Goal: Task Accomplishment & Management: Use online tool/utility

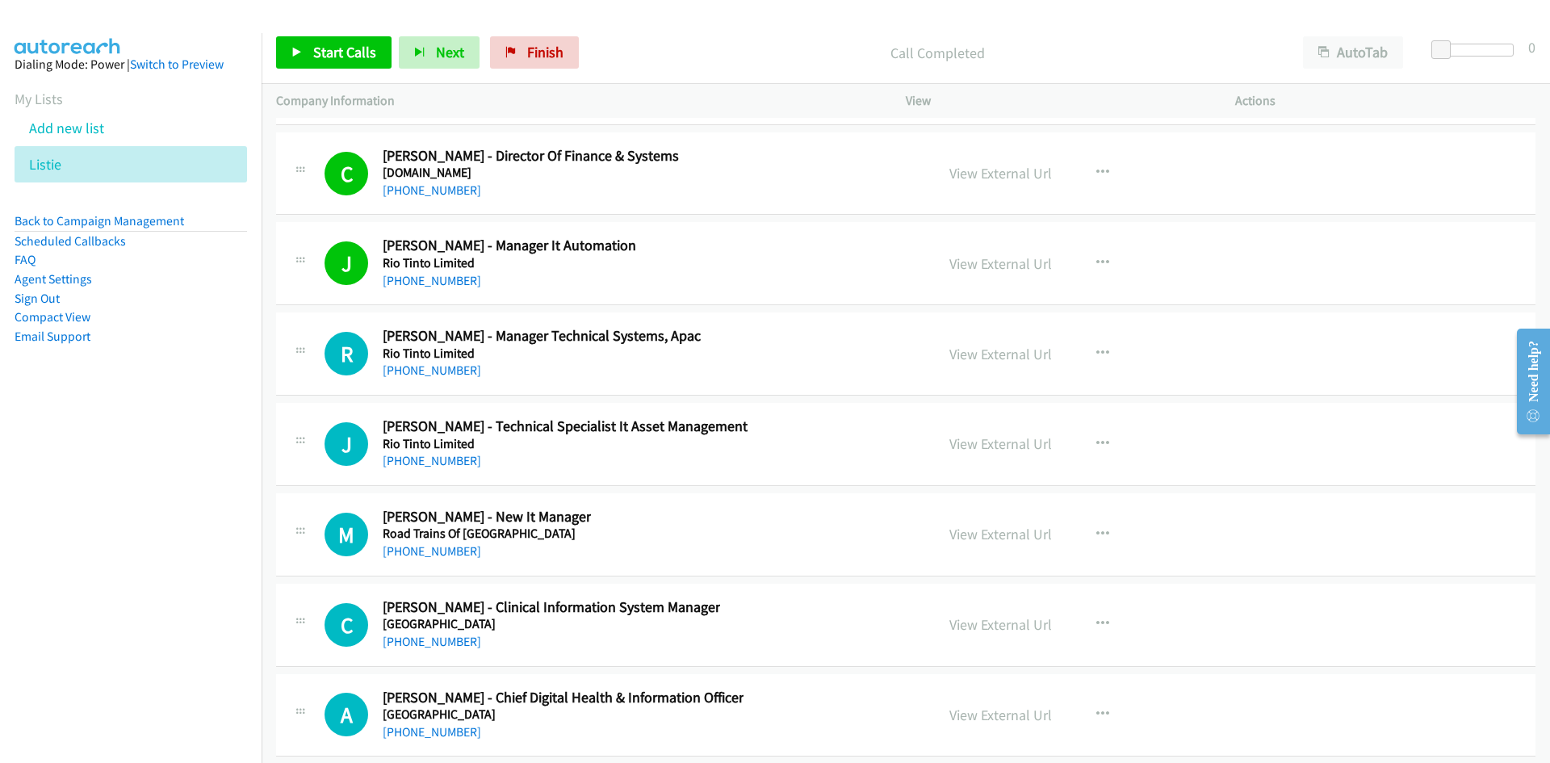
scroll to position [29916, 0]
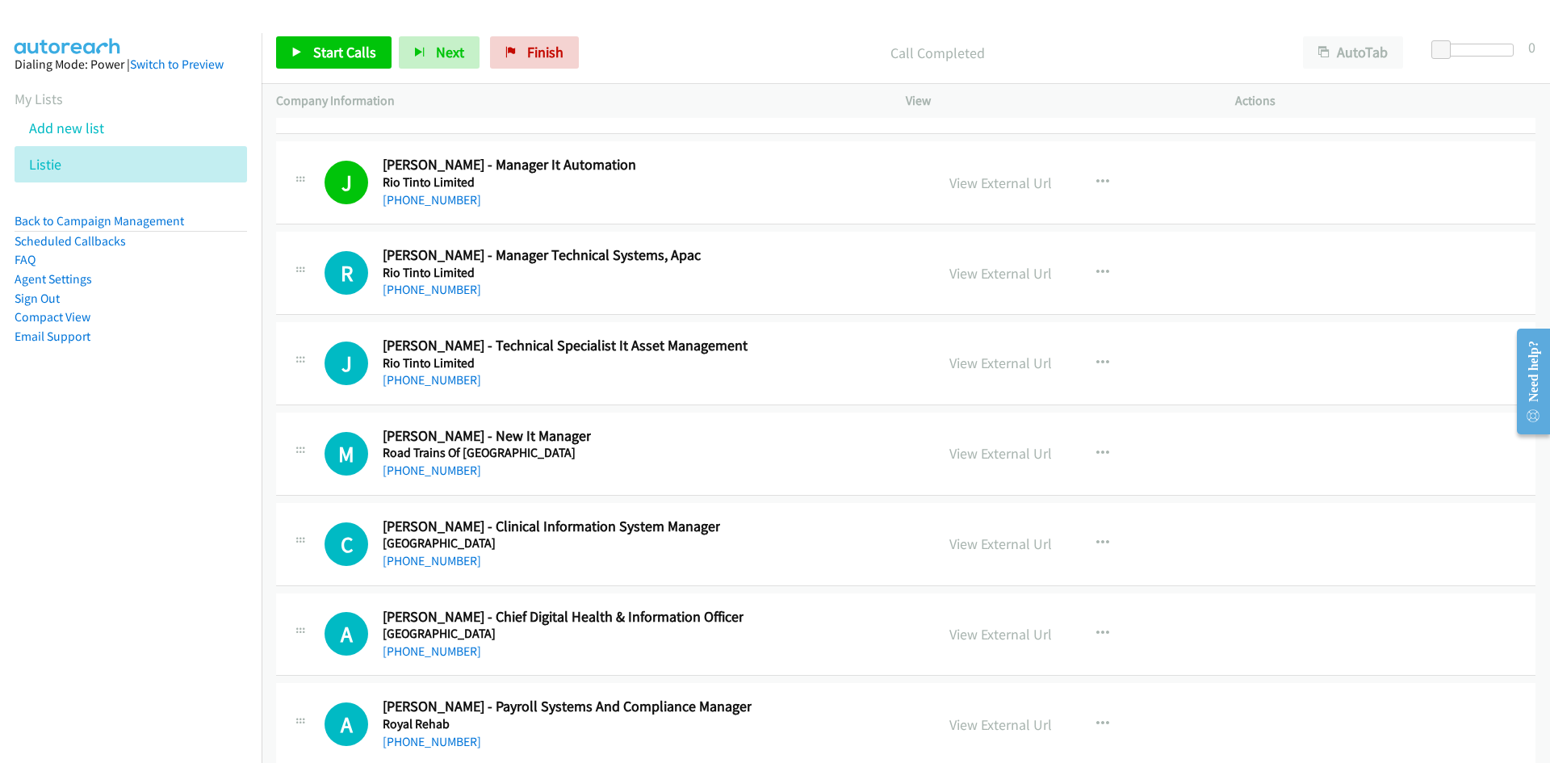
drag, startPoint x: 416, startPoint y: 292, endPoint x: 10, endPoint y: 371, distance: 413.8
click at [416, 292] on link "[PHONE_NUMBER]" at bounding box center [432, 289] width 99 height 15
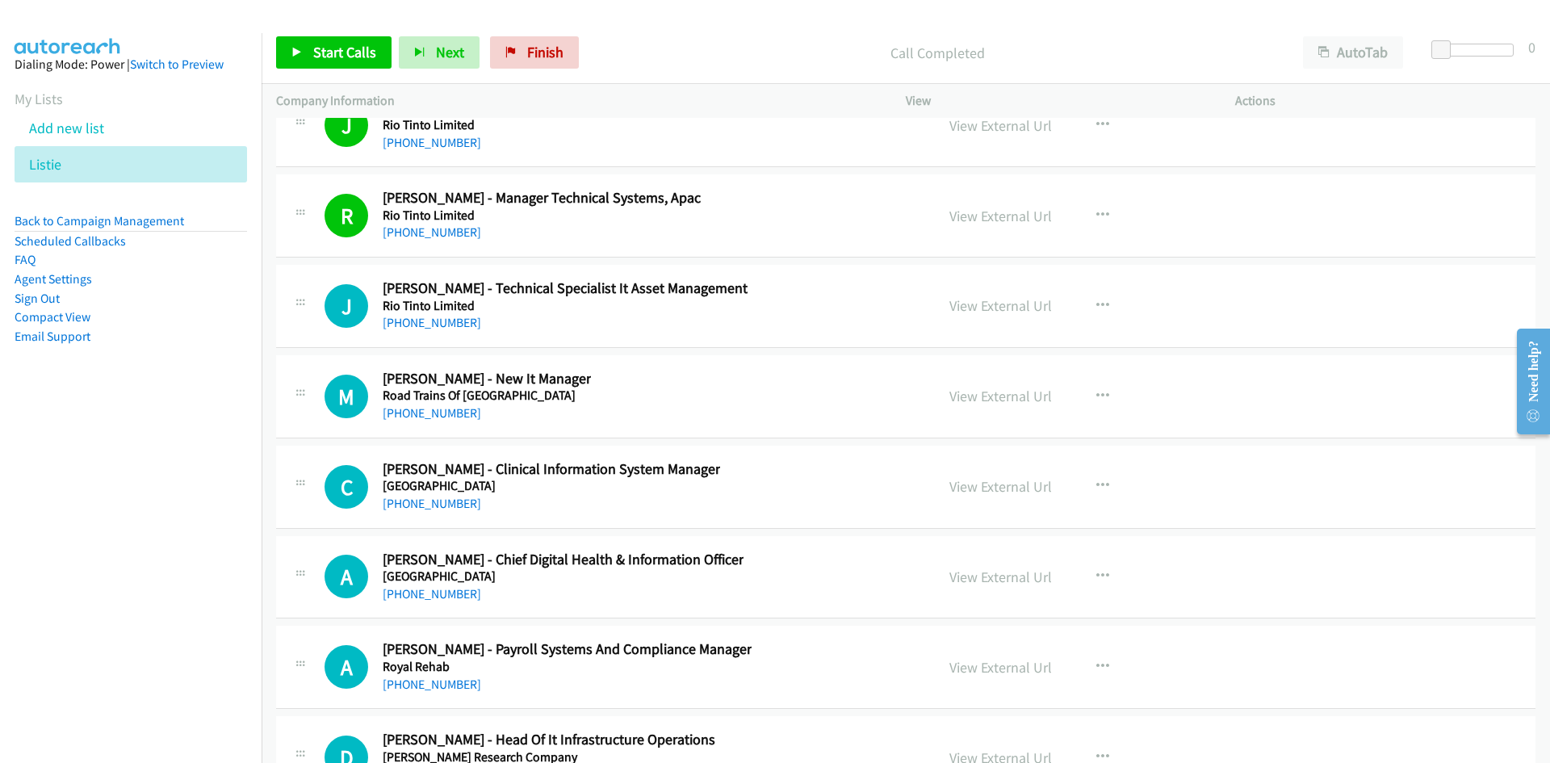
scroll to position [29996, 0]
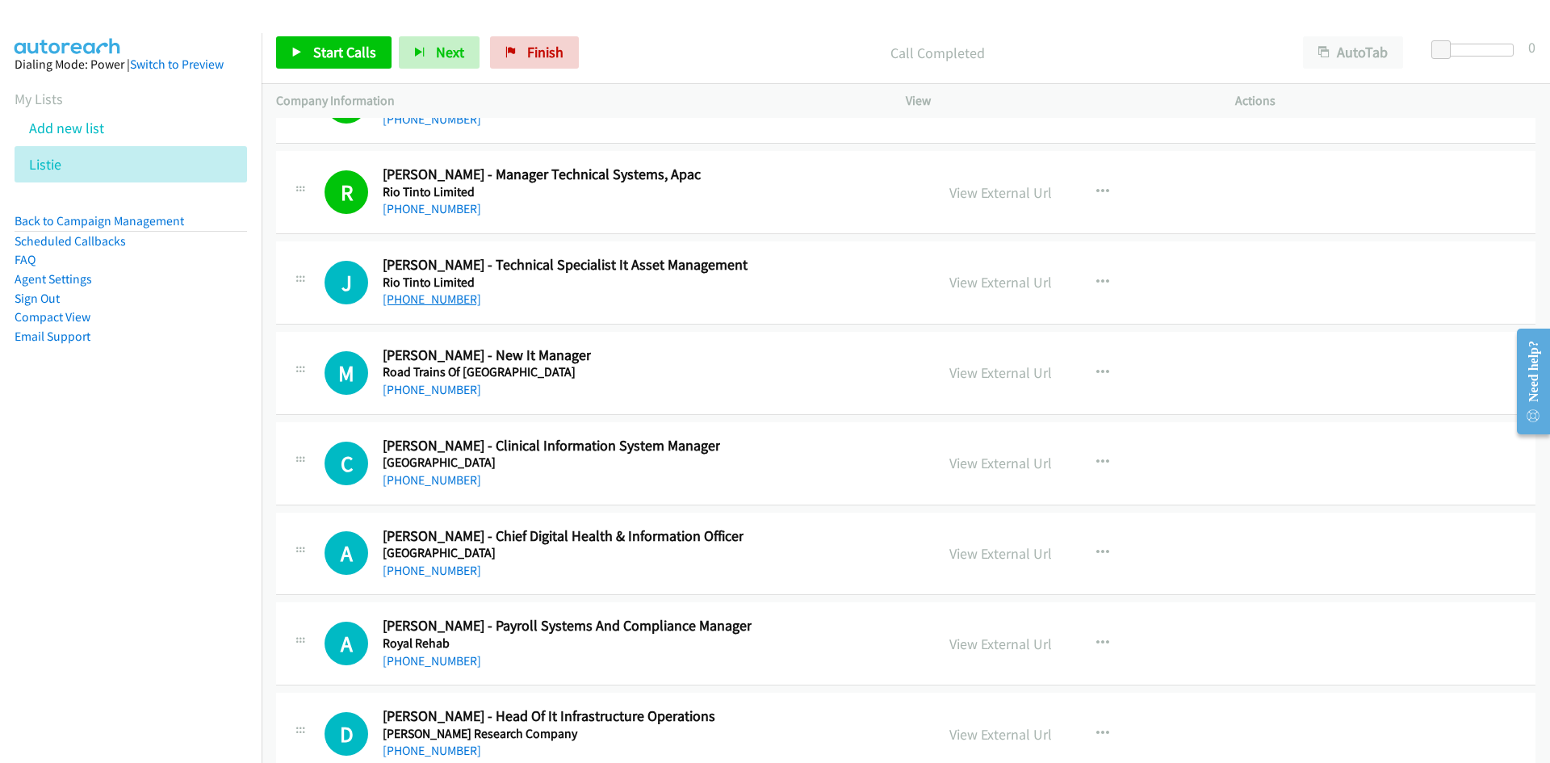
click at [437, 303] on link "[PHONE_NUMBER]" at bounding box center [432, 298] width 99 height 15
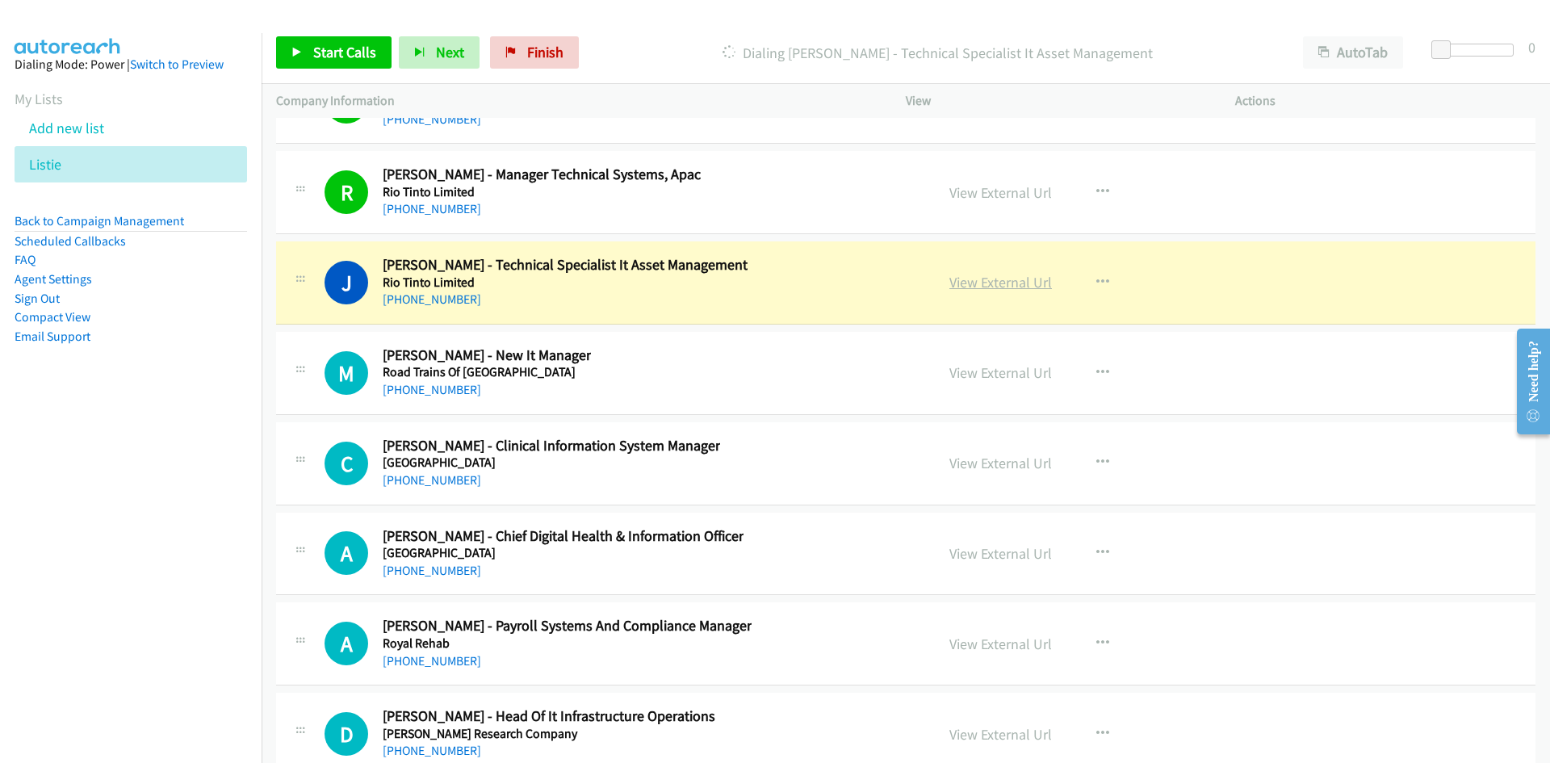
click at [974, 282] on link "View External Url" at bounding box center [1001, 282] width 103 height 19
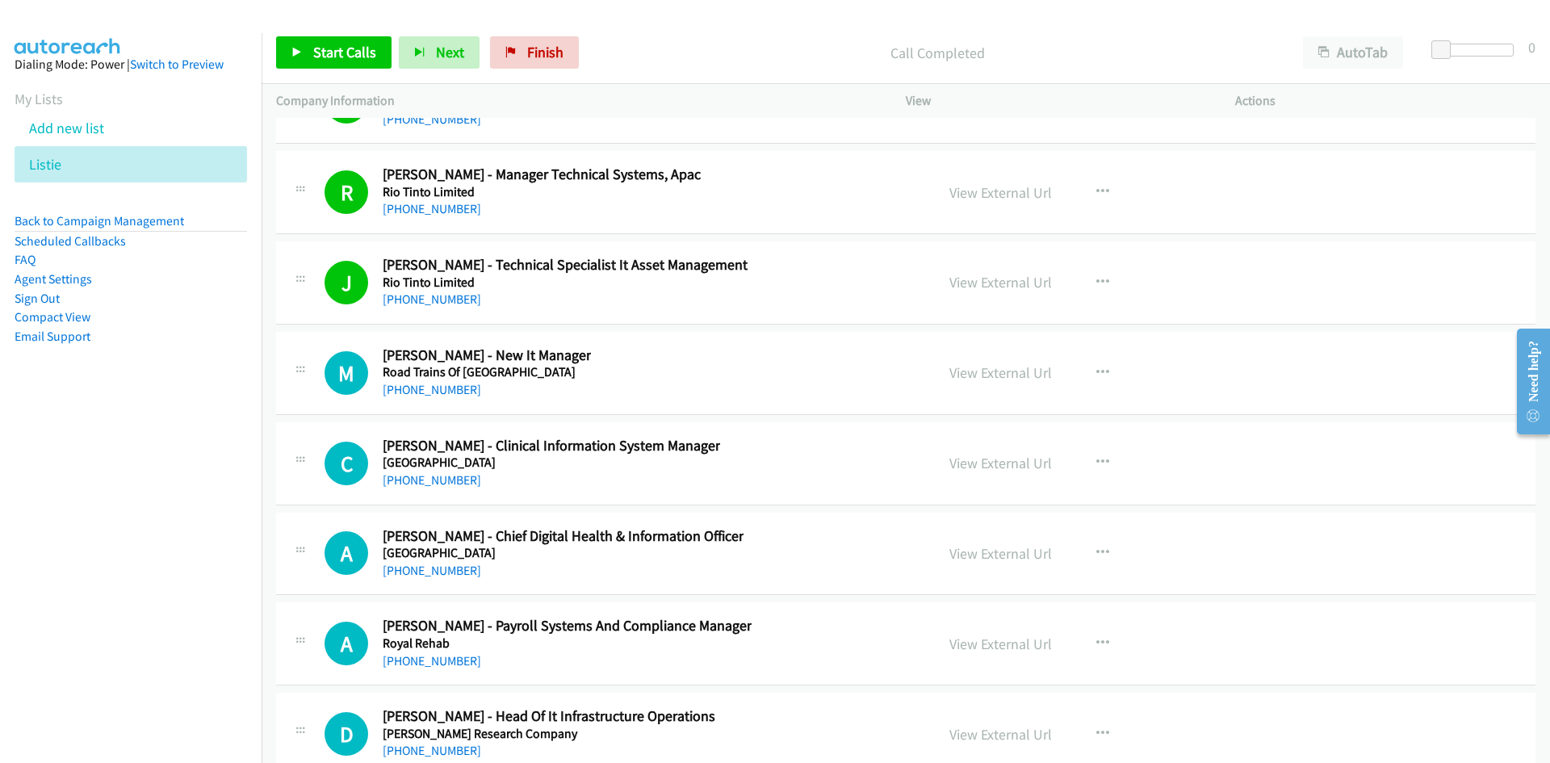
scroll to position [30077, 0]
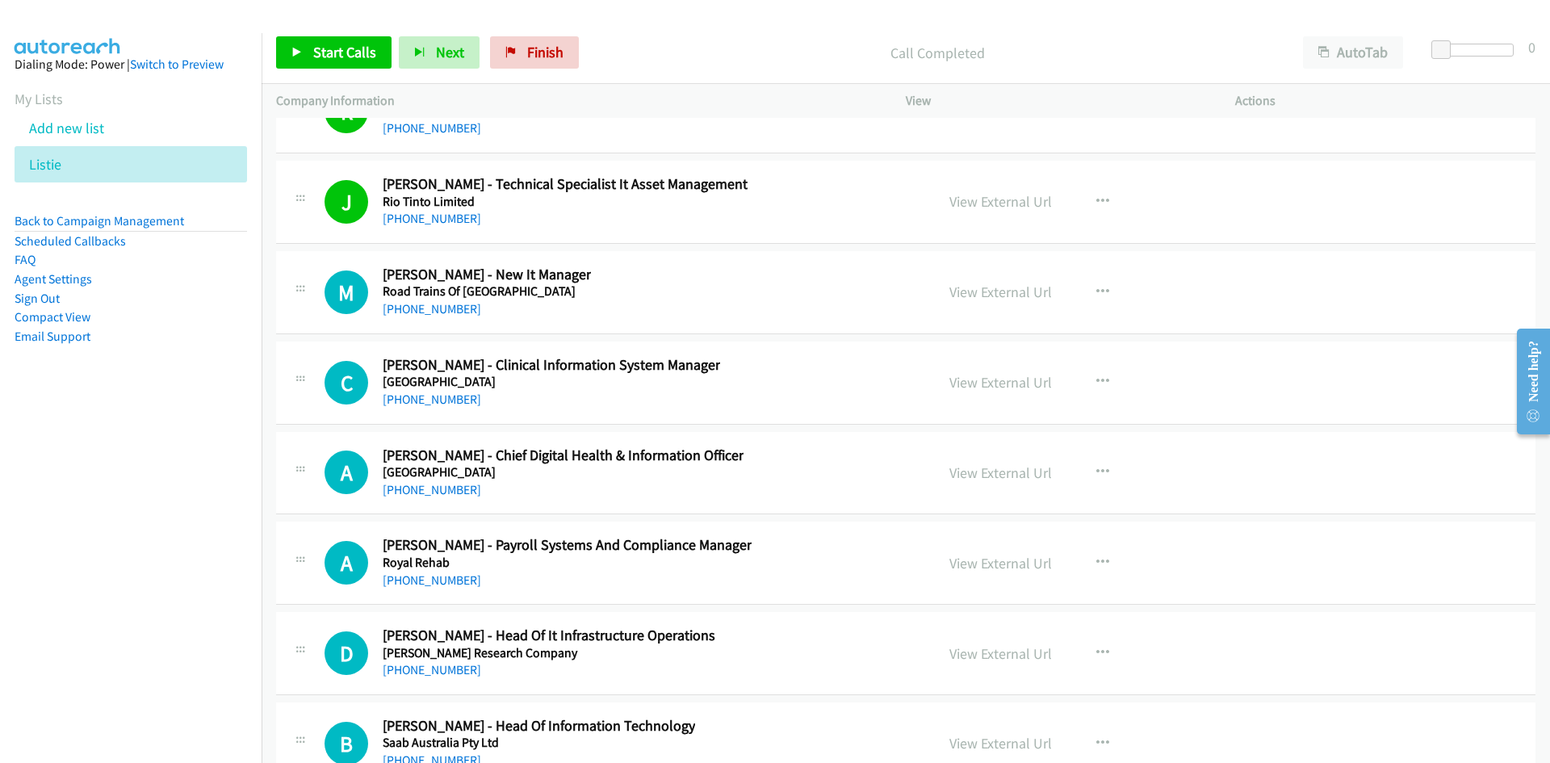
drag, startPoint x: 449, startPoint y: 317, endPoint x: 153, endPoint y: 440, distance: 320.3
click at [449, 317] on link "[PHONE_NUMBER]" at bounding box center [432, 308] width 99 height 15
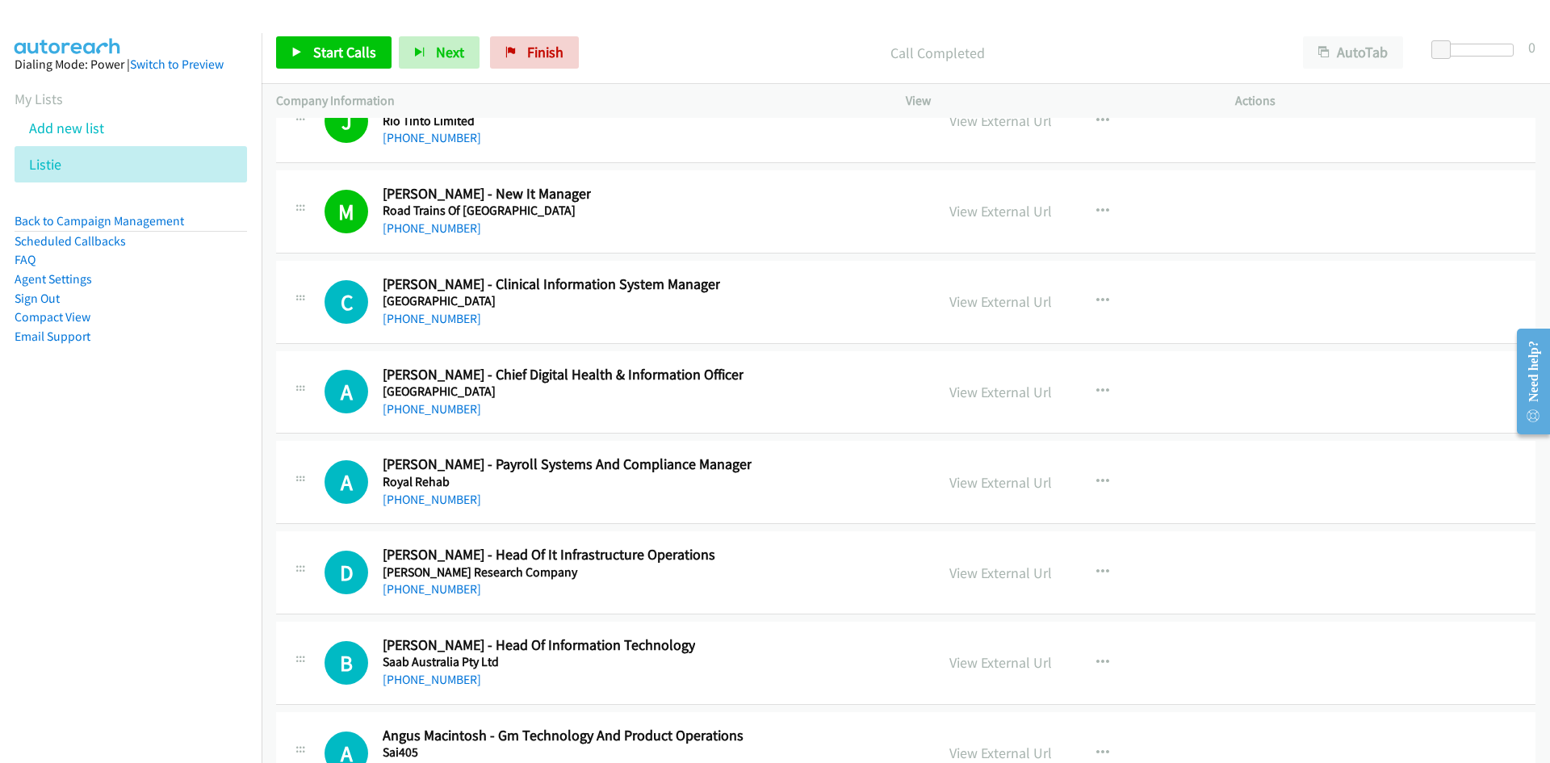
drag, startPoint x: 446, startPoint y: 324, endPoint x: 89, endPoint y: 476, distance: 388.2
click at [446, 324] on link "[PHONE_NUMBER]" at bounding box center [432, 318] width 99 height 15
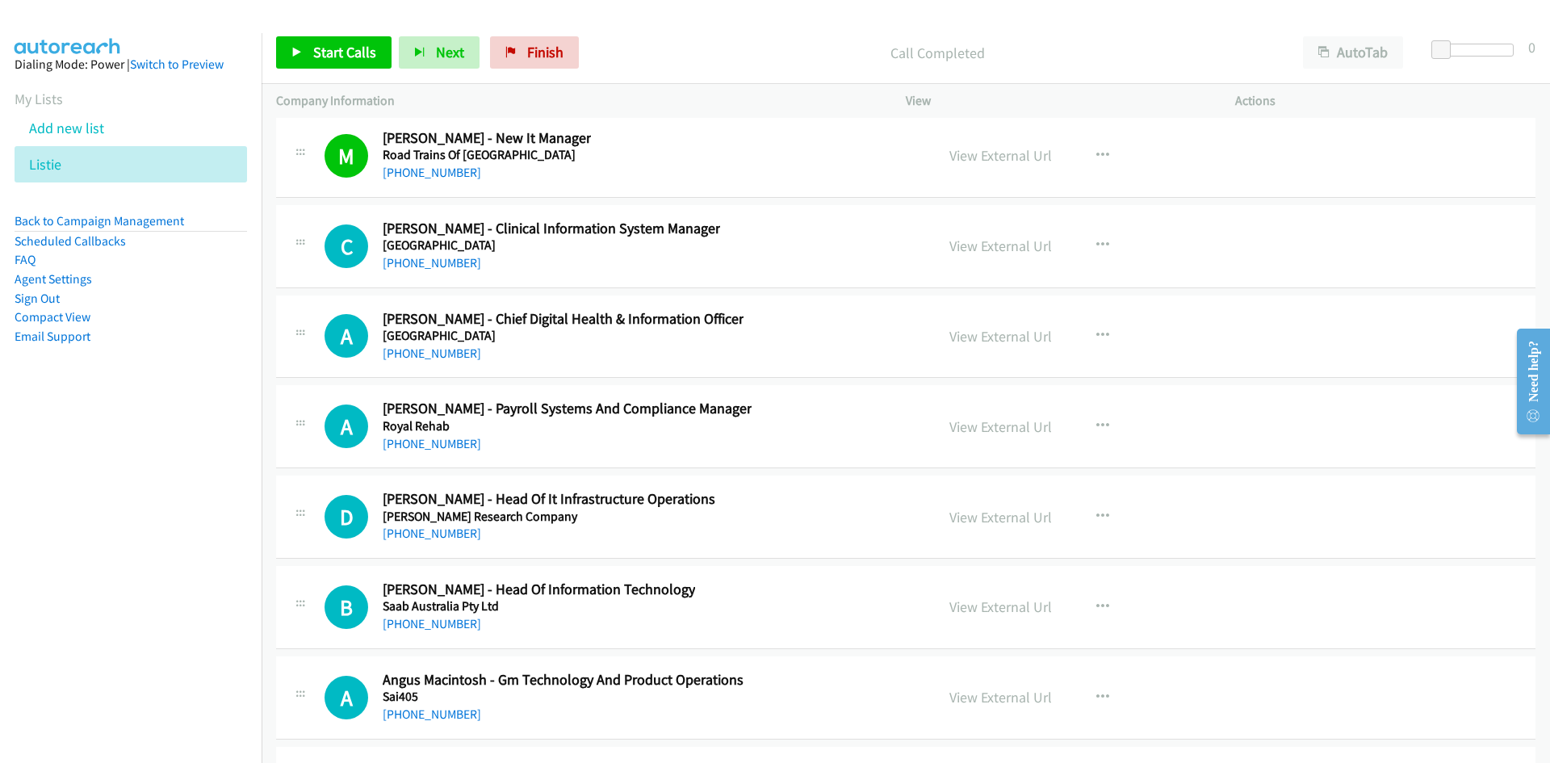
scroll to position [30239, 0]
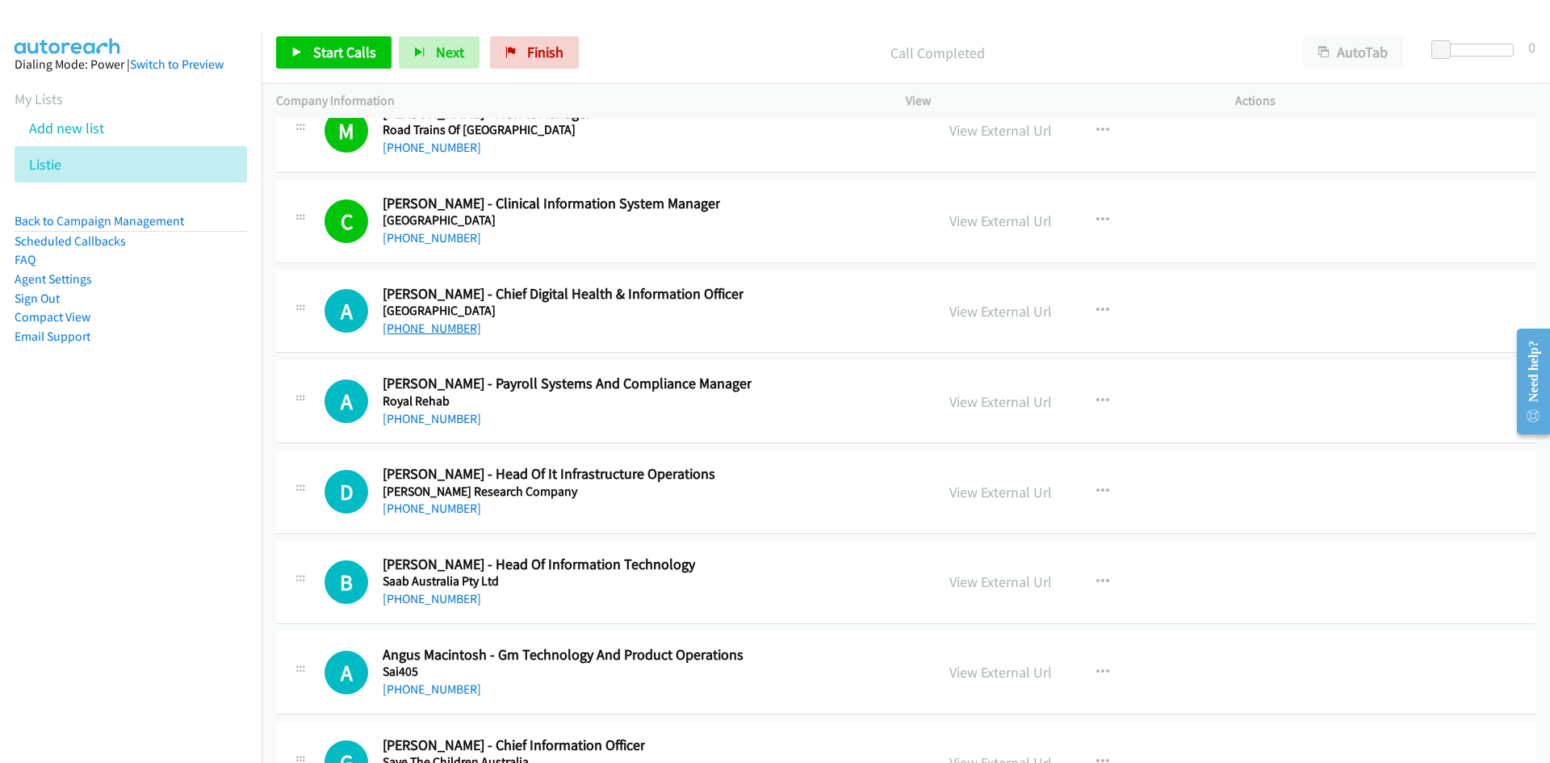
click at [401, 322] on link "[PHONE_NUMBER]" at bounding box center [432, 328] width 99 height 15
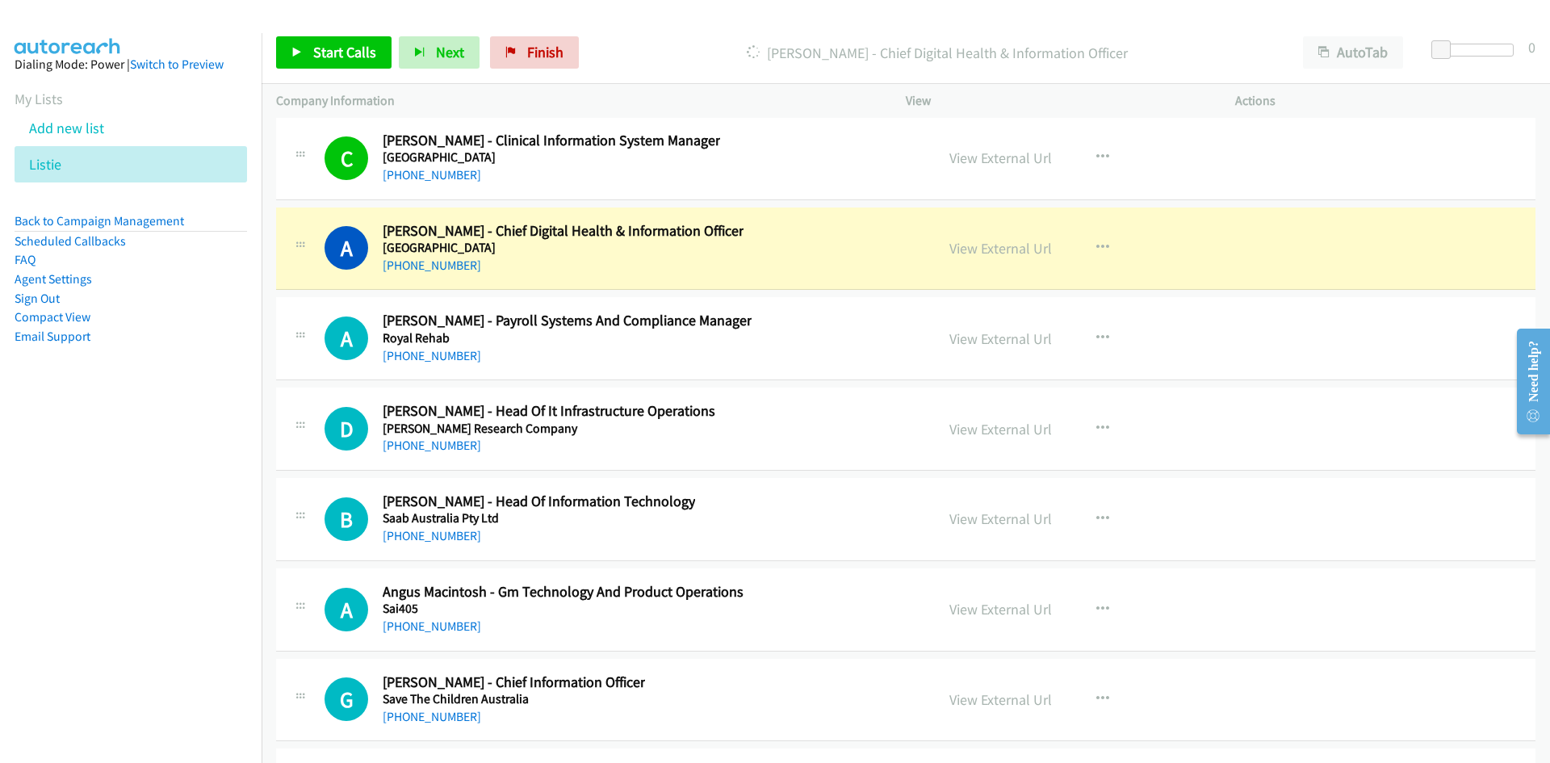
scroll to position [30319, 0]
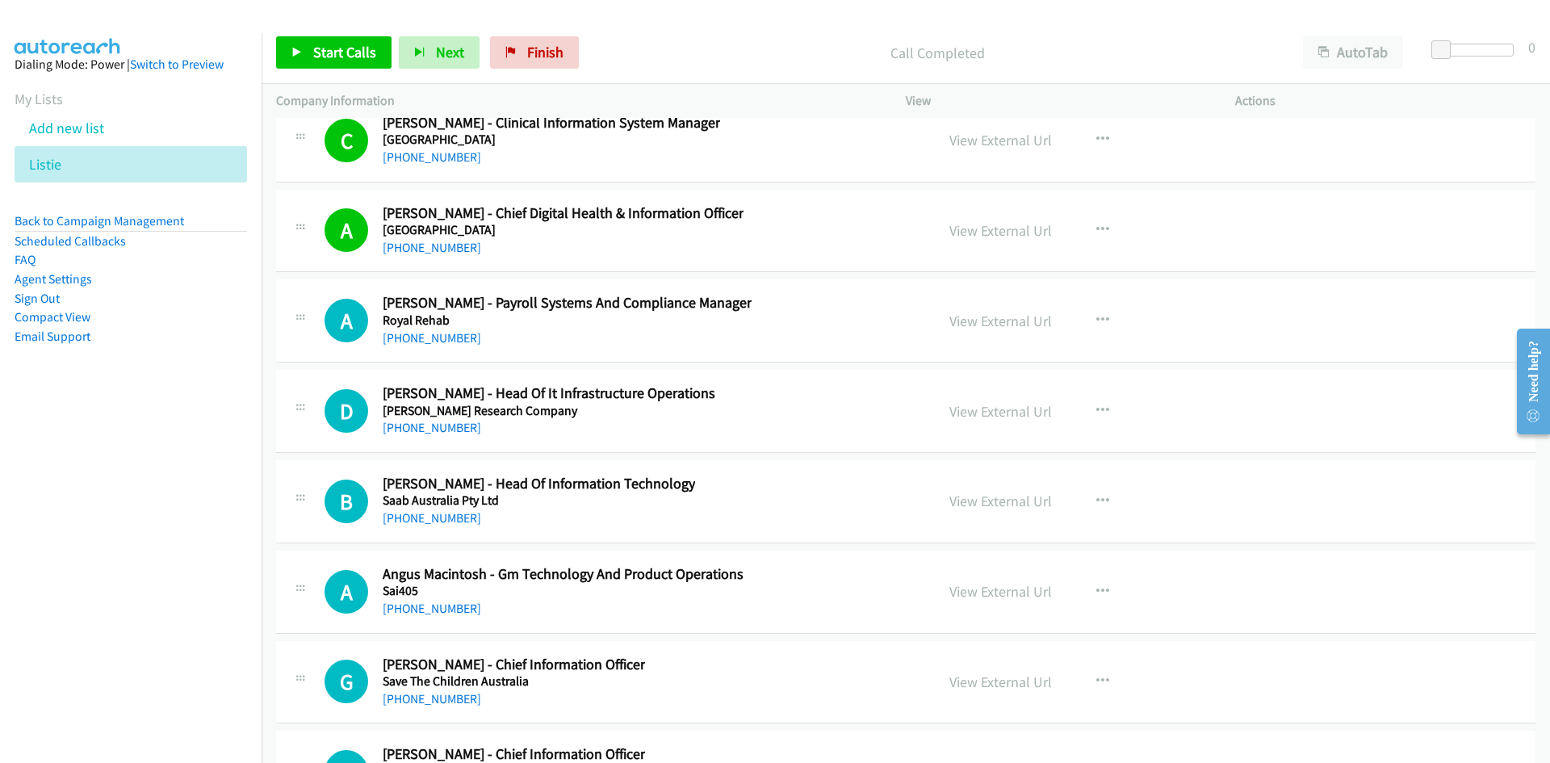
drag, startPoint x: 435, startPoint y: 342, endPoint x: 0, endPoint y: 538, distance: 477.4
click at [435, 342] on link "[PHONE_NUMBER]" at bounding box center [432, 337] width 99 height 15
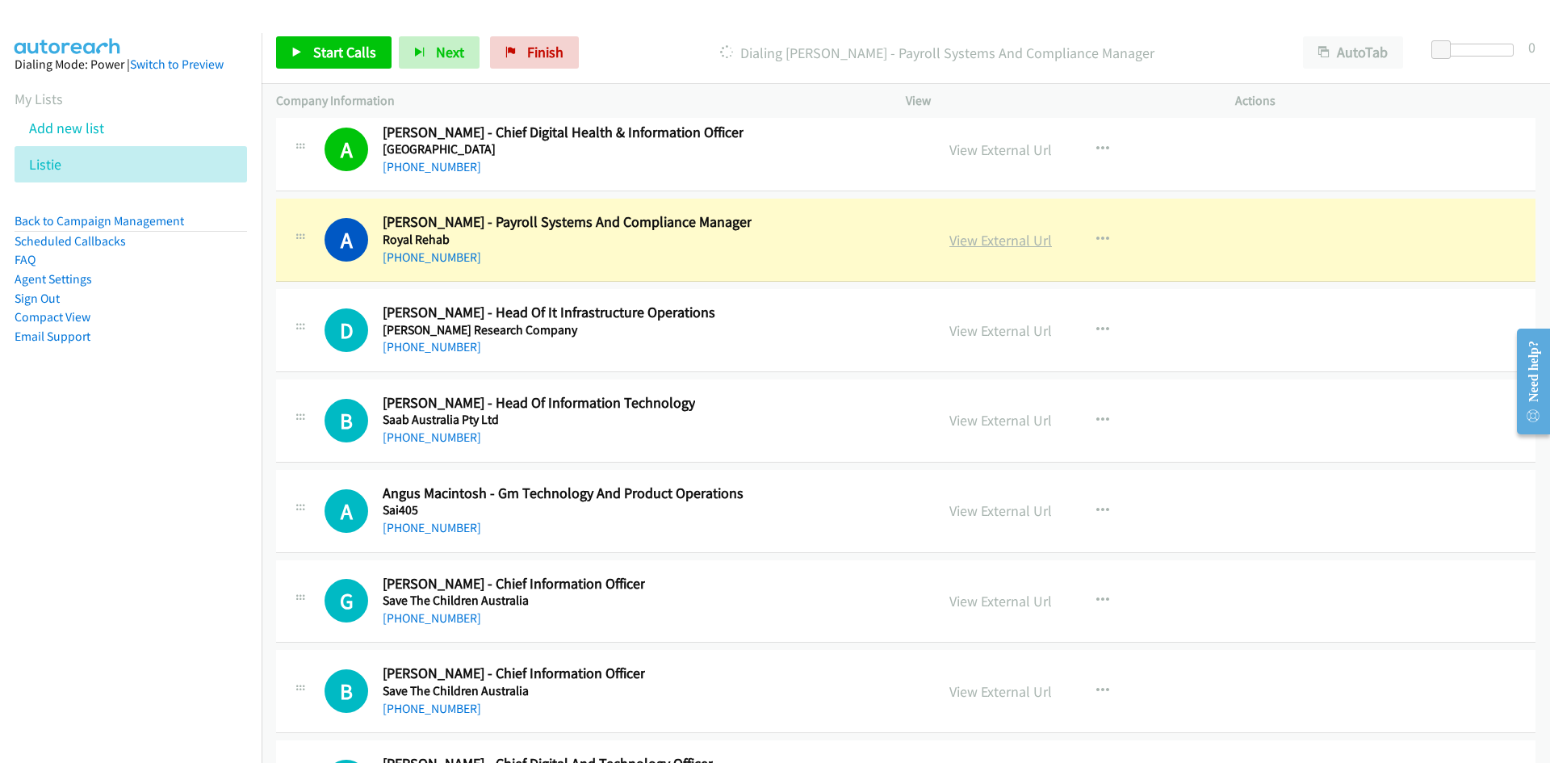
click at [1007, 235] on link "View External Url" at bounding box center [1001, 240] width 103 height 19
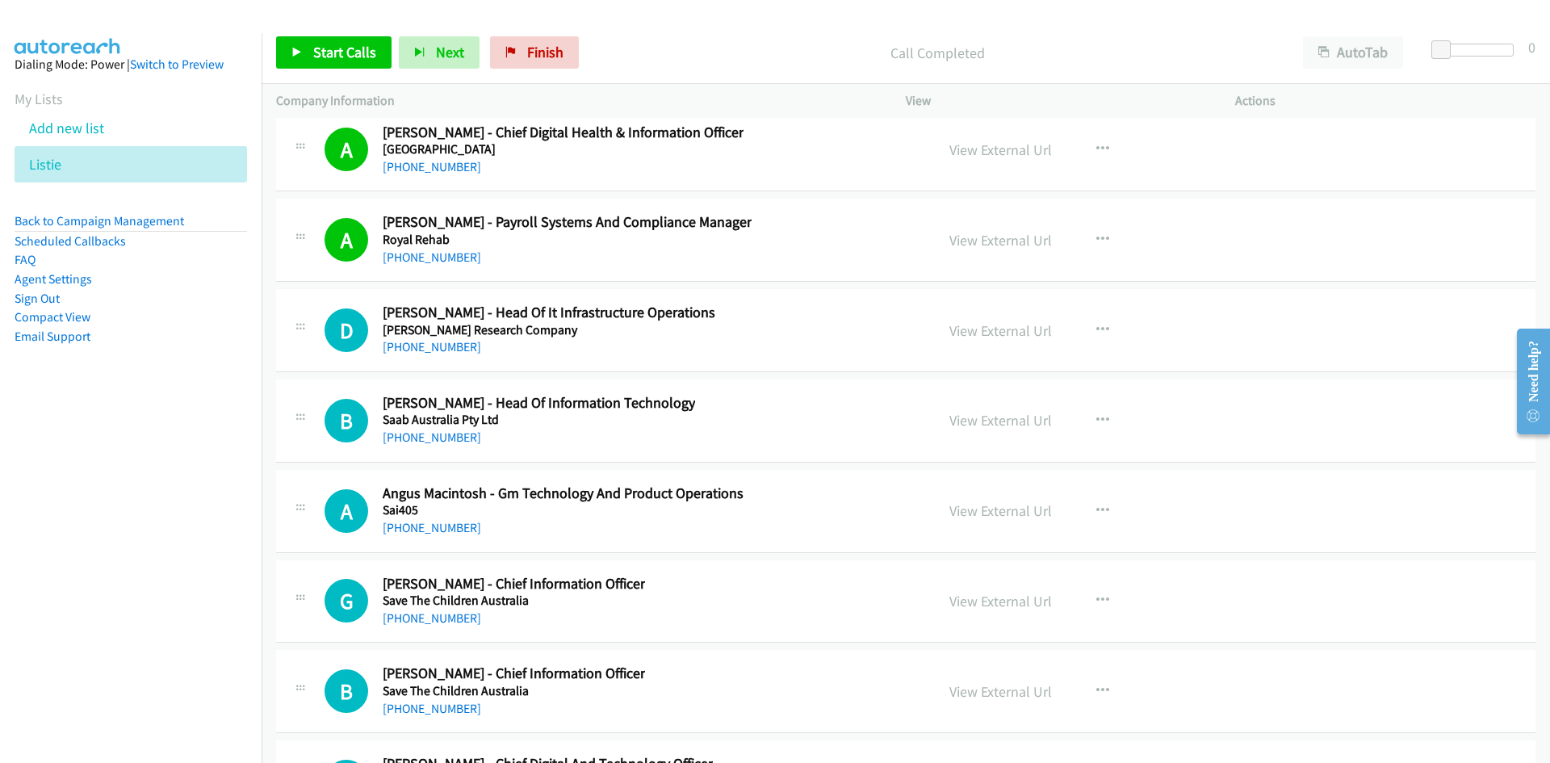
drag, startPoint x: 437, startPoint y: 347, endPoint x: 6, endPoint y: 464, distance: 446.8
click at [437, 347] on link "[PHONE_NUMBER]" at bounding box center [432, 346] width 99 height 15
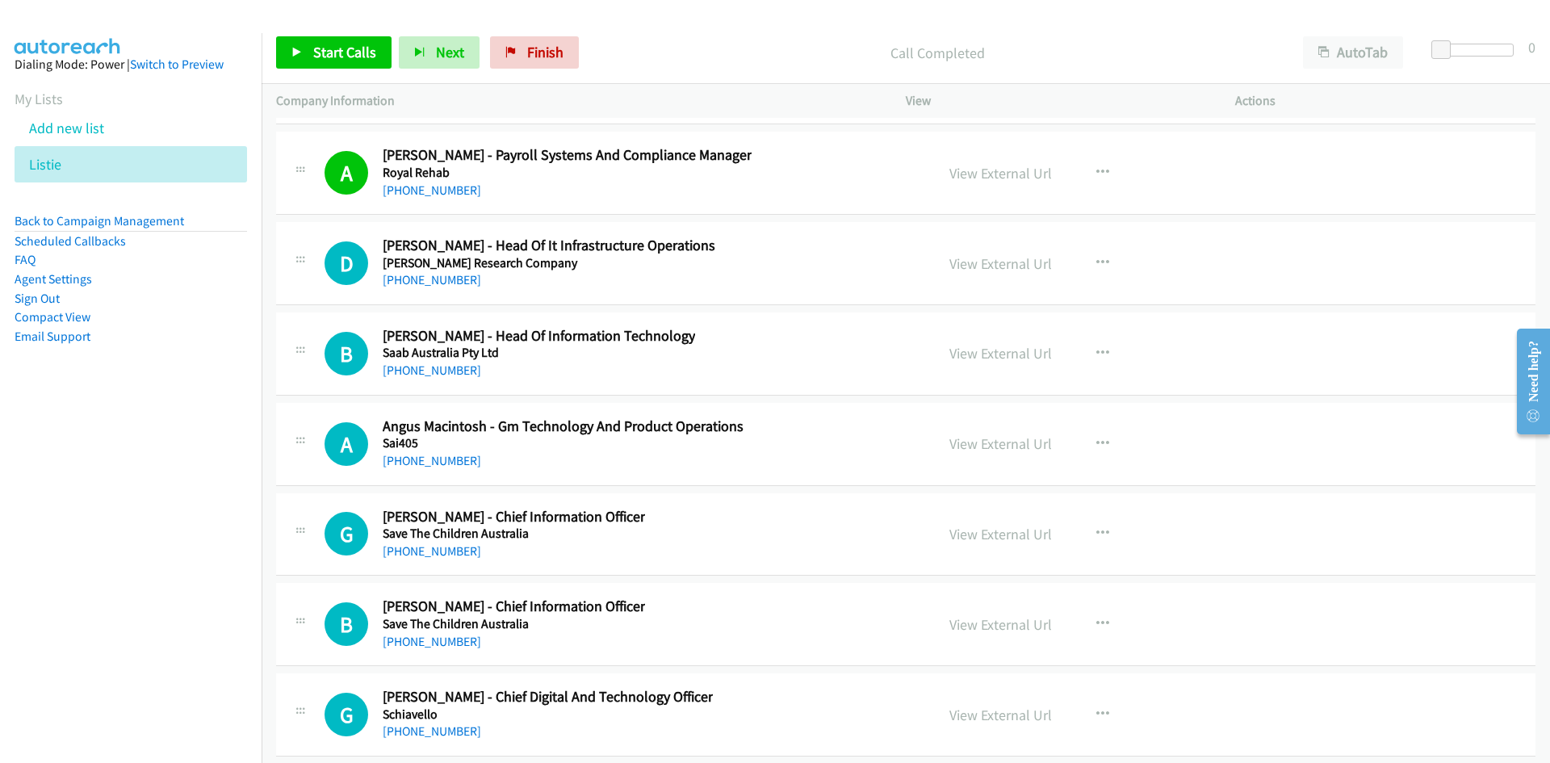
scroll to position [30481, 0]
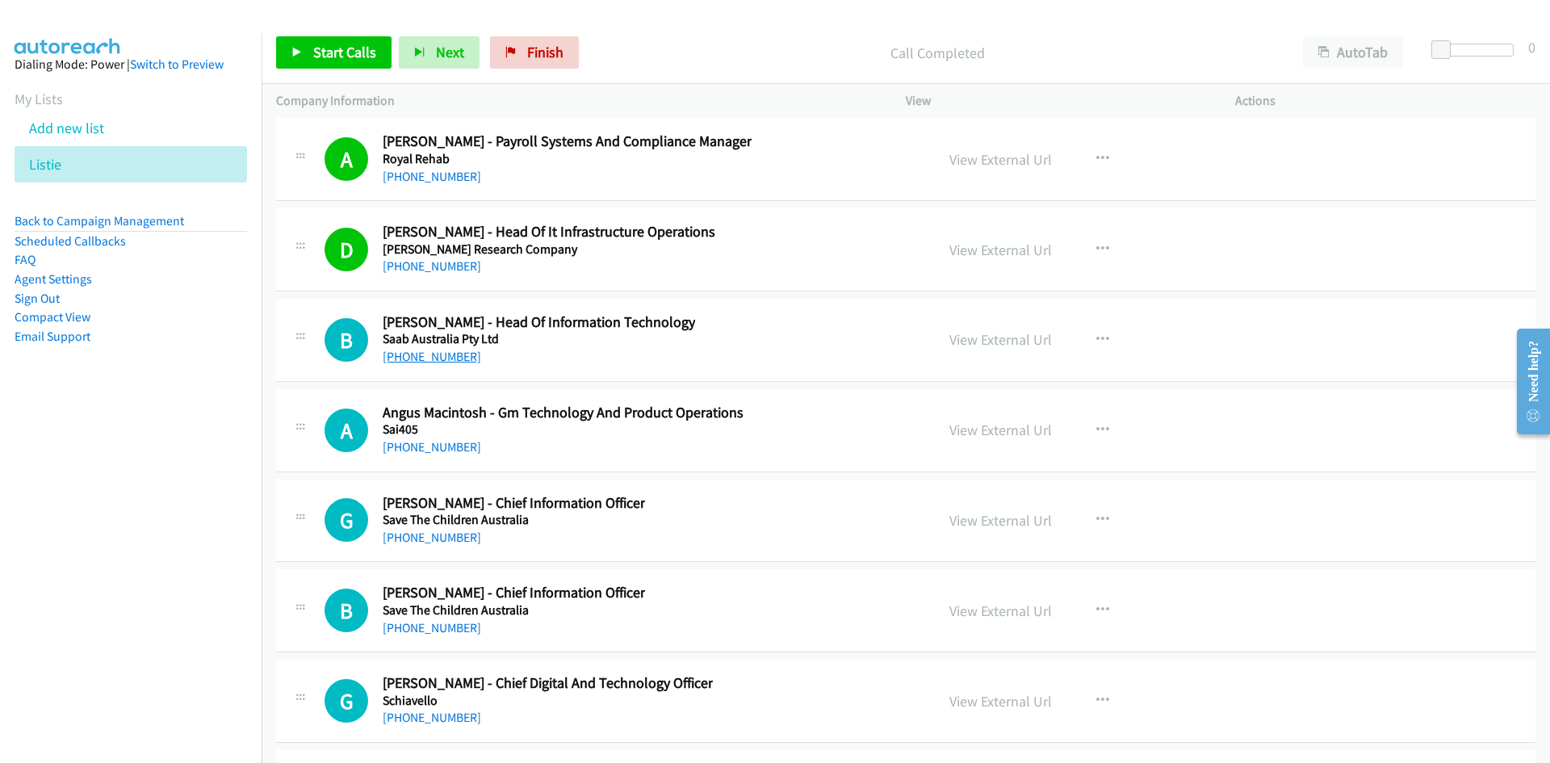
click at [458, 359] on link "[PHONE_NUMBER]" at bounding box center [432, 356] width 99 height 15
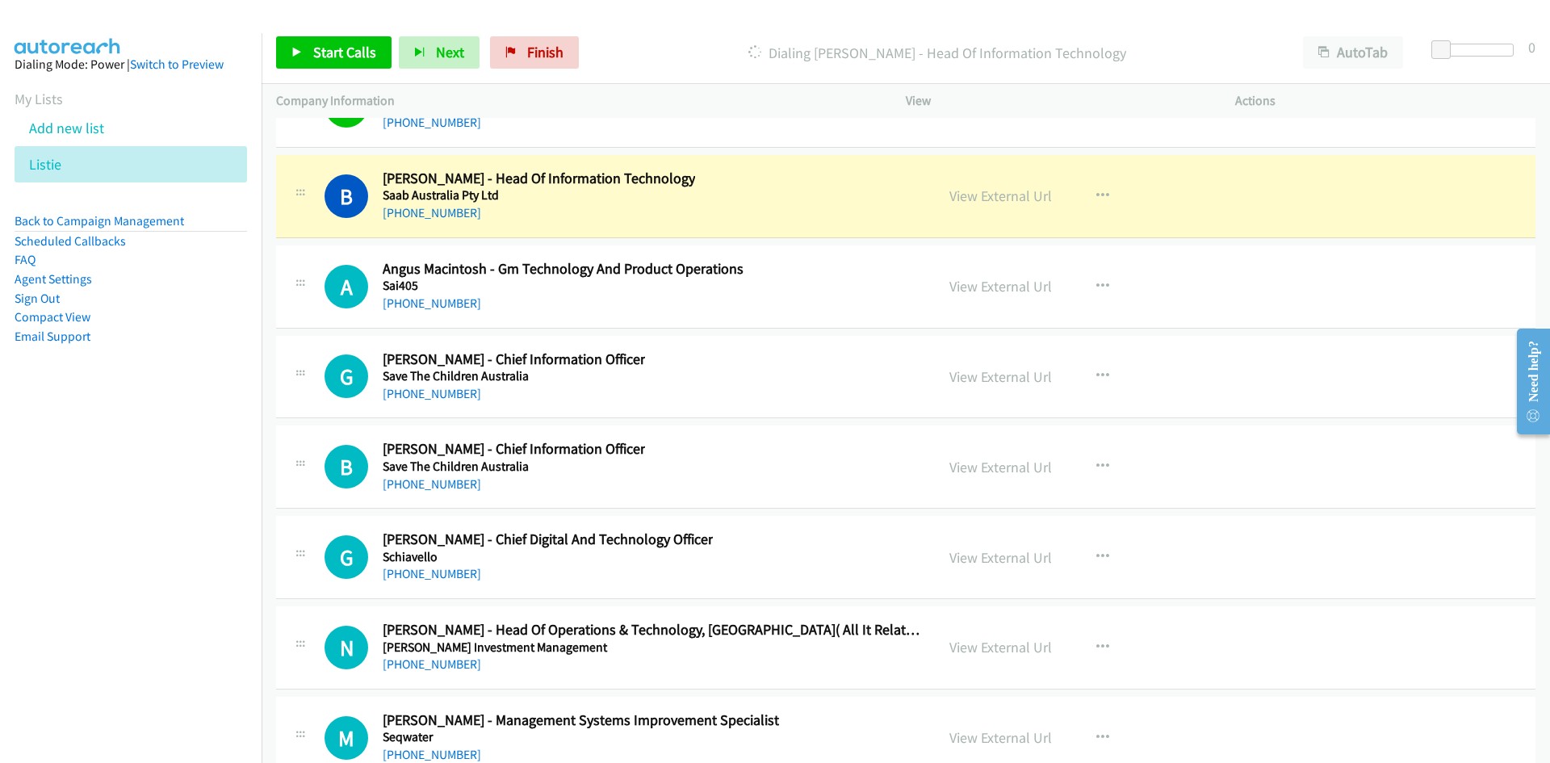
scroll to position [30642, 0]
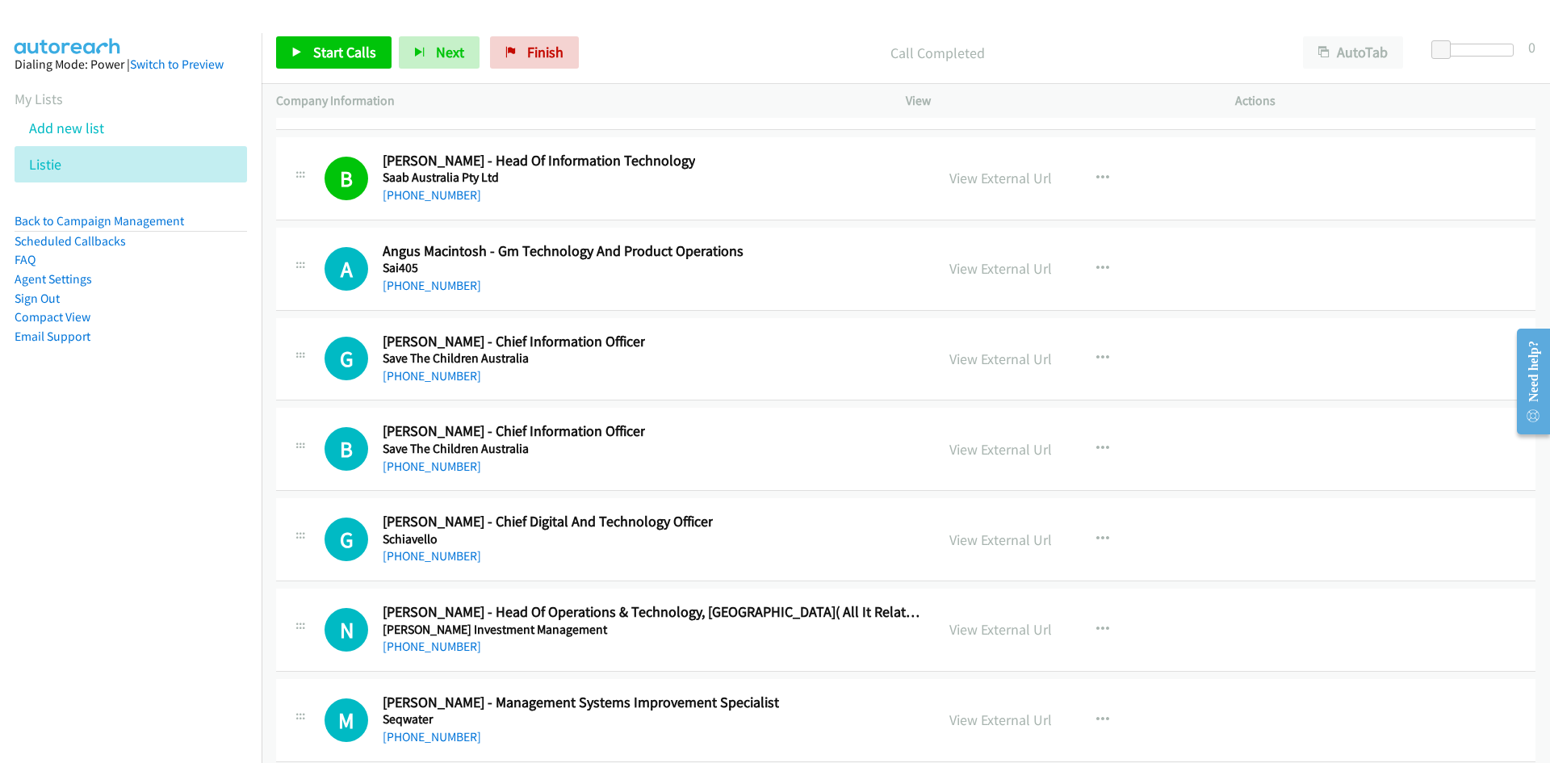
drag, startPoint x: 447, startPoint y: 284, endPoint x: 249, endPoint y: 357, distance: 211.5
click at [447, 284] on link "[PHONE_NUMBER]" at bounding box center [432, 285] width 99 height 15
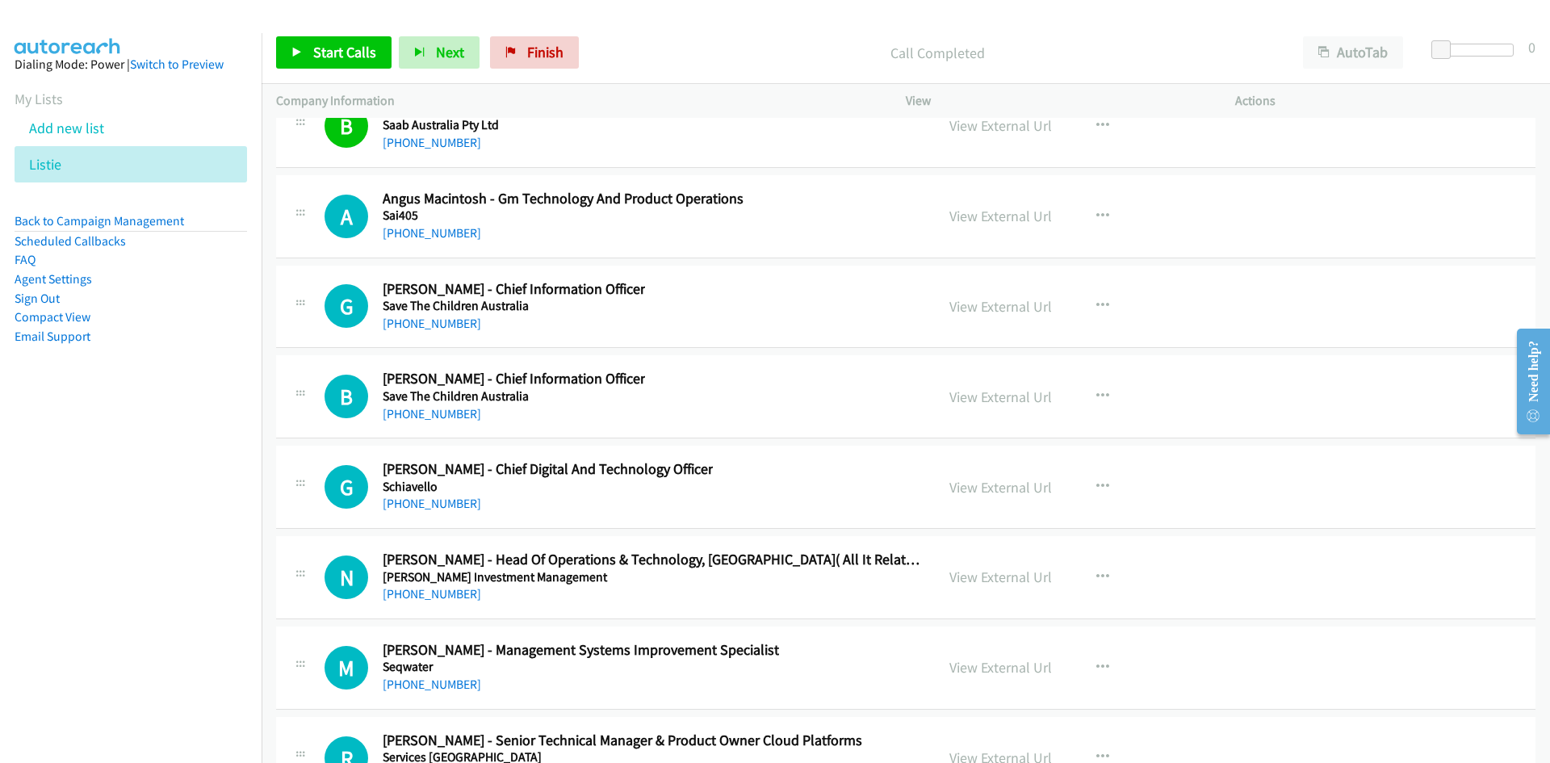
scroll to position [30723, 0]
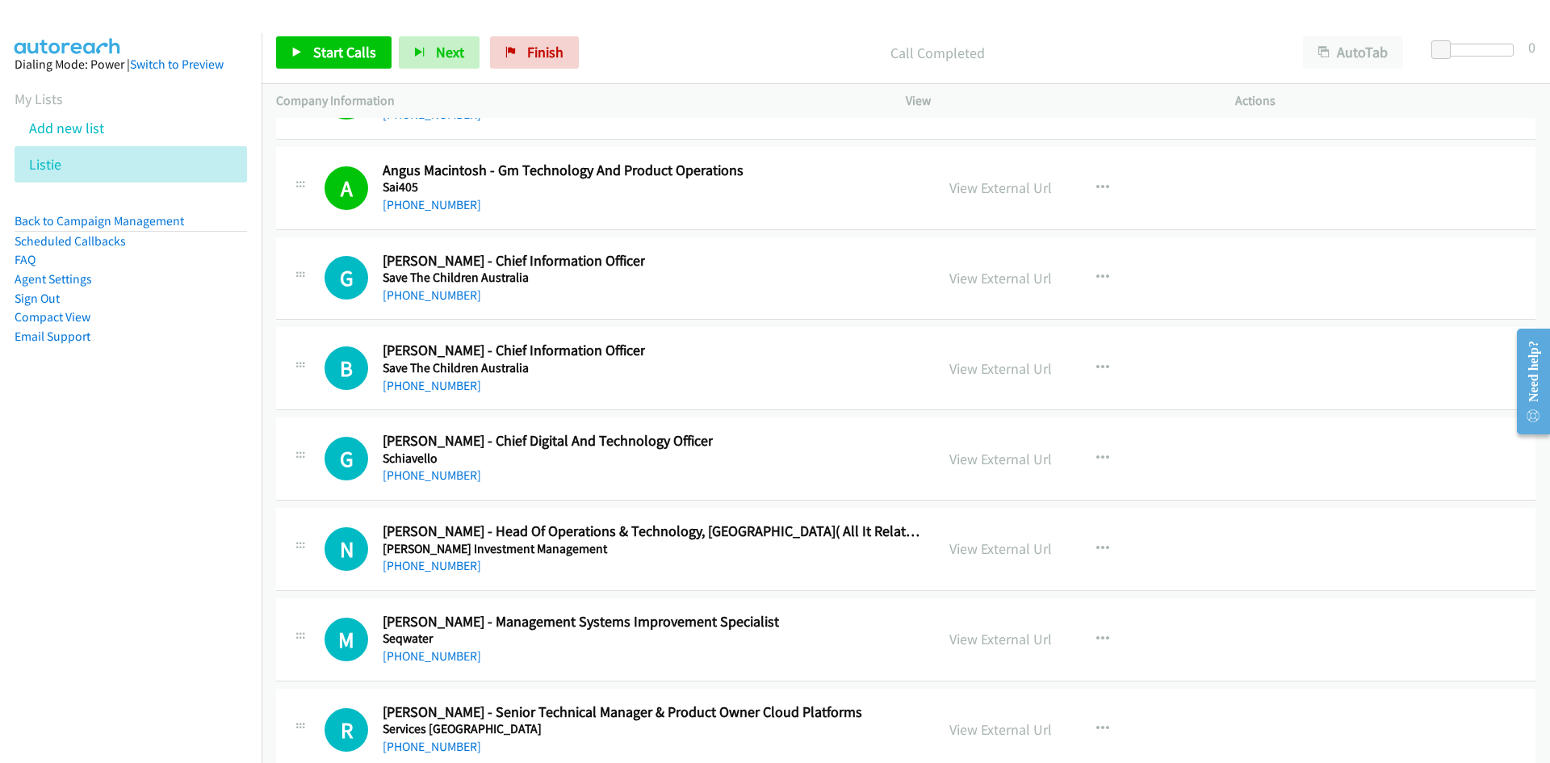
drag, startPoint x: 445, startPoint y: 293, endPoint x: 224, endPoint y: 342, distance: 226.7
click at [445, 293] on link "[PHONE_NUMBER]" at bounding box center [432, 294] width 99 height 15
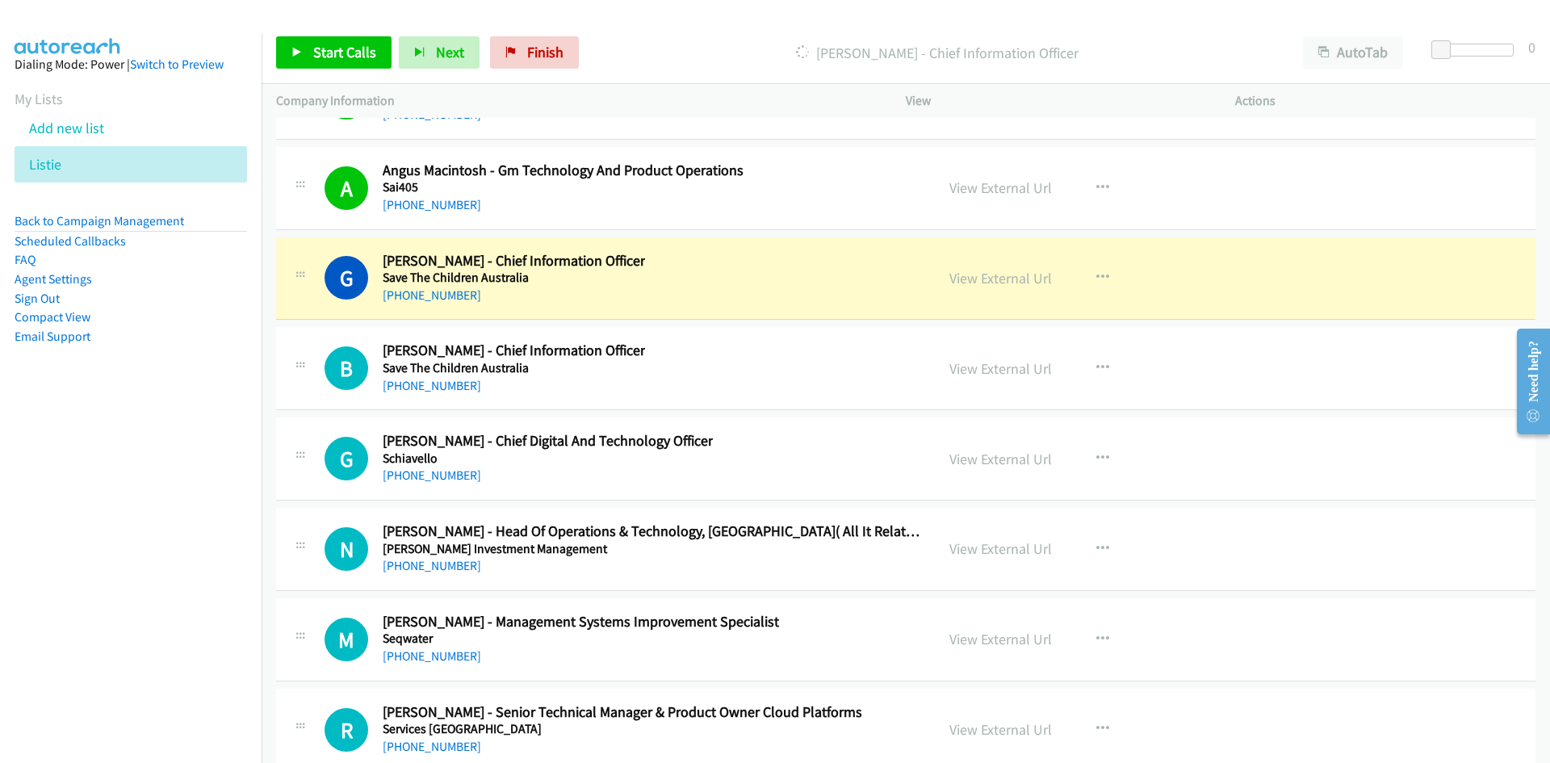
scroll to position [30804, 0]
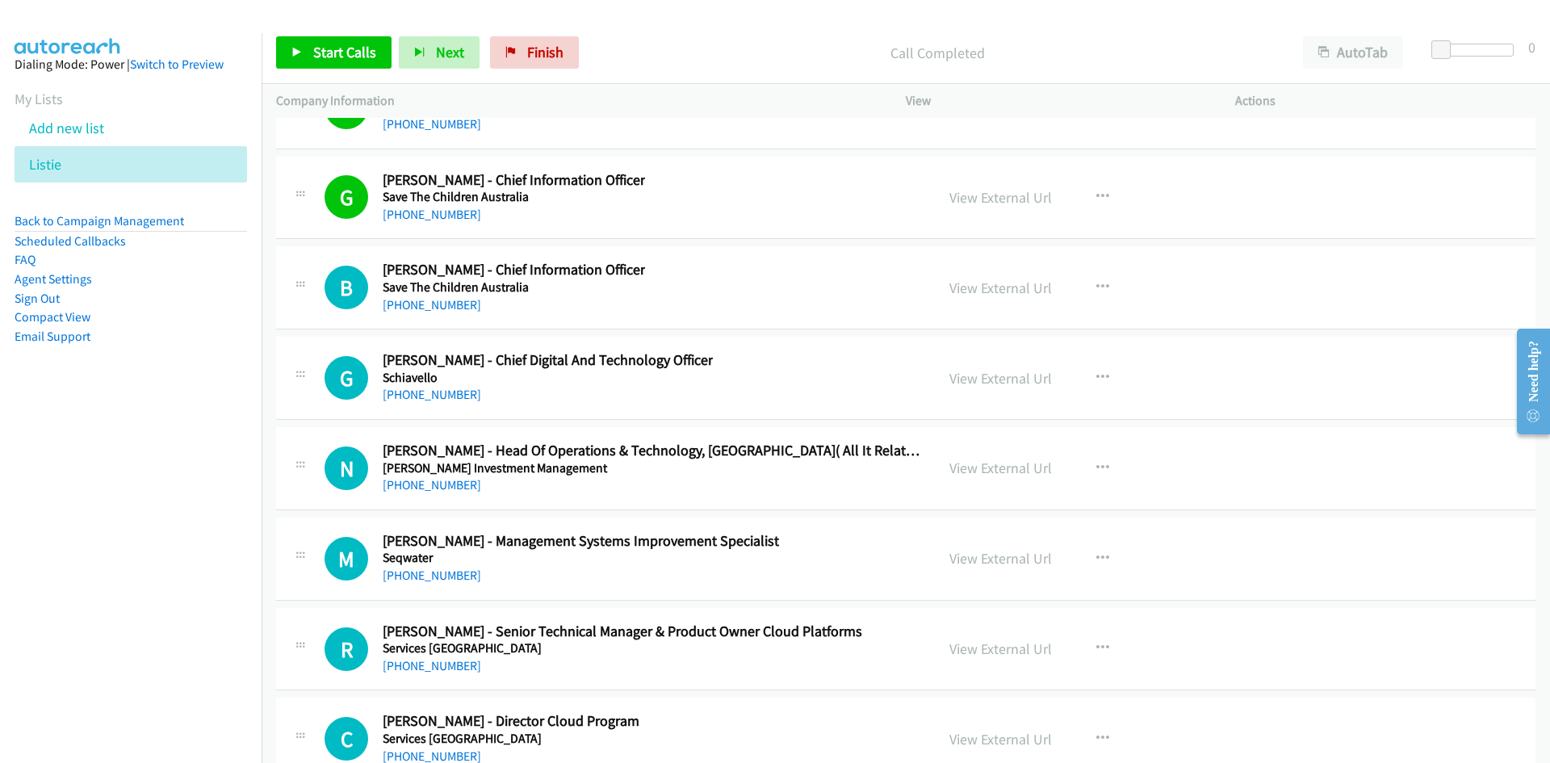
drag, startPoint x: 430, startPoint y: 304, endPoint x: 100, endPoint y: 421, distance: 349.4
click at [430, 304] on link "[PHONE_NUMBER]" at bounding box center [432, 304] width 99 height 15
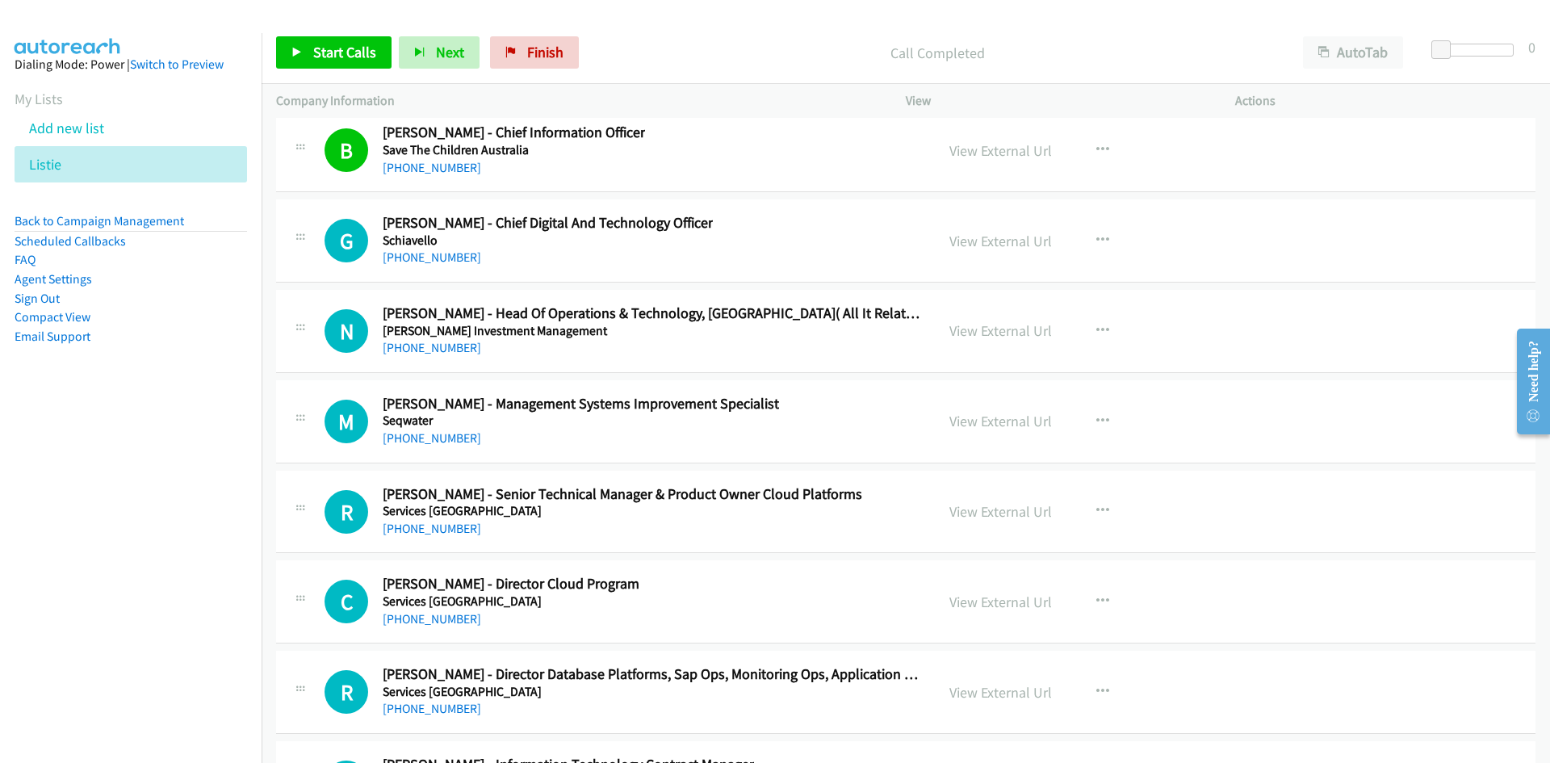
scroll to position [30965, 0]
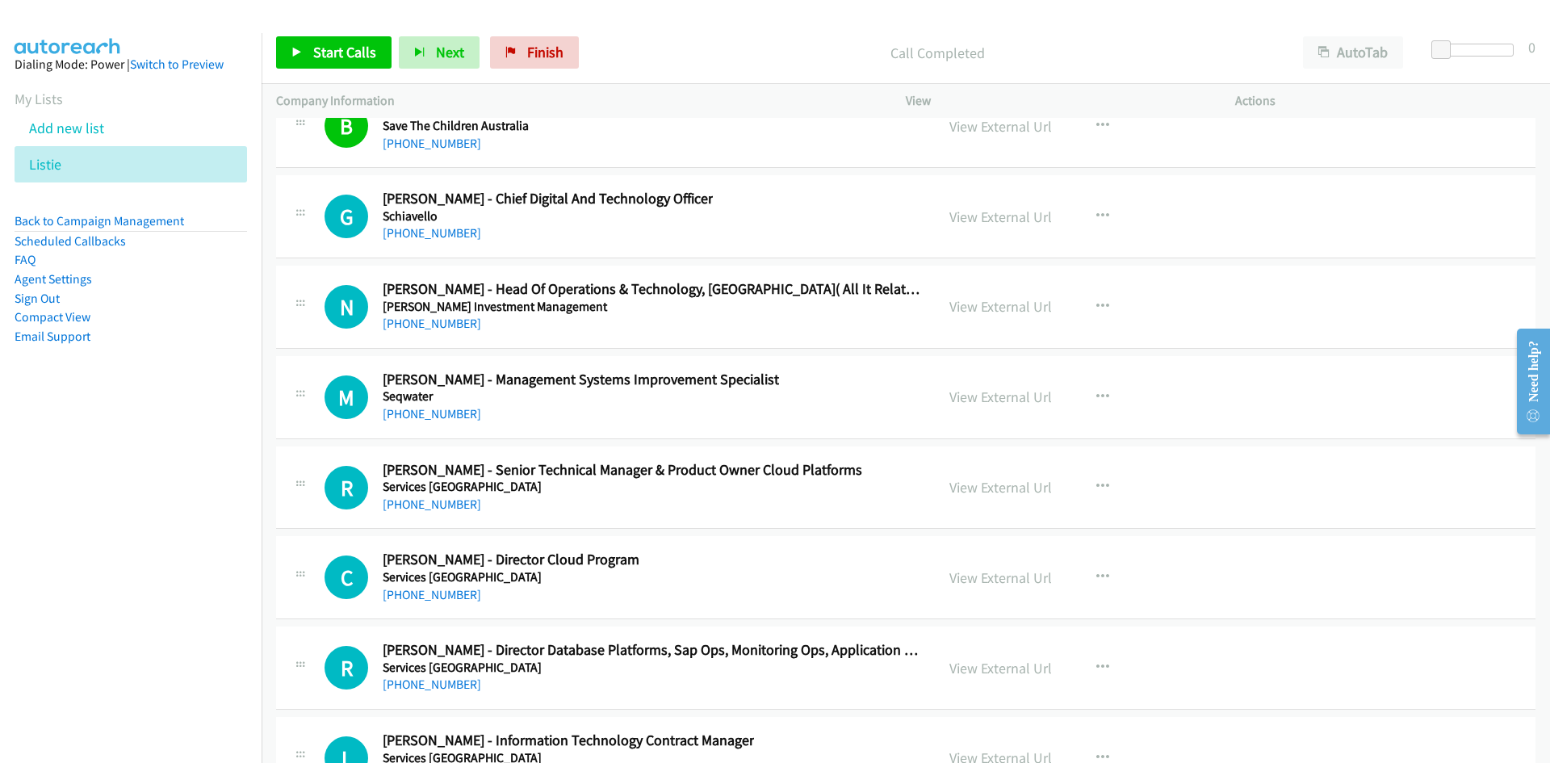
drag, startPoint x: 447, startPoint y: 233, endPoint x: 313, endPoint y: 303, distance: 150.2
click at [447, 233] on link "[PHONE_NUMBER]" at bounding box center [432, 232] width 99 height 15
drag, startPoint x: 423, startPoint y: 321, endPoint x: 365, endPoint y: 363, distance: 72.2
click at [423, 321] on link "[PHONE_NUMBER]" at bounding box center [432, 323] width 99 height 15
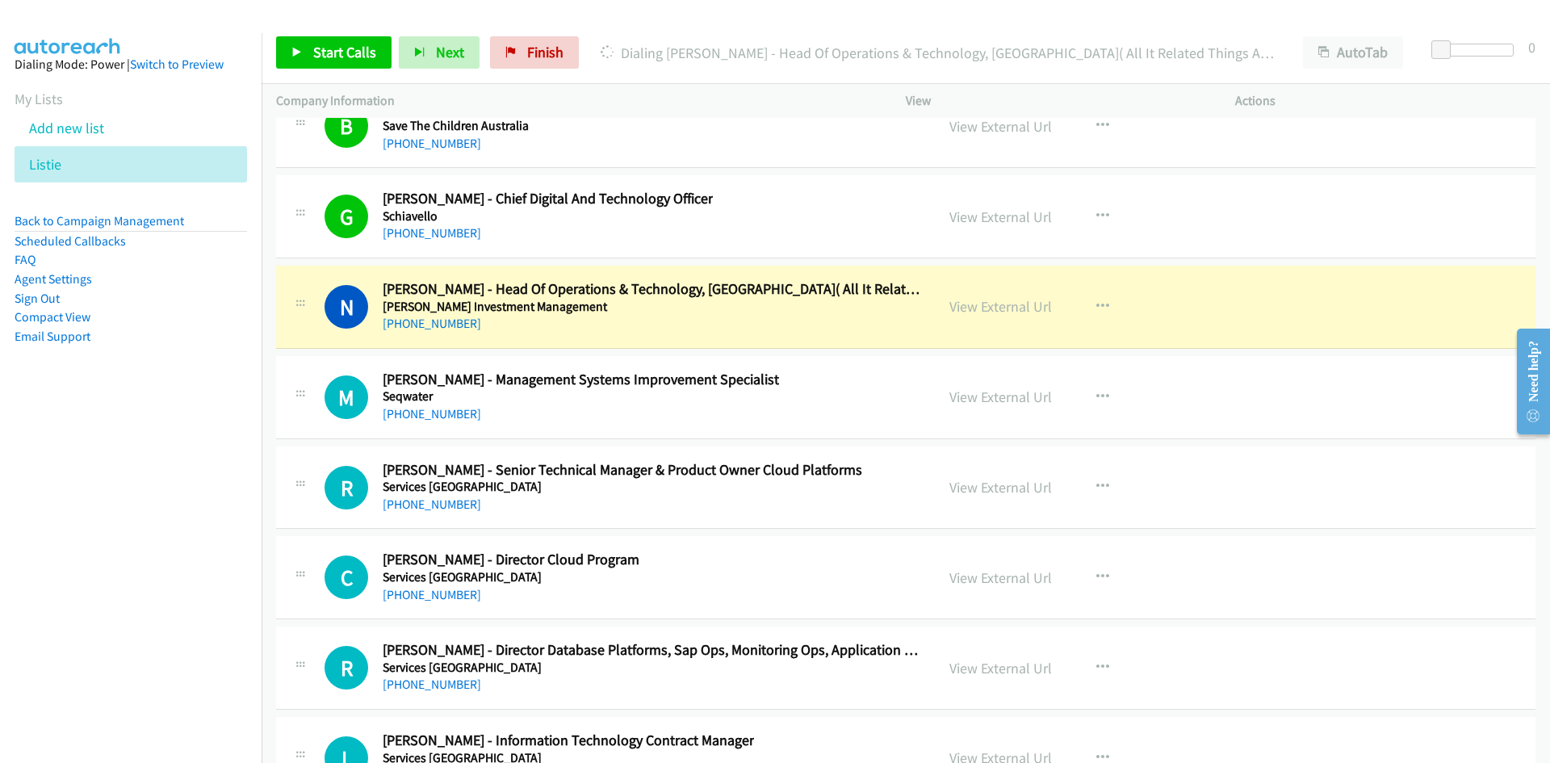
scroll to position [31046, 0]
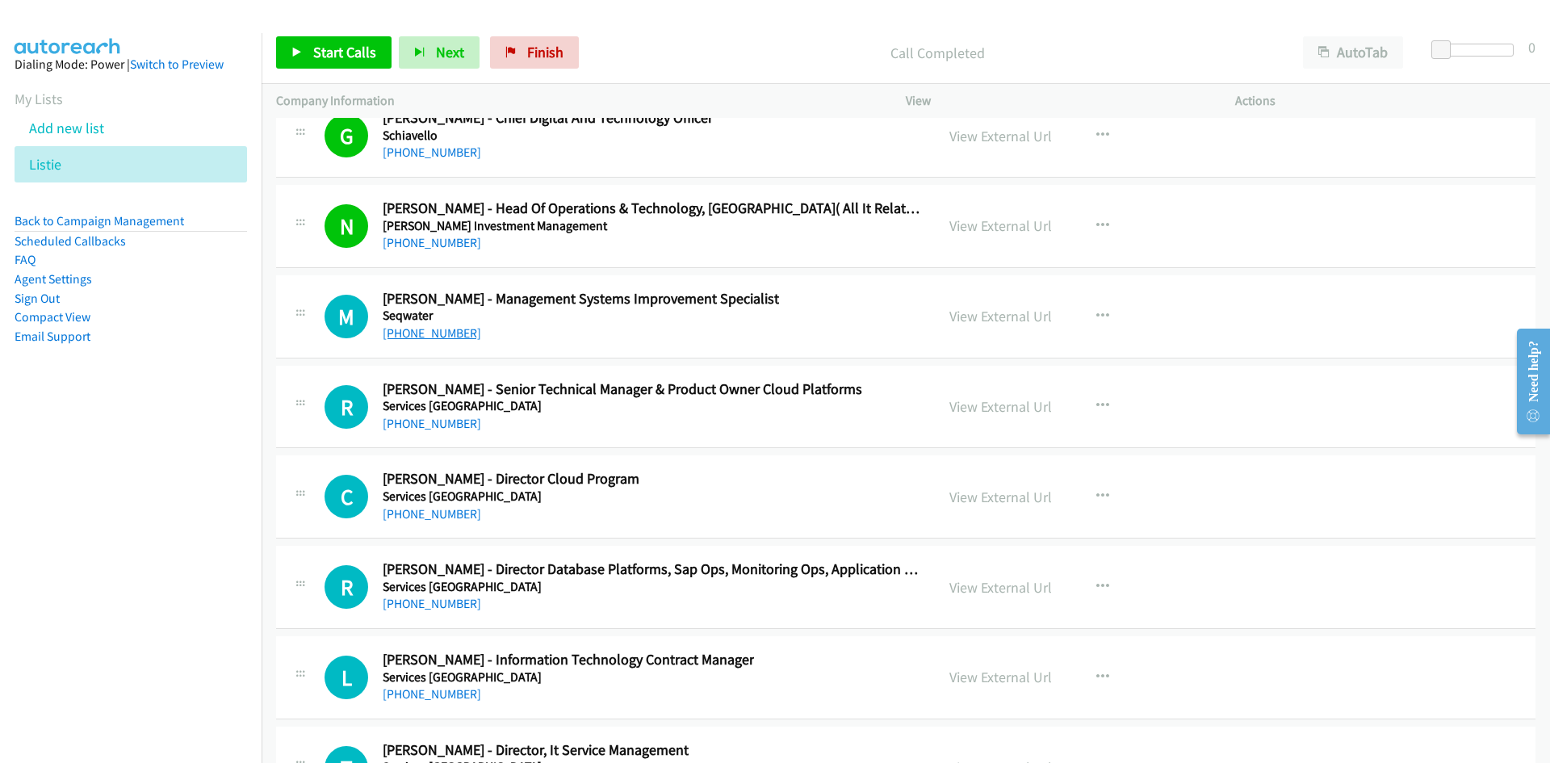
click at [447, 334] on link "[PHONE_NUMBER]" at bounding box center [432, 332] width 99 height 15
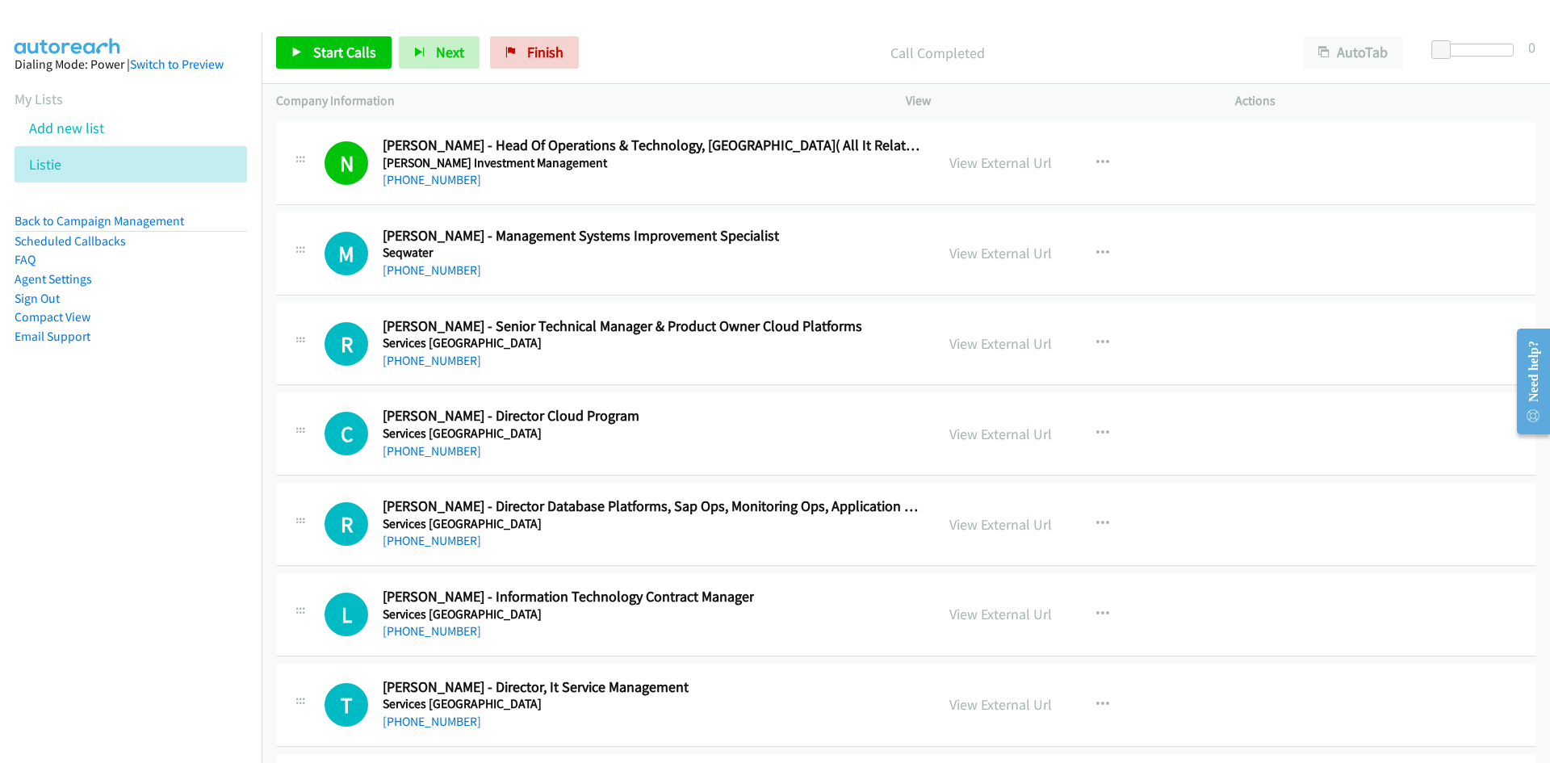
scroll to position [31127, 0]
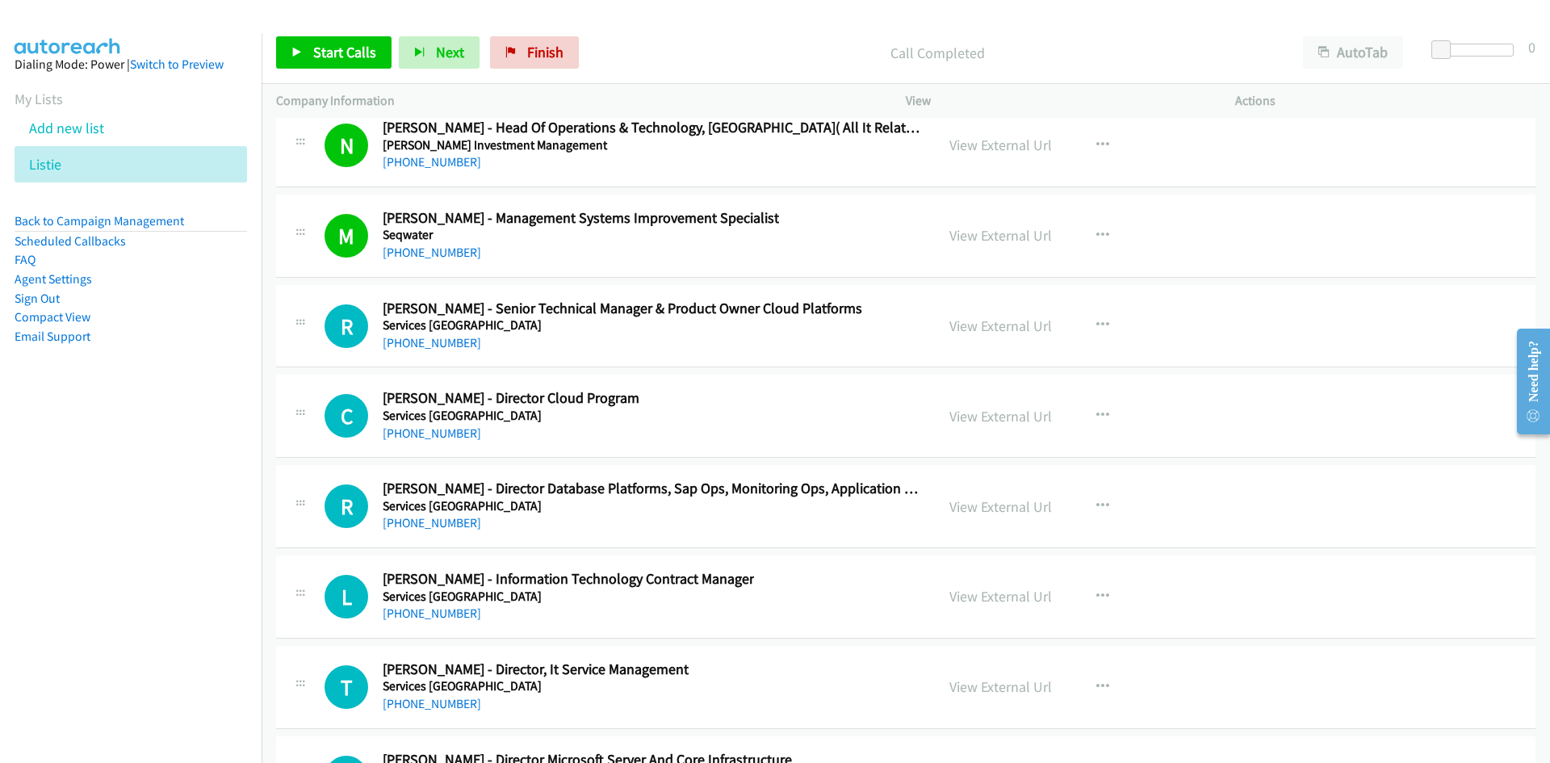
drag, startPoint x: 406, startPoint y: 339, endPoint x: 122, endPoint y: 505, distance: 329.3
click at [406, 339] on link "[PHONE_NUMBER]" at bounding box center [432, 342] width 99 height 15
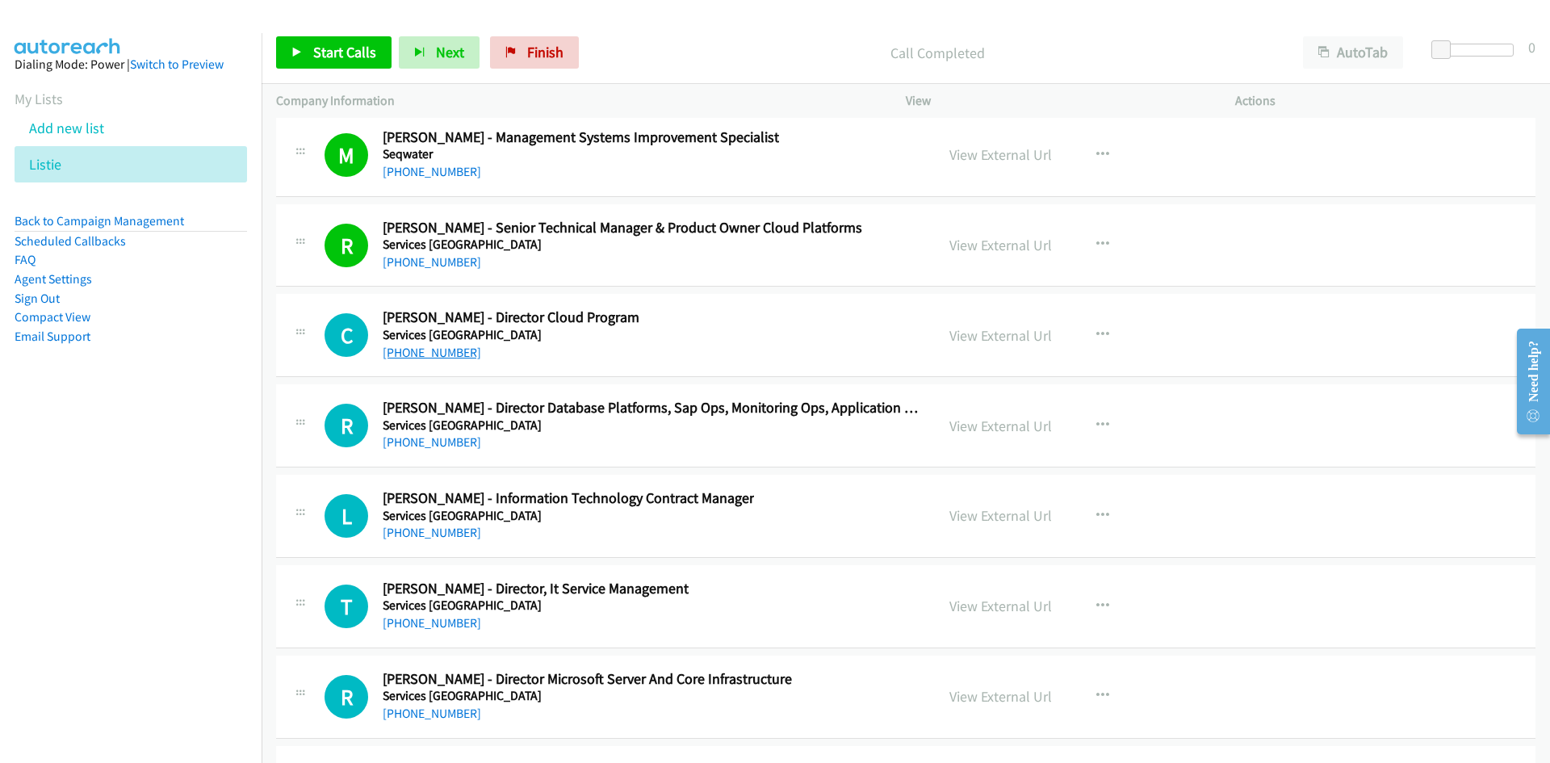
click at [443, 359] on link "[PHONE_NUMBER]" at bounding box center [432, 352] width 99 height 15
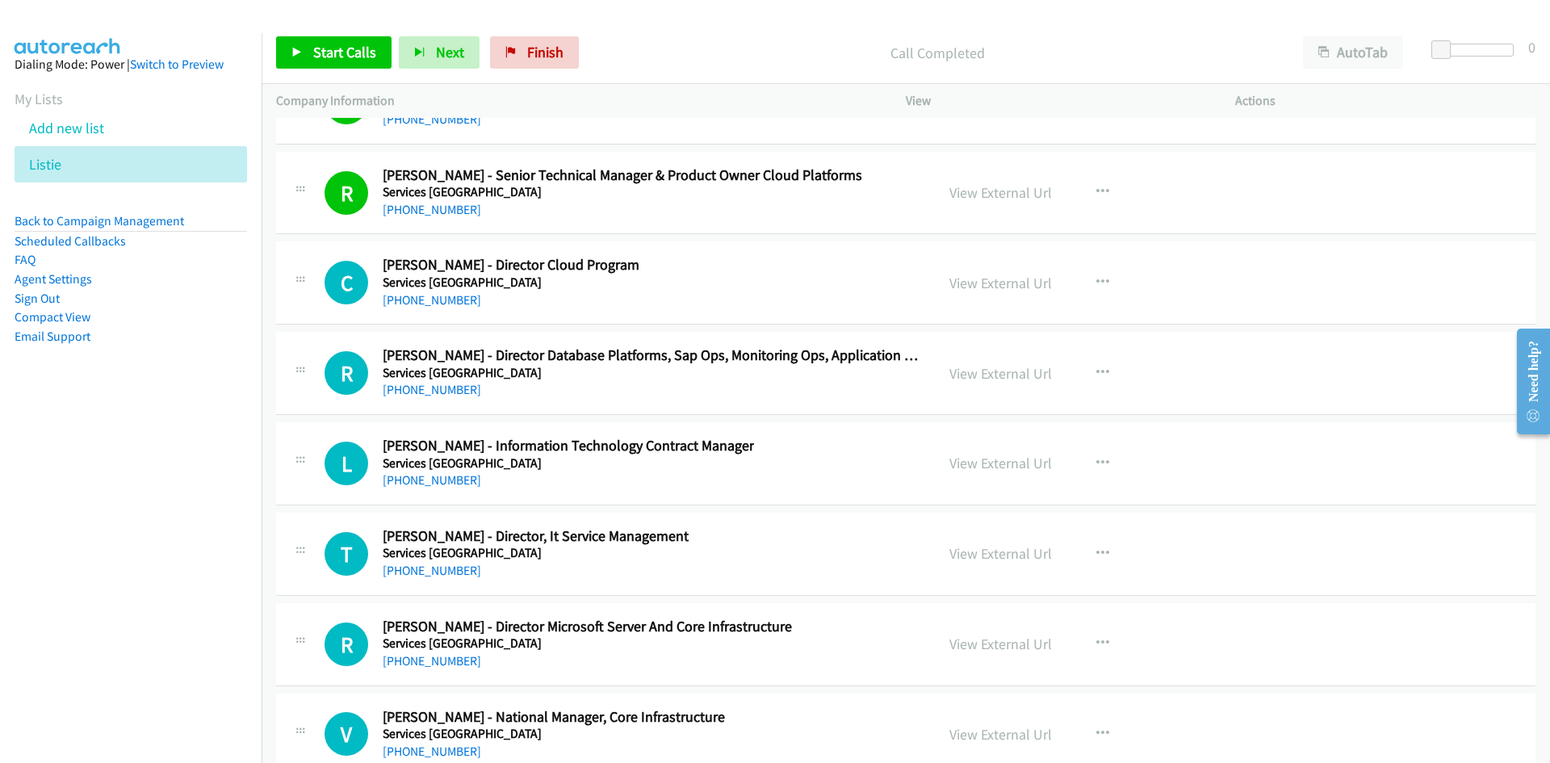
scroll to position [31288, 0]
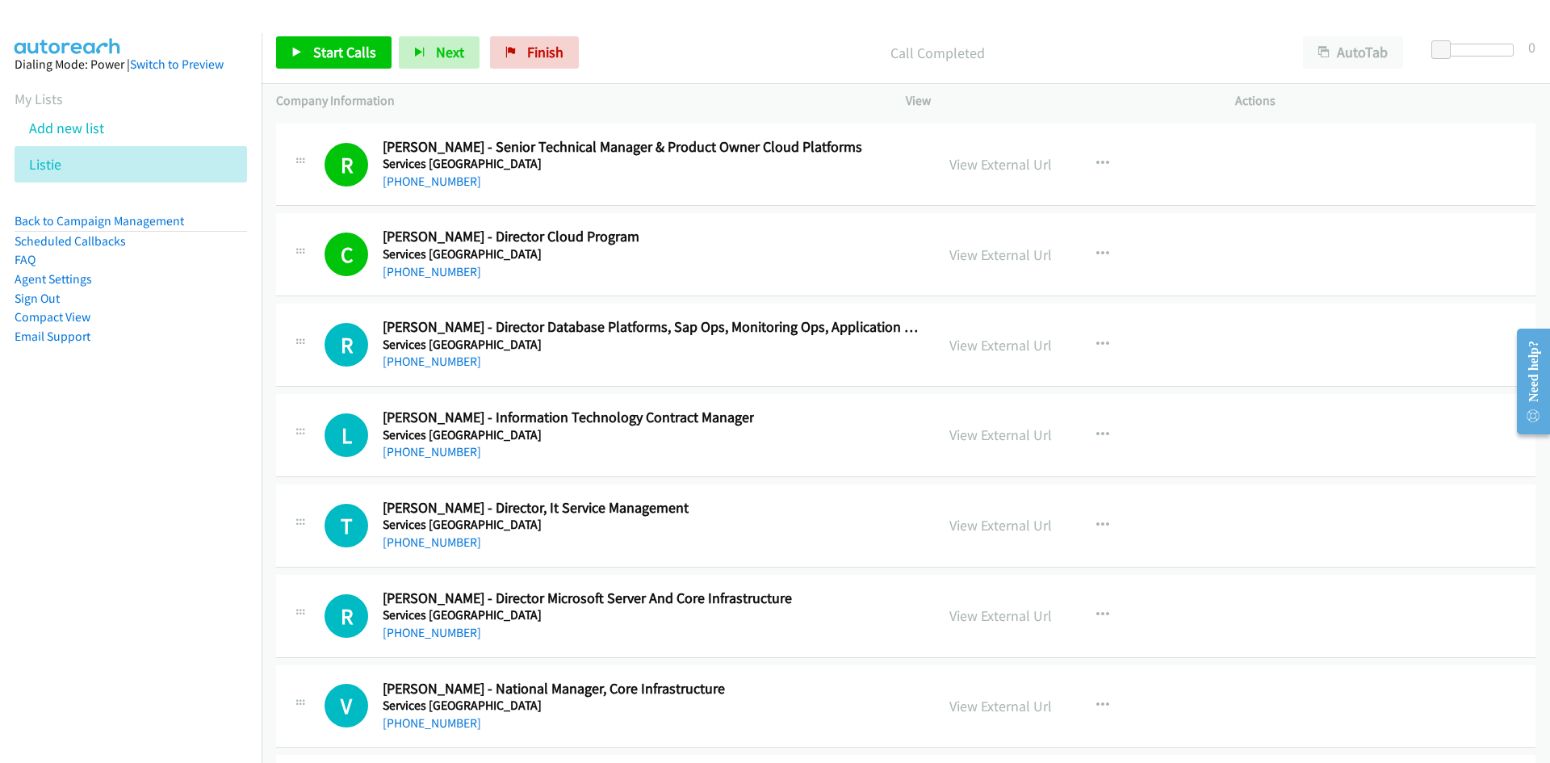
drag, startPoint x: 439, startPoint y: 362, endPoint x: 69, endPoint y: 537, distance: 409.2
click at [439, 362] on link "[PHONE_NUMBER]" at bounding box center [432, 361] width 99 height 15
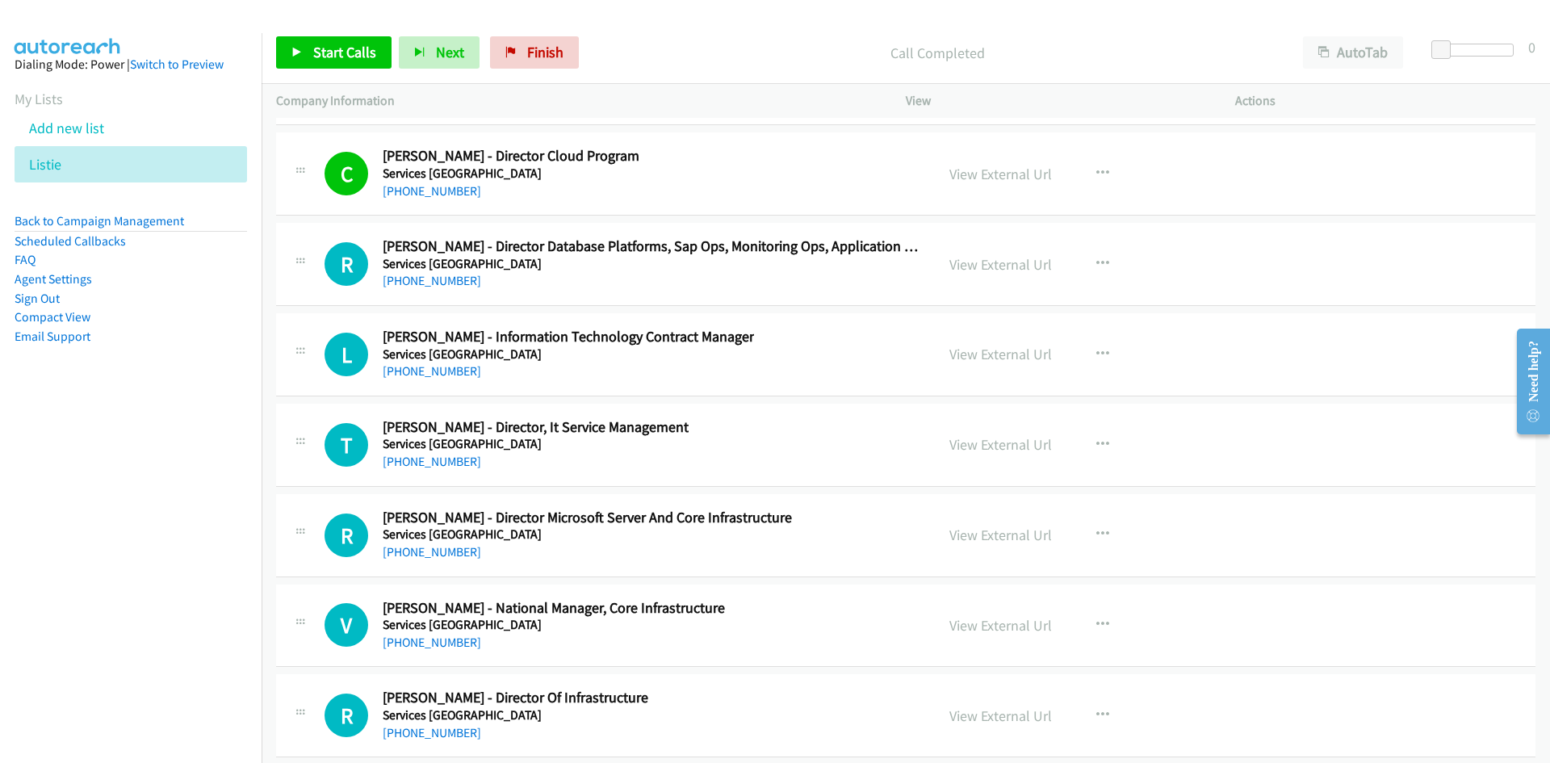
scroll to position [31450, 0]
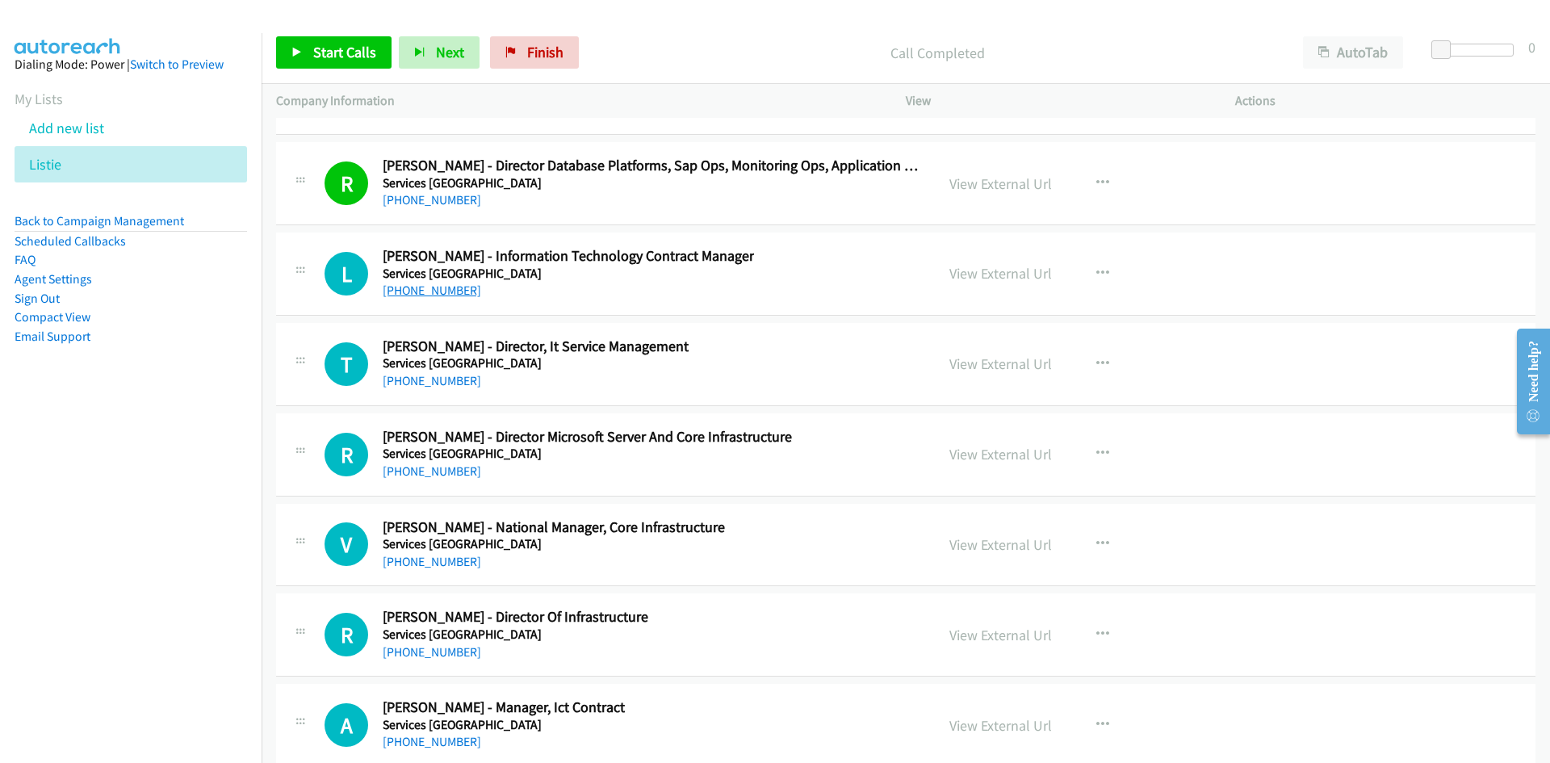
click at [446, 287] on link "[PHONE_NUMBER]" at bounding box center [432, 290] width 99 height 15
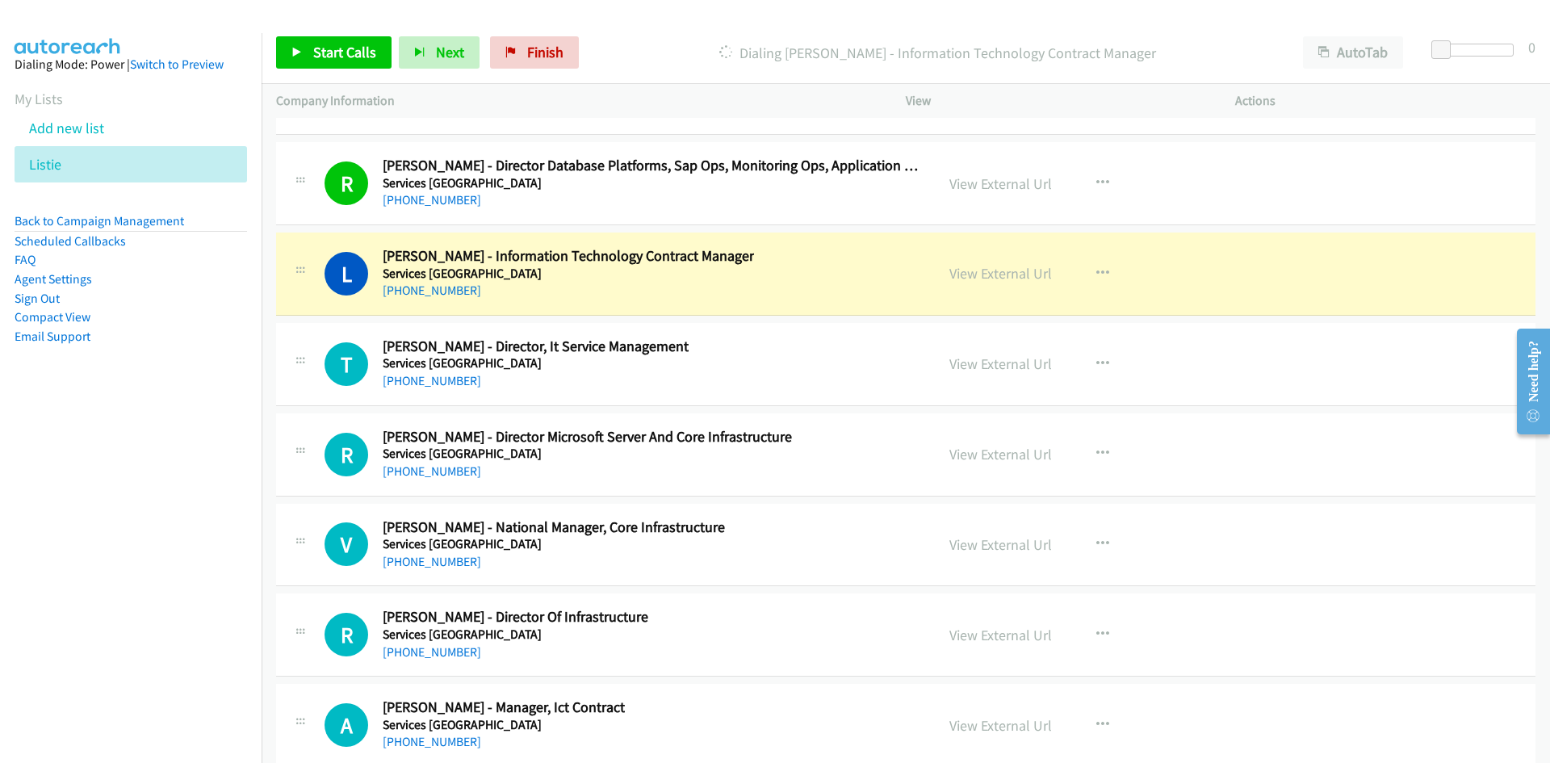
scroll to position [31531, 0]
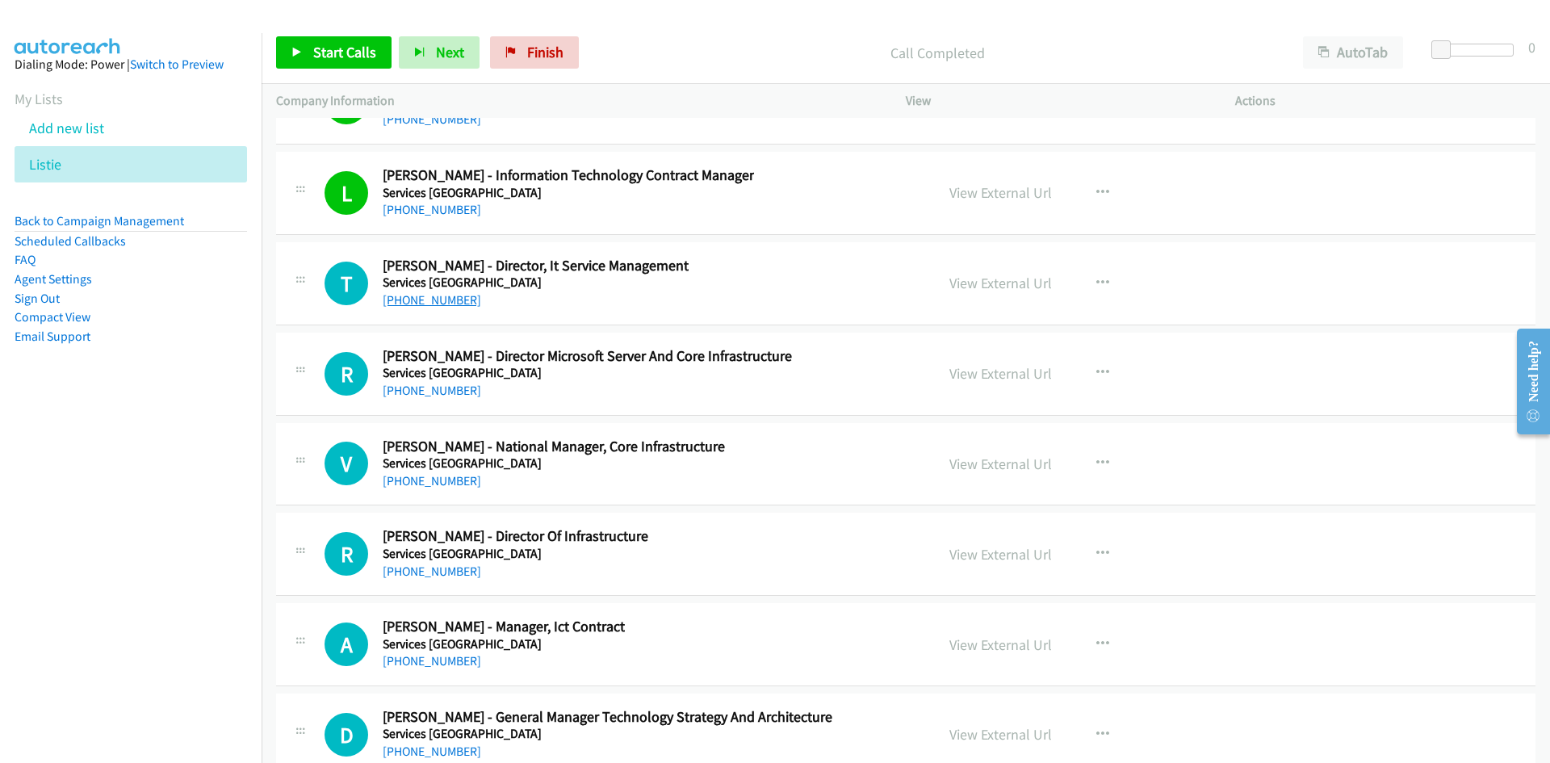
drag, startPoint x: 434, startPoint y: 295, endPoint x: 207, endPoint y: 418, distance: 258.3
click at [434, 295] on link "[PHONE_NUMBER]" at bounding box center [432, 299] width 99 height 15
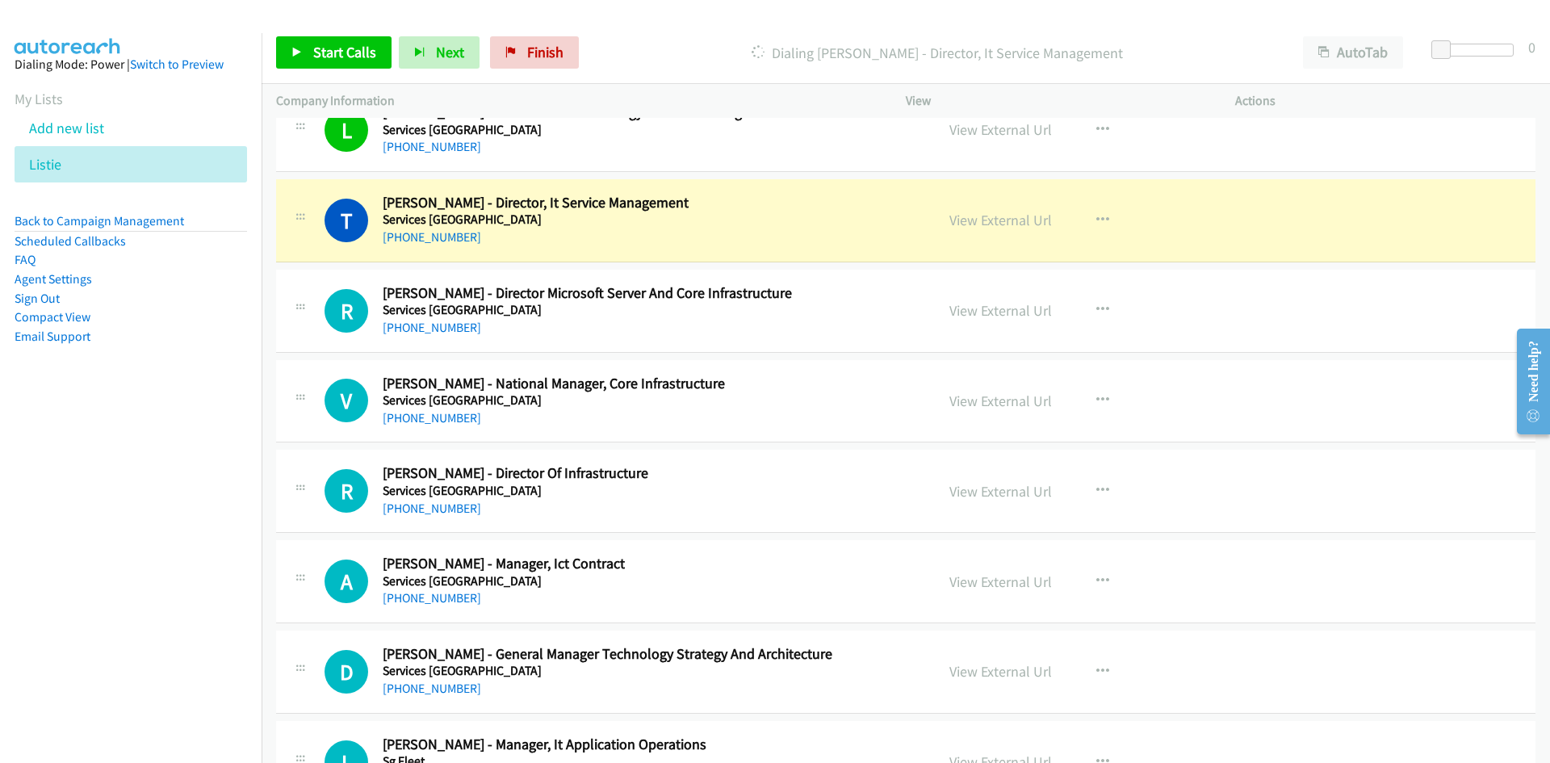
scroll to position [31611, 0]
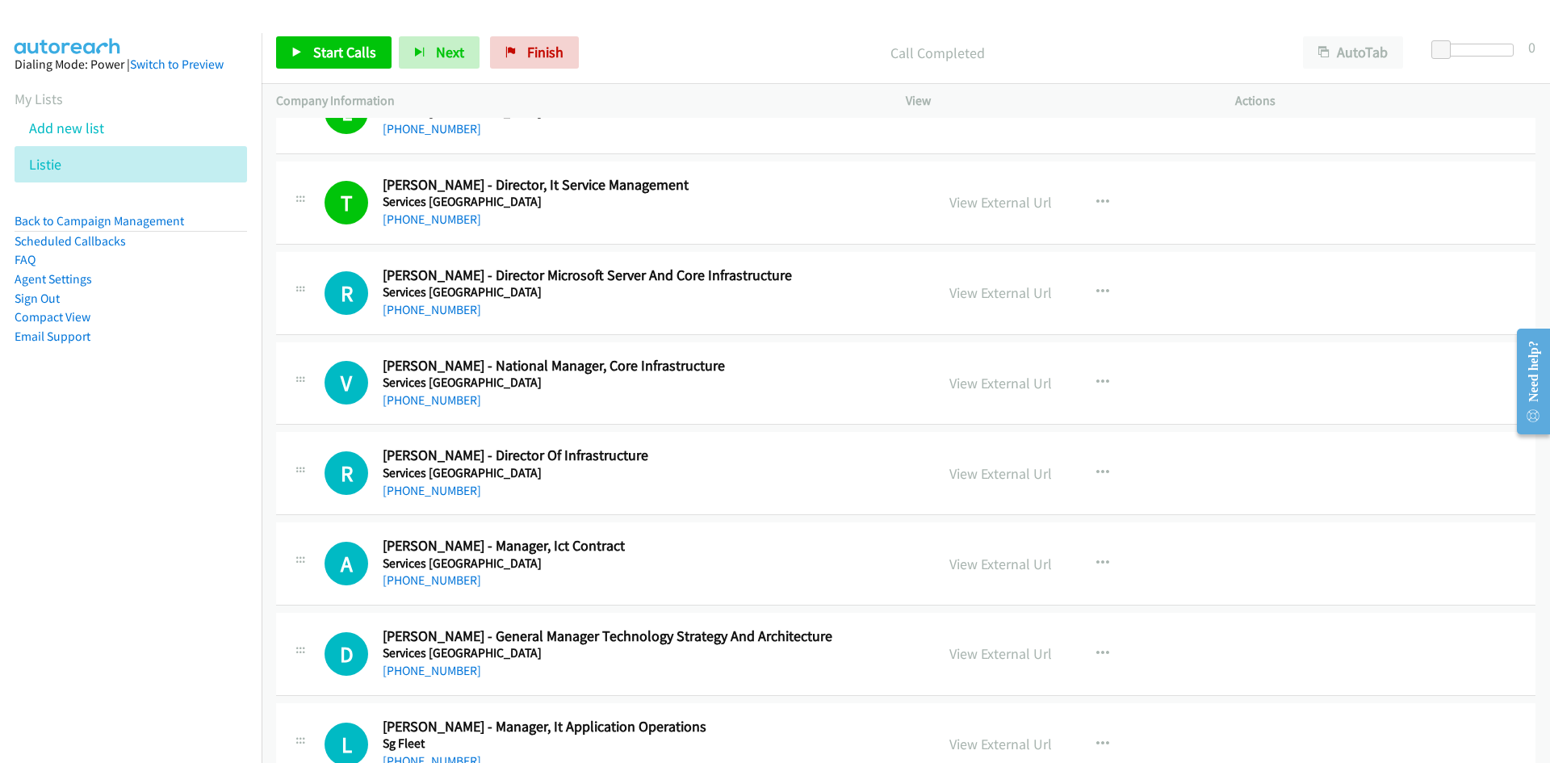
drag, startPoint x: 420, startPoint y: 306, endPoint x: 299, endPoint y: 392, distance: 148.3
click at [420, 306] on link "[PHONE_NUMBER]" at bounding box center [432, 309] width 99 height 15
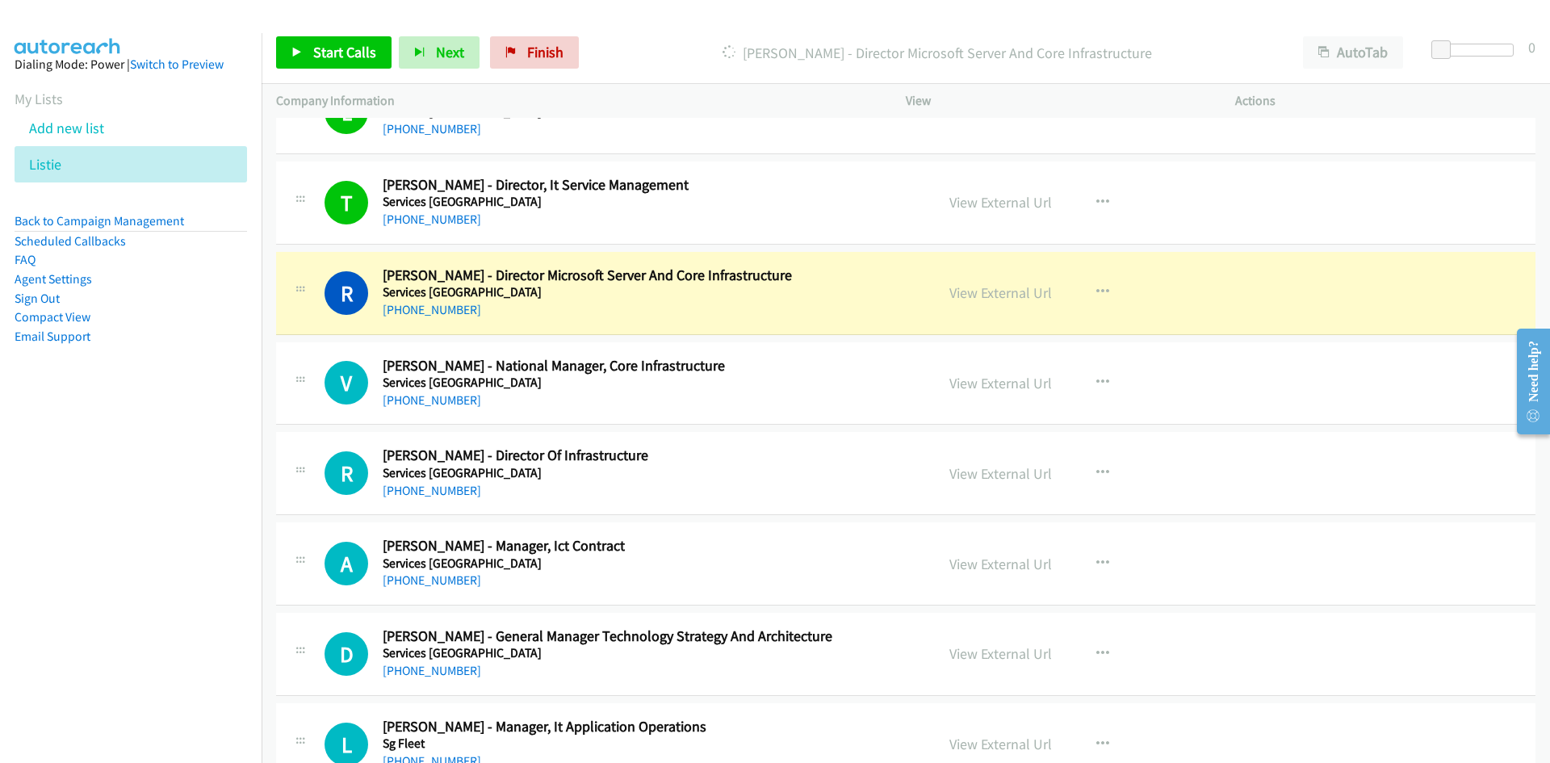
scroll to position [31692, 0]
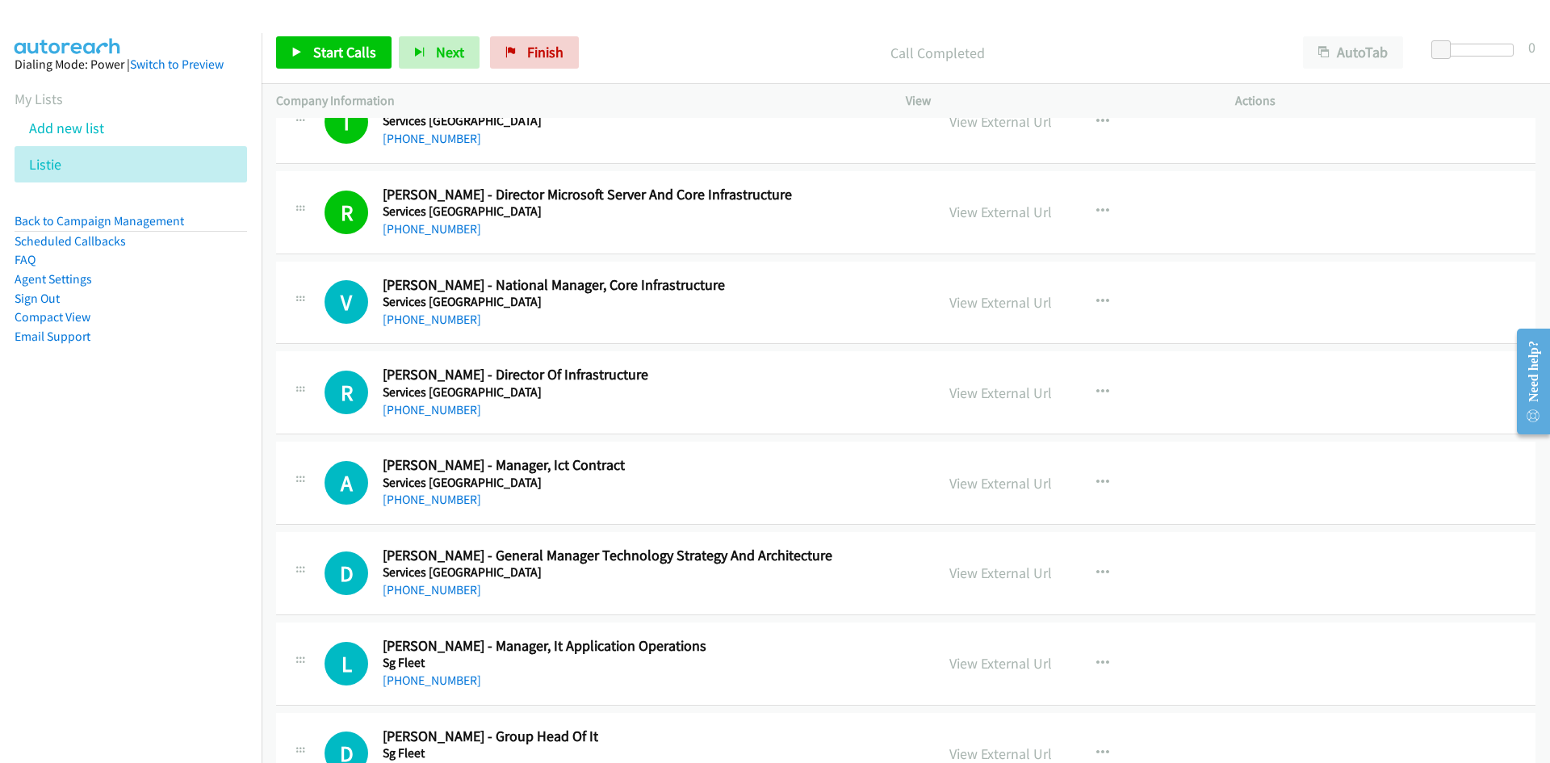
drag, startPoint x: 457, startPoint y: 317, endPoint x: 149, endPoint y: 490, distance: 352.8
click at [457, 317] on link "[PHONE_NUMBER]" at bounding box center [432, 319] width 99 height 15
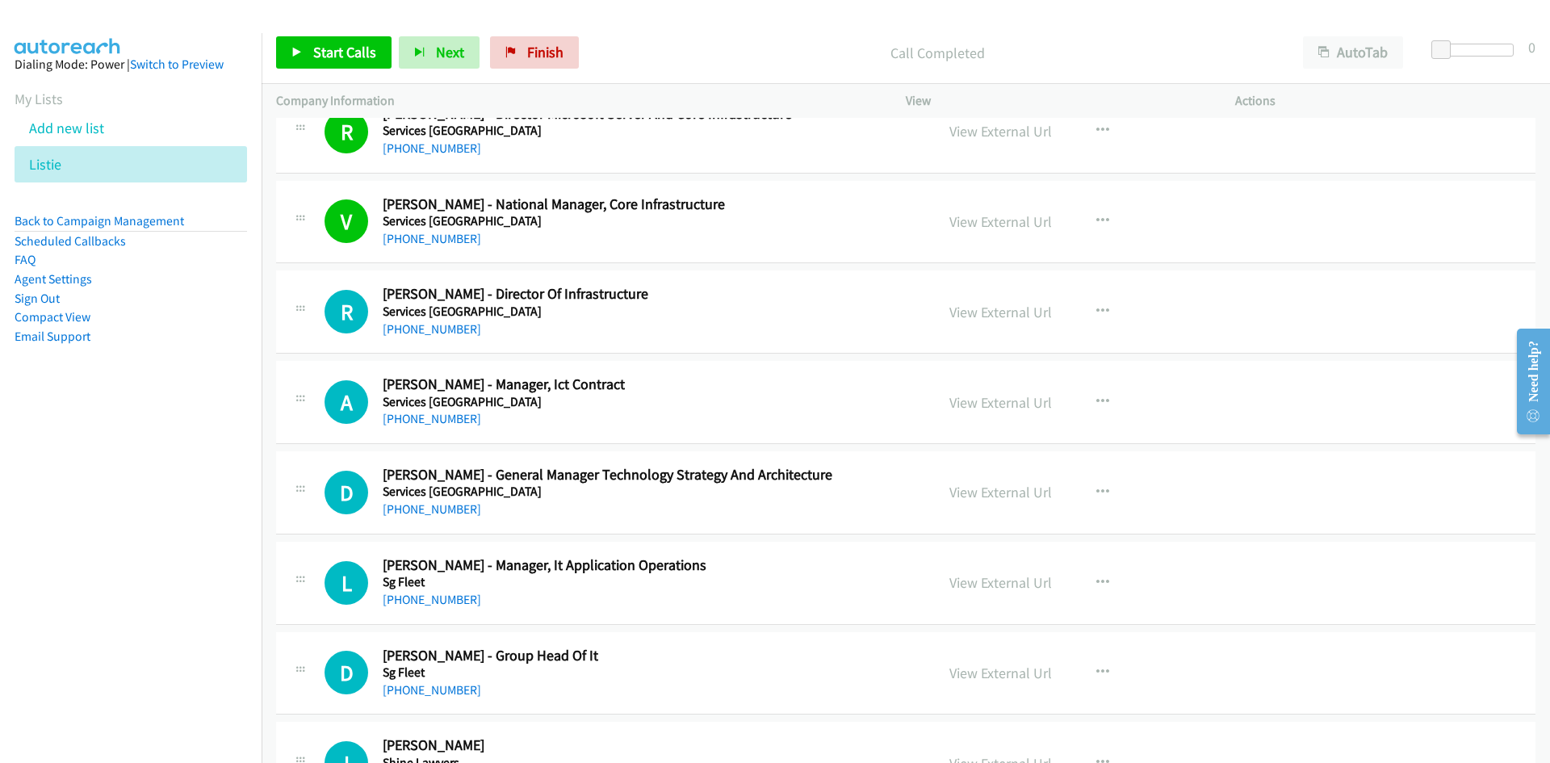
drag, startPoint x: 425, startPoint y: 333, endPoint x: 157, endPoint y: 445, distance: 289.9
click at [425, 333] on link "[PHONE_NUMBER]" at bounding box center [432, 328] width 99 height 15
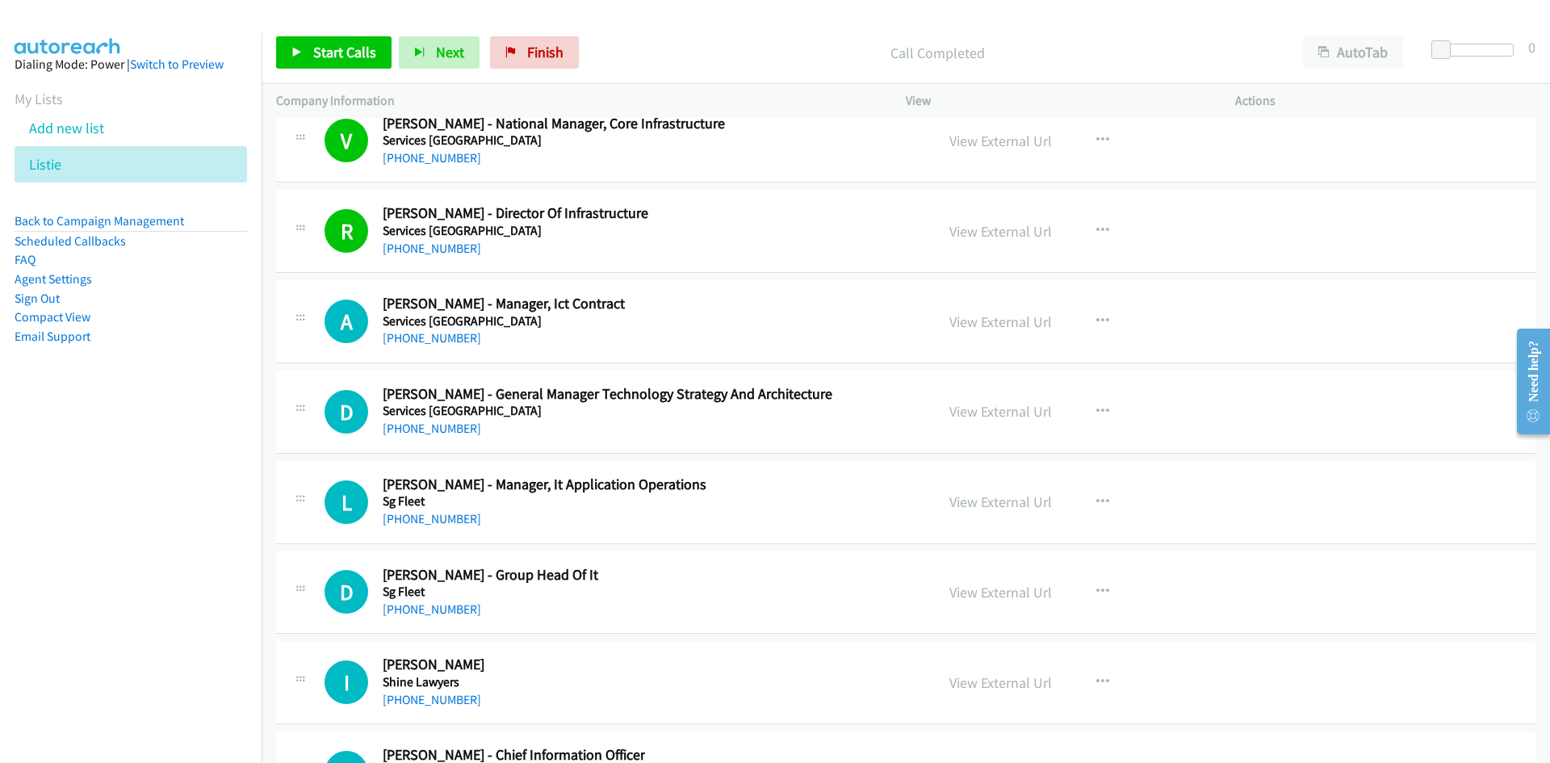
drag, startPoint x: 459, startPoint y: 333, endPoint x: 166, endPoint y: 534, distance: 355.0
click at [459, 333] on link "[PHONE_NUMBER]" at bounding box center [432, 337] width 99 height 15
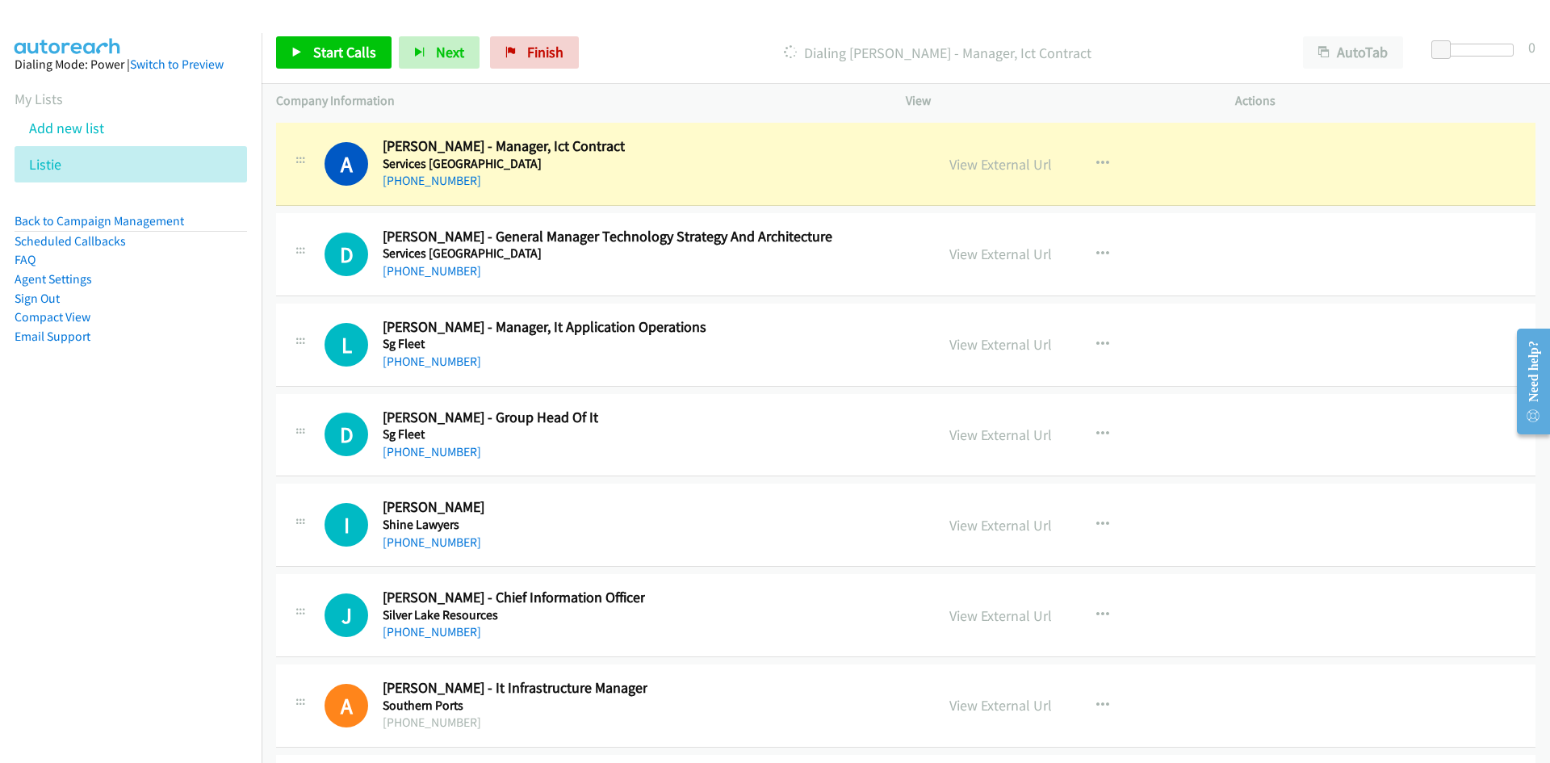
scroll to position [32015, 0]
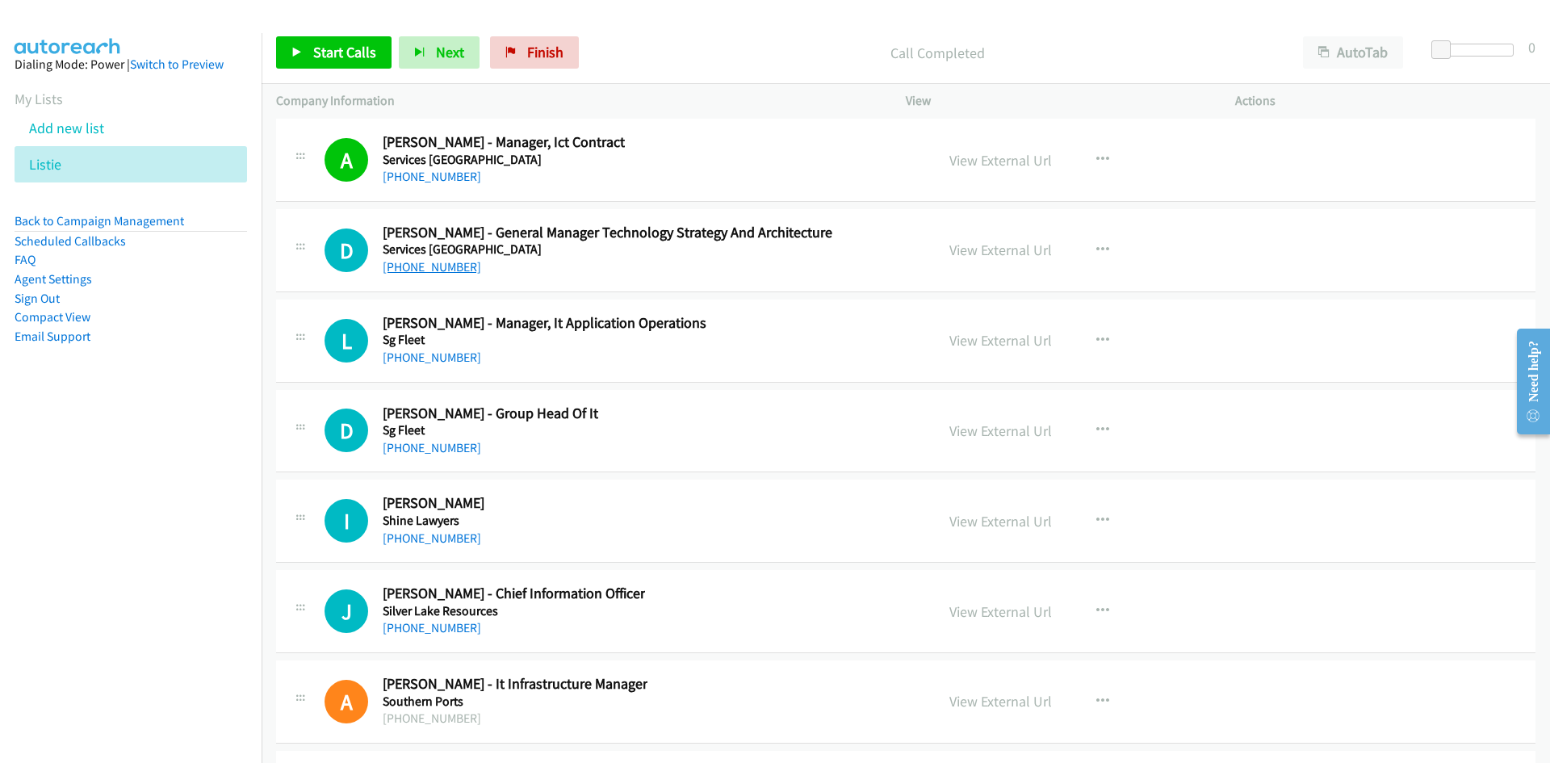
click at [420, 269] on link "[PHONE_NUMBER]" at bounding box center [432, 266] width 99 height 15
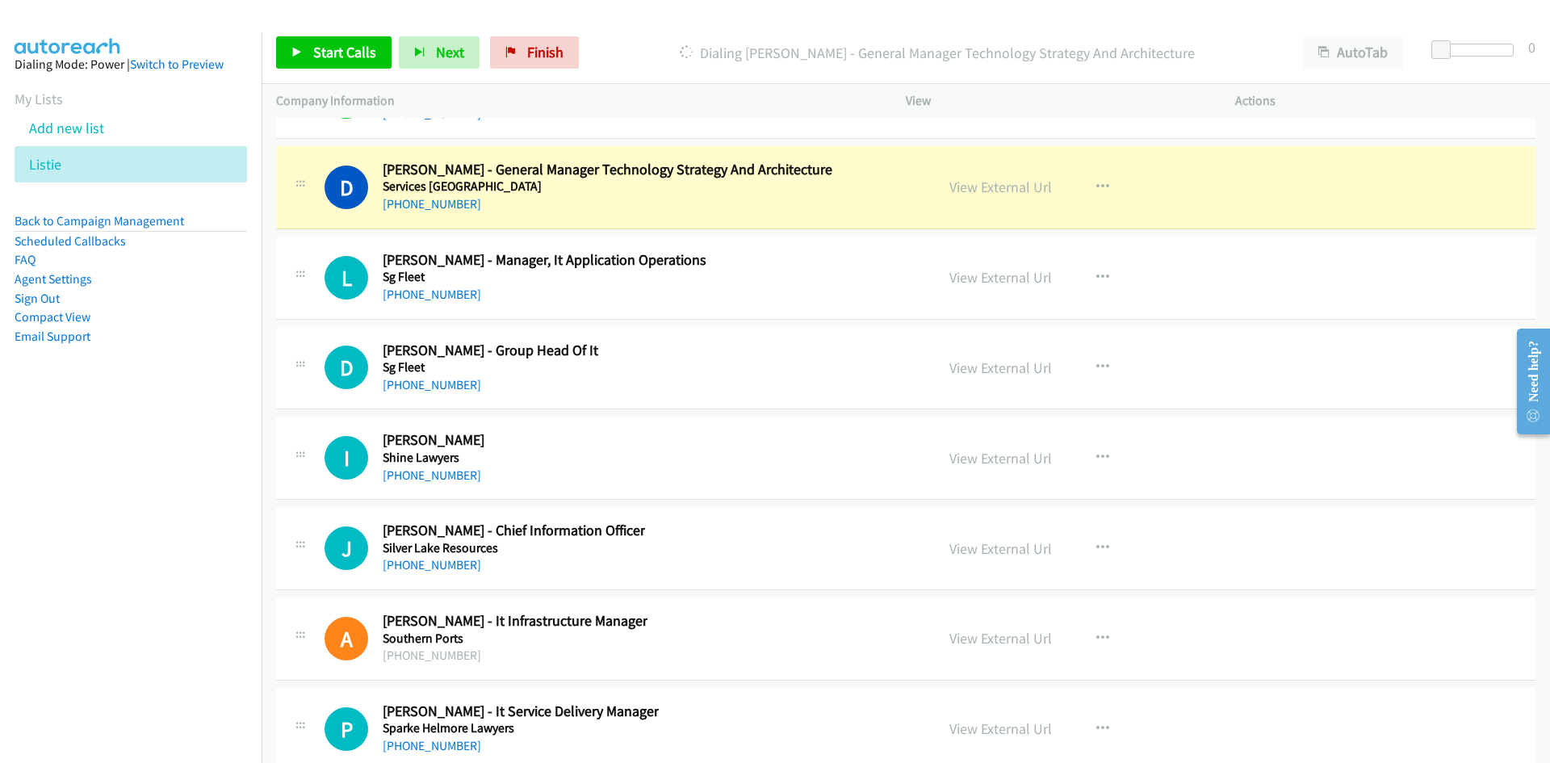
scroll to position [32096, 0]
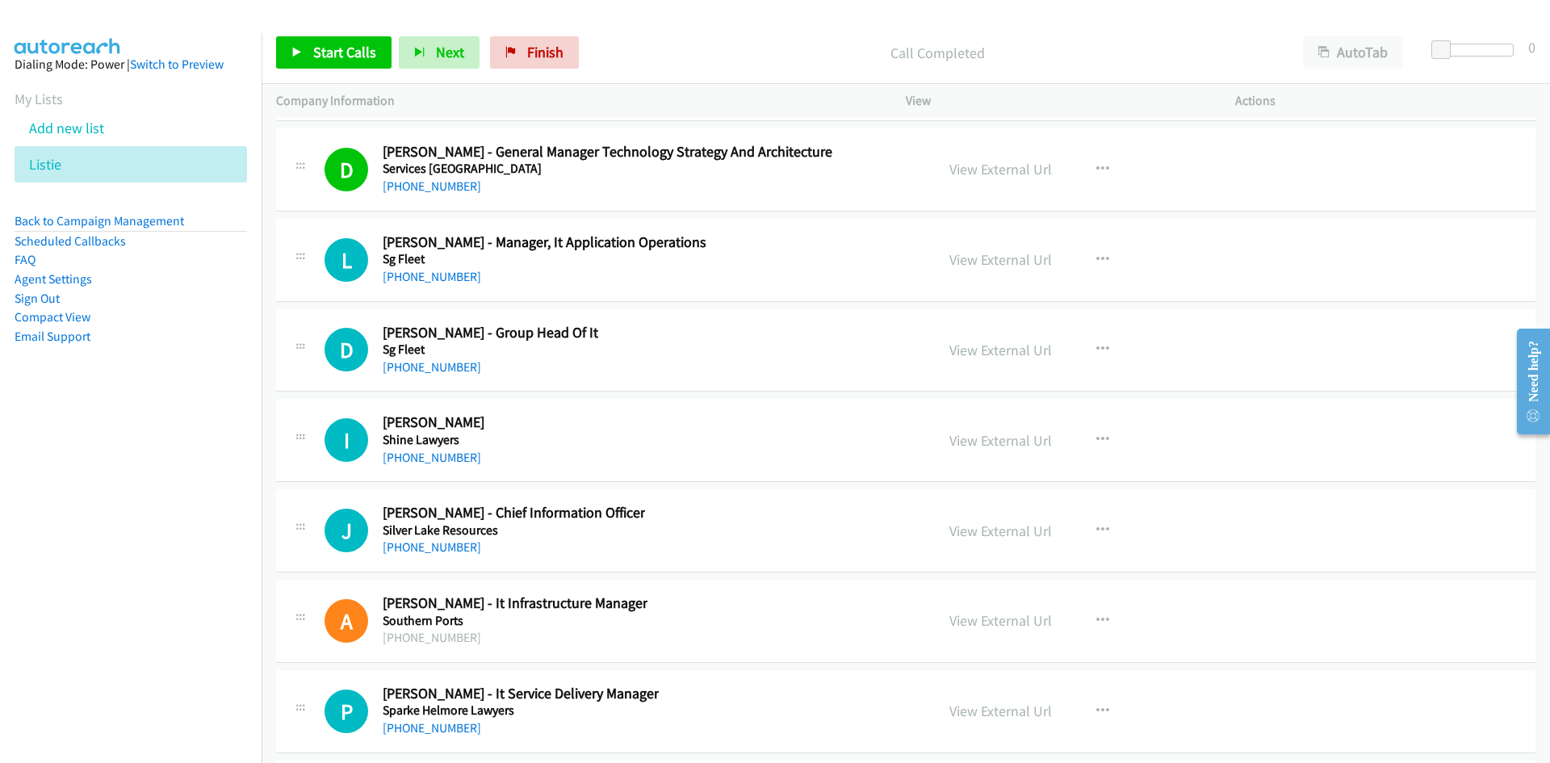
drag, startPoint x: 434, startPoint y: 279, endPoint x: 324, endPoint y: 332, distance: 122.8
click at [434, 279] on link "[PHONE_NUMBER]" at bounding box center [432, 276] width 99 height 15
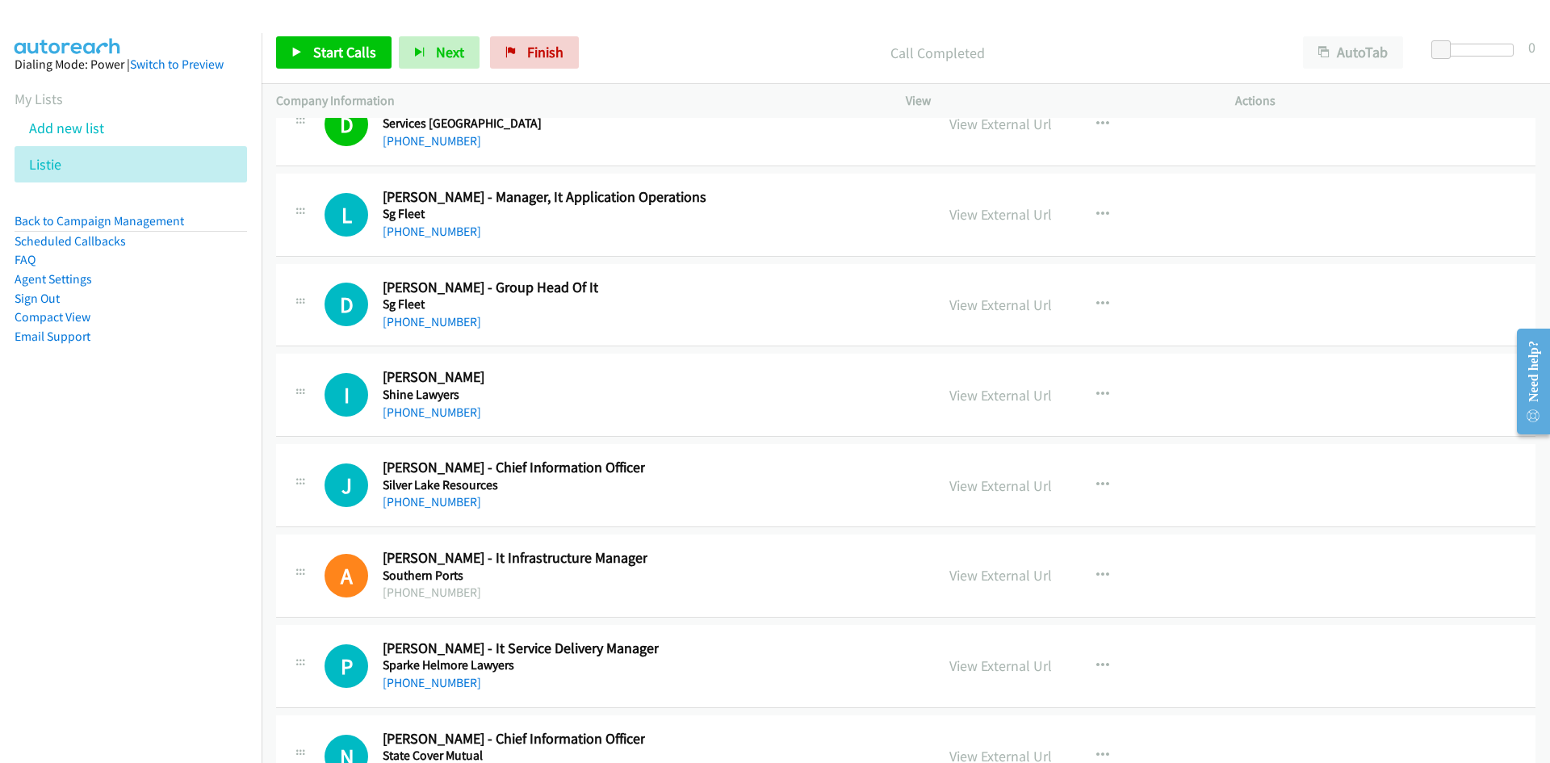
scroll to position [32177, 0]
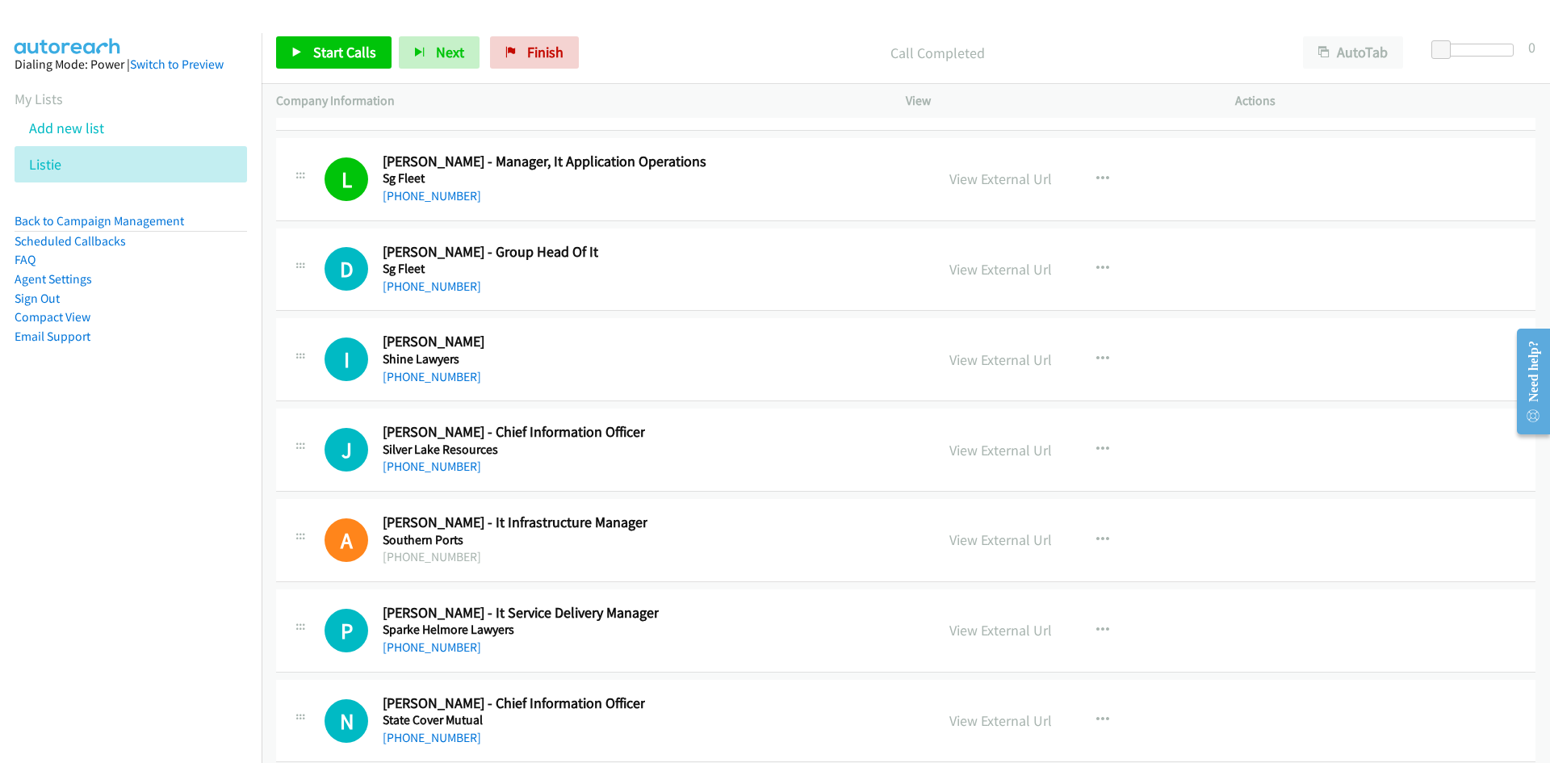
drag, startPoint x: 426, startPoint y: 284, endPoint x: 49, endPoint y: 477, distance: 423.6
click at [426, 284] on link "[PHONE_NUMBER]" at bounding box center [432, 286] width 99 height 15
click at [434, 379] on link "[PHONE_NUMBER]" at bounding box center [432, 376] width 99 height 15
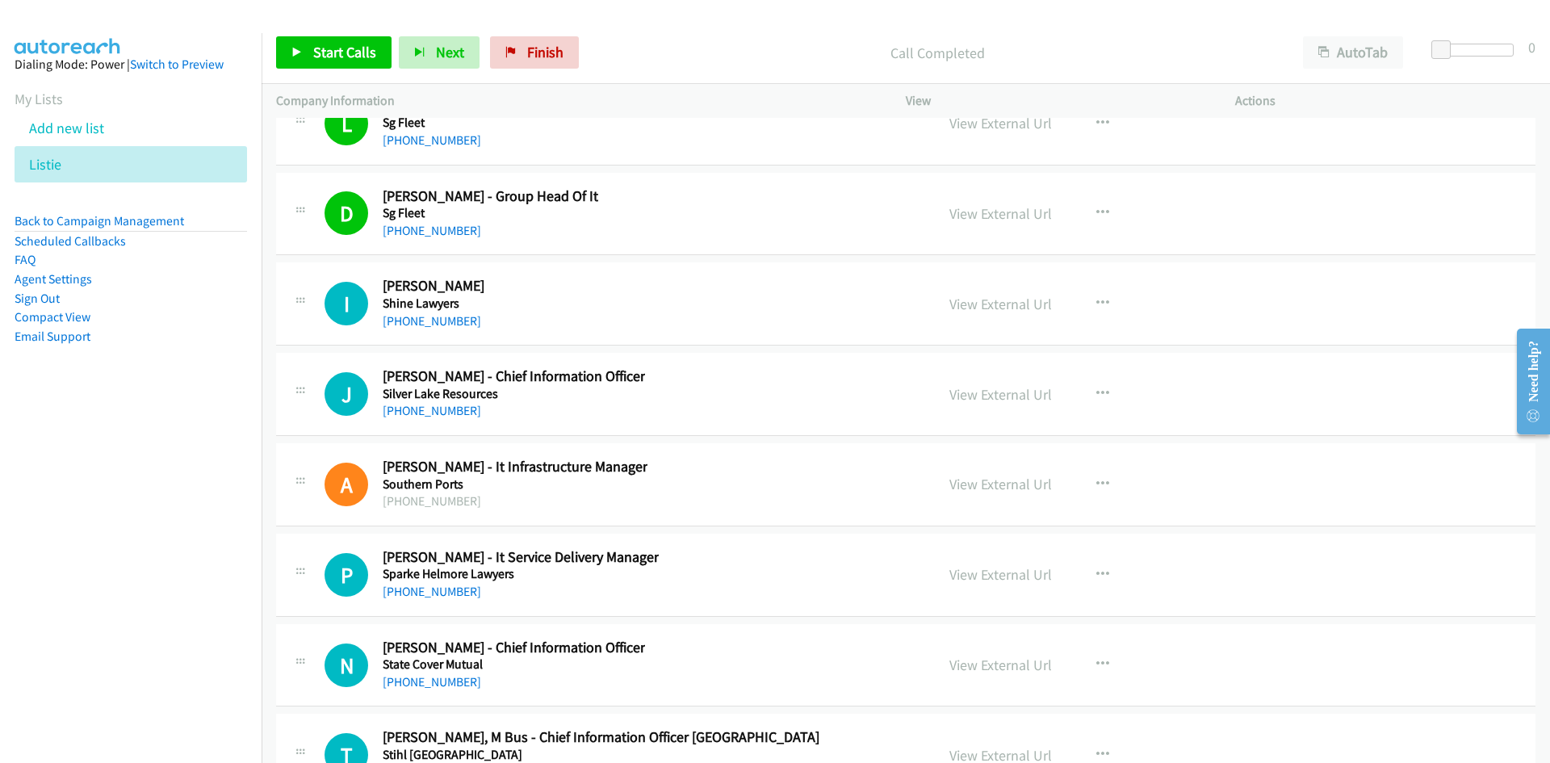
scroll to position [32338, 0]
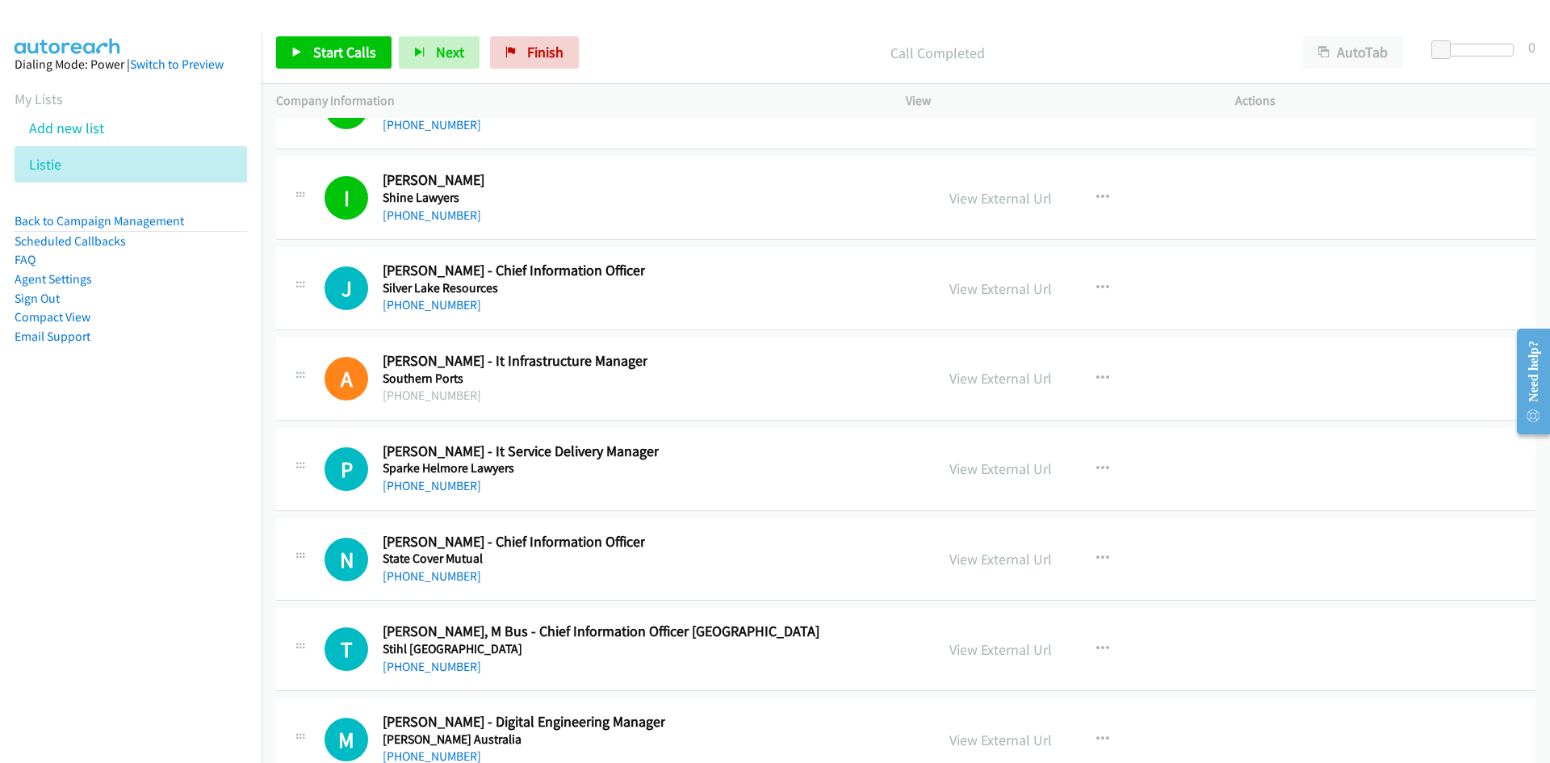
drag, startPoint x: 434, startPoint y: 304, endPoint x: 132, endPoint y: 374, distance: 310.1
click at [434, 304] on link "[PHONE_NUMBER]" at bounding box center [432, 304] width 99 height 15
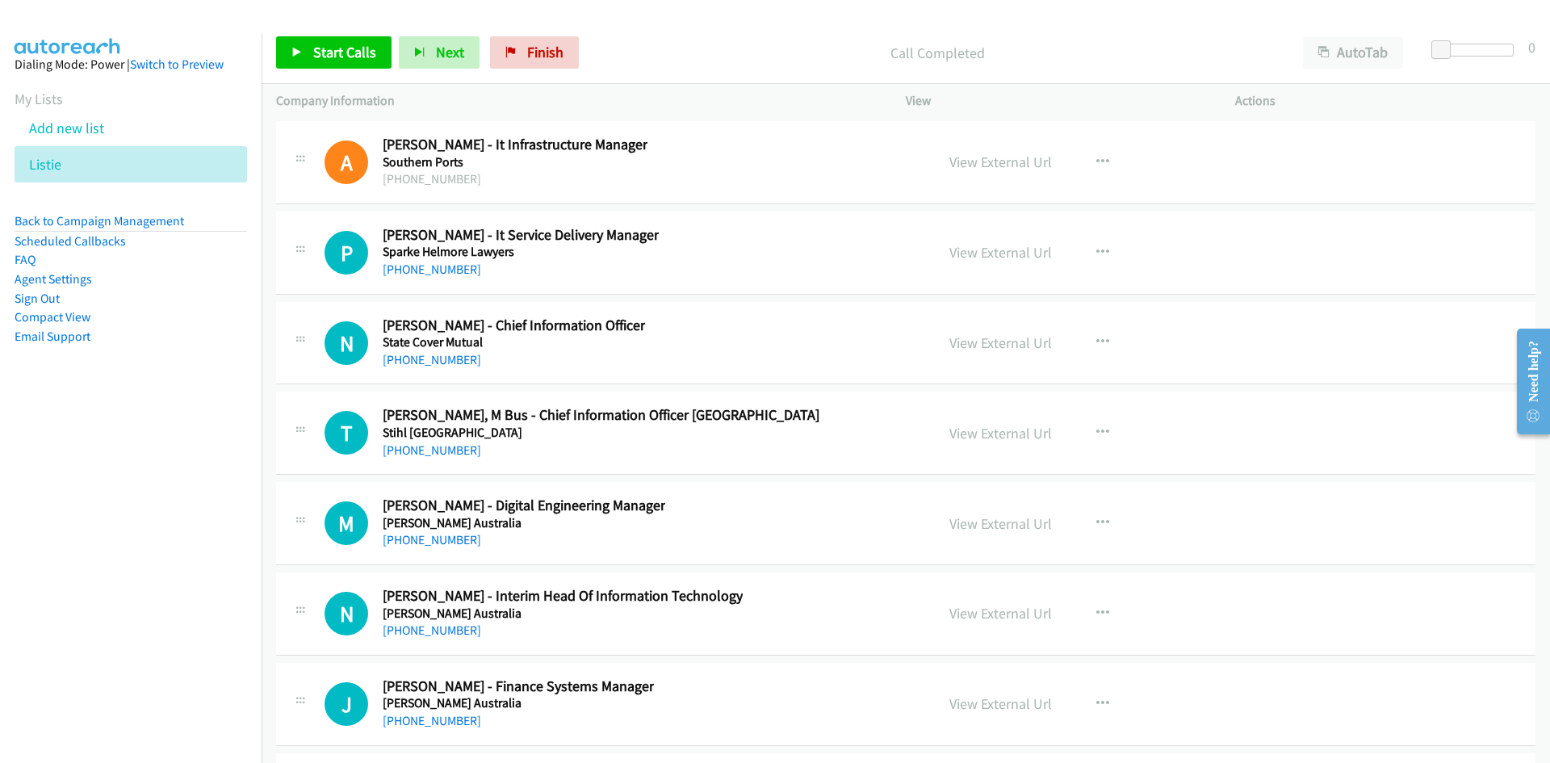
scroll to position [32580, 0]
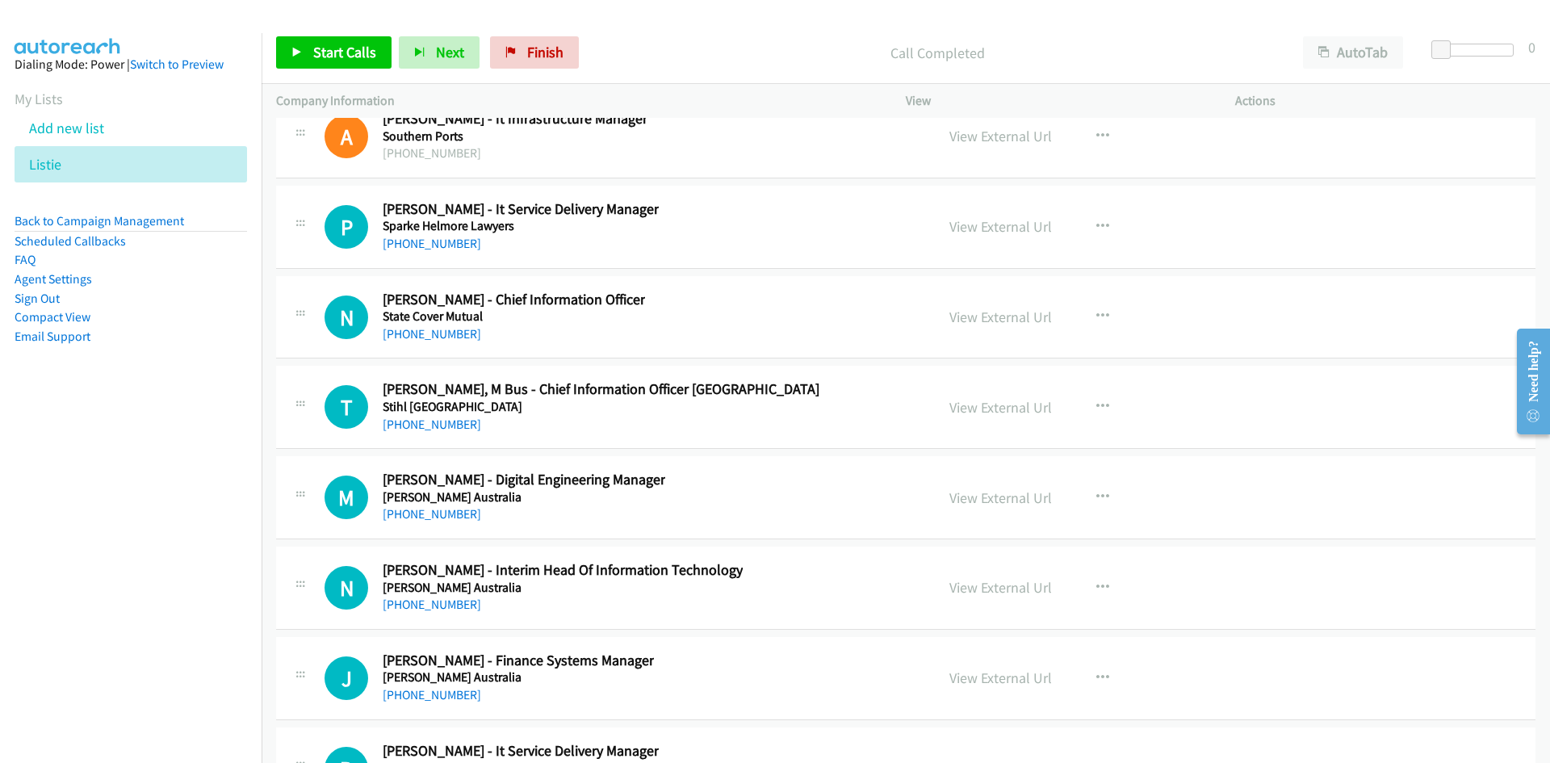
drag, startPoint x: 447, startPoint y: 250, endPoint x: 82, endPoint y: 350, distance: 378.5
click at [447, 250] on link "[PHONE_NUMBER]" at bounding box center [432, 243] width 99 height 15
drag, startPoint x: 418, startPoint y: 336, endPoint x: 6, endPoint y: 463, distance: 431.1
click at [418, 336] on link "[PHONE_NUMBER]" at bounding box center [432, 333] width 99 height 15
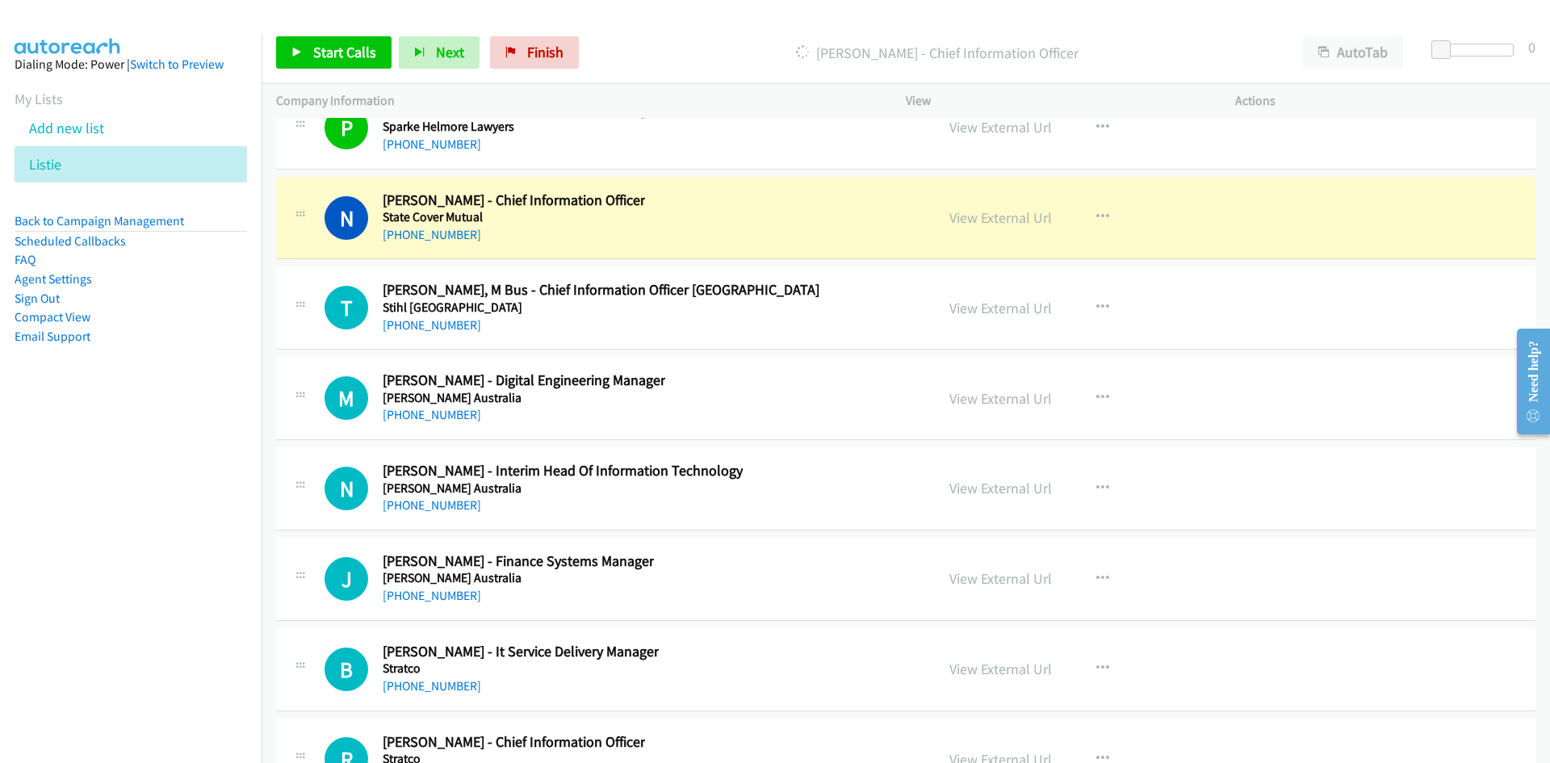
scroll to position [32661, 0]
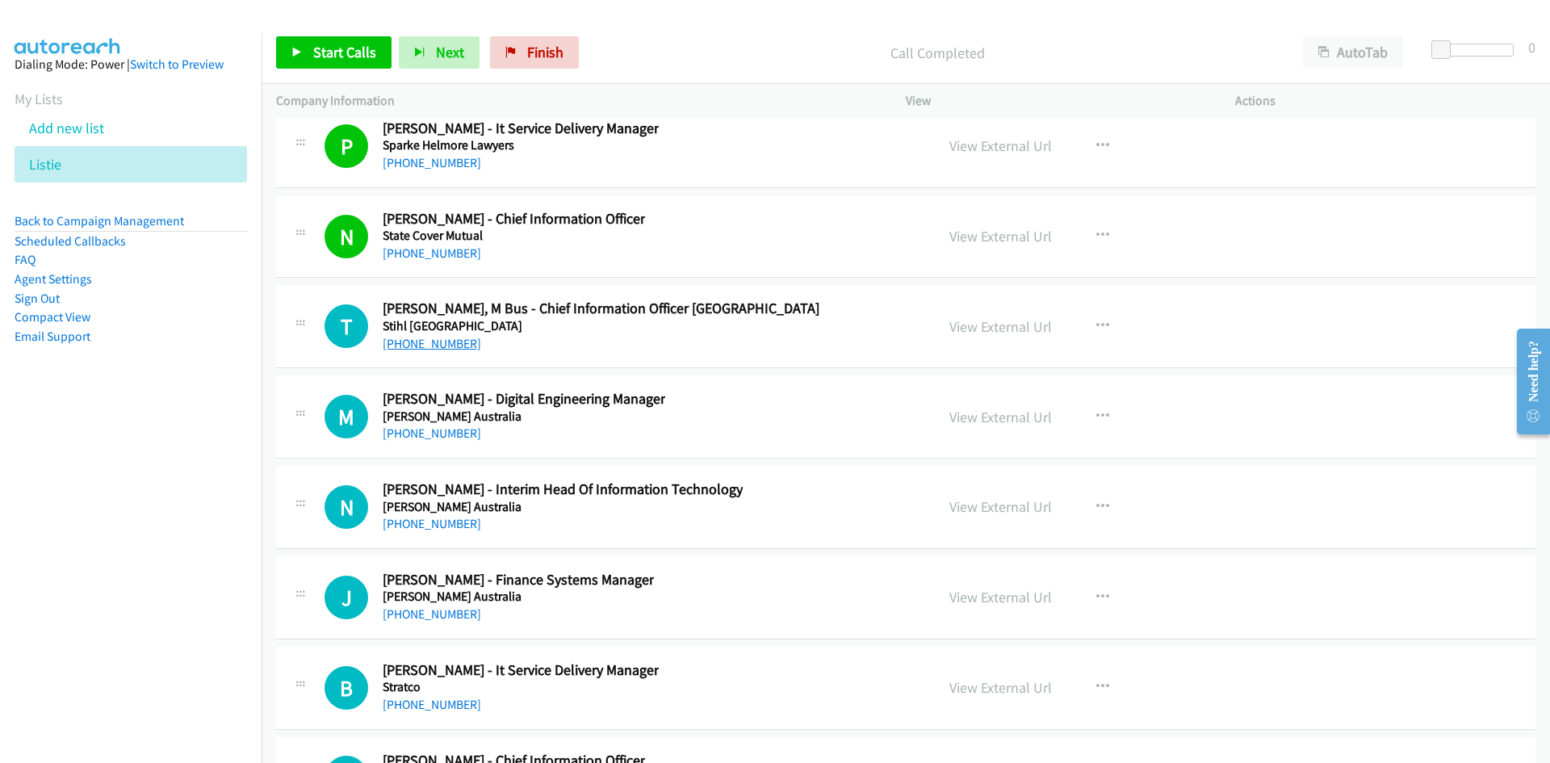
drag, startPoint x: 425, startPoint y: 350, endPoint x: 293, endPoint y: 401, distance: 141.1
click at [425, 350] on link "[PHONE_NUMBER]" at bounding box center [432, 343] width 99 height 15
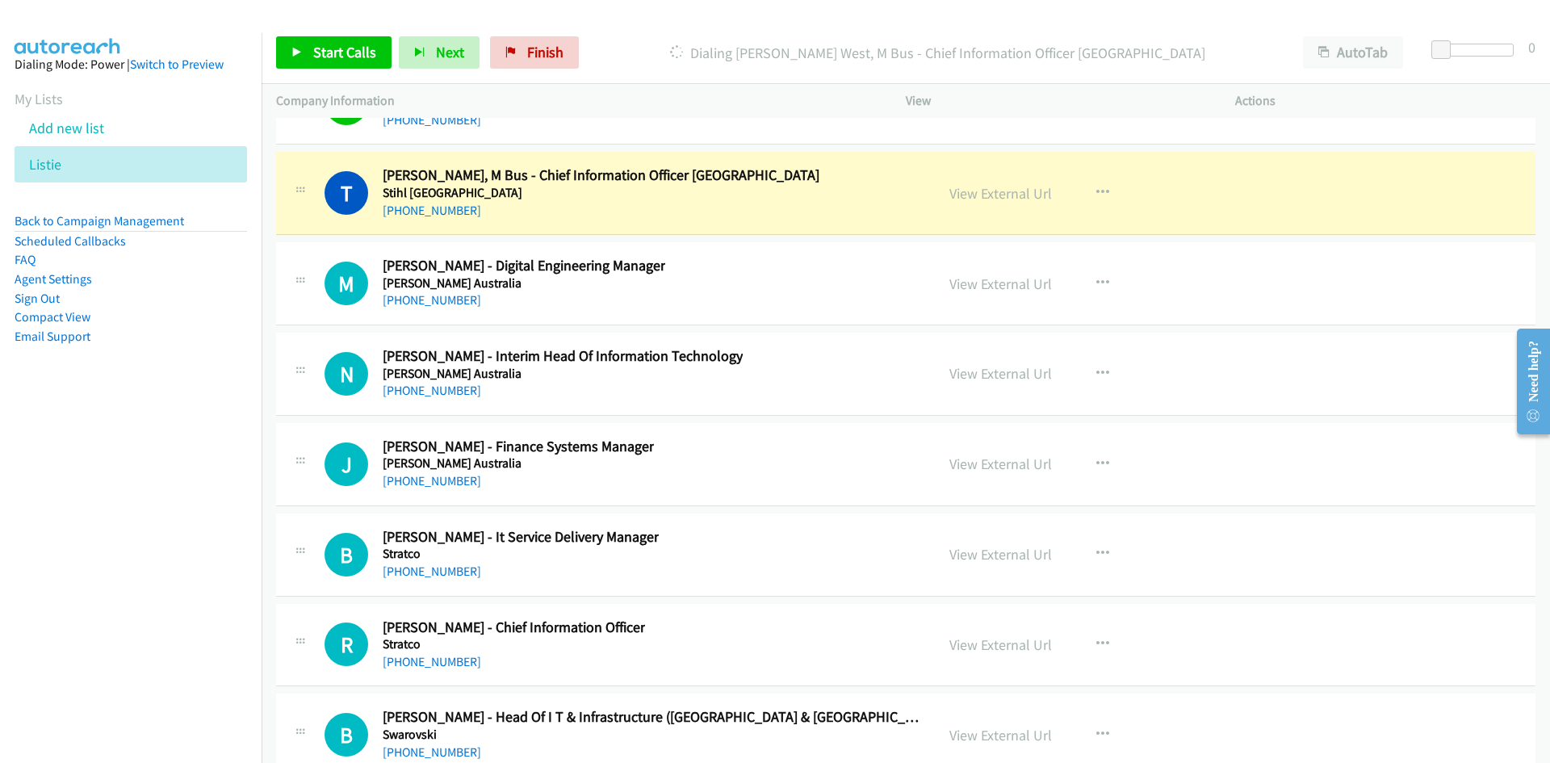
scroll to position [32823, 0]
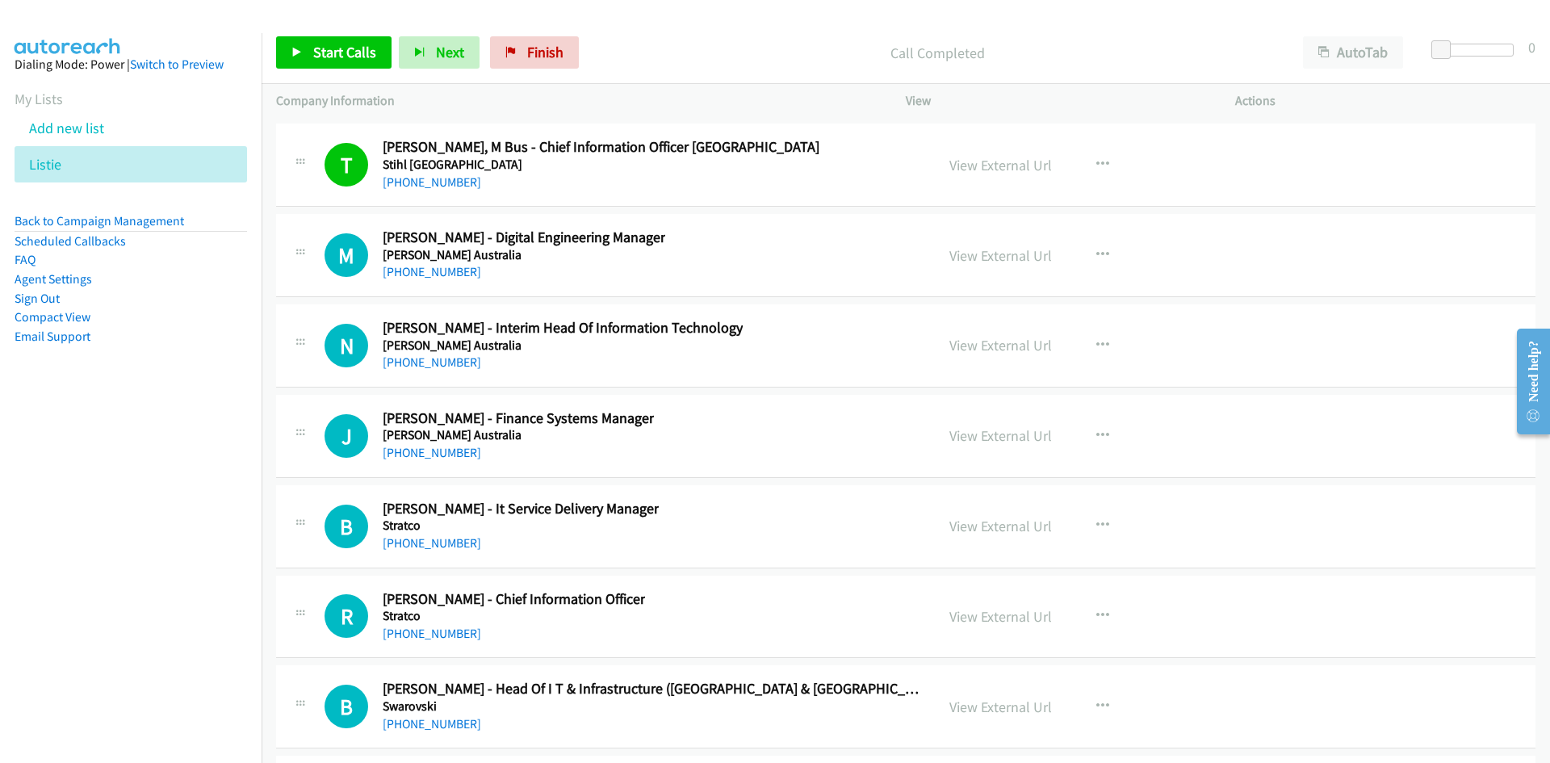
click at [166, 461] on nav "Dialing Mode: Power | Switch to Preview My Lists Add new list Listie Back to Ca…" at bounding box center [131, 414] width 262 height 763
drag, startPoint x: 434, startPoint y: 270, endPoint x: 117, endPoint y: 474, distance: 376.3
click at [434, 270] on link "[PHONE_NUMBER]" at bounding box center [432, 271] width 99 height 15
drag, startPoint x: 440, startPoint y: 363, endPoint x: 225, endPoint y: 449, distance: 231.2
click at [440, 363] on link "[PHONE_NUMBER]" at bounding box center [432, 361] width 99 height 15
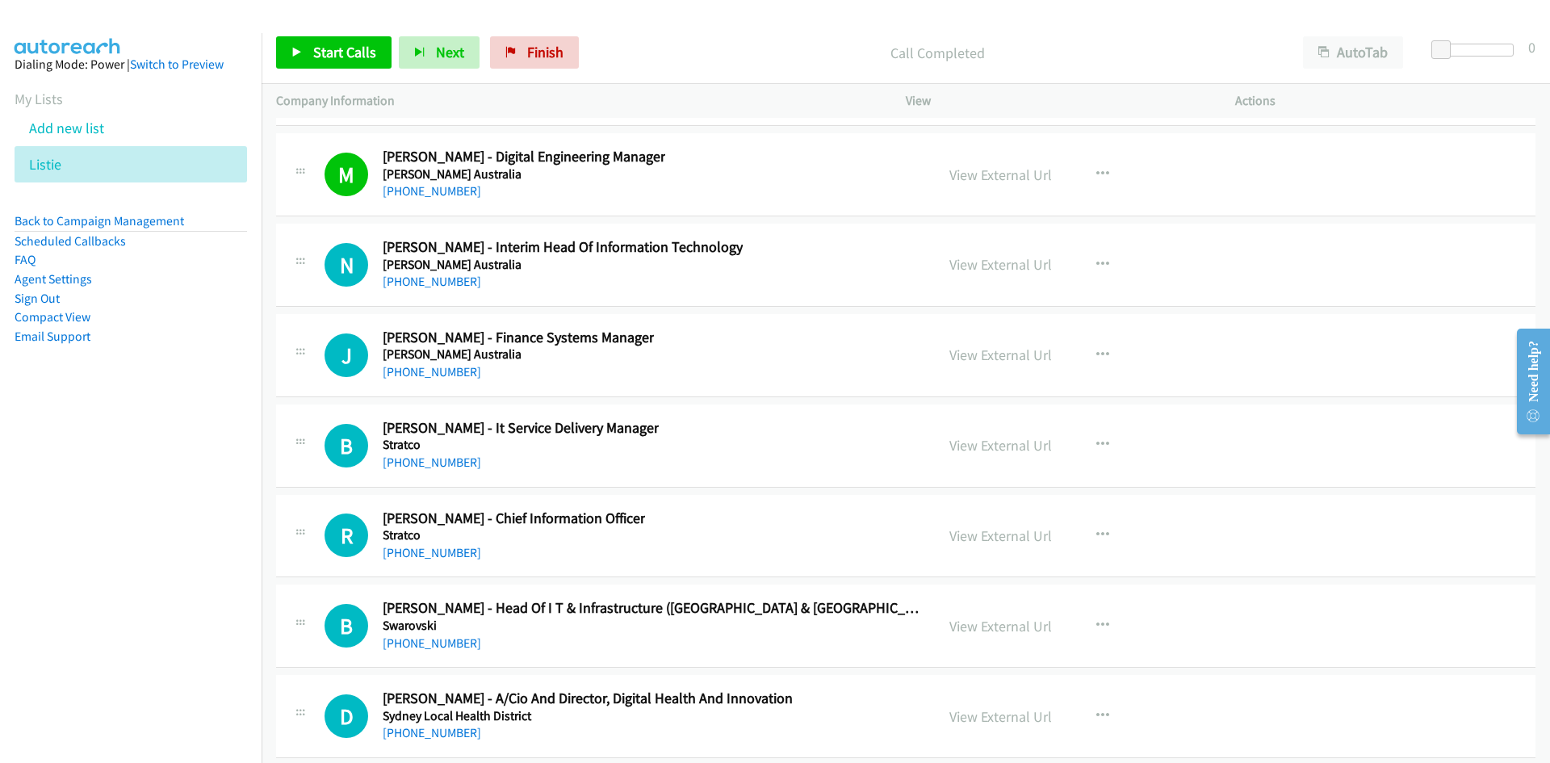
scroll to position [32984, 0]
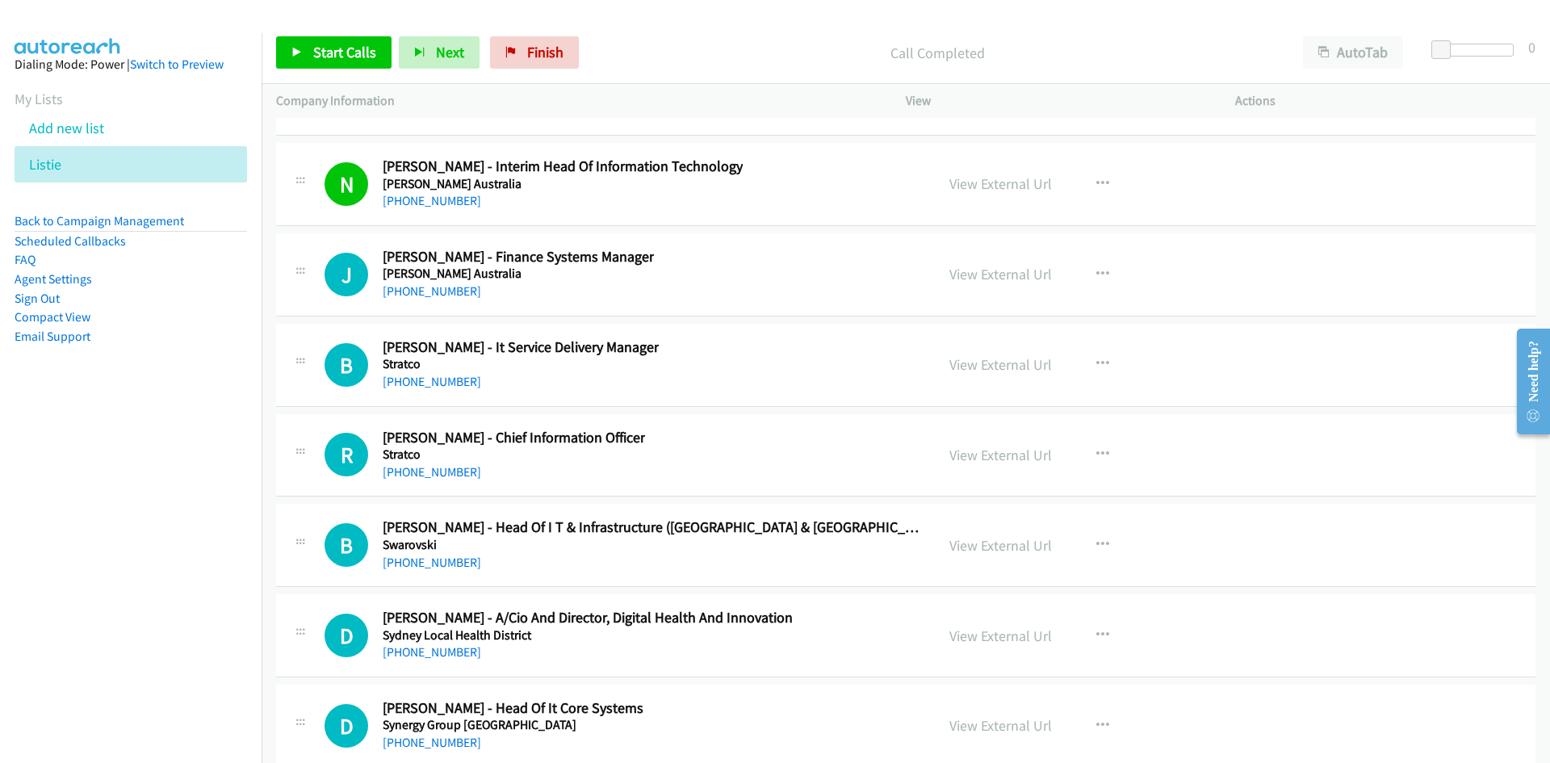
drag, startPoint x: 431, startPoint y: 291, endPoint x: 415, endPoint y: 309, distance: 24.0
click at [431, 291] on link "[PHONE_NUMBER]" at bounding box center [432, 290] width 99 height 15
drag, startPoint x: 446, startPoint y: 380, endPoint x: 374, endPoint y: 413, distance: 78.8
click at [446, 380] on link "[PHONE_NUMBER]" at bounding box center [432, 381] width 99 height 15
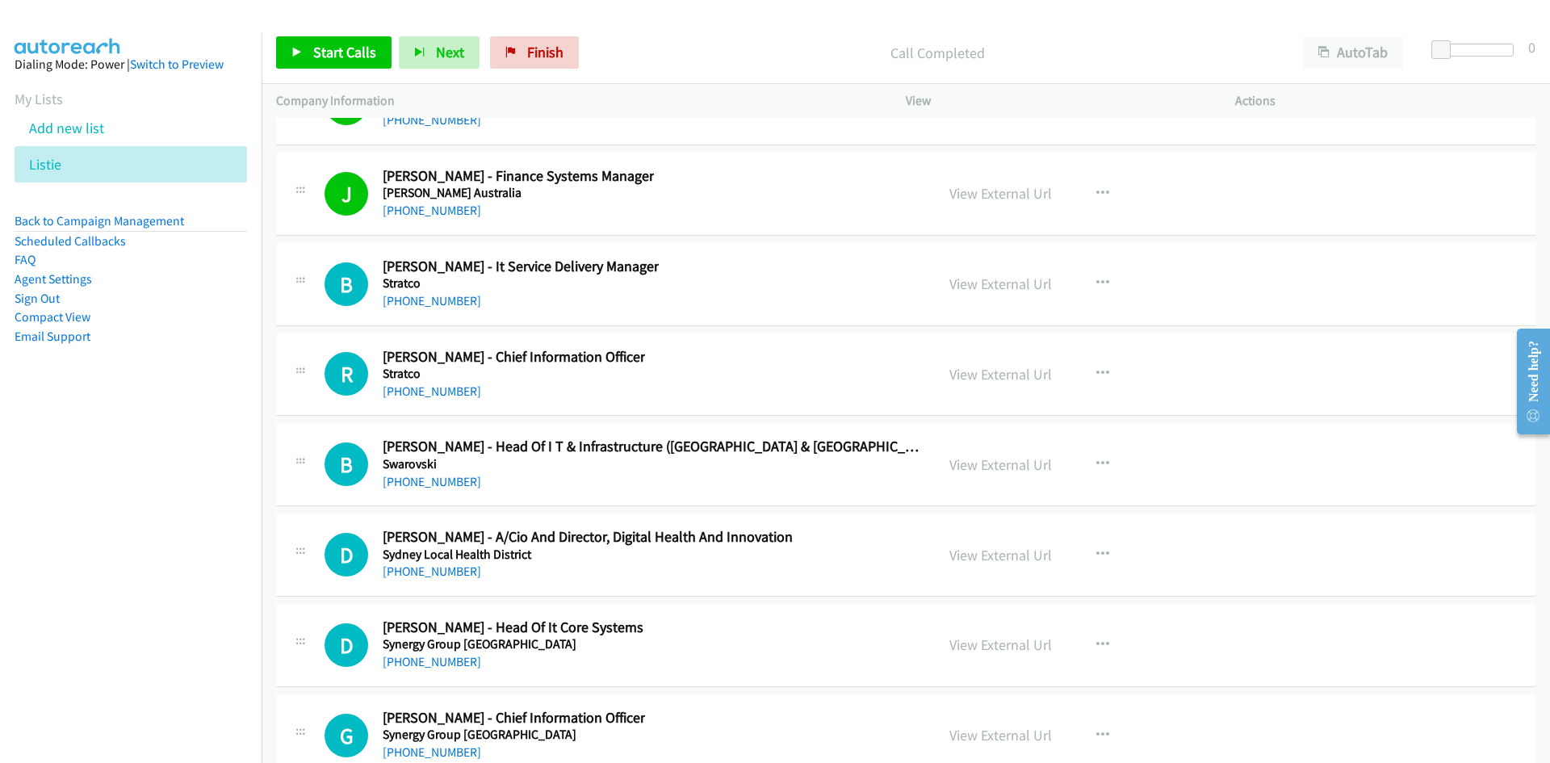
scroll to position [33145, 0]
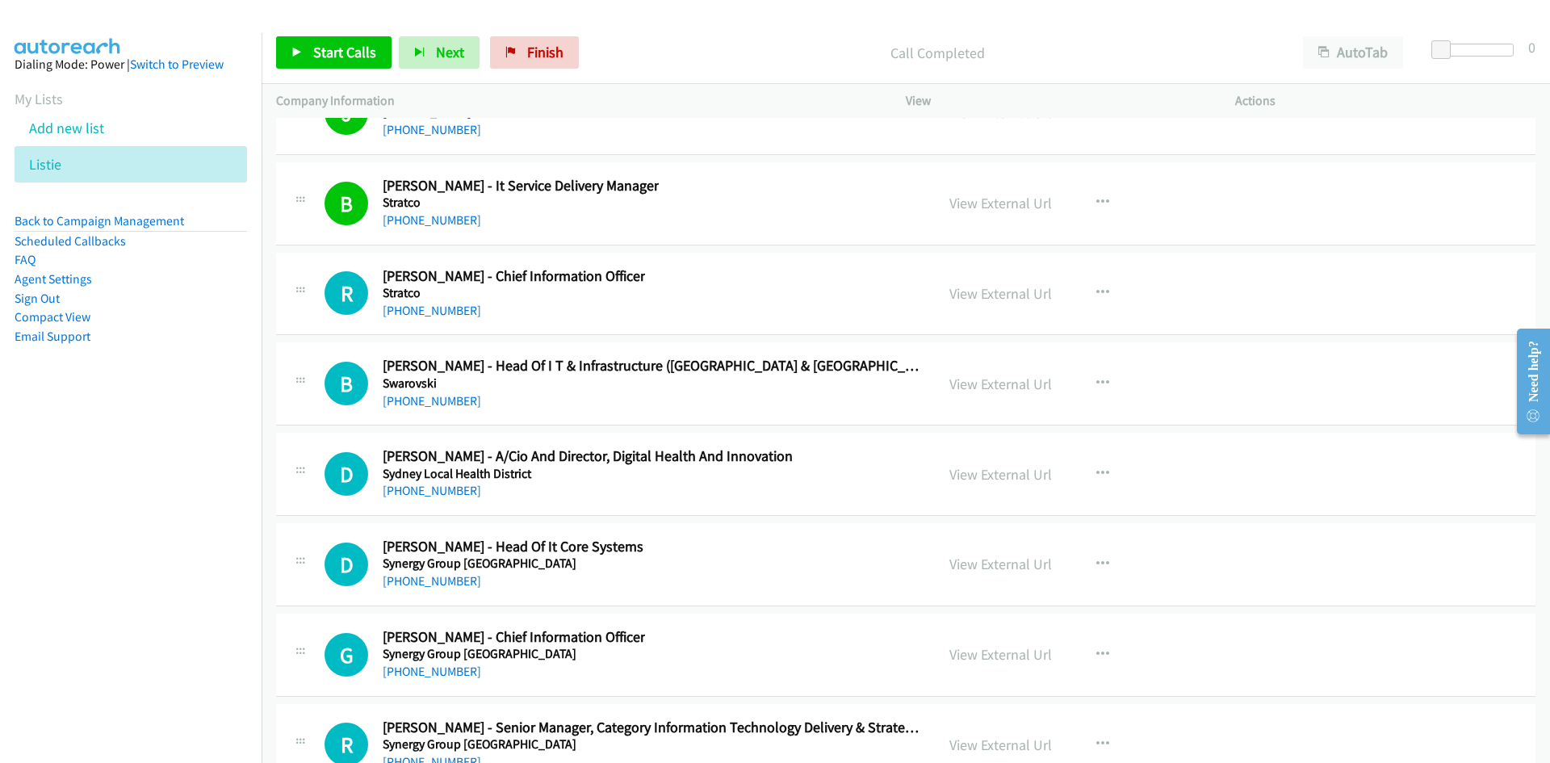
drag, startPoint x: 450, startPoint y: 304, endPoint x: 465, endPoint y: 334, distance: 33.6
click at [450, 304] on link "[PHONE_NUMBER]" at bounding box center [432, 310] width 99 height 15
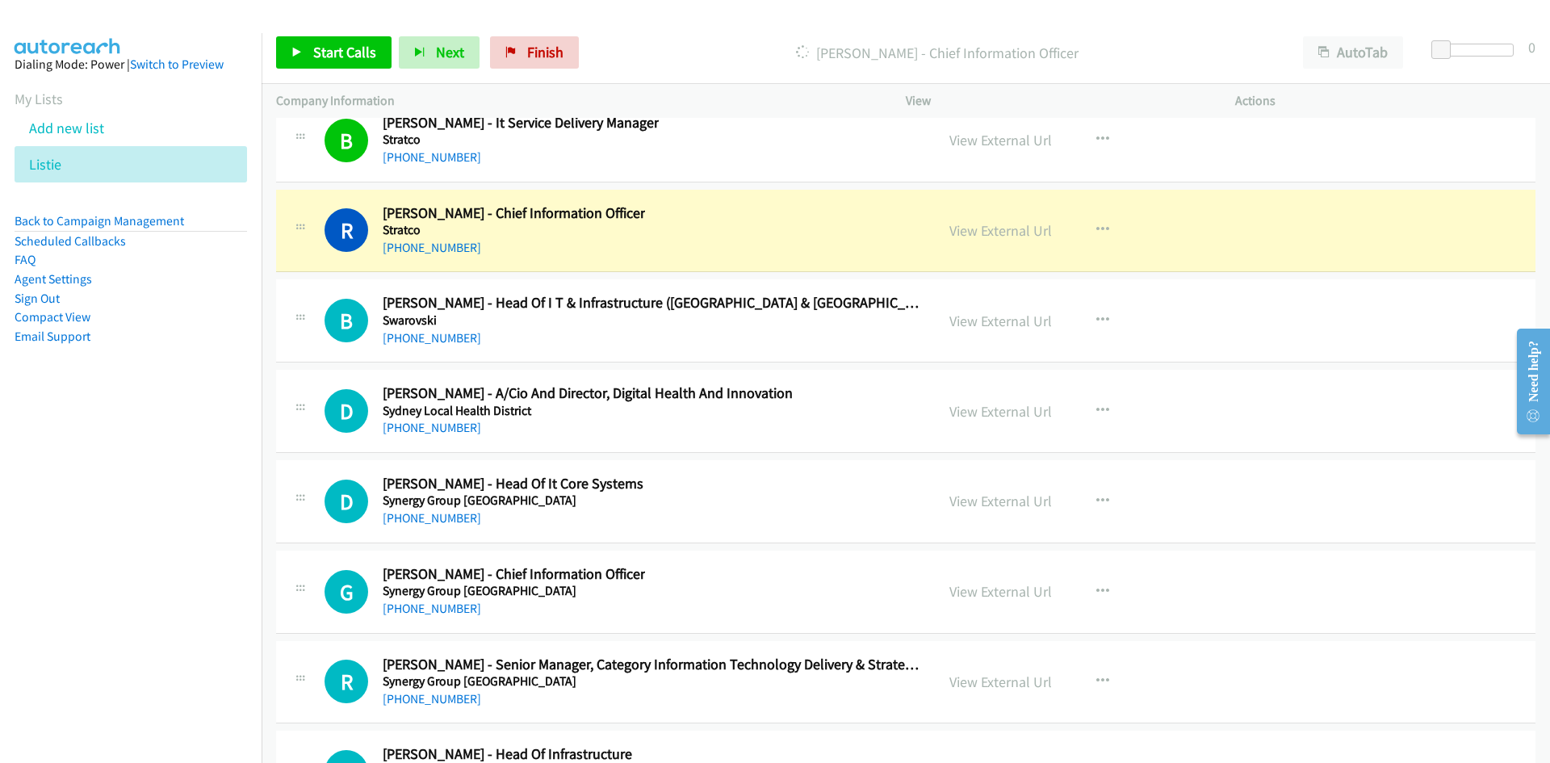
scroll to position [33226, 0]
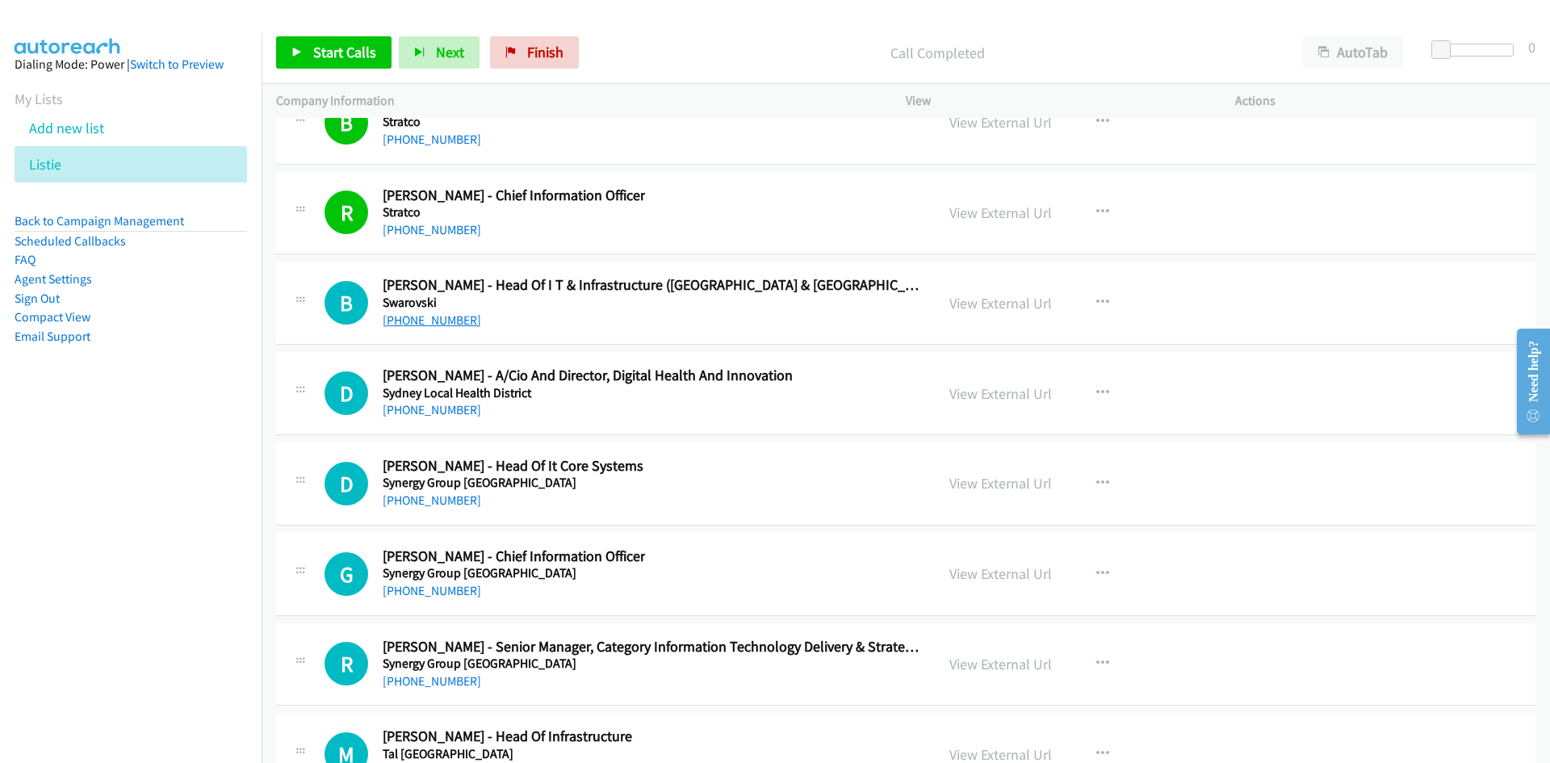
click at [459, 312] on link "[PHONE_NUMBER]" at bounding box center [432, 319] width 99 height 15
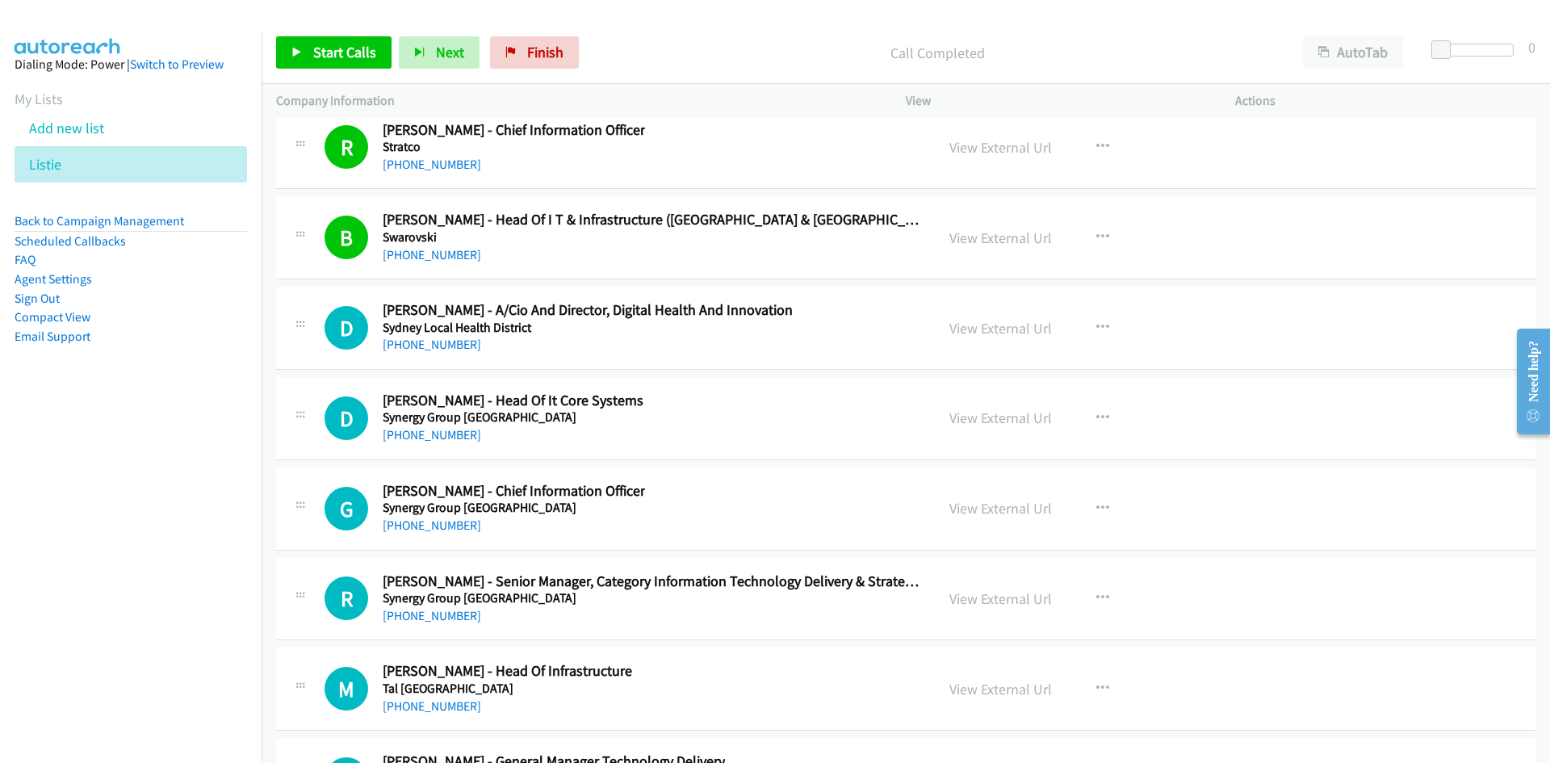
scroll to position [33307, 0]
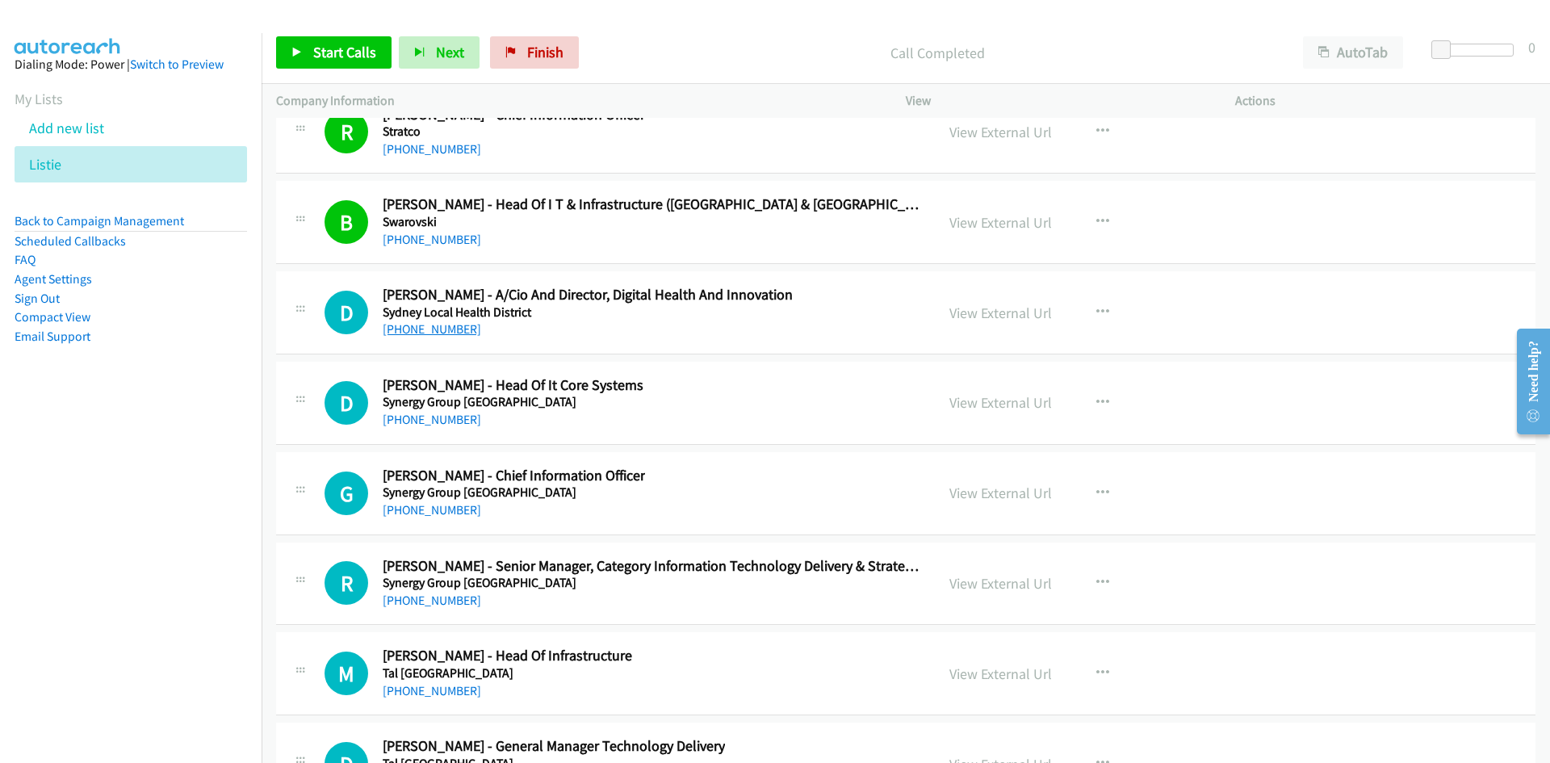
click at [434, 332] on link "[PHONE_NUMBER]" at bounding box center [432, 328] width 99 height 15
click at [442, 430] on div "D Callback Scheduled [PERSON_NAME] - Head Of It Core Systems Synergy Group [GEO…" at bounding box center [906, 403] width 1260 height 83
click at [447, 417] on link "[PHONE_NUMBER]" at bounding box center [432, 419] width 99 height 15
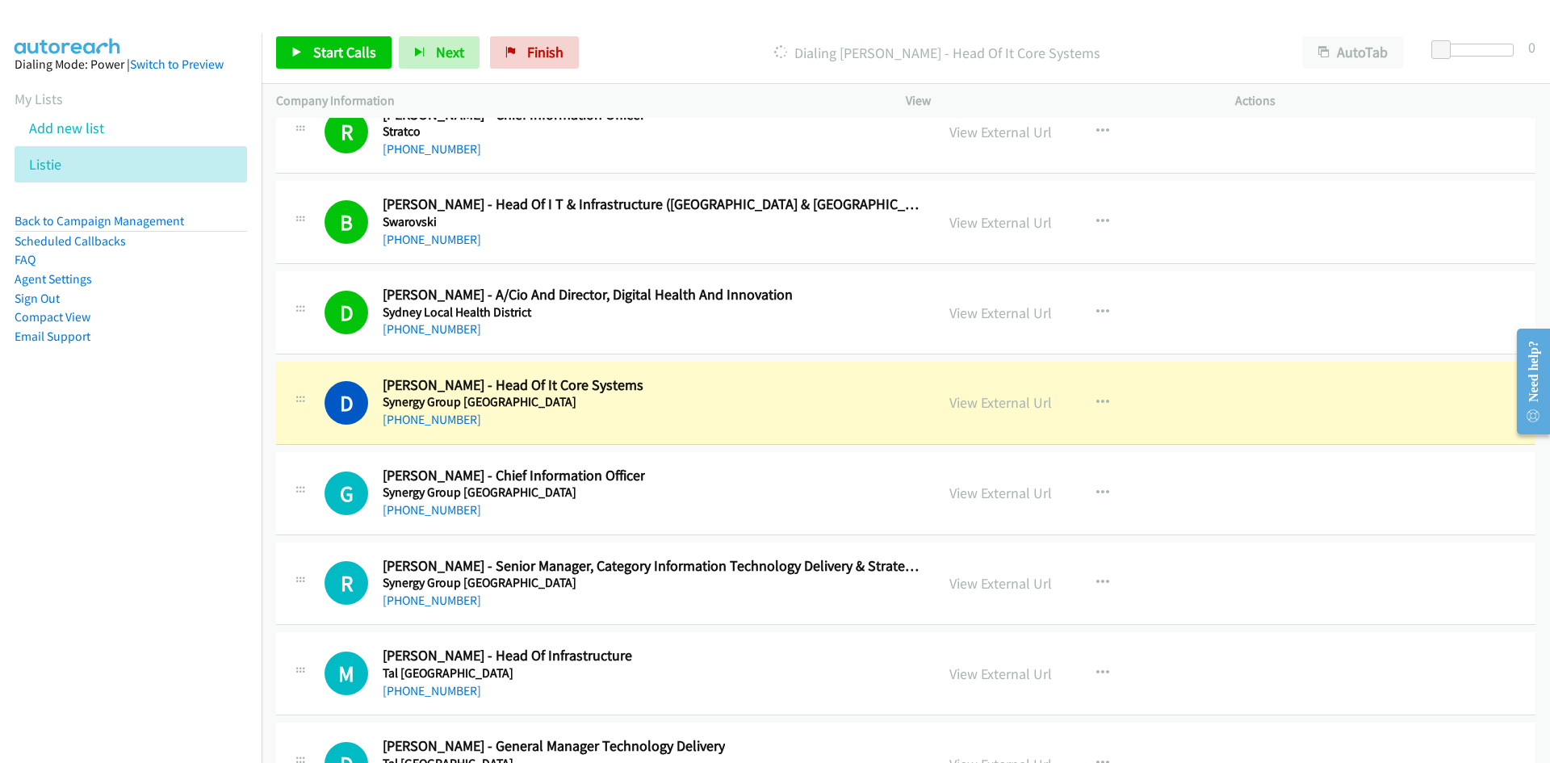
scroll to position [33388, 0]
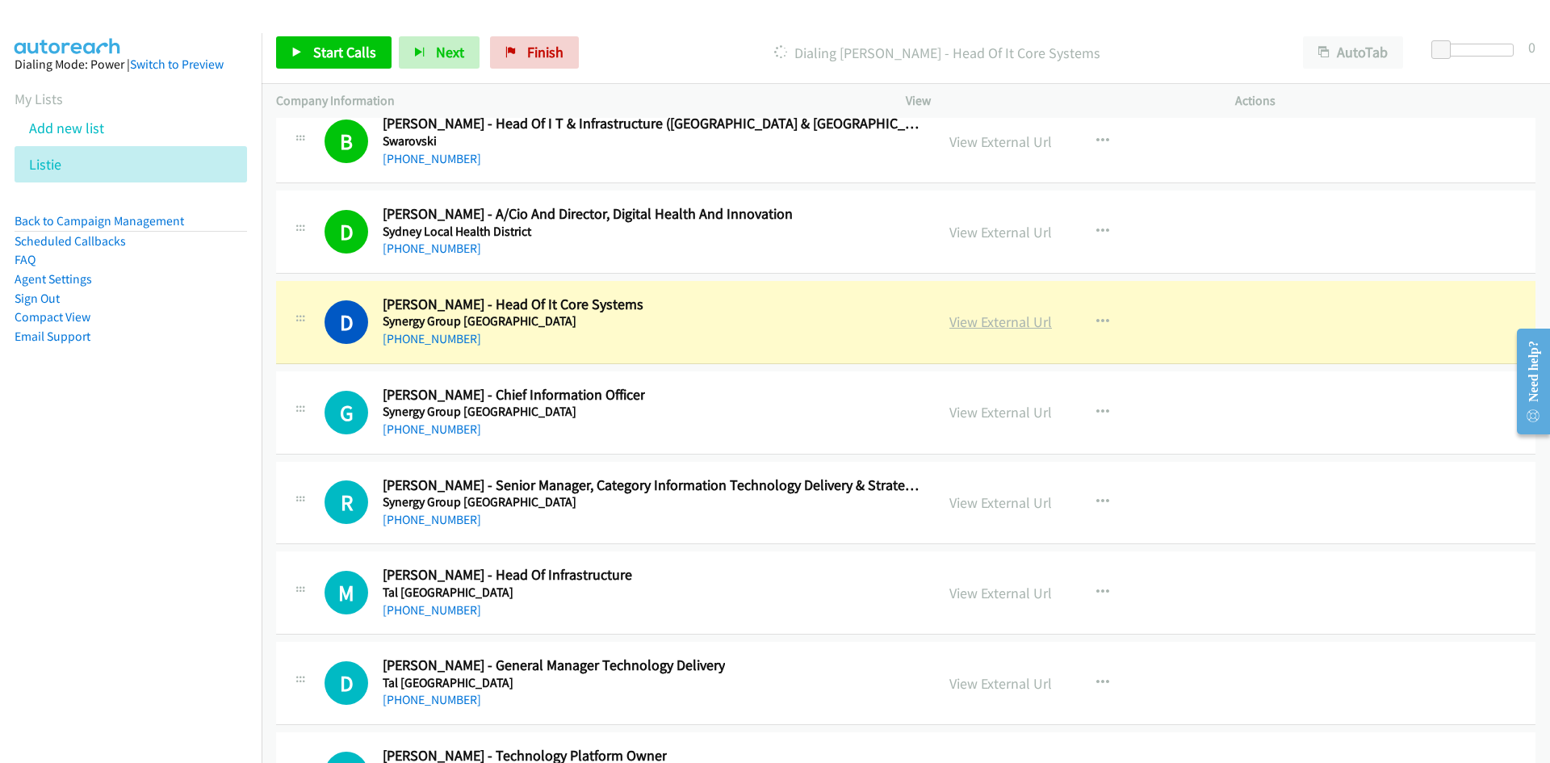
click at [1002, 318] on link "View External Url" at bounding box center [1001, 321] width 103 height 19
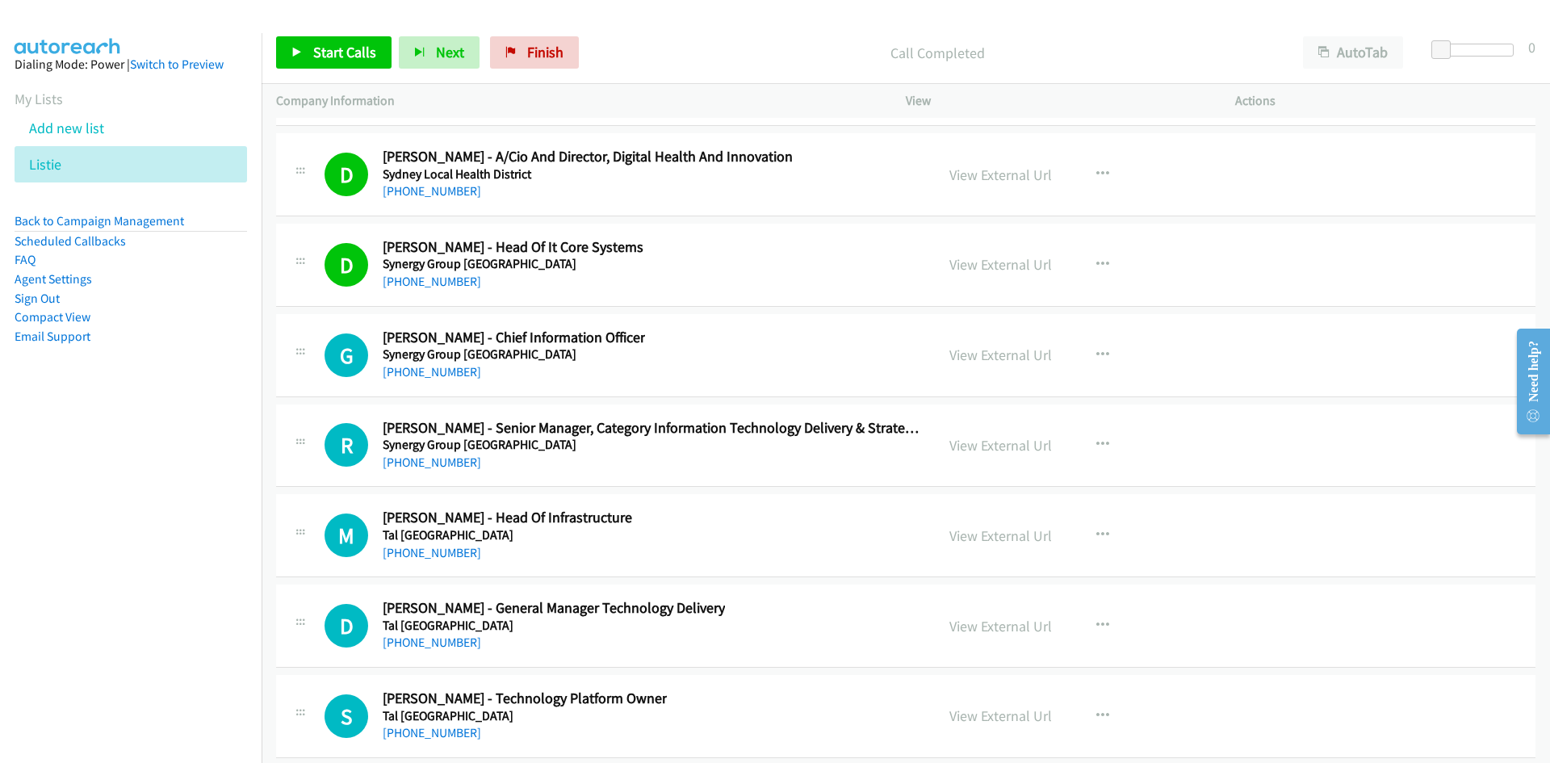
scroll to position [33468, 0]
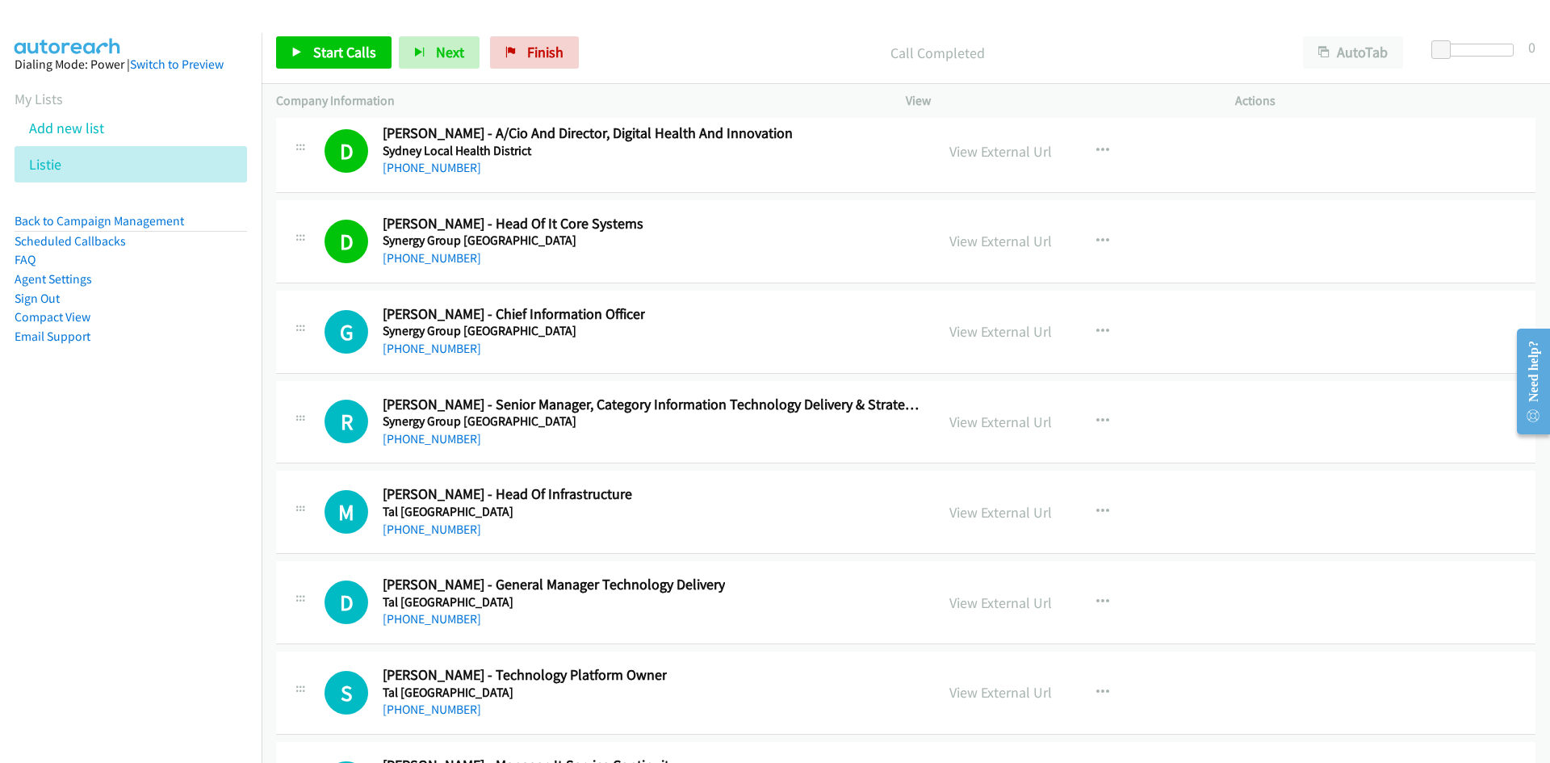
drag, startPoint x: 455, startPoint y: 351, endPoint x: 131, endPoint y: 456, distance: 341.2
click at [455, 351] on link "[PHONE_NUMBER]" at bounding box center [432, 348] width 99 height 15
drag, startPoint x: 450, startPoint y: 434, endPoint x: 169, endPoint y: 529, distance: 296.7
click at [450, 434] on link "[PHONE_NUMBER]" at bounding box center [432, 438] width 99 height 15
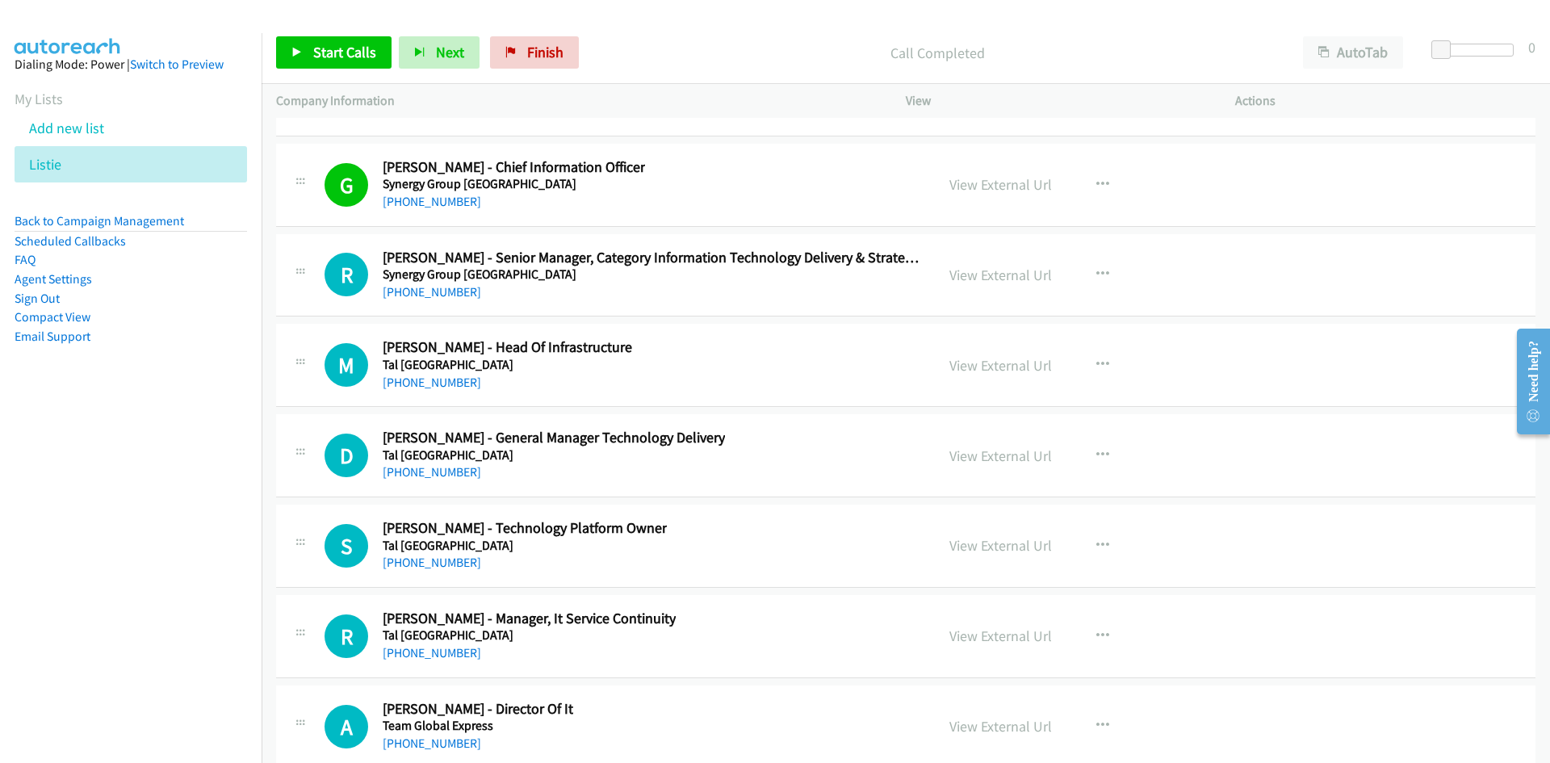
scroll to position [33630, 0]
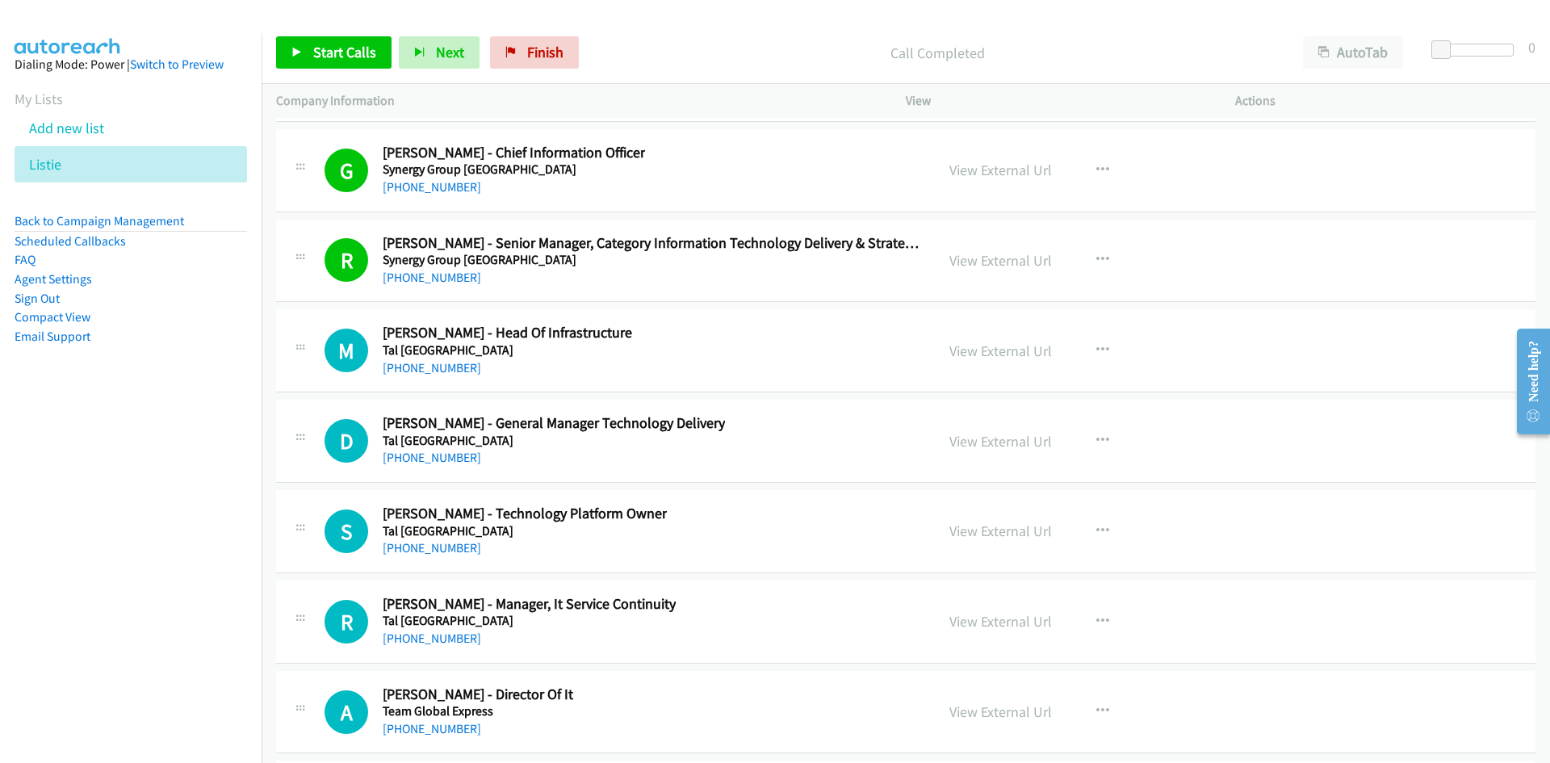
drag, startPoint x: 423, startPoint y: 367, endPoint x: 7, endPoint y: 518, distance: 442.4
click at [423, 367] on link "[PHONE_NUMBER]" at bounding box center [432, 367] width 99 height 15
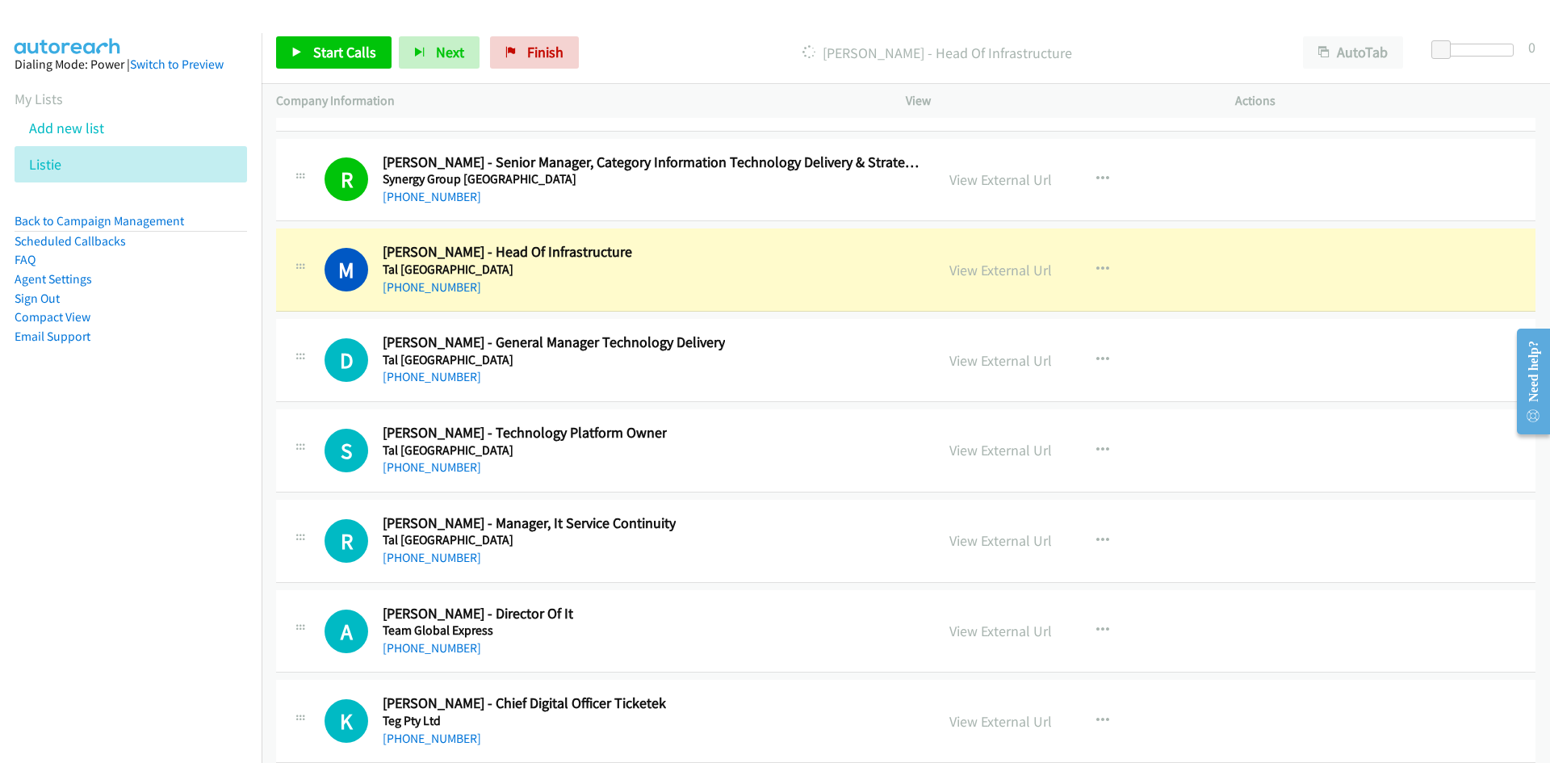
scroll to position [33791, 0]
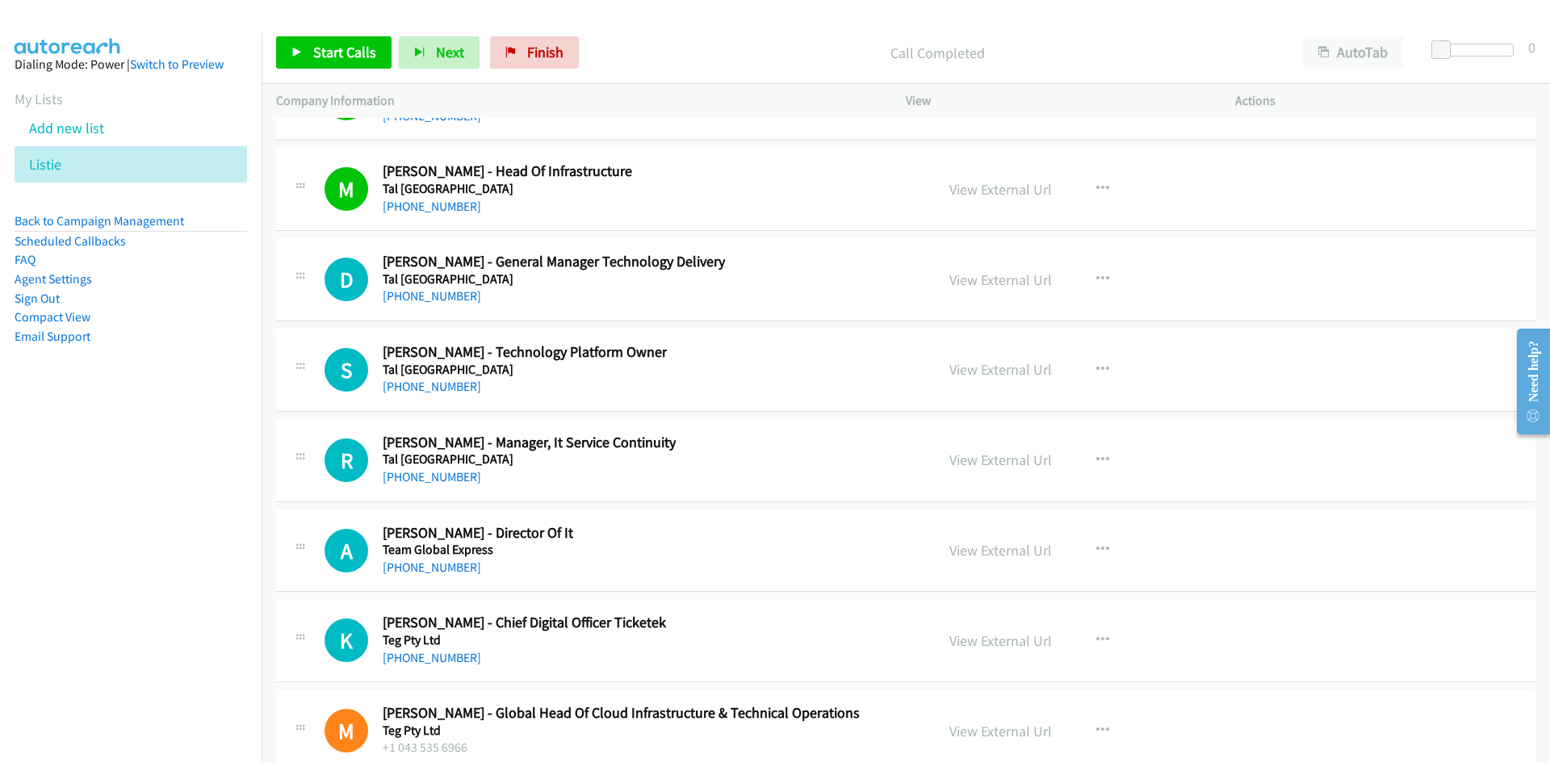
drag, startPoint x: 383, startPoint y: 295, endPoint x: 142, endPoint y: 442, distance: 282.4
click at [383, 295] on link "[PHONE_NUMBER]" at bounding box center [432, 295] width 99 height 15
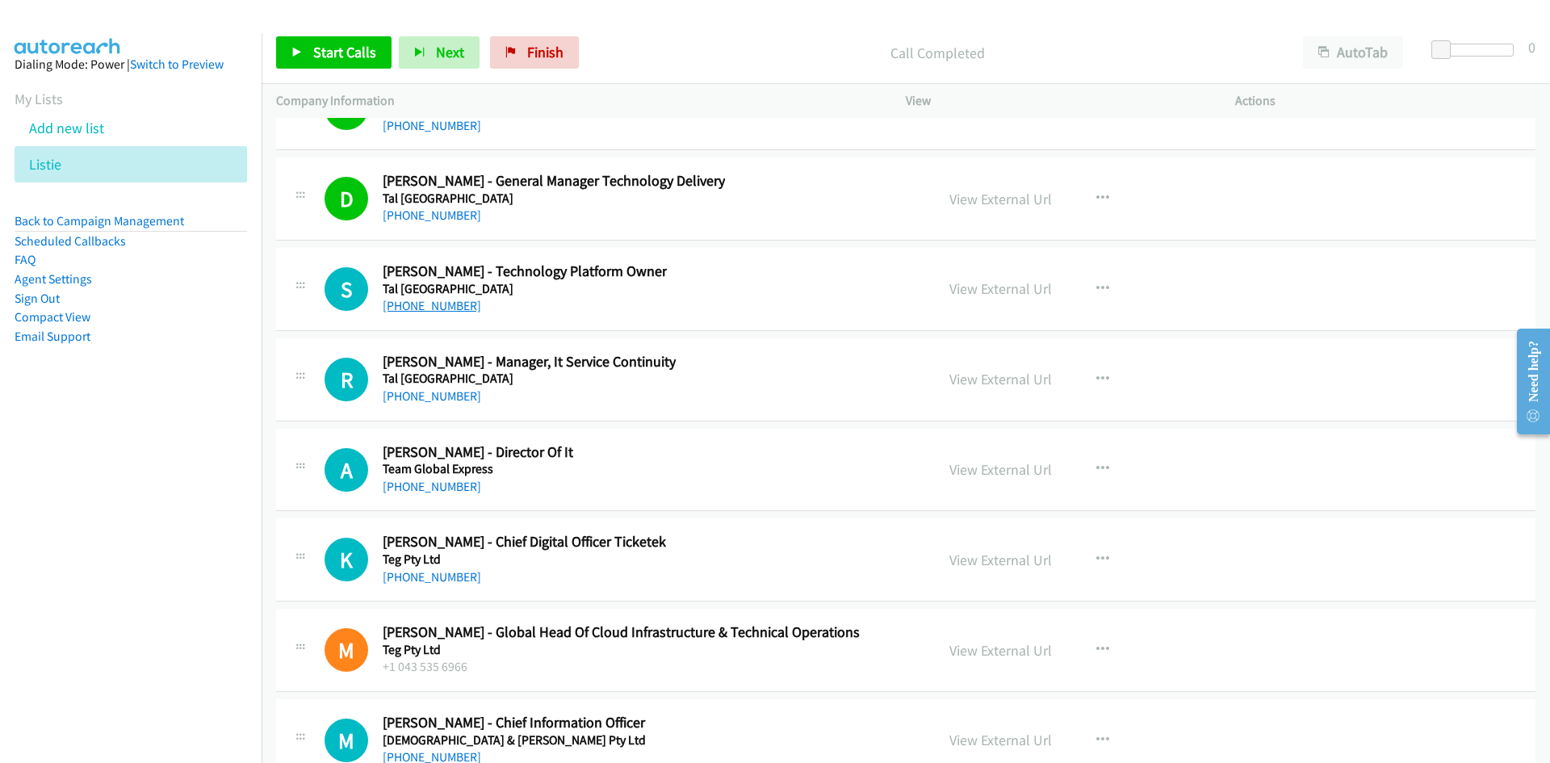
click at [460, 310] on link "[PHONE_NUMBER]" at bounding box center [432, 305] width 99 height 15
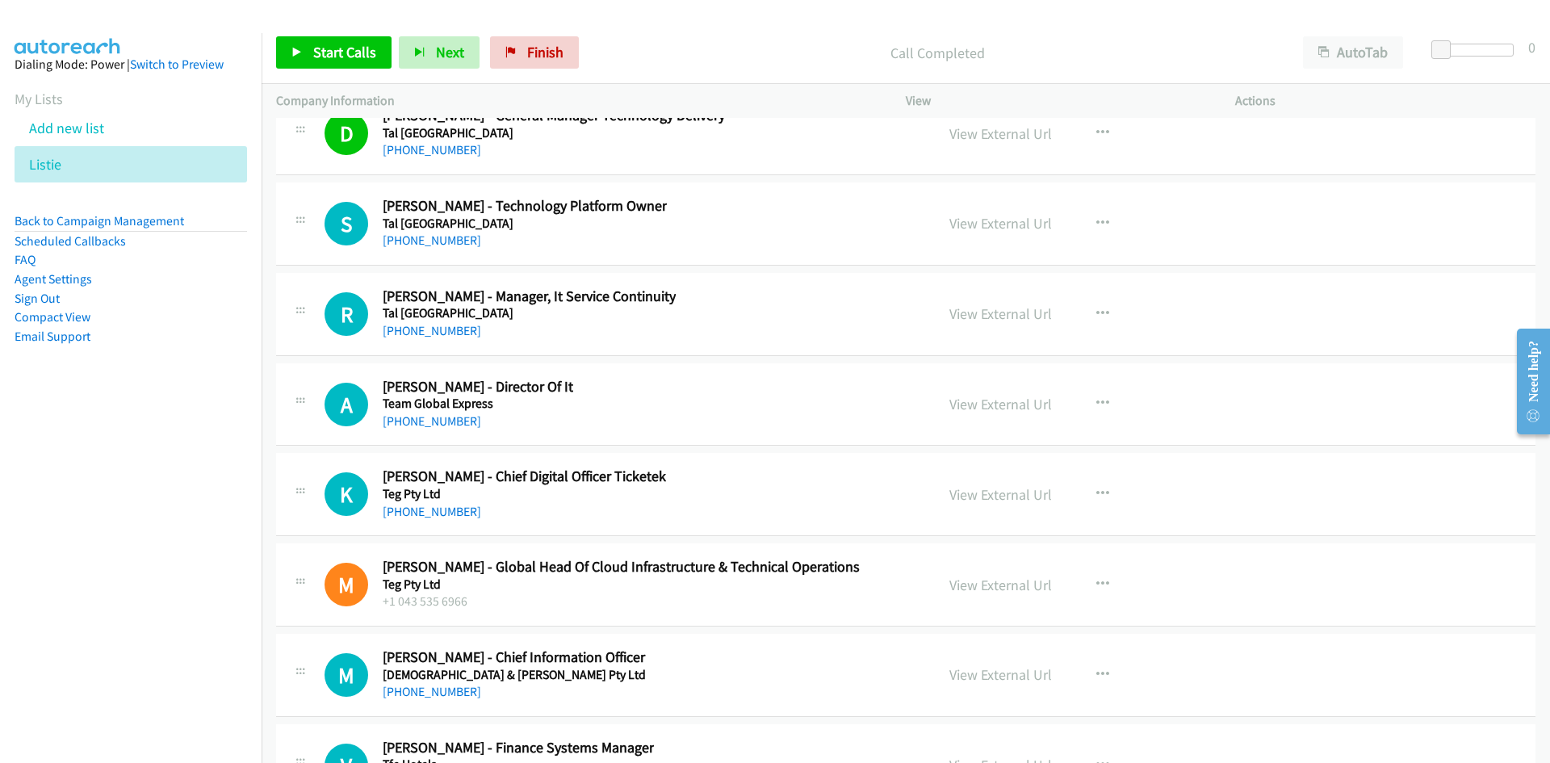
scroll to position [33953, 0]
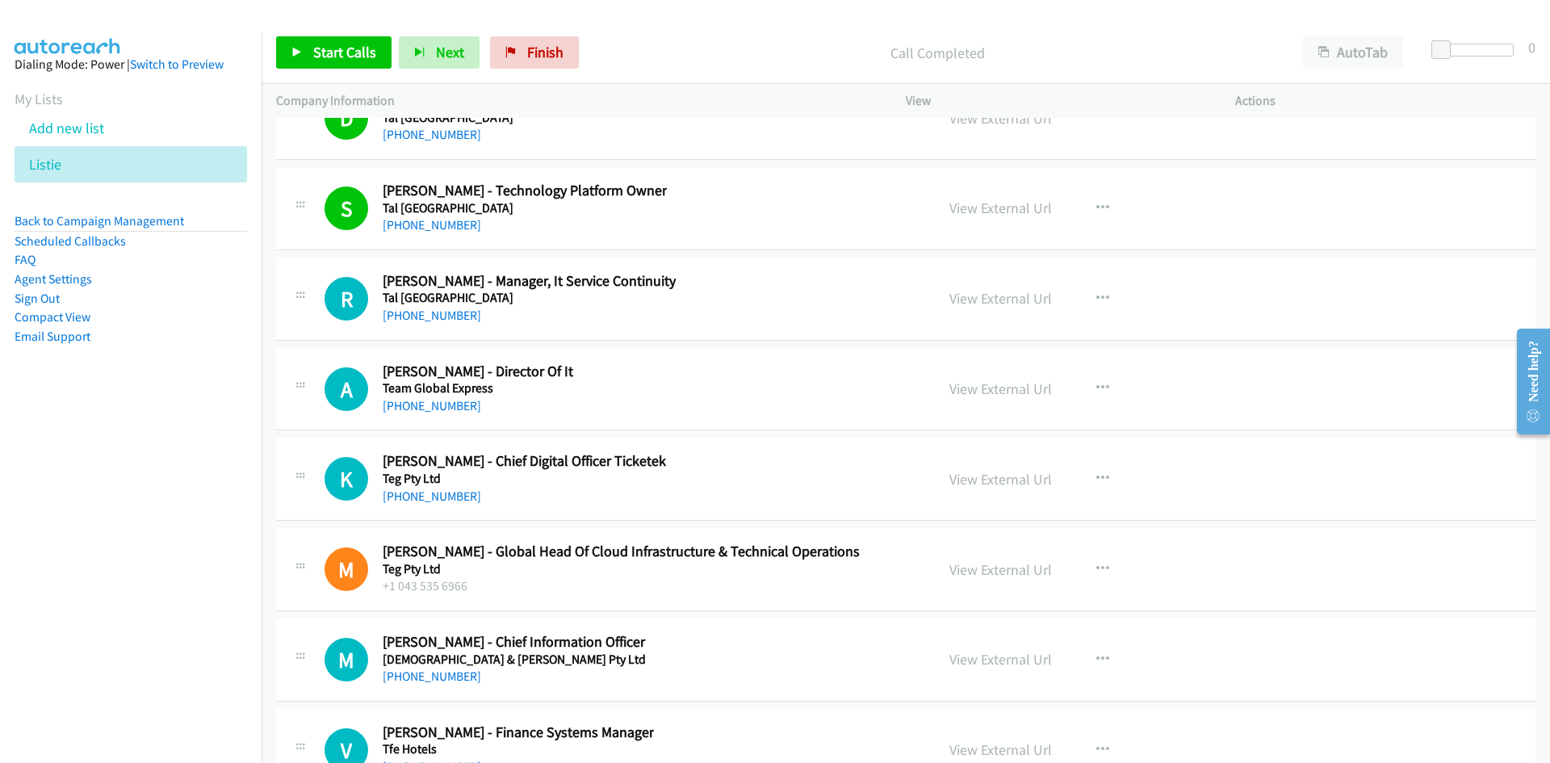
drag, startPoint x: 443, startPoint y: 316, endPoint x: 285, endPoint y: 390, distance: 174.8
click at [443, 316] on link "[PHONE_NUMBER]" at bounding box center [432, 315] width 99 height 15
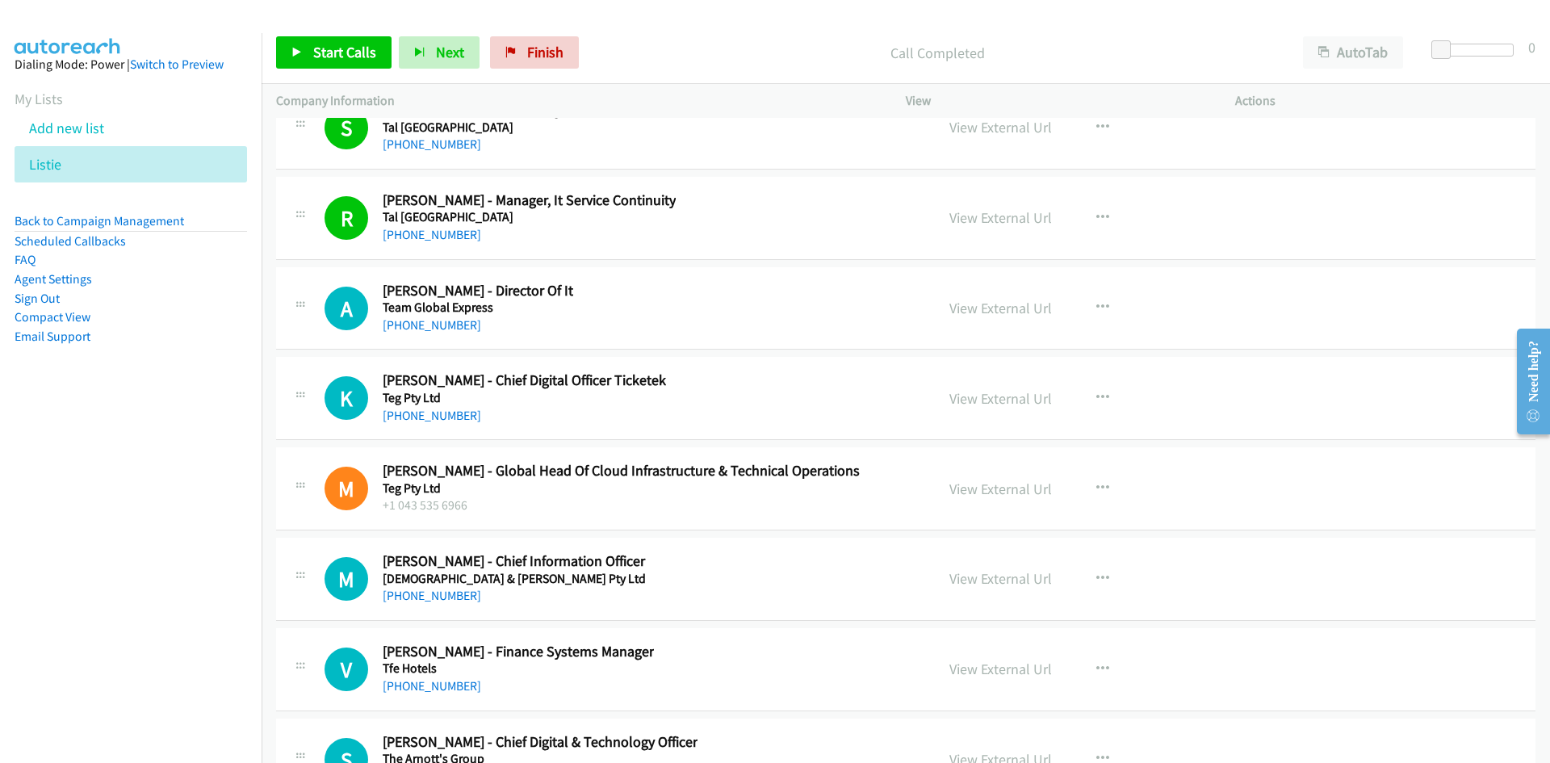
drag, startPoint x: 420, startPoint y: 329, endPoint x: 1, endPoint y: 468, distance: 441.5
click at [420, 329] on link "[PHONE_NUMBER]" at bounding box center [432, 324] width 99 height 15
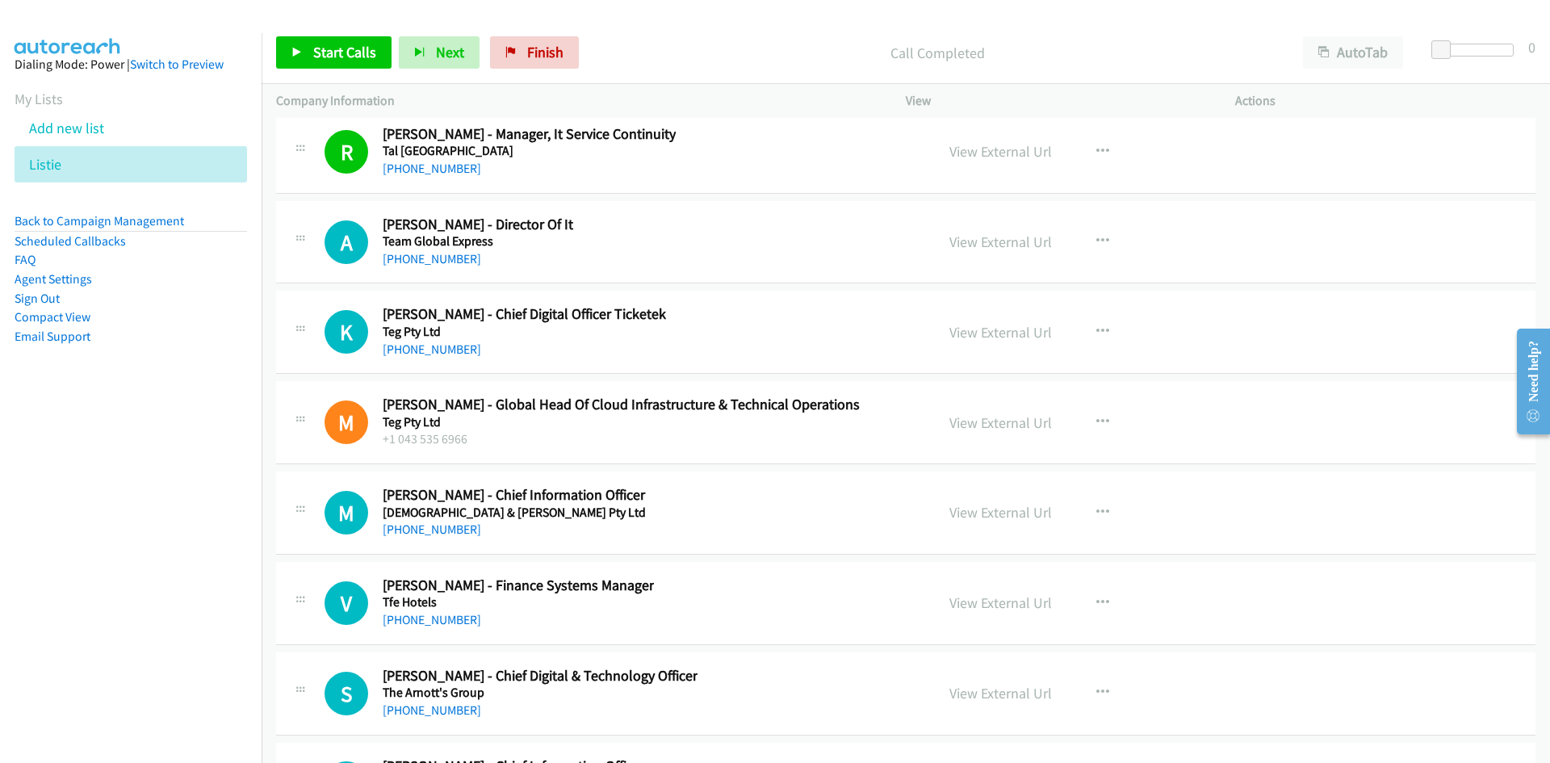
scroll to position [34114, 0]
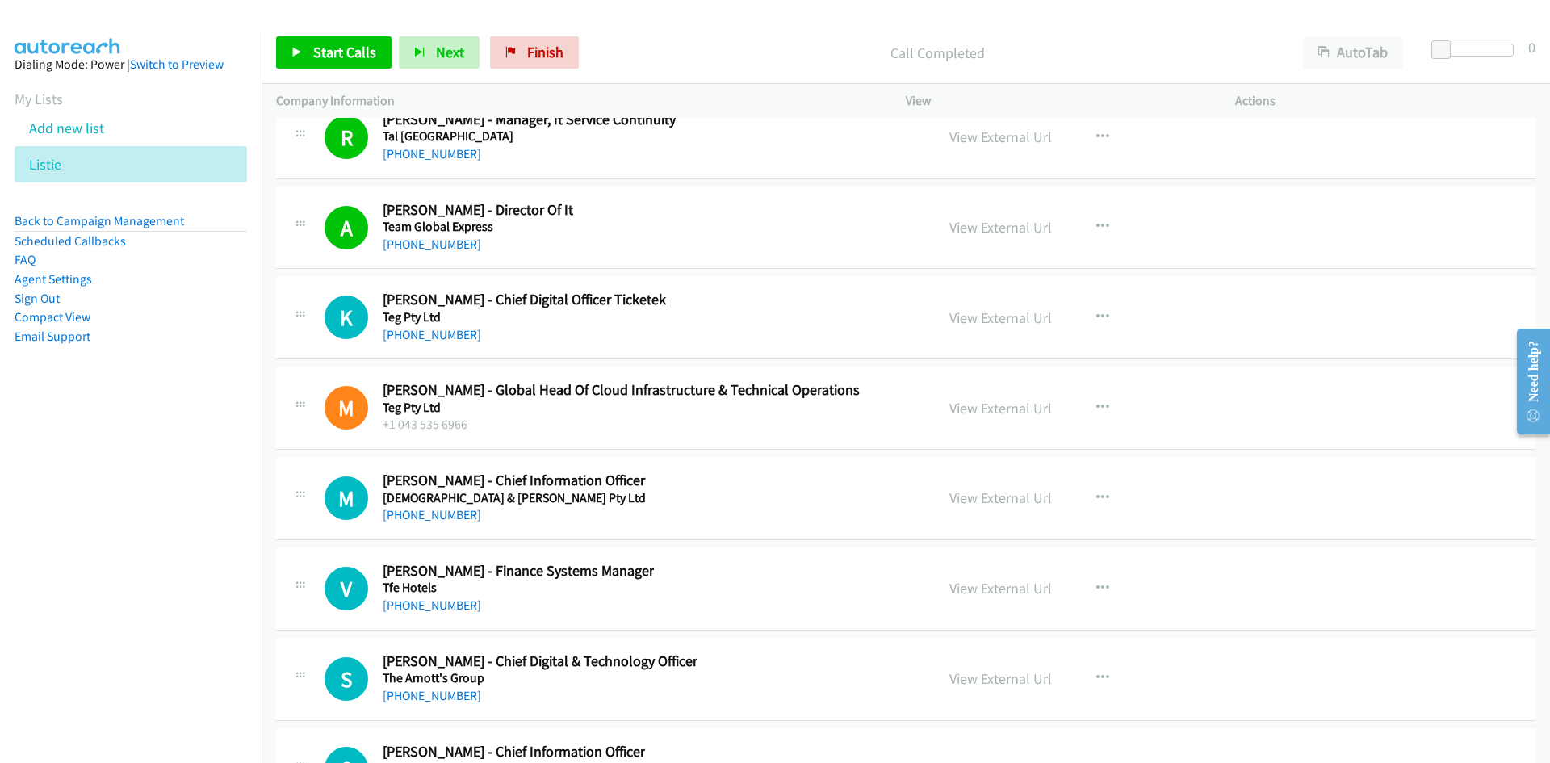
drag, startPoint x: 455, startPoint y: 341, endPoint x: 103, endPoint y: 488, distance: 382.2
click at [455, 341] on link "[PHONE_NUMBER]" at bounding box center [432, 334] width 99 height 15
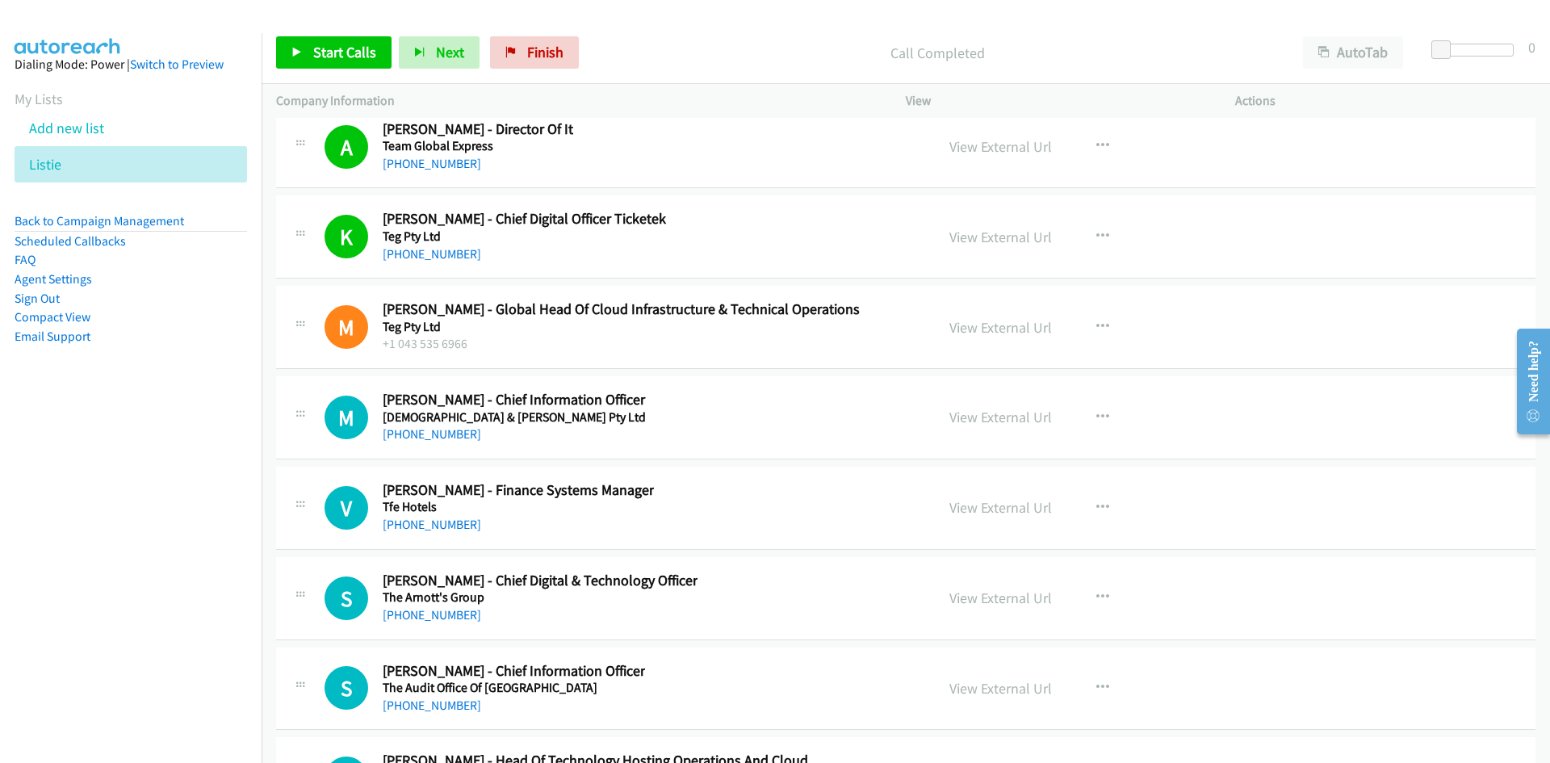
drag, startPoint x: 405, startPoint y: 432, endPoint x: 20, endPoint y: 559, distance: 405.5
click at [405, 432] on link "[PHONE_NUMBER]" at bounding box center [432, 433] width 99 height 15
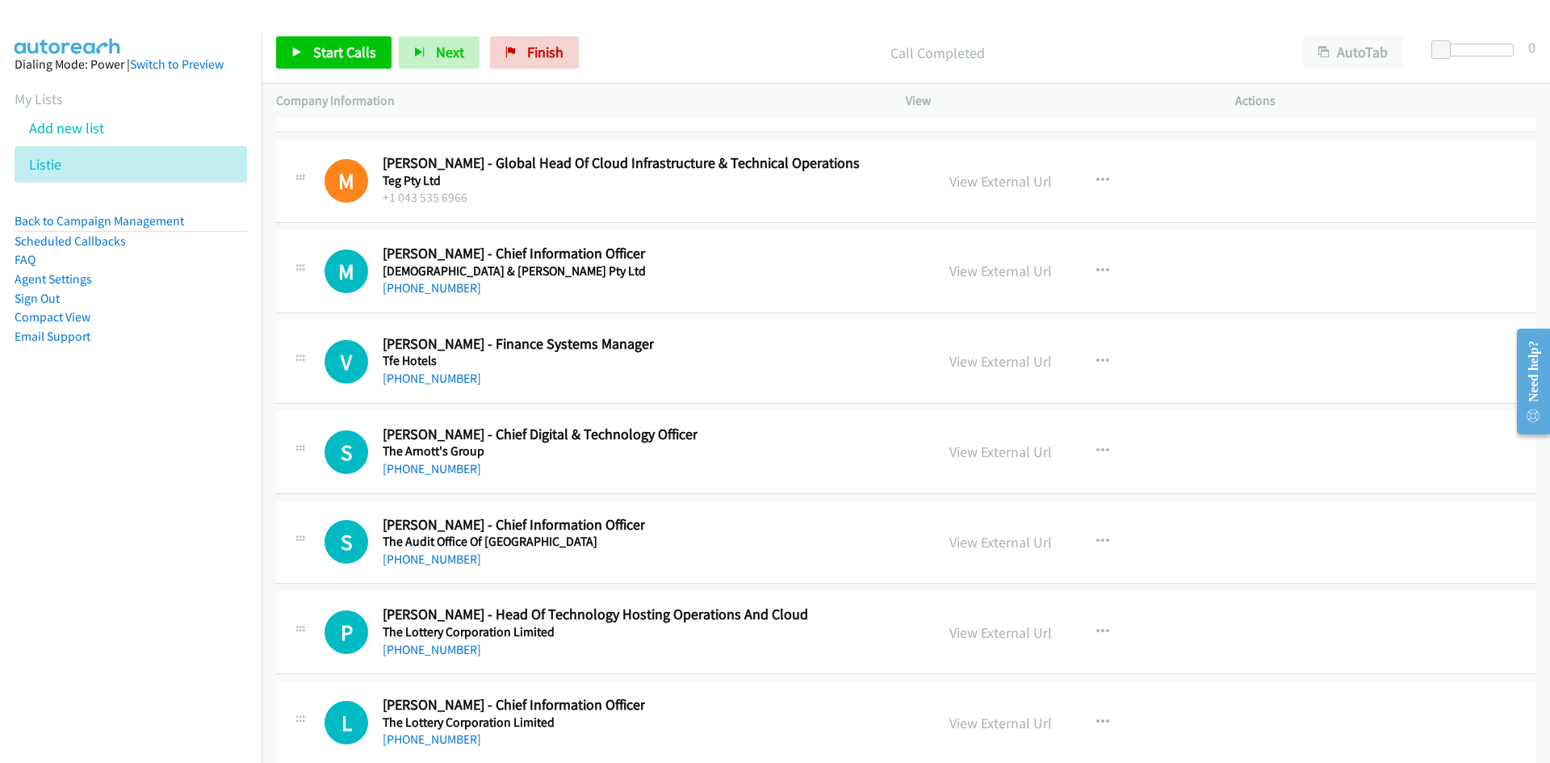
scroll to position [34357, 0]
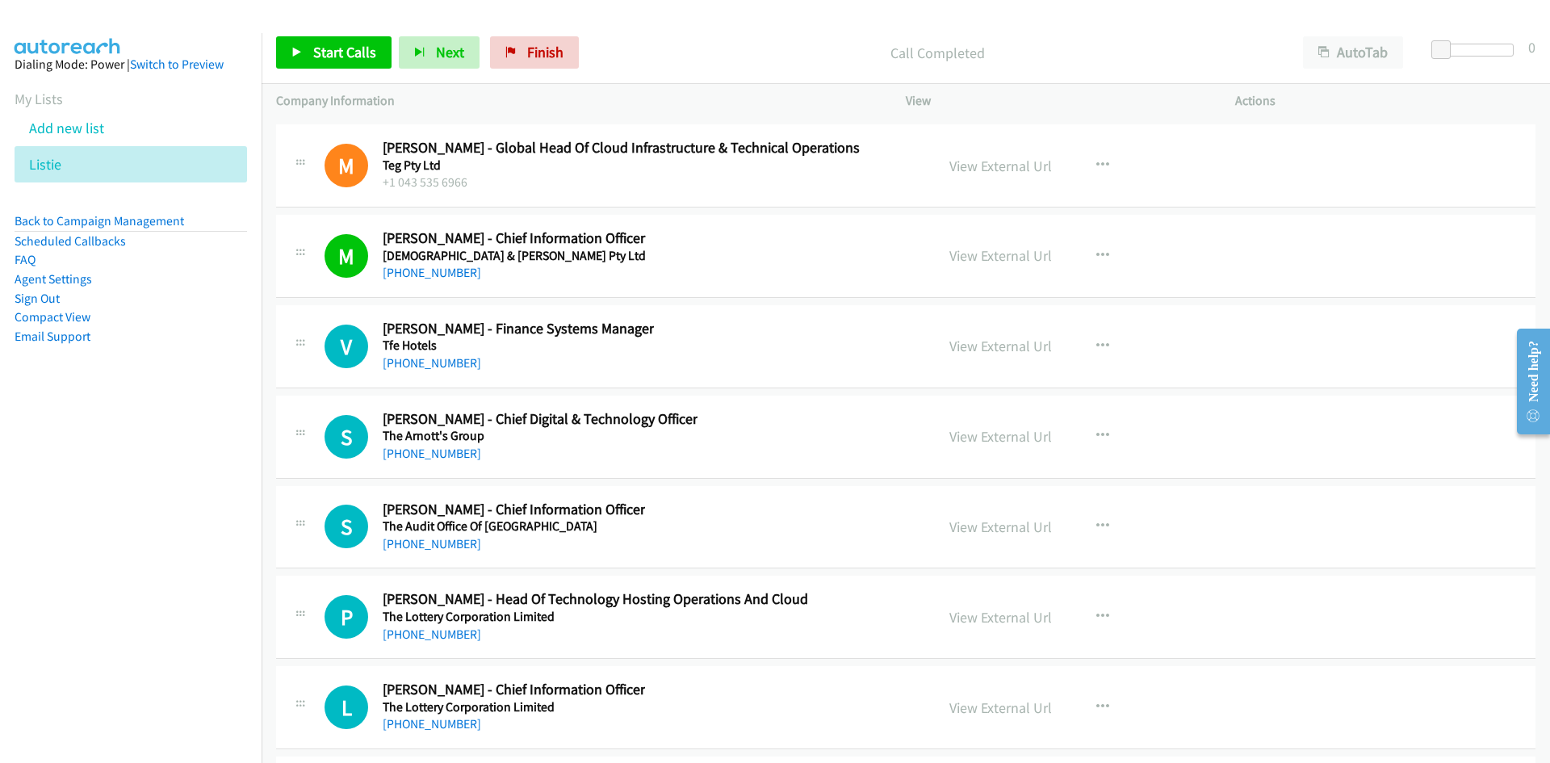
drag, startPoint x: 458, startPoint y: 359, endPoint x: 15, endPoint y: 455, distance: 453.0
click at [458, 359] on link "[PHONE_NUMBER]" at bounding box center [432, 362] width 99 height 15
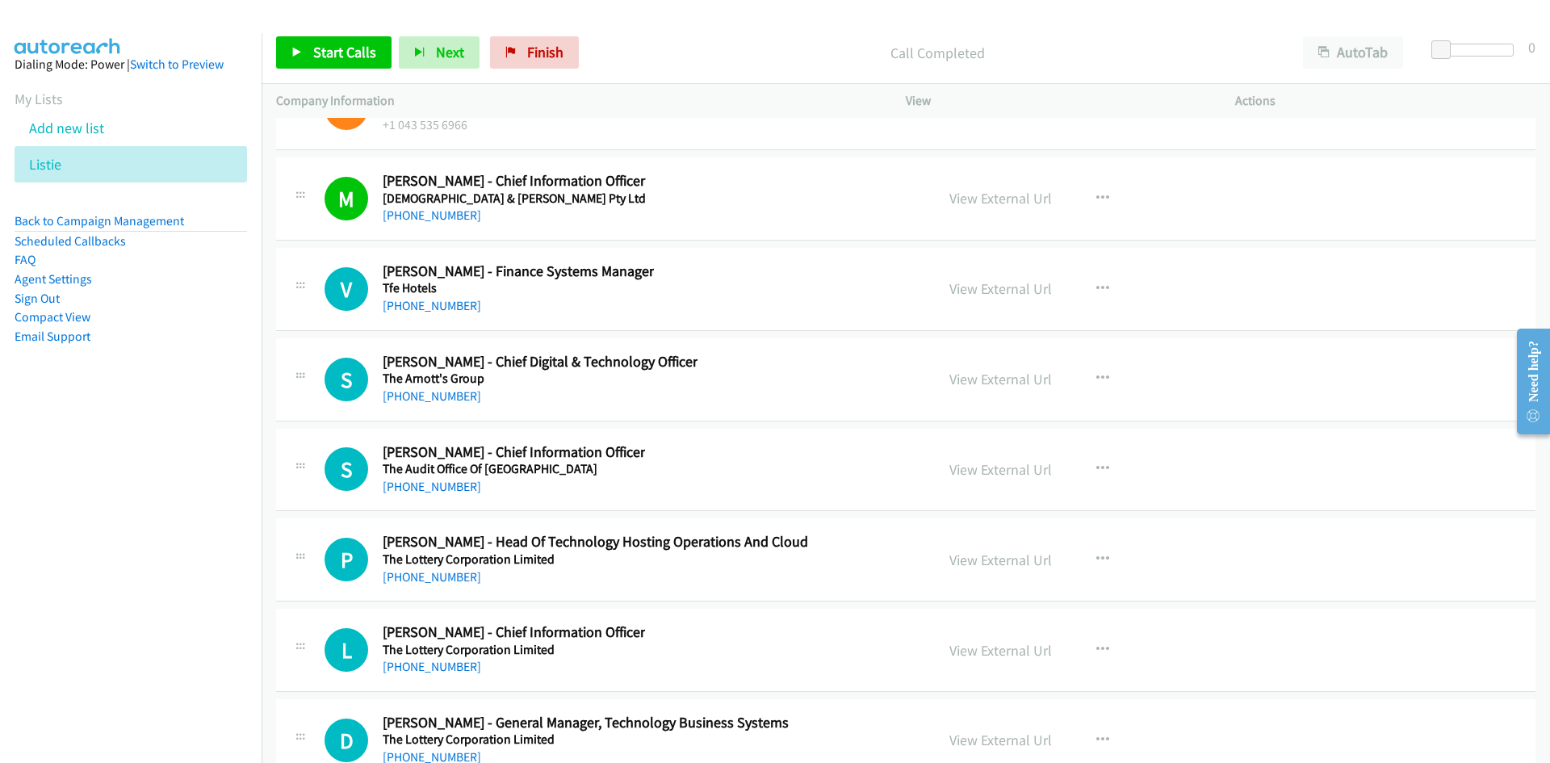
scroll to position [34437, 0]
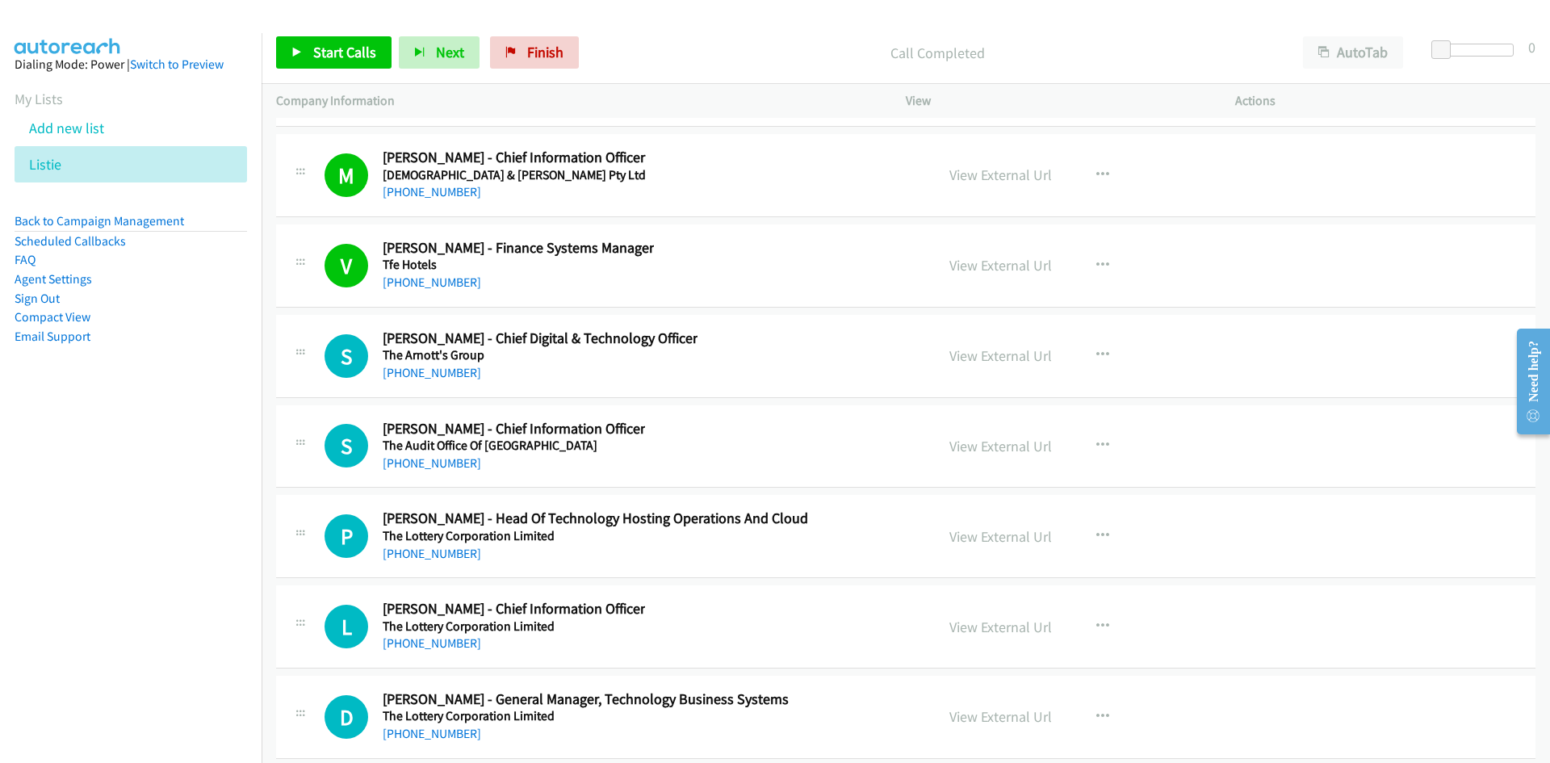
click at [434, 380] on div "[PHONE_NUMBER]" at bounding box center [540, 372] width 315 height 19
drag, startPoint x: 436, startPoint y: 375, endPoint x: 287, endPoint y: 415, distance: 153.8
click at [436, 375] on link "[PHONE_NUMBER]" at bounding box center [432, 372] width 99 height 15
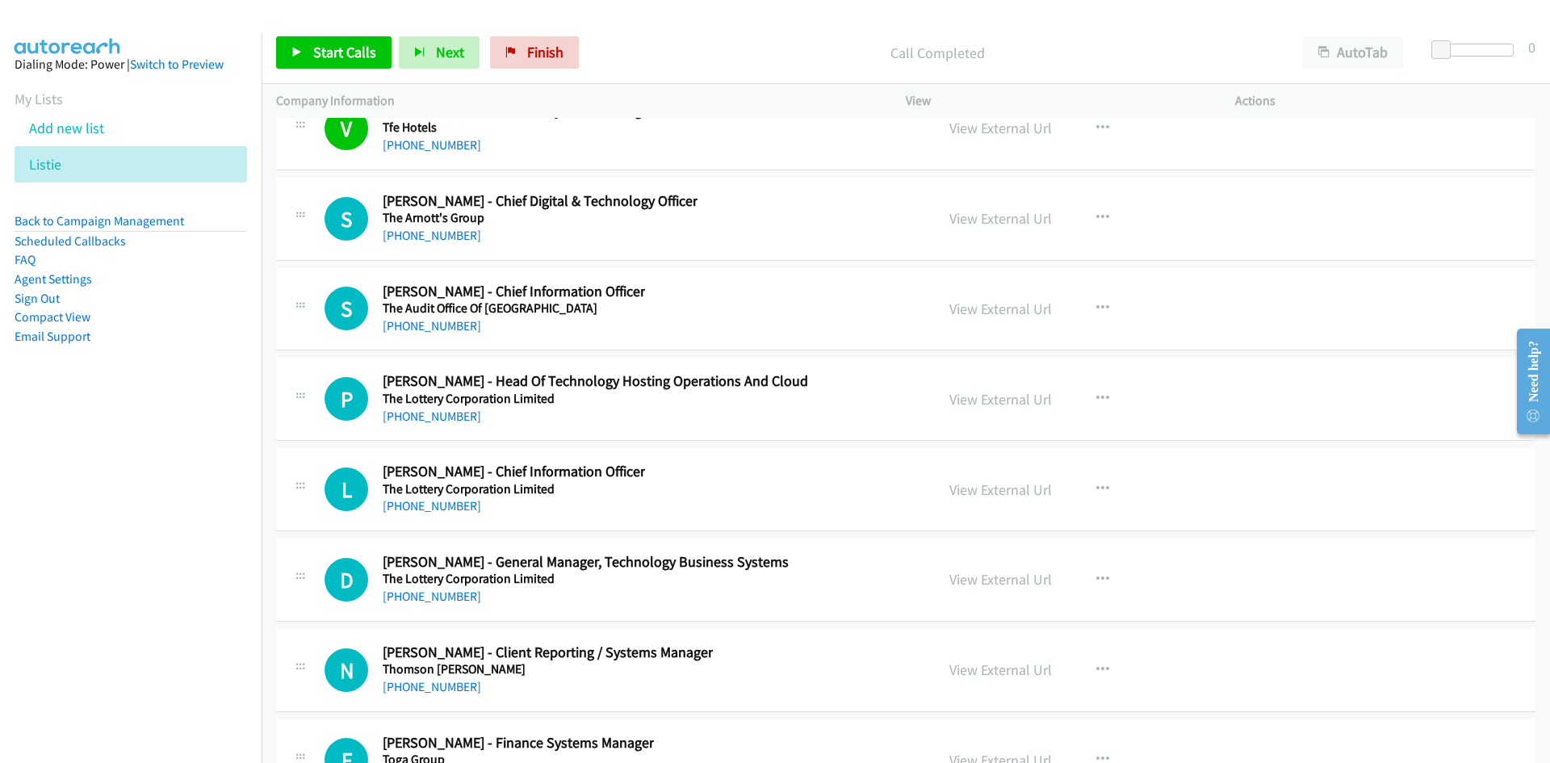
scroll to position [34599, 0]
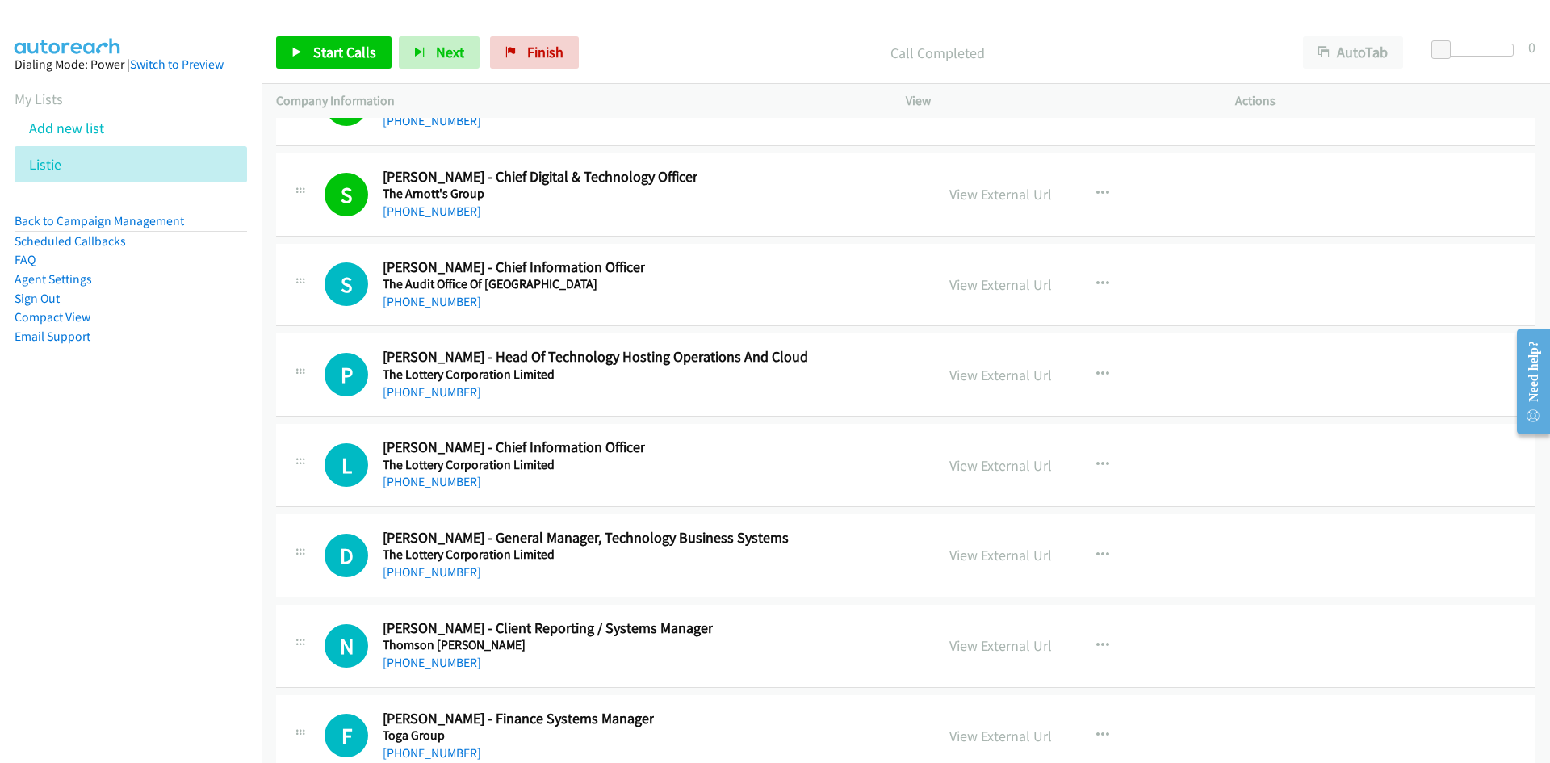
drag, startPoint x: 431, startPoint y: 306, endPoint x: 108, endPoint y: 419, distance: 342.2
click at [431, 306] on link "[PHONE_NUMBER]" at bounding box center [432, 301] width 99 height 15
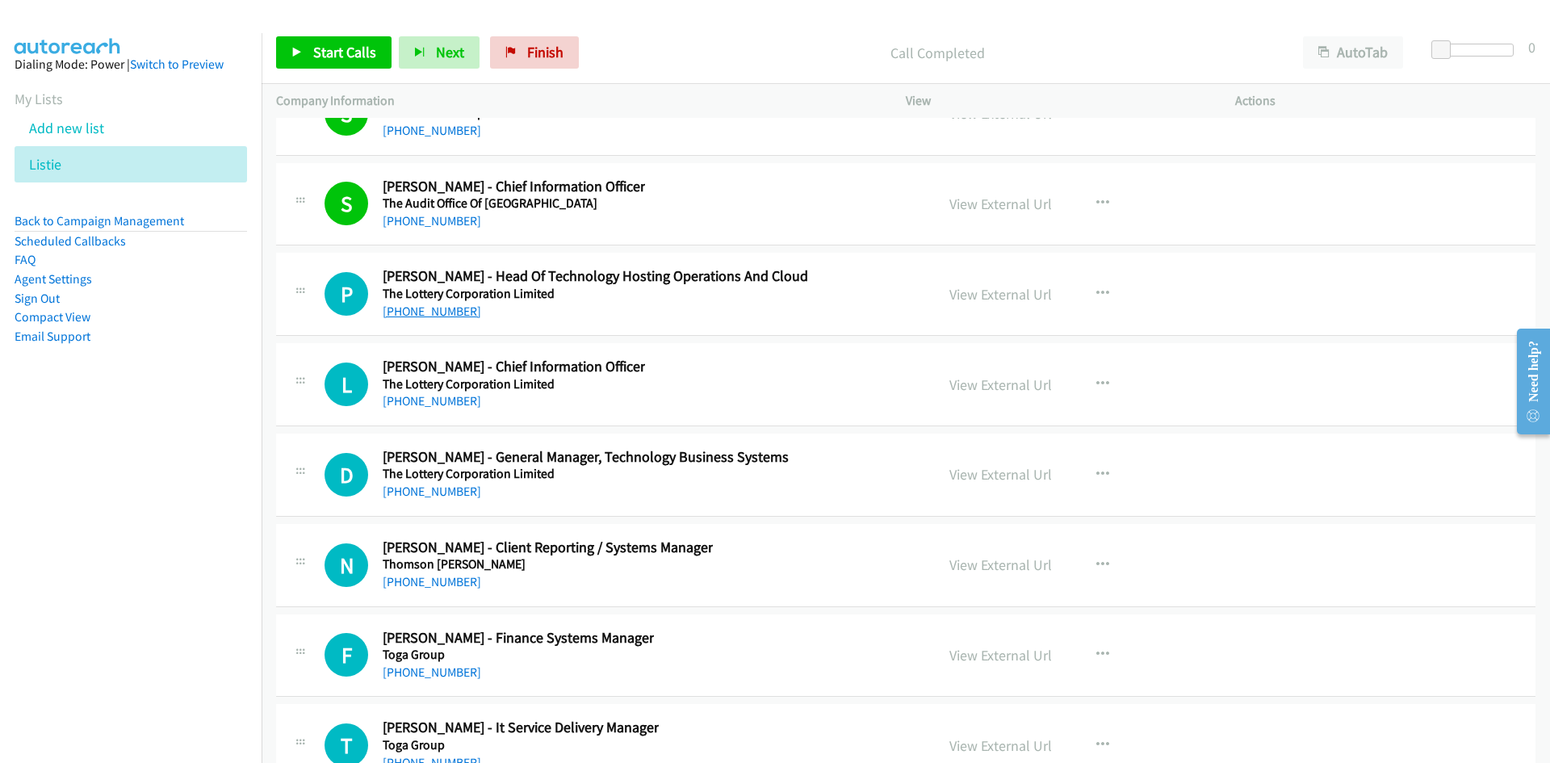
click at [454, 317] on link "[PHONE_NUMBER]" at bounding box center [432, 311] width 99 height 15
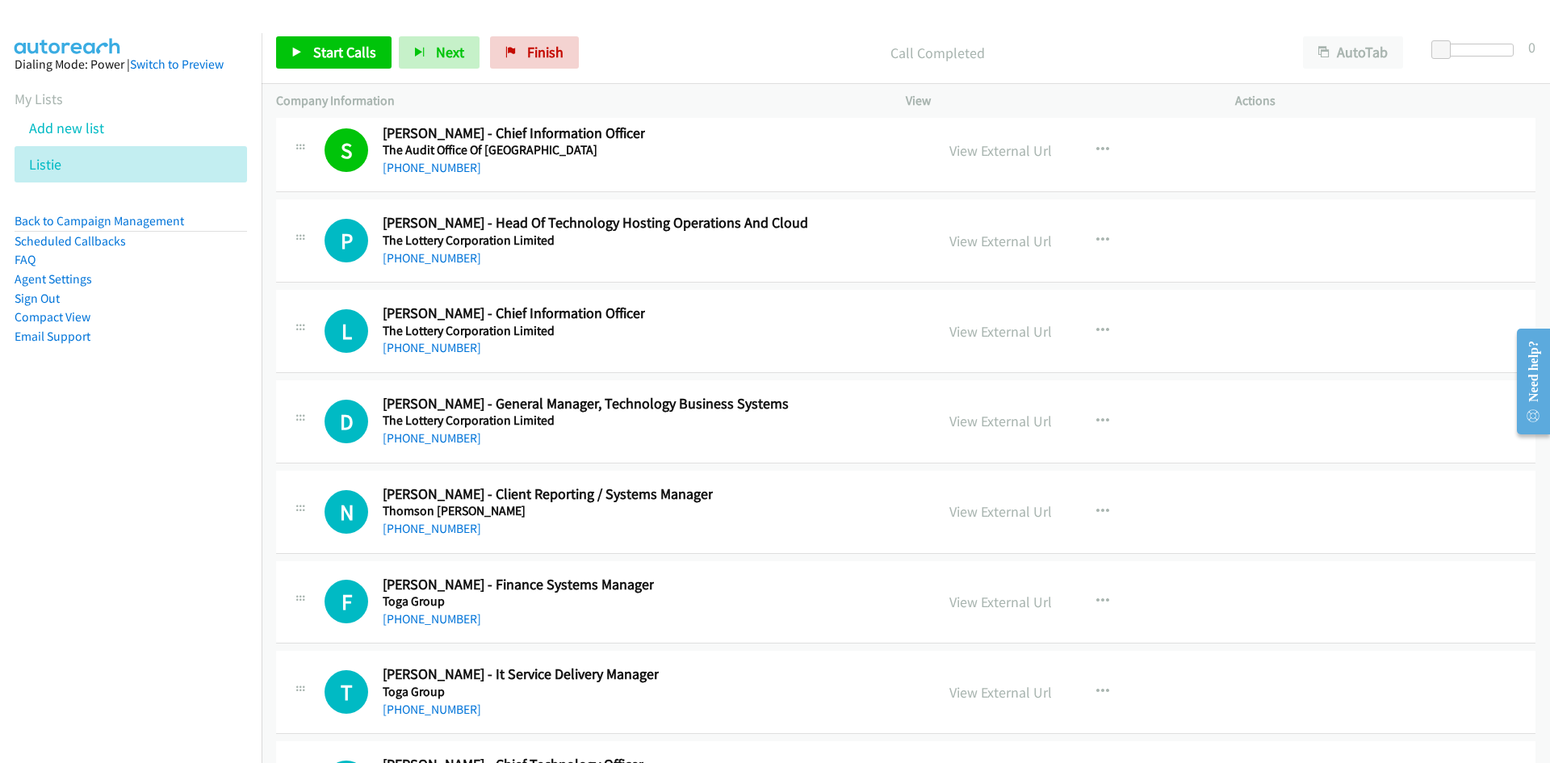
scroll to position [34760, 0]
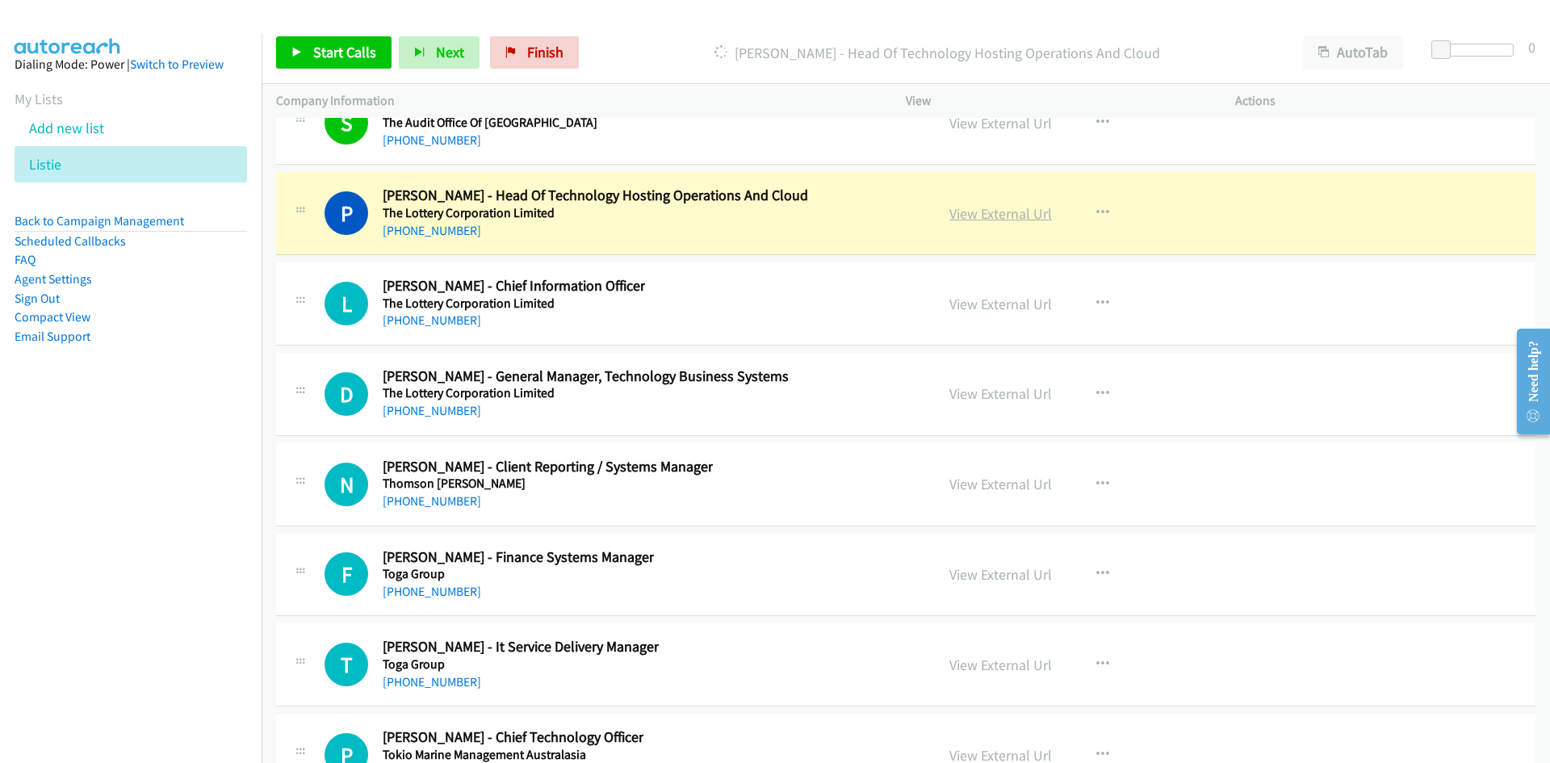
click at [996, 216] on link "View External Url" at bounding box center [1001, 213] width 103 height 19
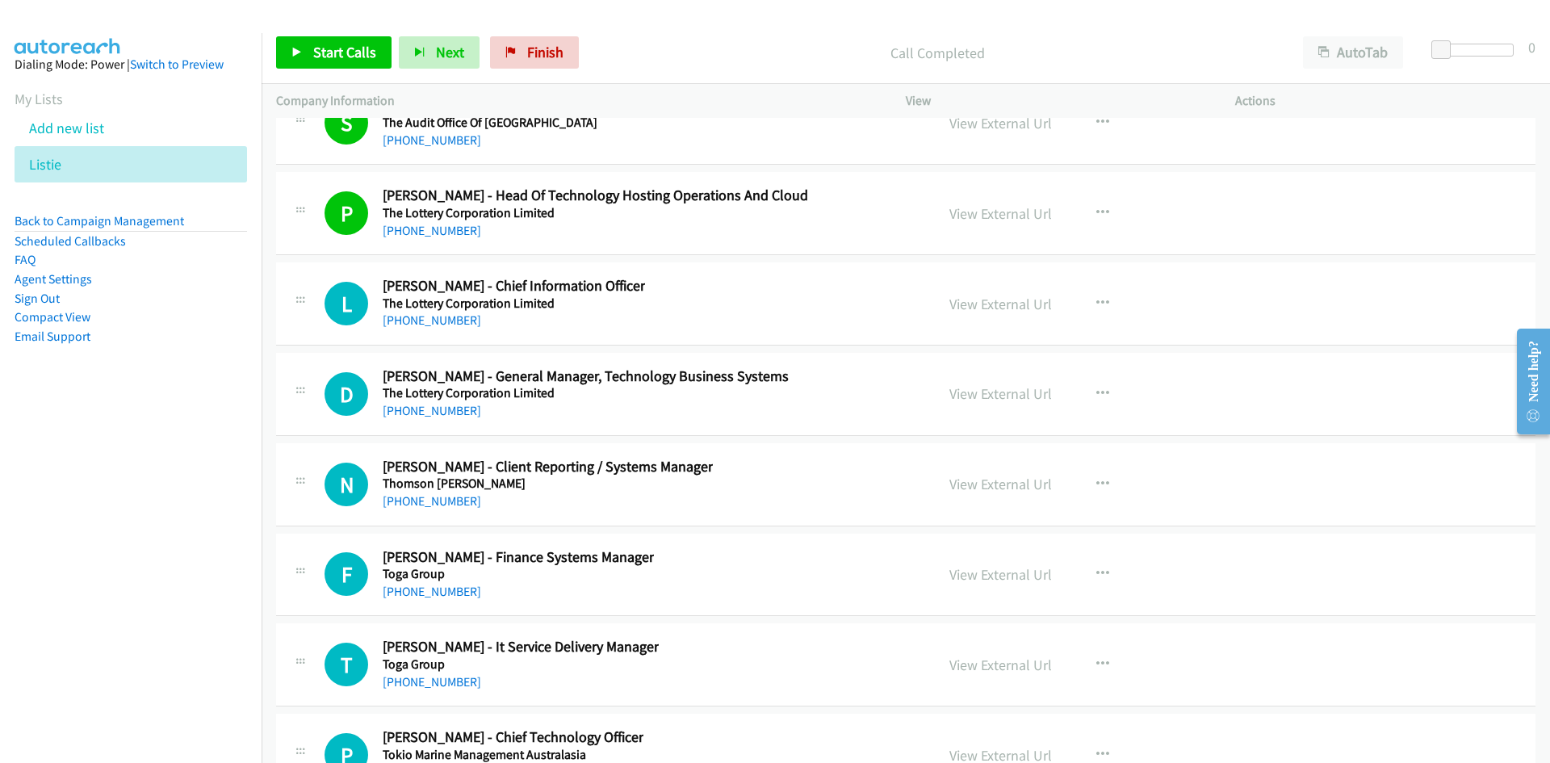
drag, startPoint x: 426, startPoint y: 318, endPoint x: 445, endPoint y: 346, distance: 33.1
click at [426, 318] on link "[PHONE_NUMBER]" at bounding box center [432, 319] width 99 height 15
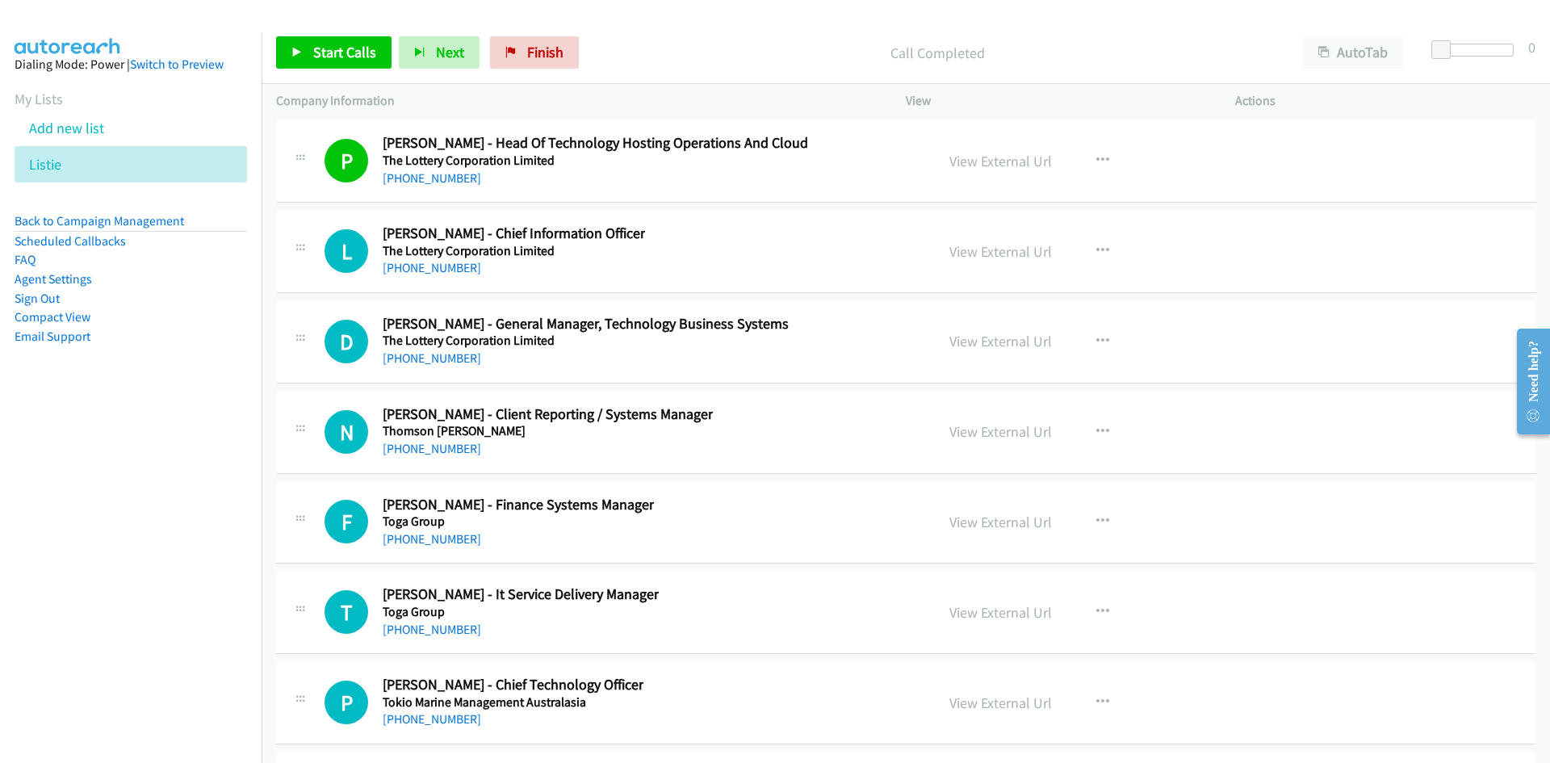
scroll to position [34841, 0]
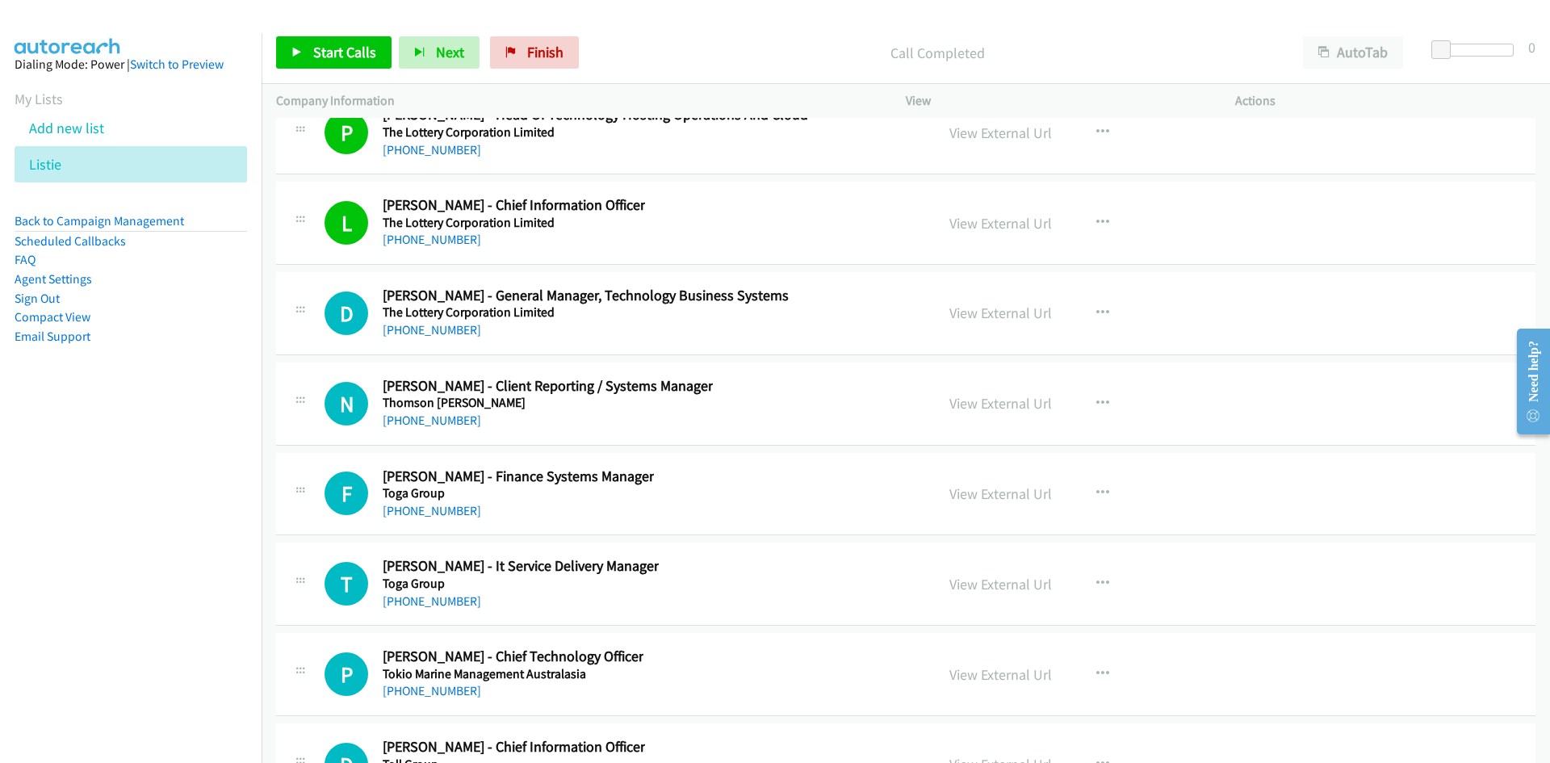
drag, startPoint x: 427, startPoint y: 327, endPoint x: 198, endPoint y: 469, distance: 269.8
click at [427, 327] on link "[PHONE_NUMBER]" at bounding box center [432, 329] width 99 height 15
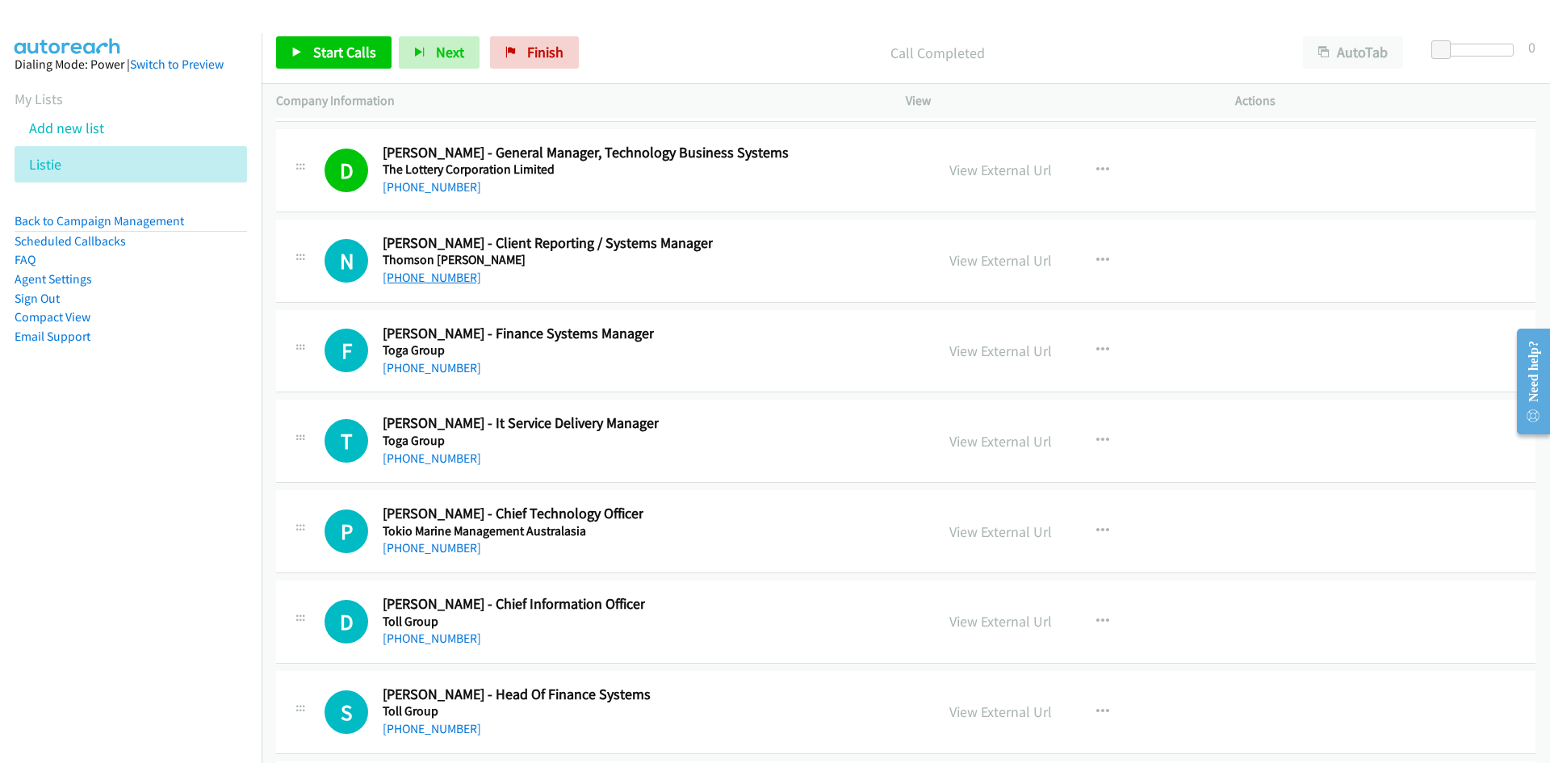
scroll to position [35003, 0]
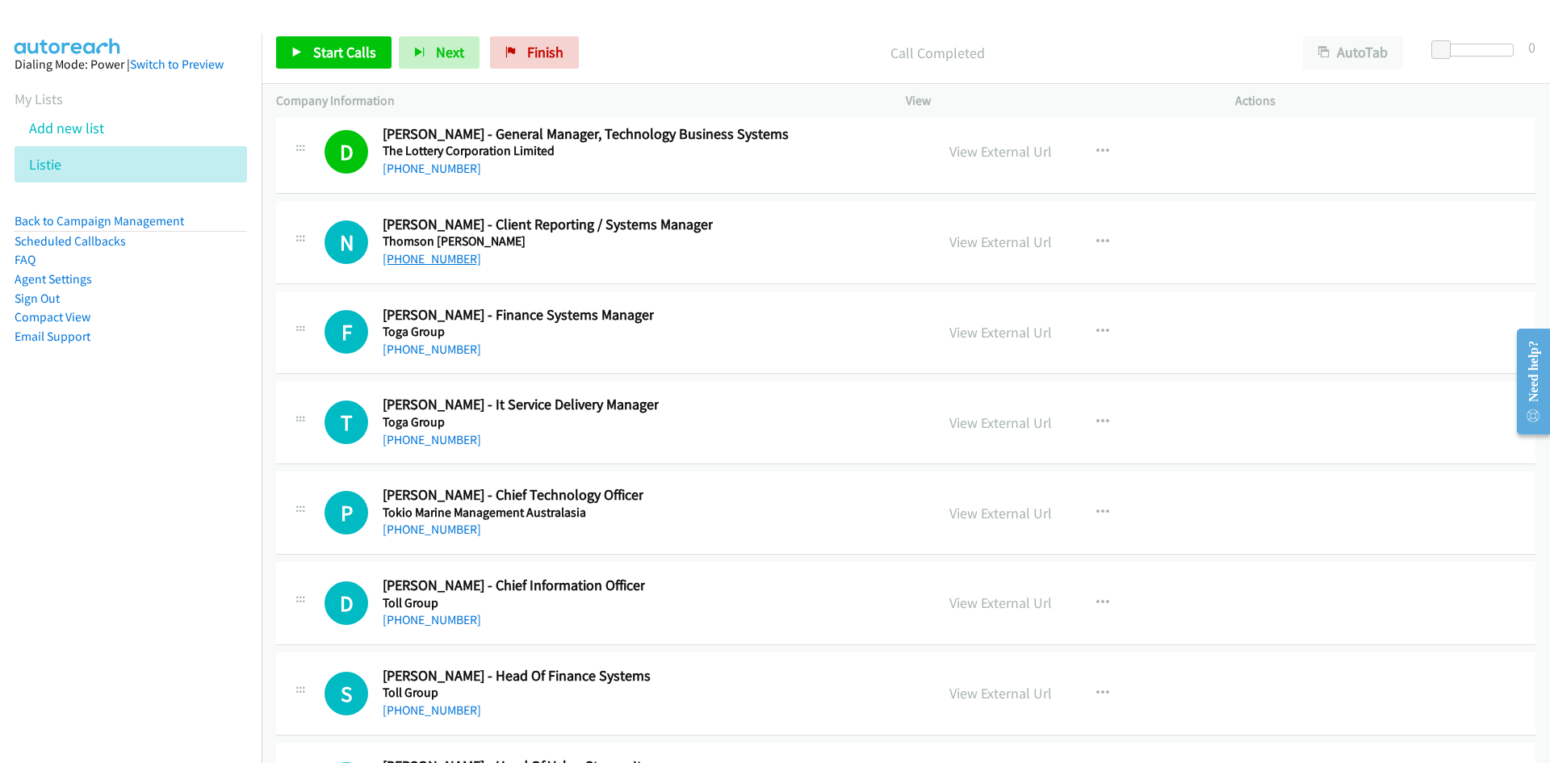
click at [438, 258] on link "[PHONE_NUMBER]" at bounding box center [432, 258] width 99 height 15
drag, startPoint x: 451, startPoint y: 346, endPoint x: 4, endPoint y: 506, distance: 475.0
click at [451, 346] on link "[PHONE_NUMBER]" at bounding box center [432, 349] width 99 height 15
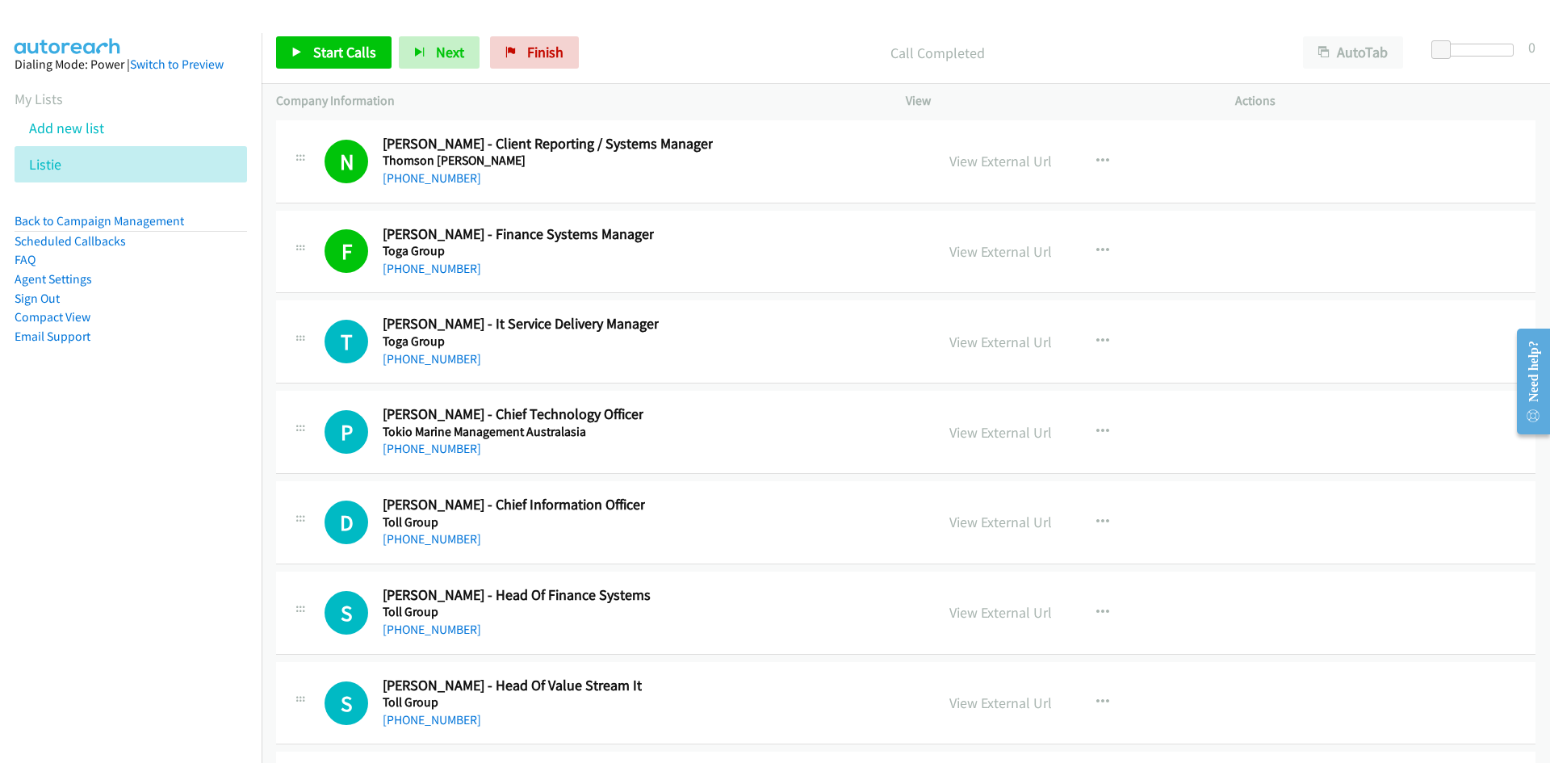
drag, startPoint x: 441, startPoint y: 360, endPoint x: 333, endPoint y: 414, distance: 121.0
click at [441, 360] on link "[PHONE_NUMBER]" at bounding box center [432, 358] width 99 height 15
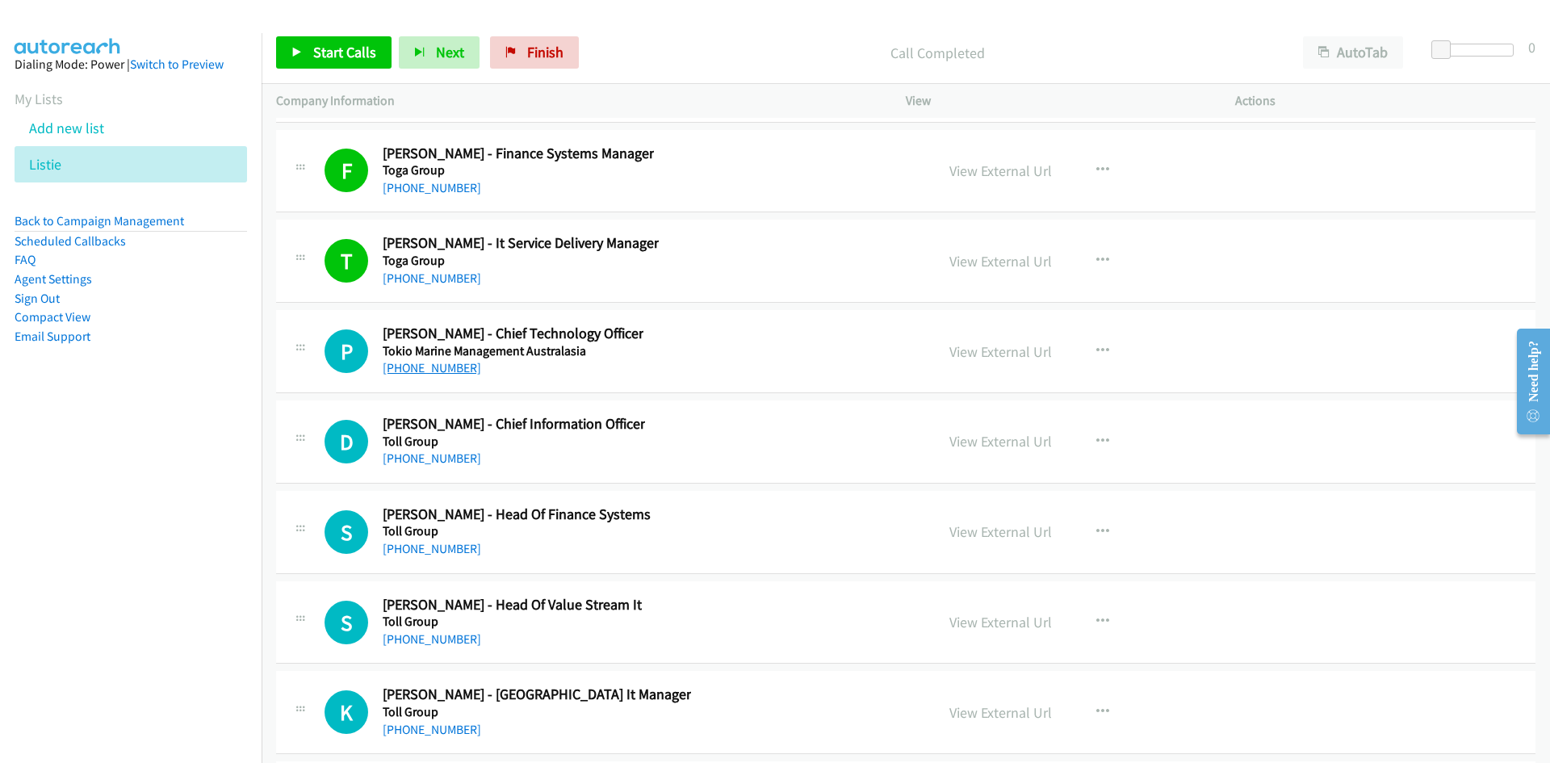
click at [424, 373] on link "[PHONE_NUMBER]" at bounding box center [432, 367] width 99 height 15
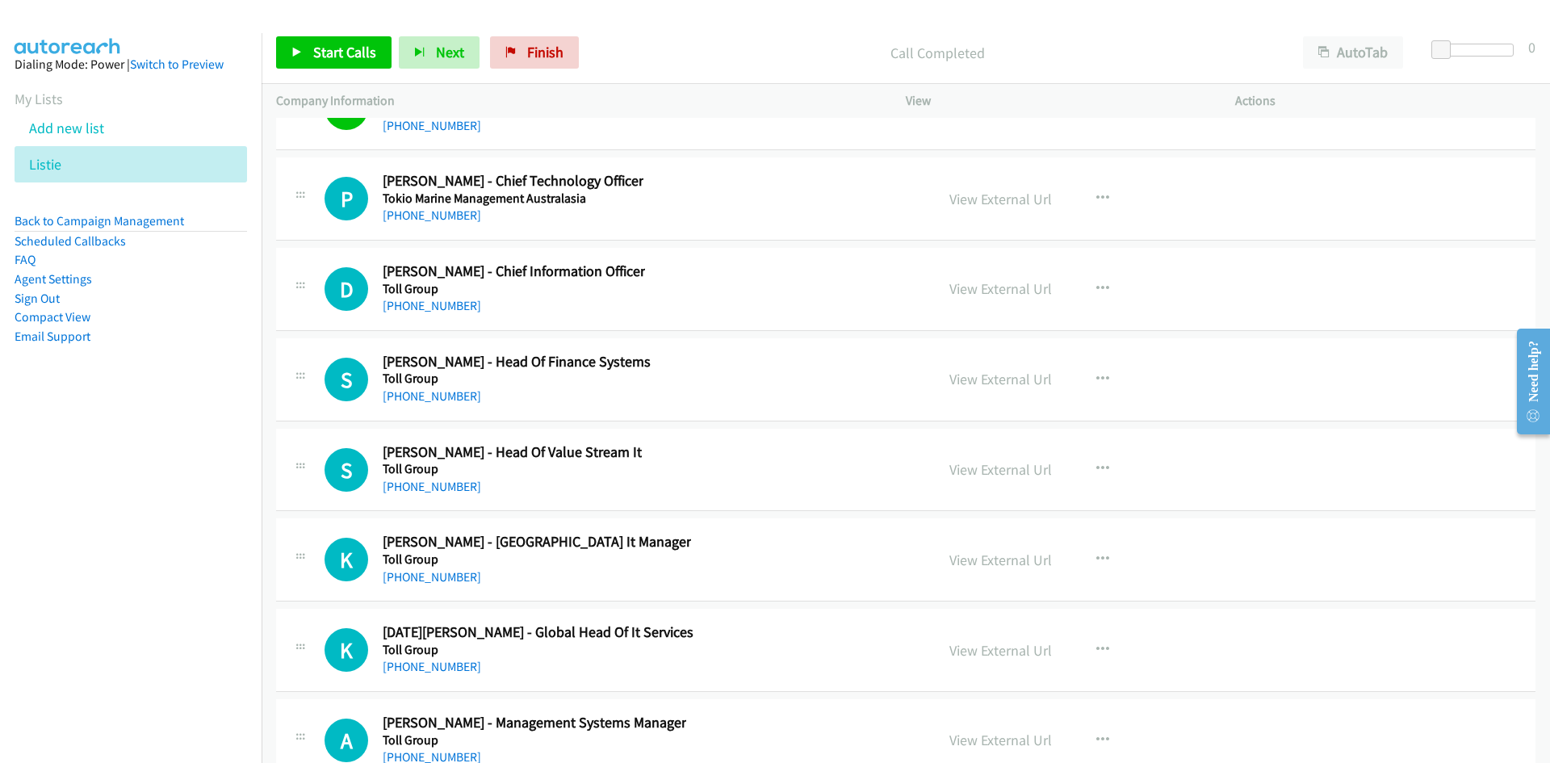
scroll to position [35326, 0]
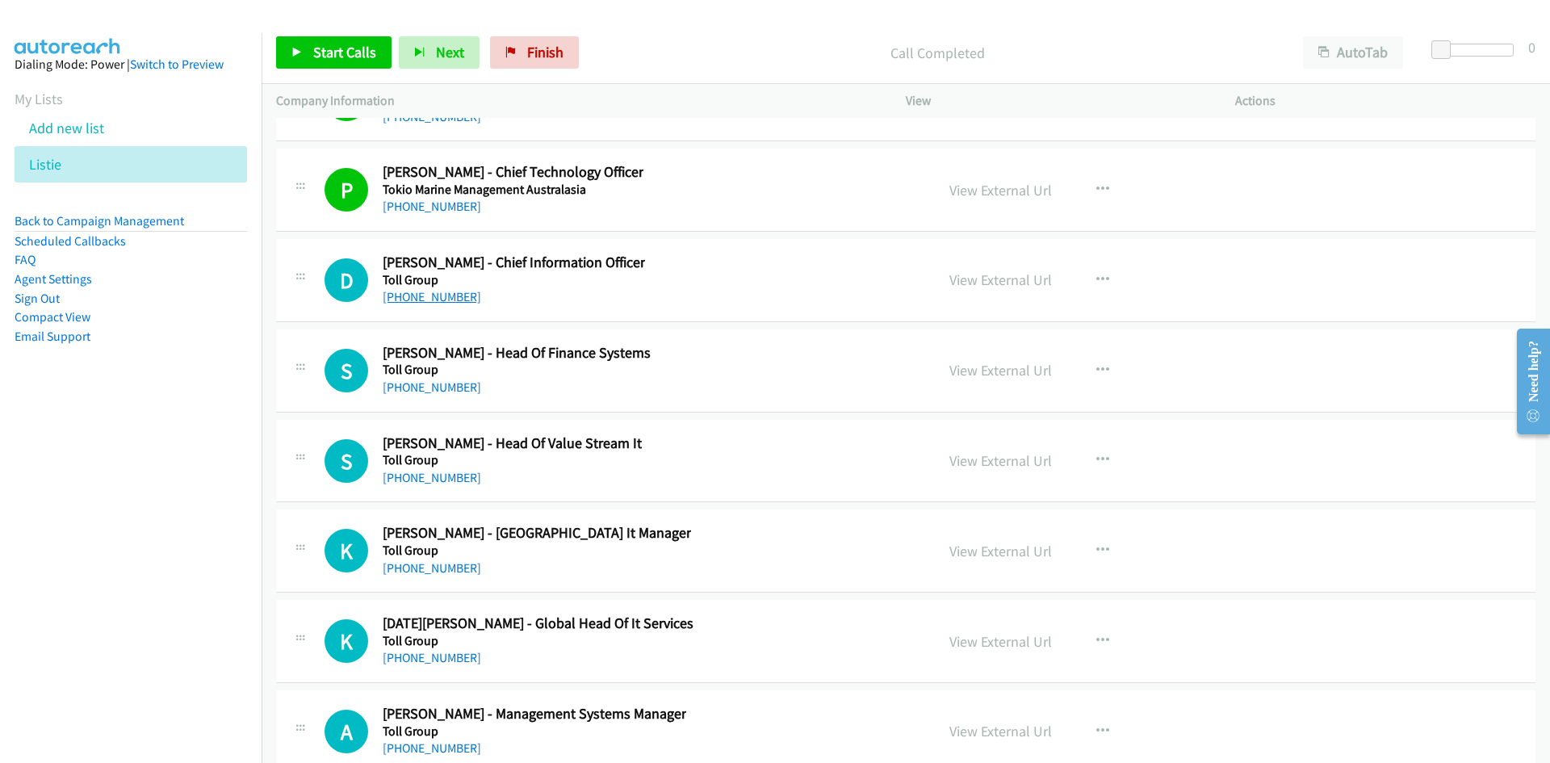
click at [433, 296] on link "[PHONE_NUMBER]" at bounding box center [432, 296] width 99 height 15
drag, startPoint x: 438, startPoint y: 384, endPoint x: 312, endPoint y: 442, distance: 139.1
click at [438, 384] on link "[PHONE_NUMBER]" at bounding box center [432, 387] width 99 height 15
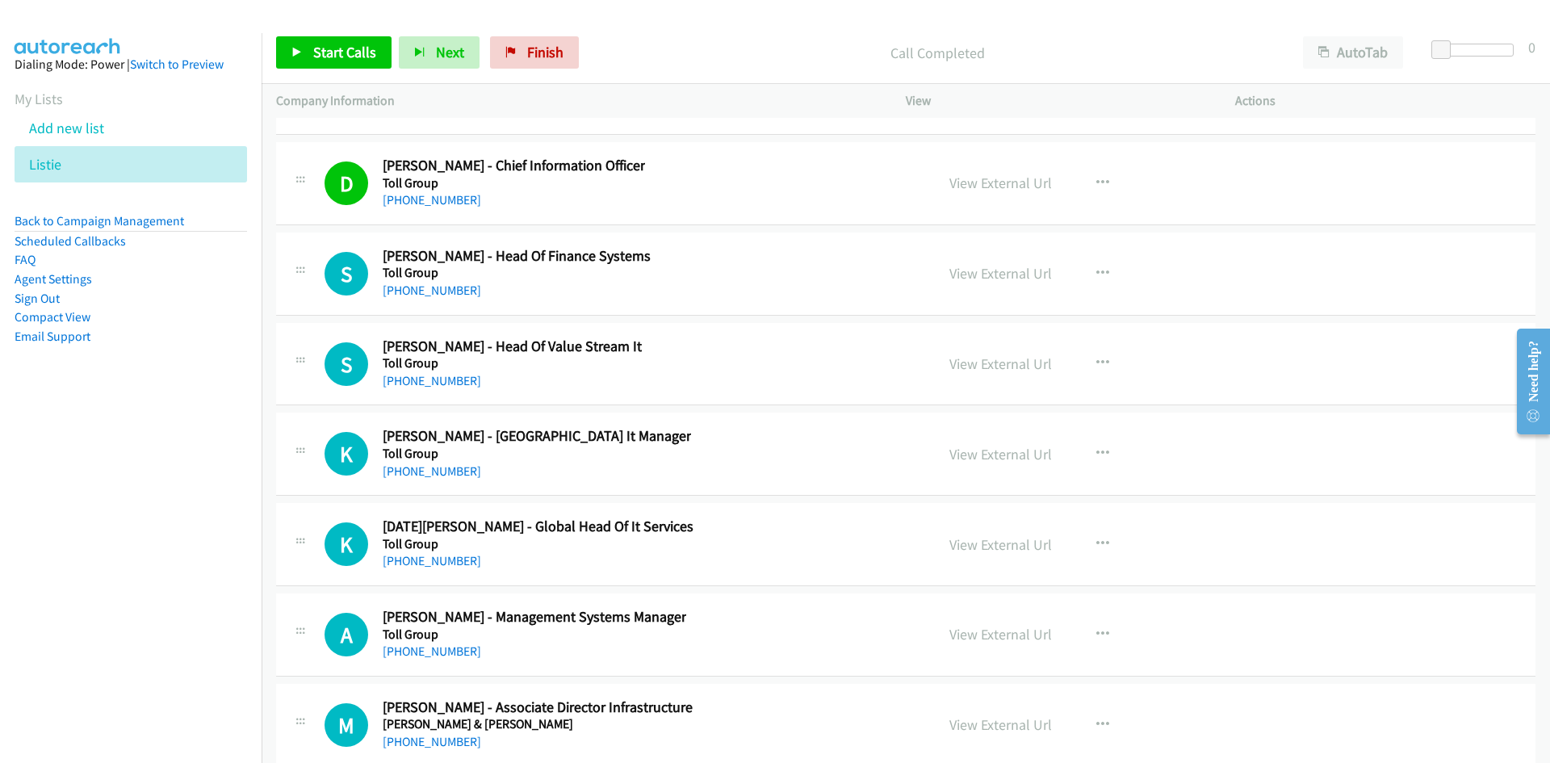
scroll to position [35487, 0]
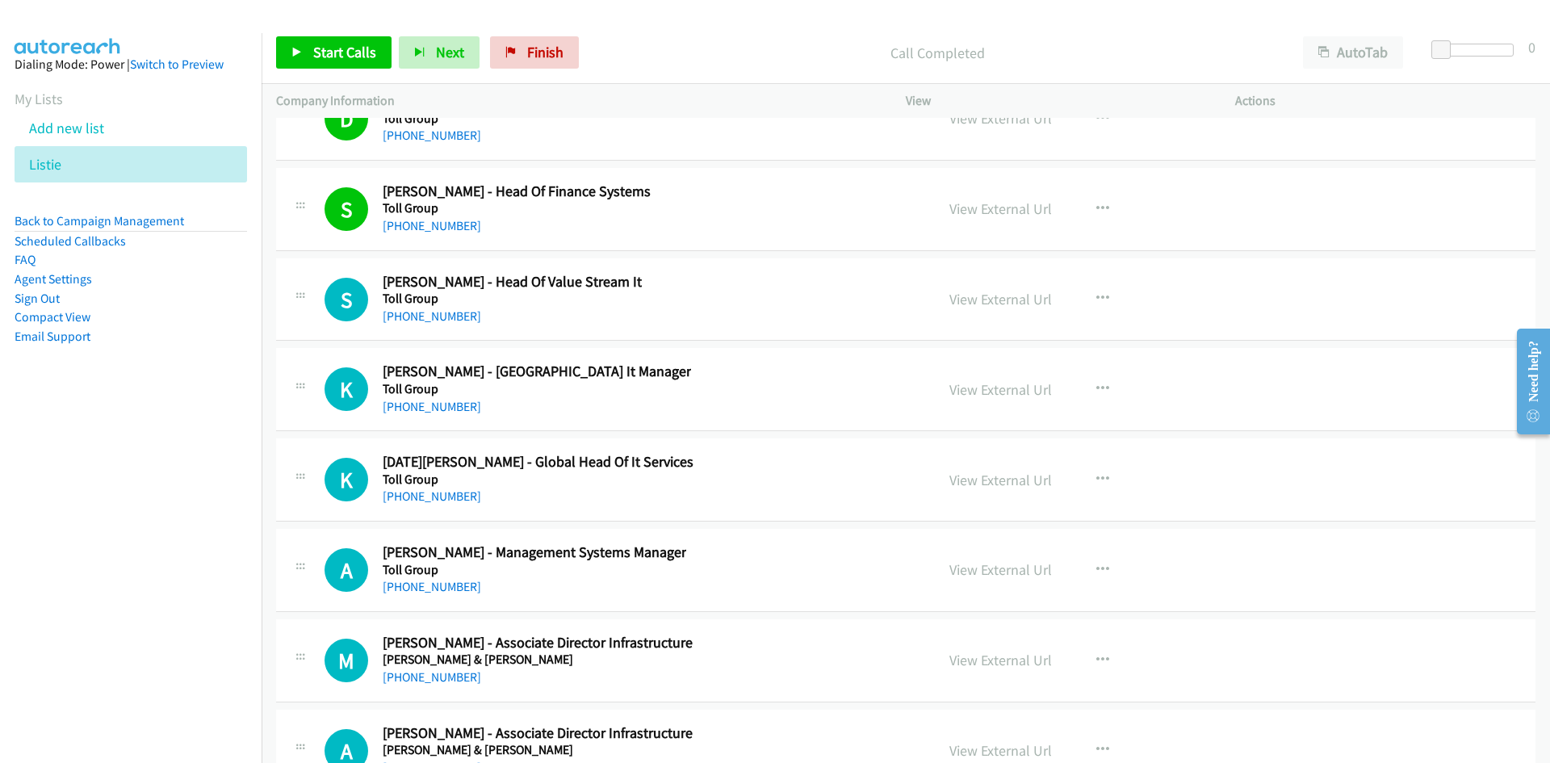
drag, startPoint x: 447, startPoint y: 314, endPoint x: 23, endPoint y: 506, distance: 464.7
click at [447, 314] on link "[PHONE_NUMBER]" at bounding box center [432, 315] width 99 height 15
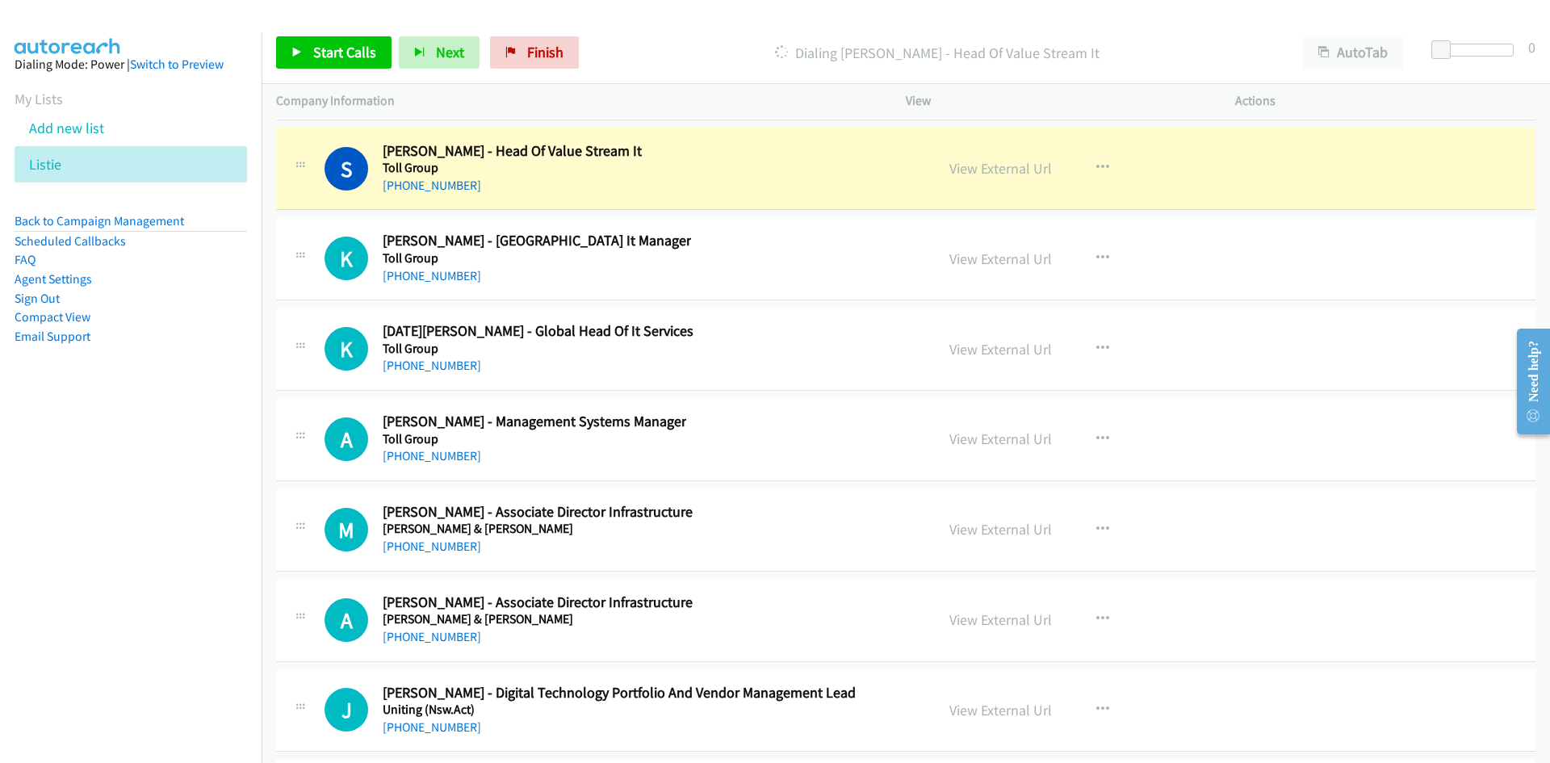
scroll to position [35649, 0]
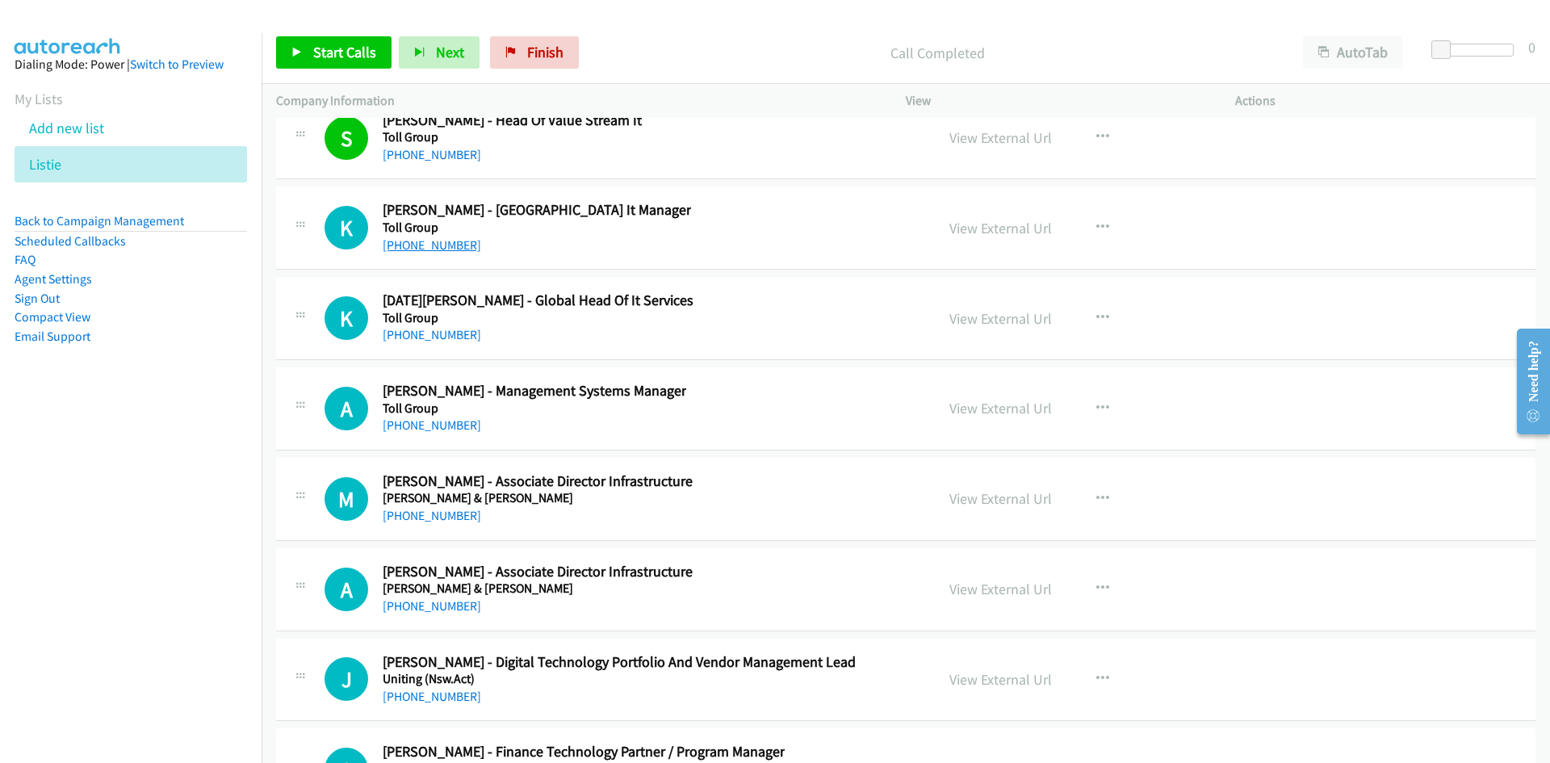
click at [453, 242] on link "[PHONE_NUMBER]" at bounding box center [432, 244] width 99 height 15
drag, startPoint x: 458, startPoint y: 338, endPoint x: 289, endPoint y: 407, distance: 182.5
click at [458, 338] on link "[PHONE_NUMBER]" at bounding box center [432, 334] width 99 height 15
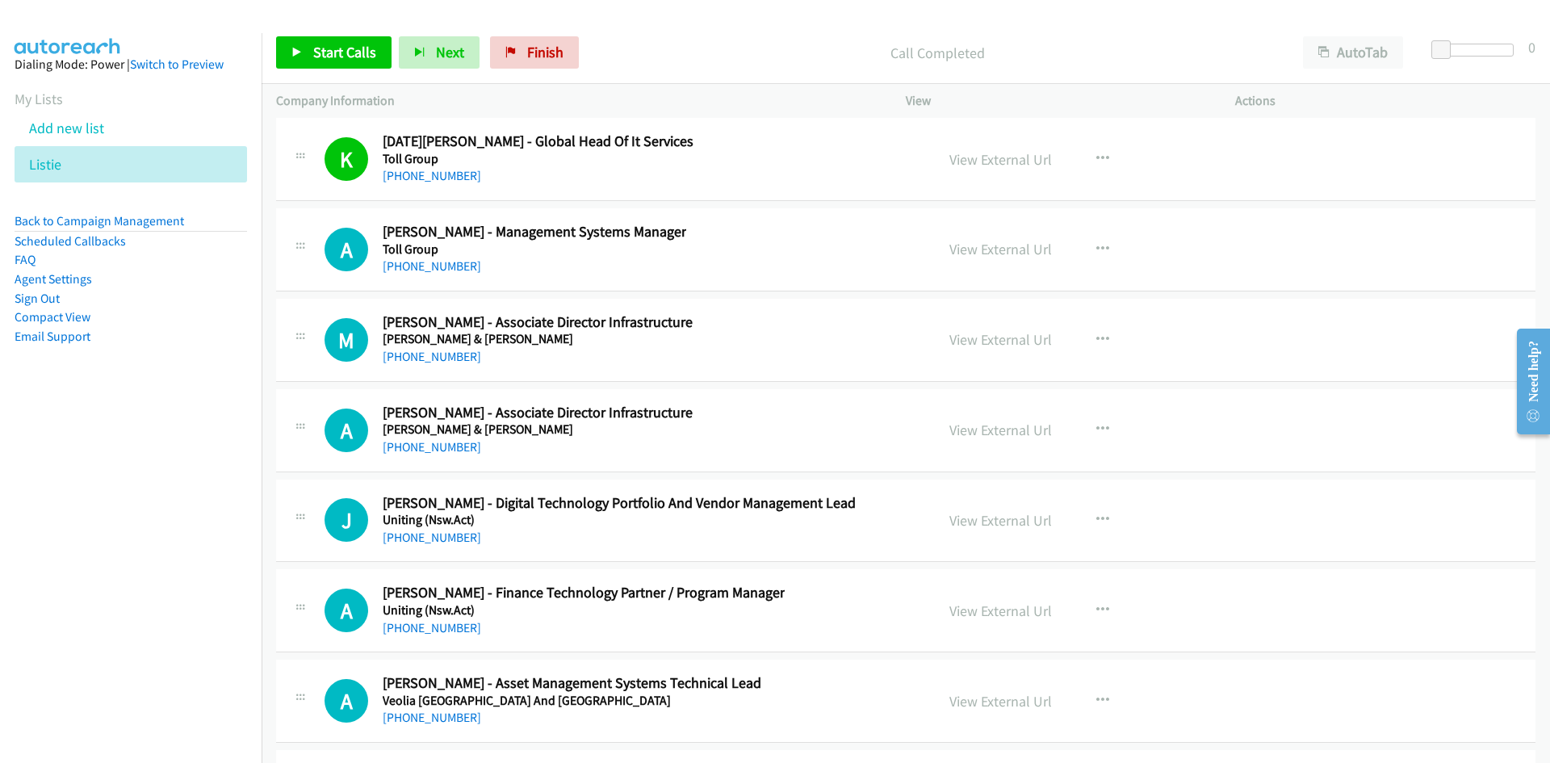
scroll to position [35810, 0]
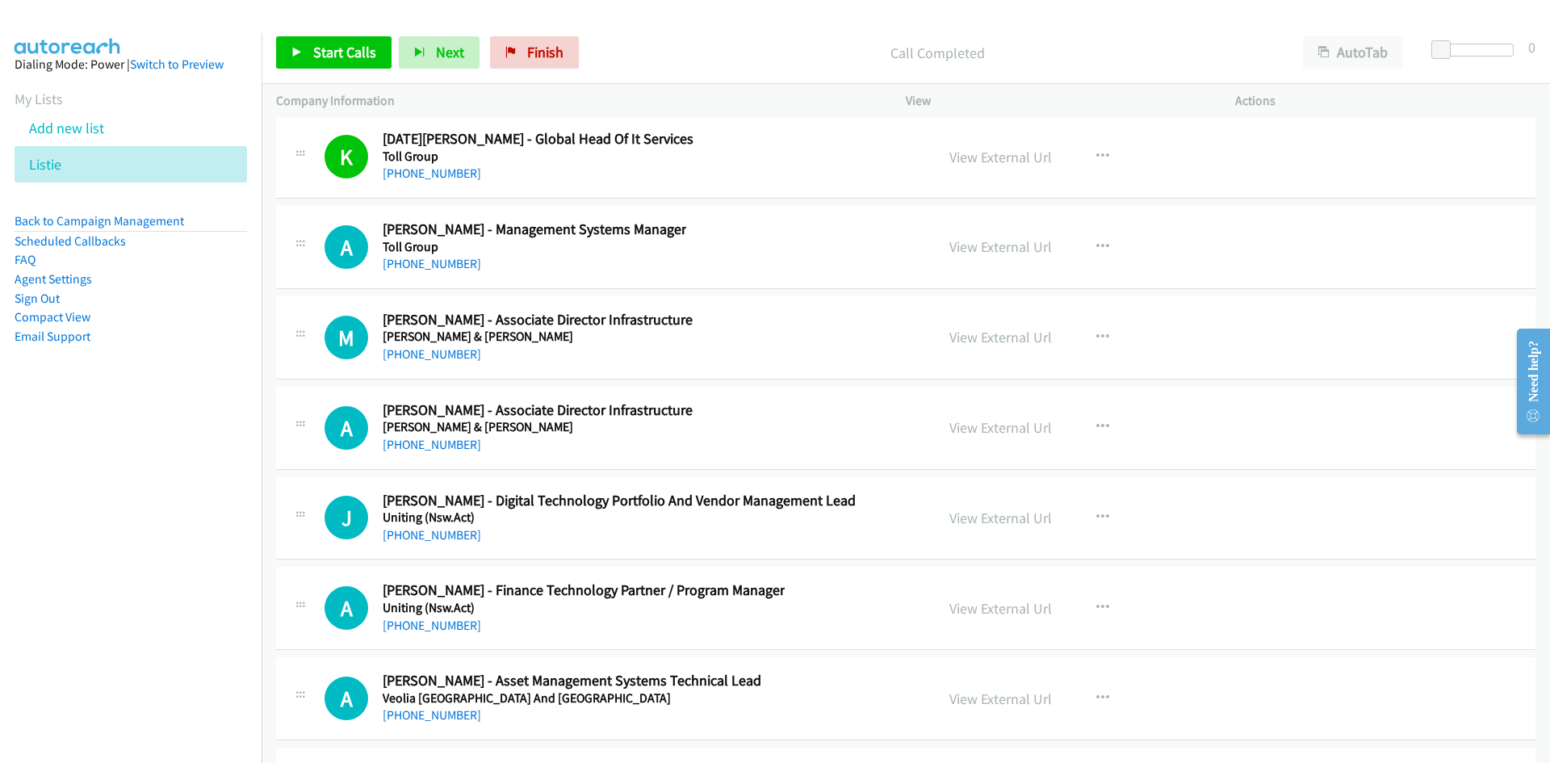
drag, startPoint x: 452, startPoint y: 268, endPoint x: 42, endPoint y: 475, distance: 459.3
click at [452, 268] on link "[PHONE_NUMBER]" at bounding box center [432, 263] width 99 height 15
drag, startPoint x: 431, startPoint y: 349, endPoint x: 296, endPoint y: 405, distance: 147.0
click at [431, 349] on link "[PHONE_NUMBER]" at bounding box center [432, 353] width 99 height 15
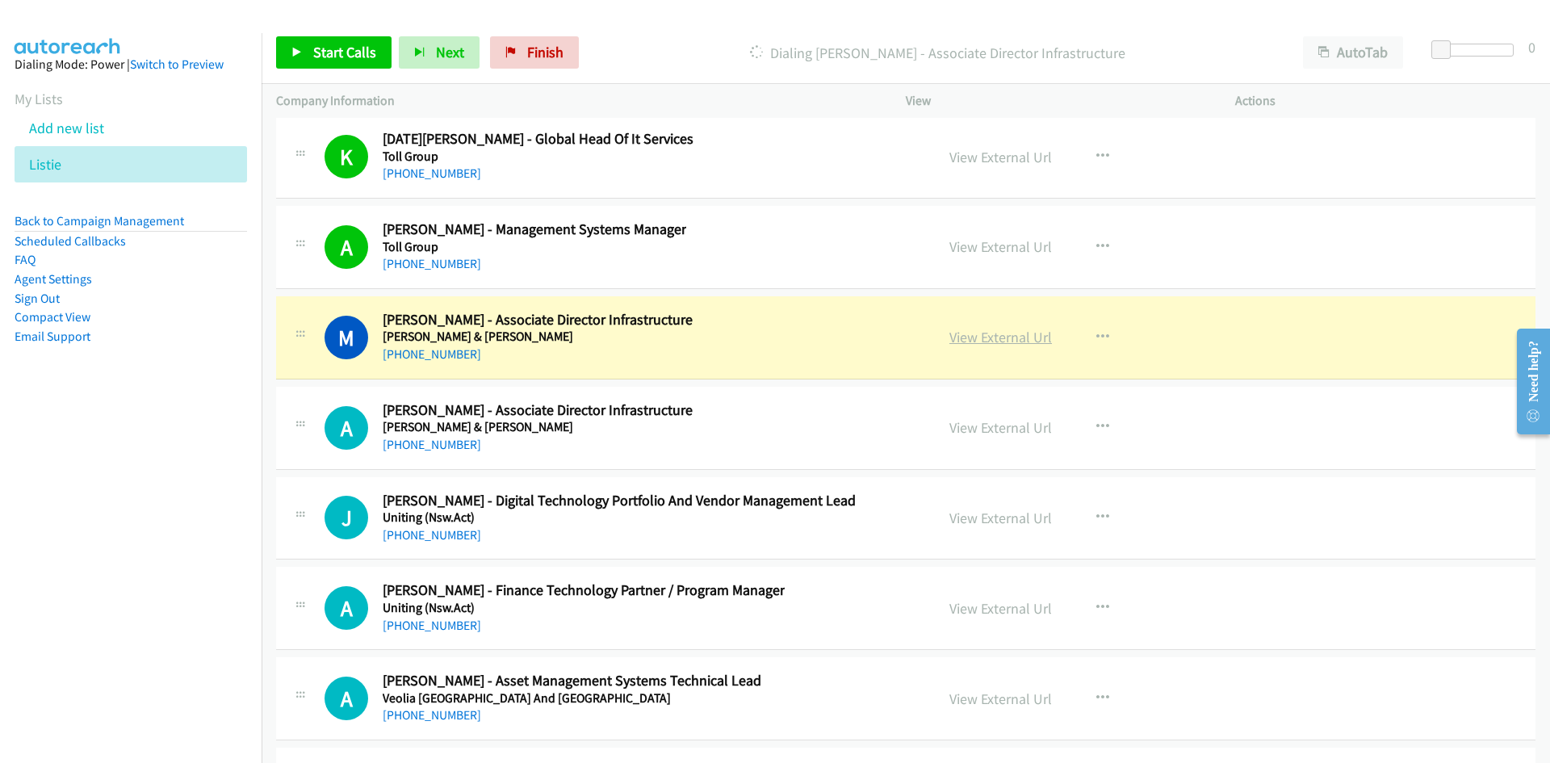
click at [1022, 335] on link "View External Url" at bounding box center [1001, 337] width 103 height 19
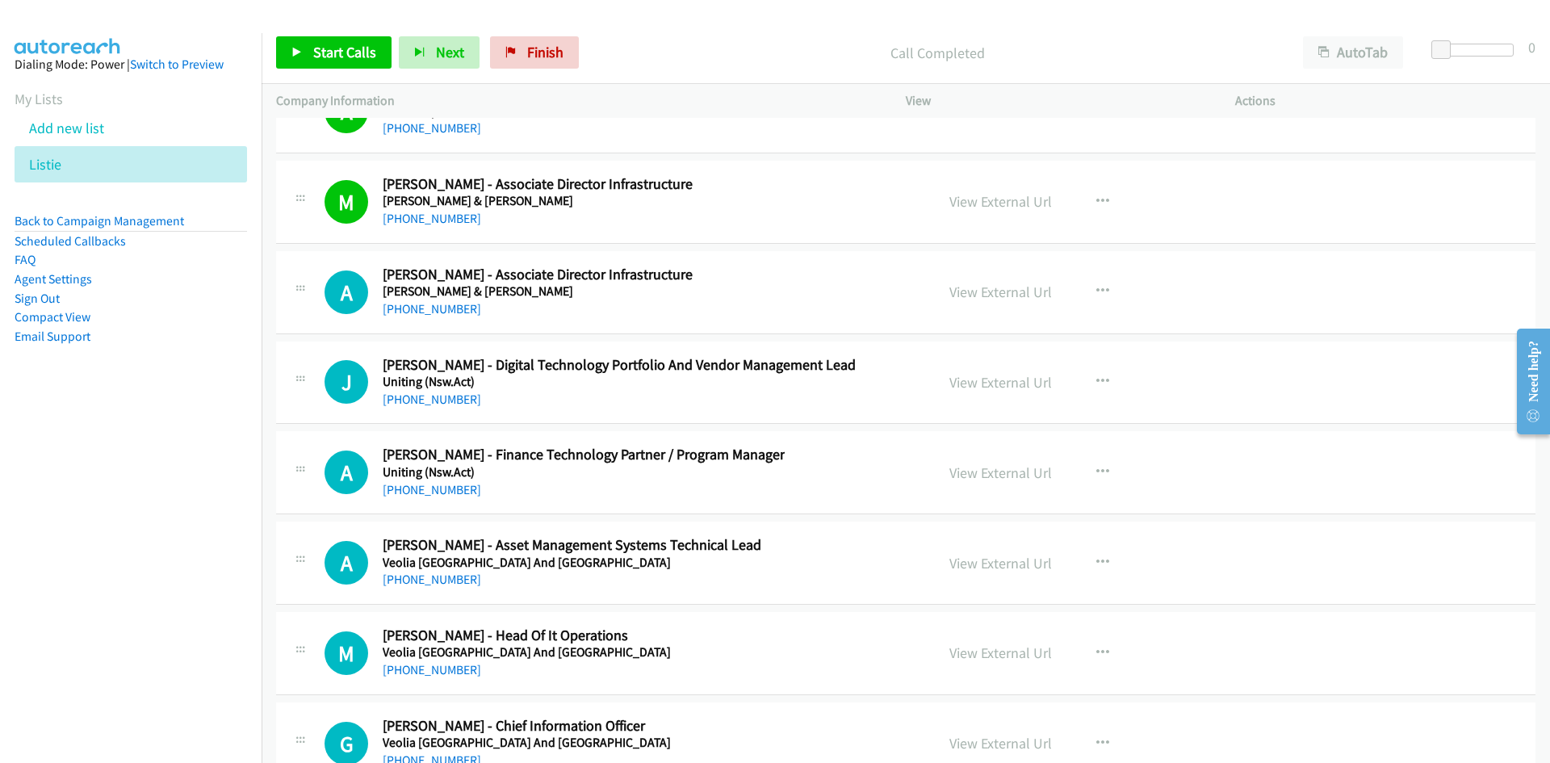
scroll to position [35972, 0]
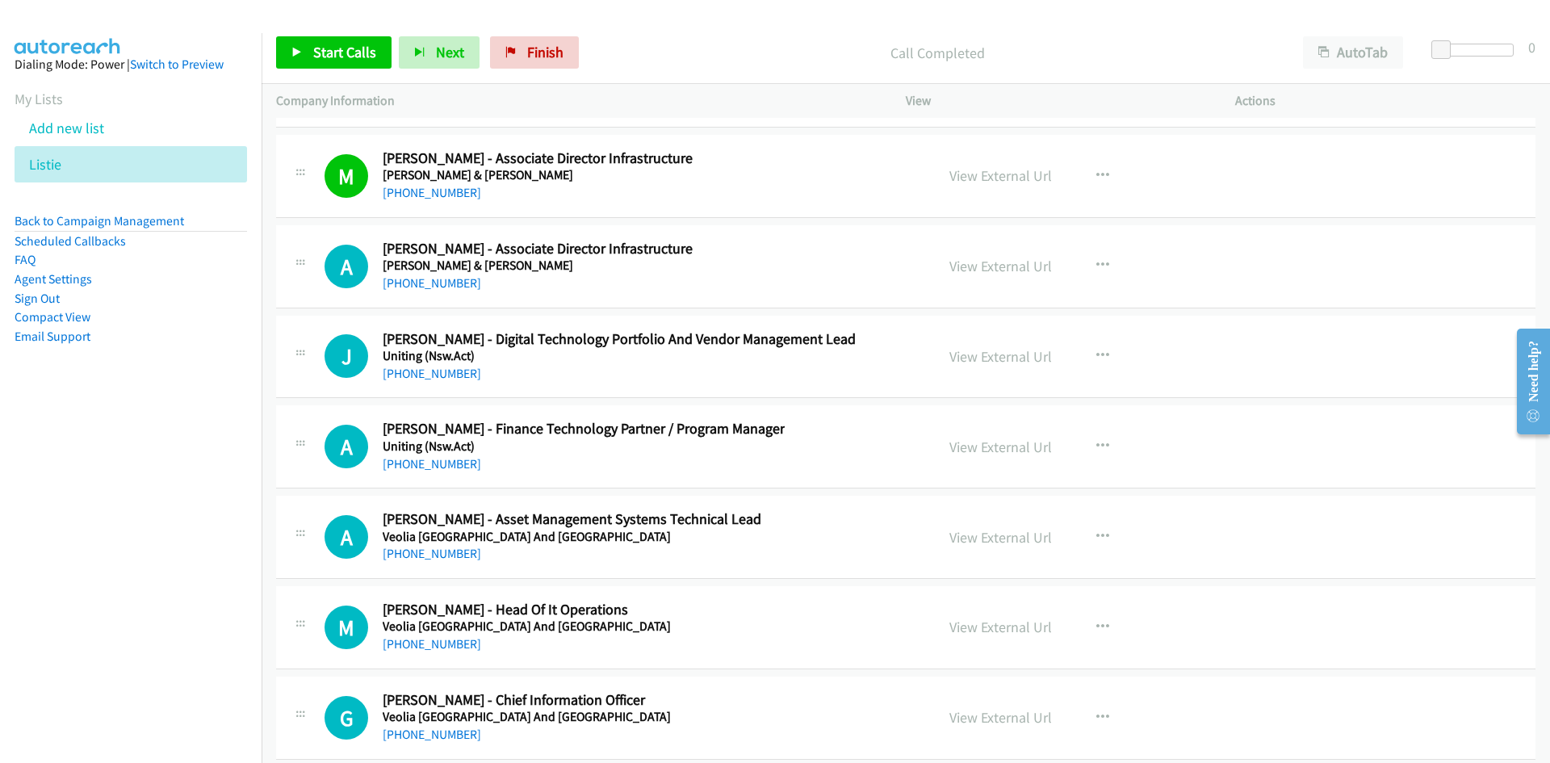
drag, startPoint x: 404, startPoint y: 283, endPoint x: 198, endPoint y: 376, distance: 225.9
click at [404, 283] on link "[PHONE_NUMBER]" at bounding box center [432, 282] width 99 height 15
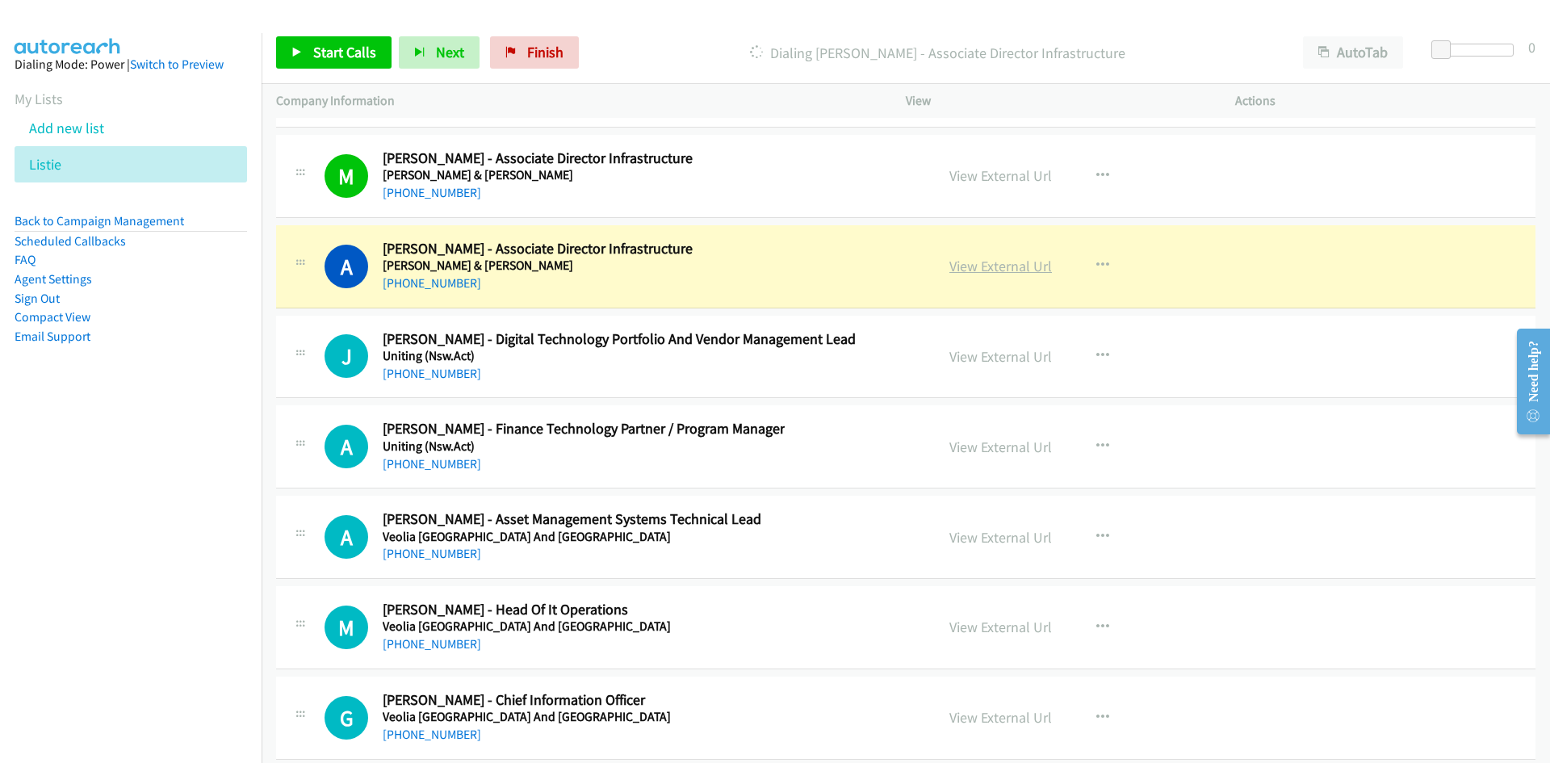
click at [990, 265] on link "View External Url" at bounding box center [1001, 266] width 103 height 19
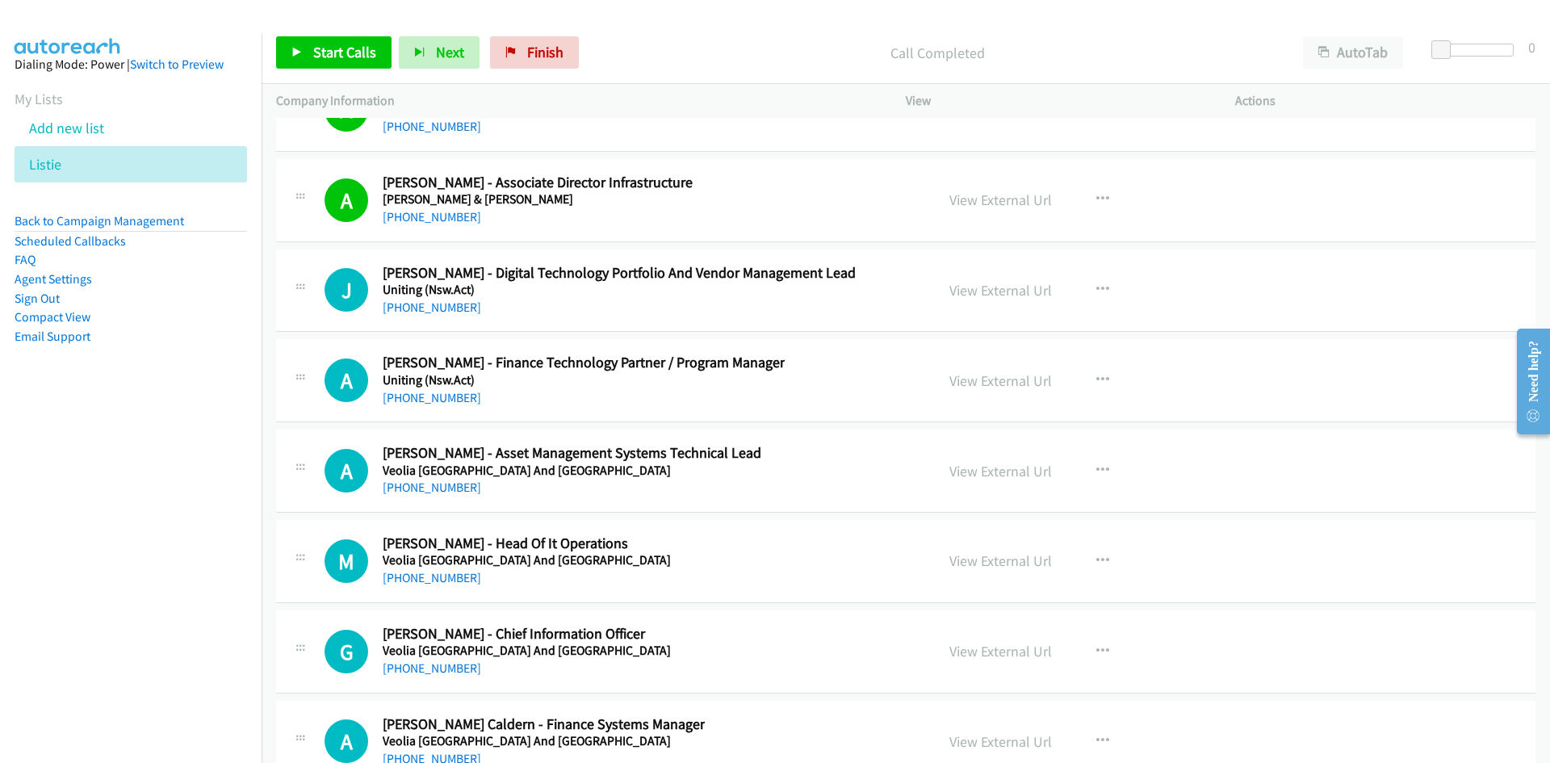
scroll to position [36052, 0]
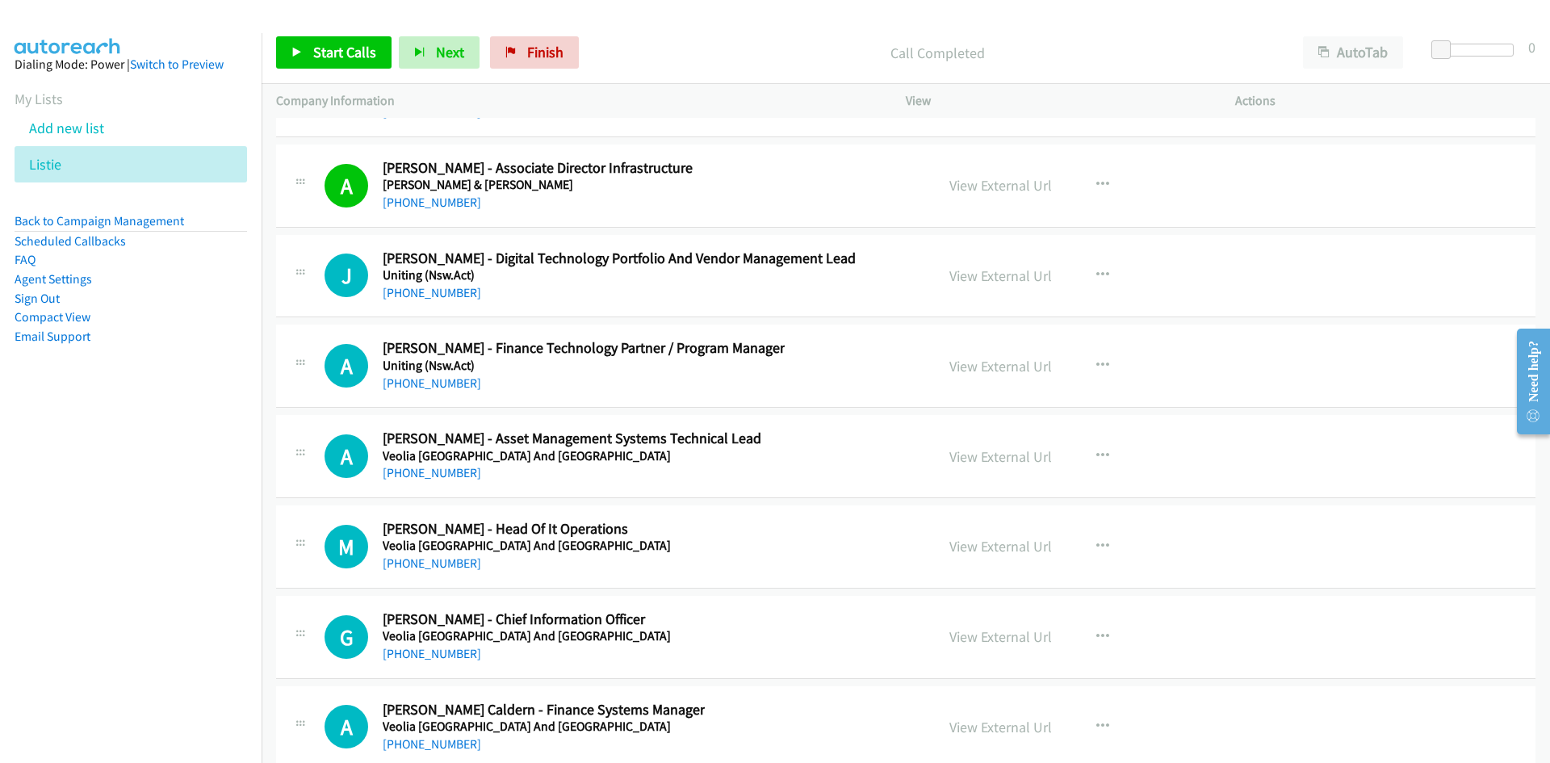
drag, startPoint x: 448, startPoint y: 290, endPoint x: 157, endPoint y: 412, distance: 315.2
click at [448, 290] on link "[PHONE_NUMBER]" at bounding box center [432, 292] width 99 height 15
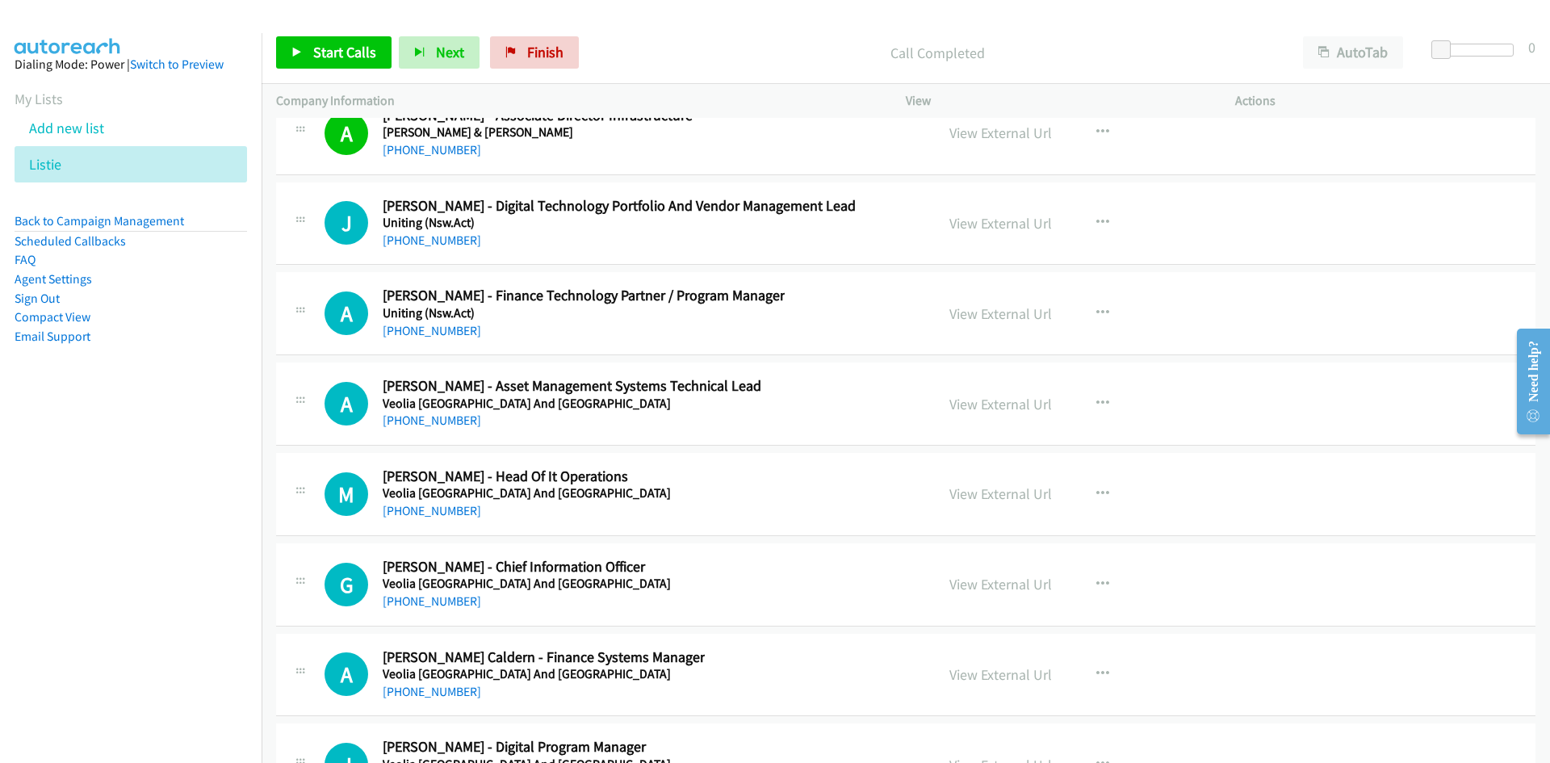
scroll to position [36133, 0]
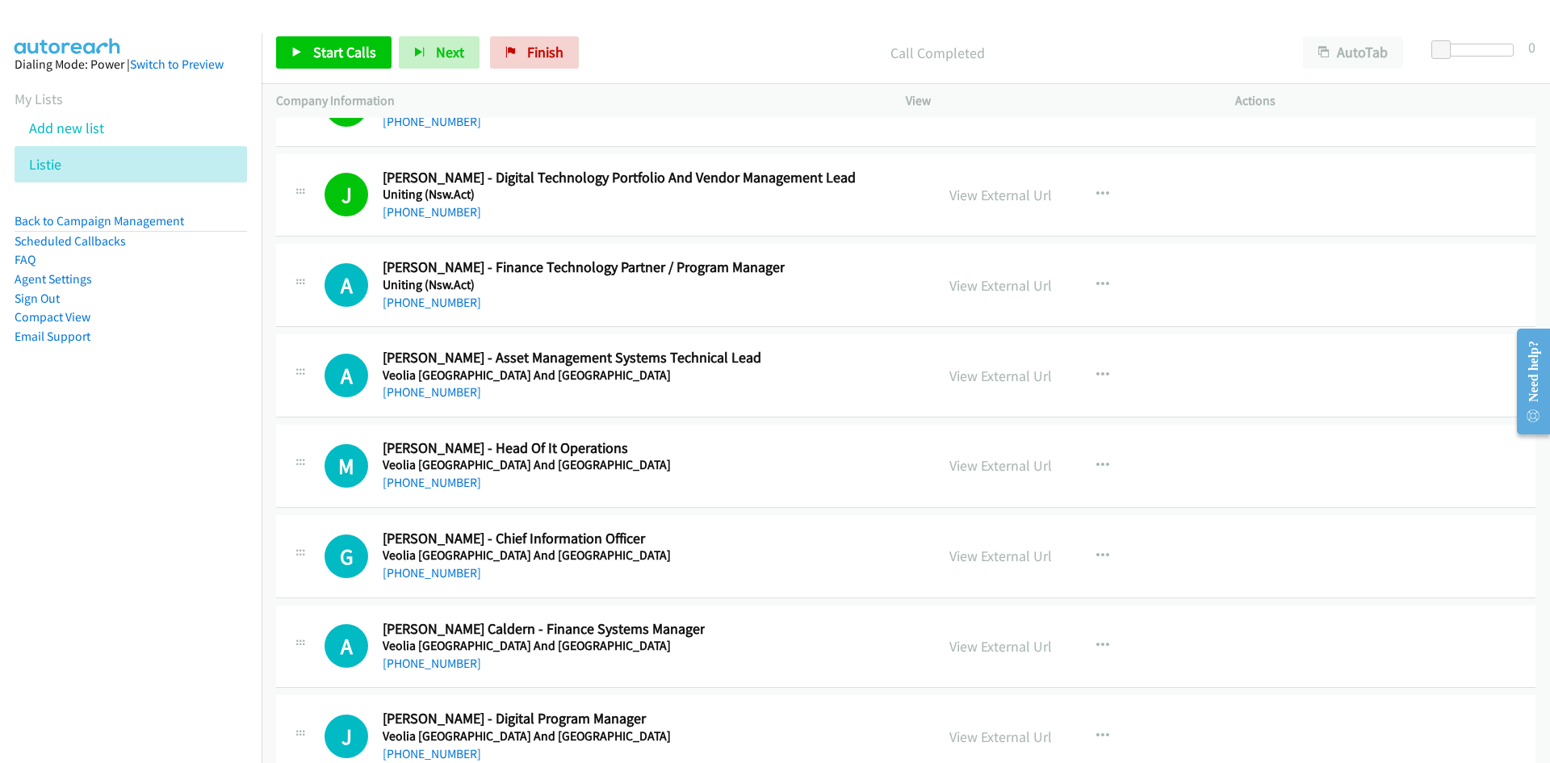
drag, startPoint x: 443, startPoint y: 308, endPoint x: 157, endPoint y: 391, distance: 298.5
click at [443, 308] on link "[PHONE_NUMBER]" at bounding box center [432, 302] width 99 height 15
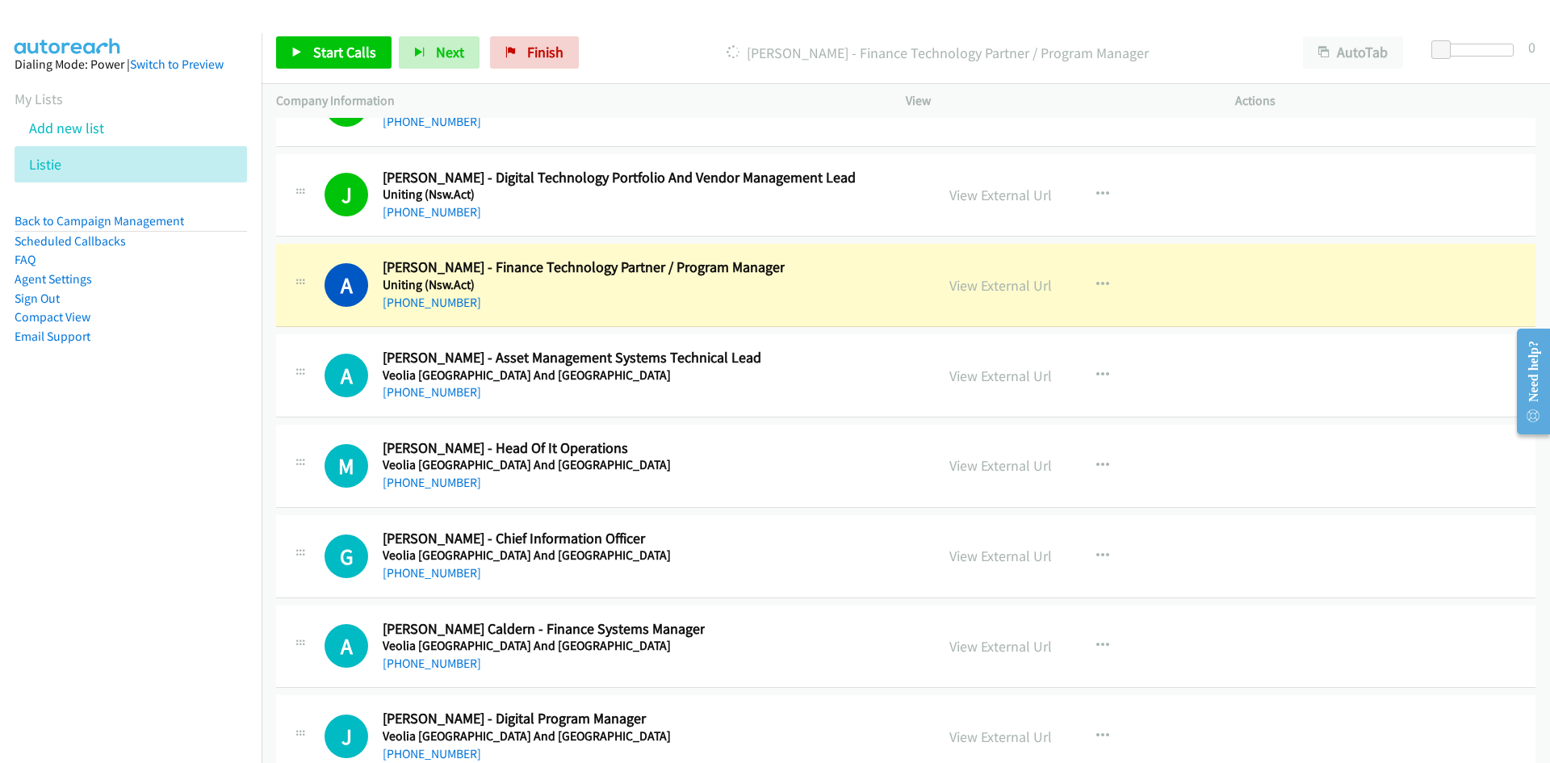
scroll to position [36214, 0]
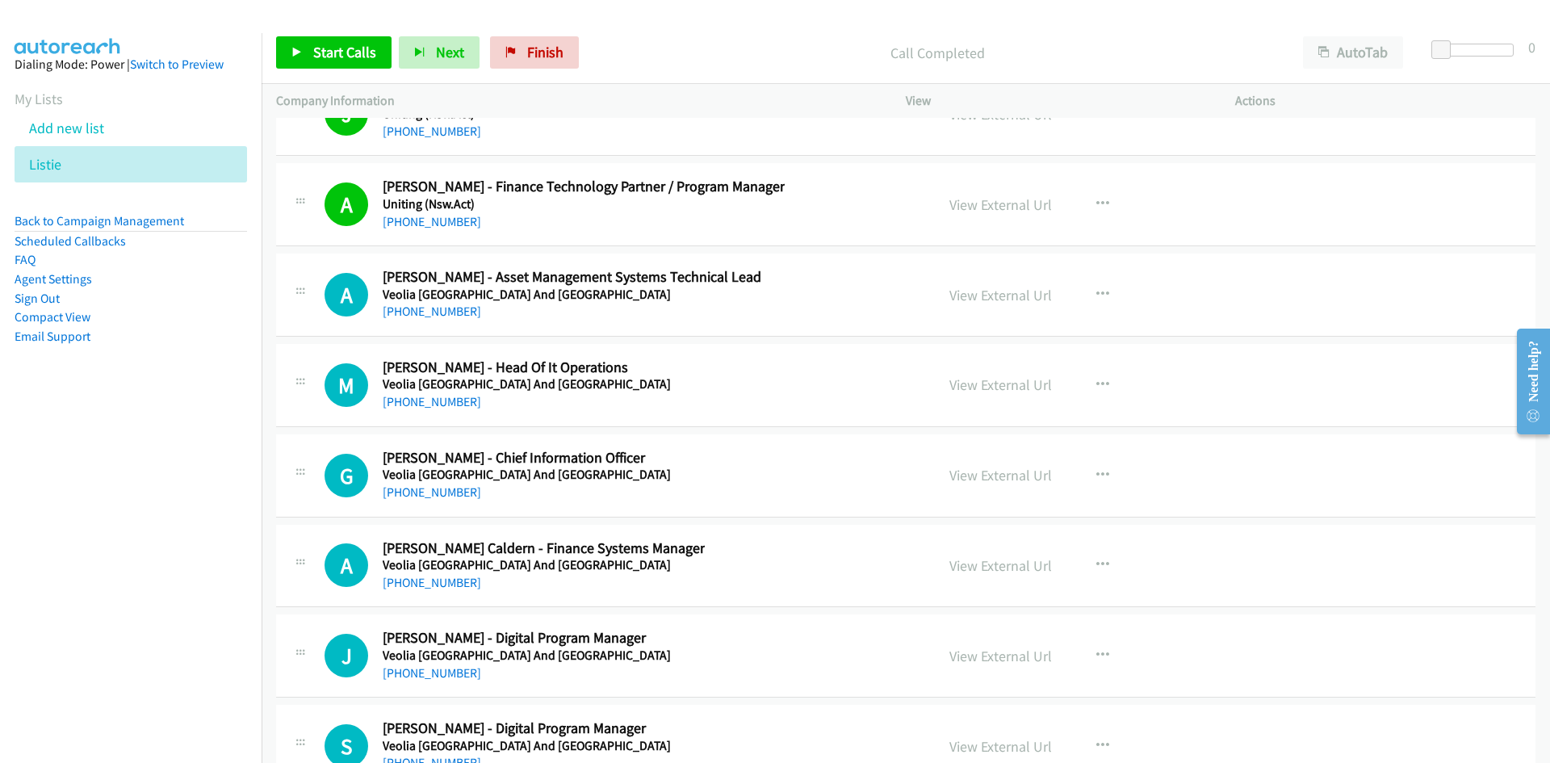
drag, startPoint x: 426, startPoint y: 317, endPoint x: 2, endPoint y: 426, distance: 437.7
click at [426, 317] on link "[PHONE_NUMBER]" at bounding box center [432, 311] width 99 height 15
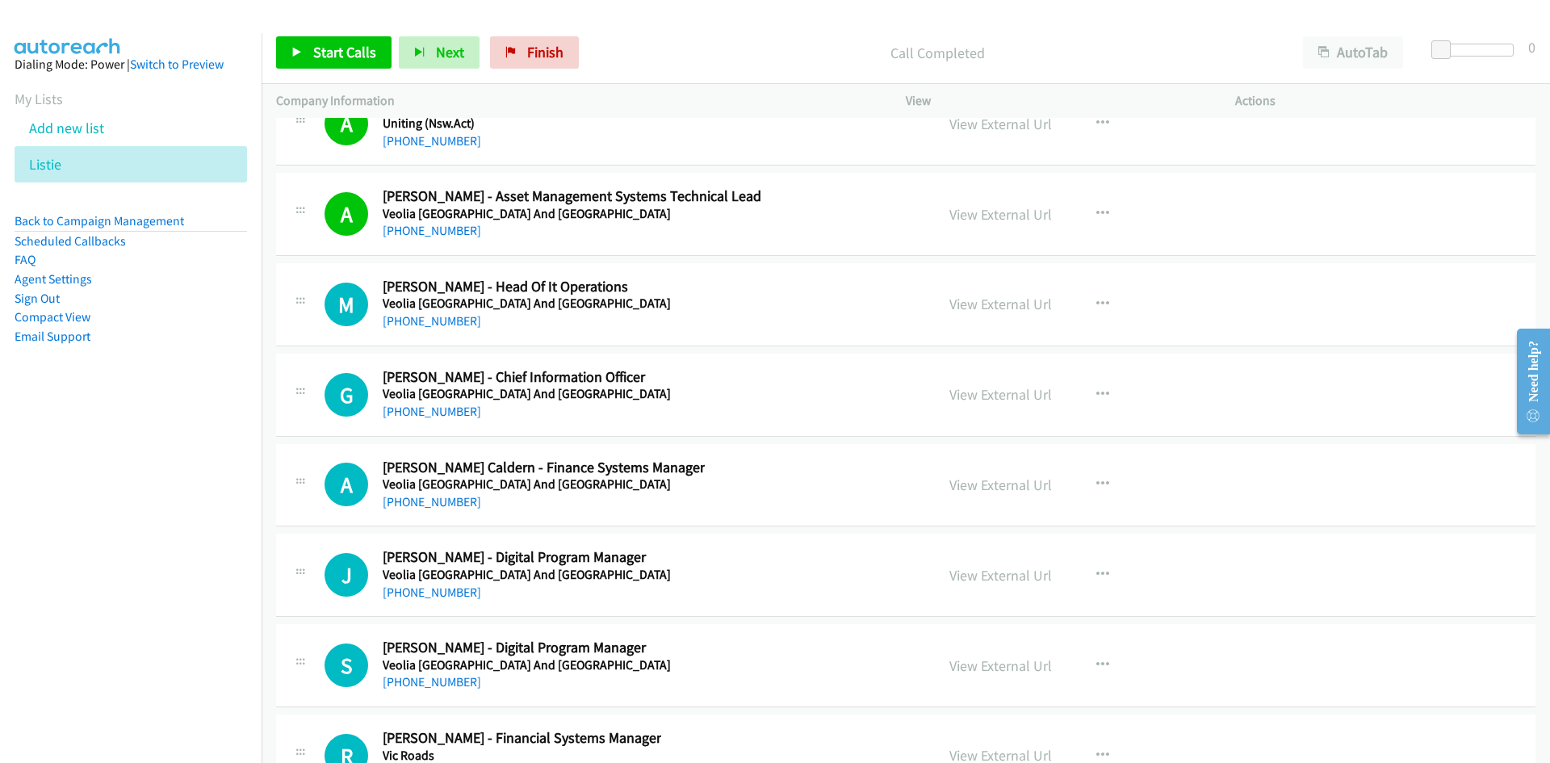
drag, startPoint x: 431, startPoint y: 321, endPoint x: 151, endPoint y: 439, distance: 304.0
click at [431, 321] on link "[PHONE_NUMBER]" at bounding box center [432, 320] width 99 height 15
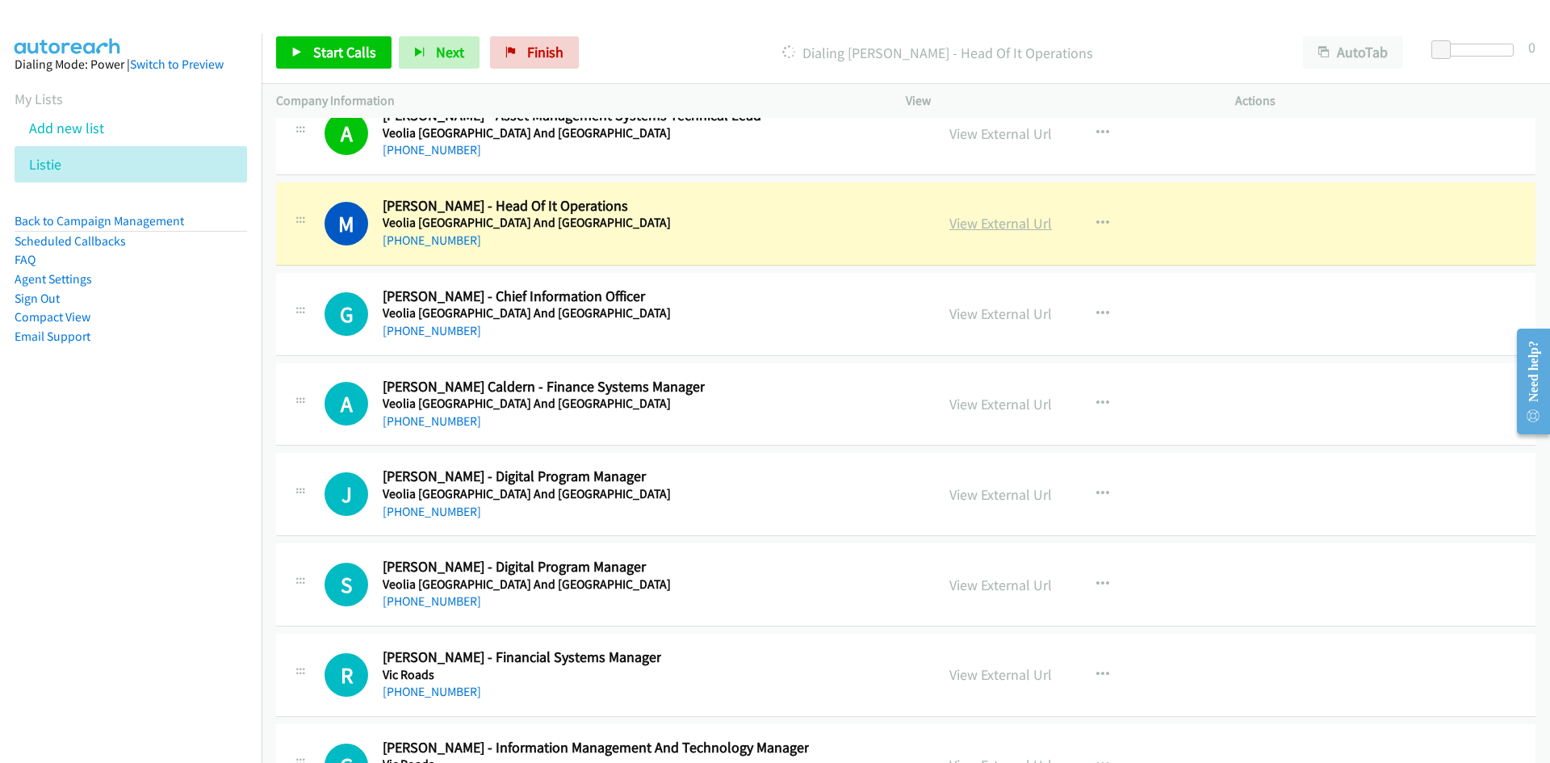
click at [1005, 223] on link "View External Url" at bounding box center [1001, 223] width 103 height 19
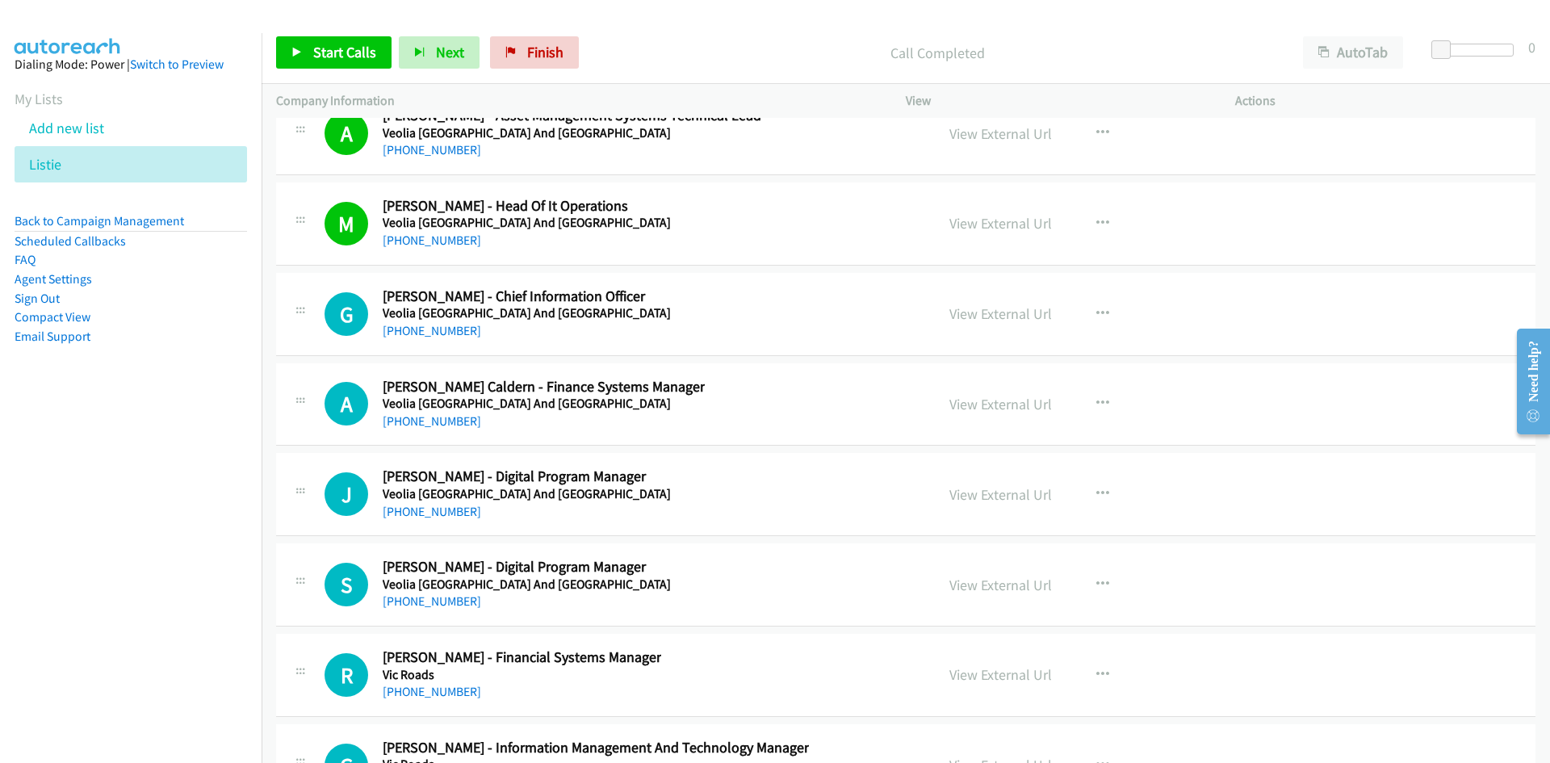
drag, startPoint x: 447, startPoint y: 329, endPoint x: 287, endPoint y: 363, distance: 164.2
click at [447, 329] on link "[PHONE_NUMBER]" at bounding box center [432, 330] width 99 height 15
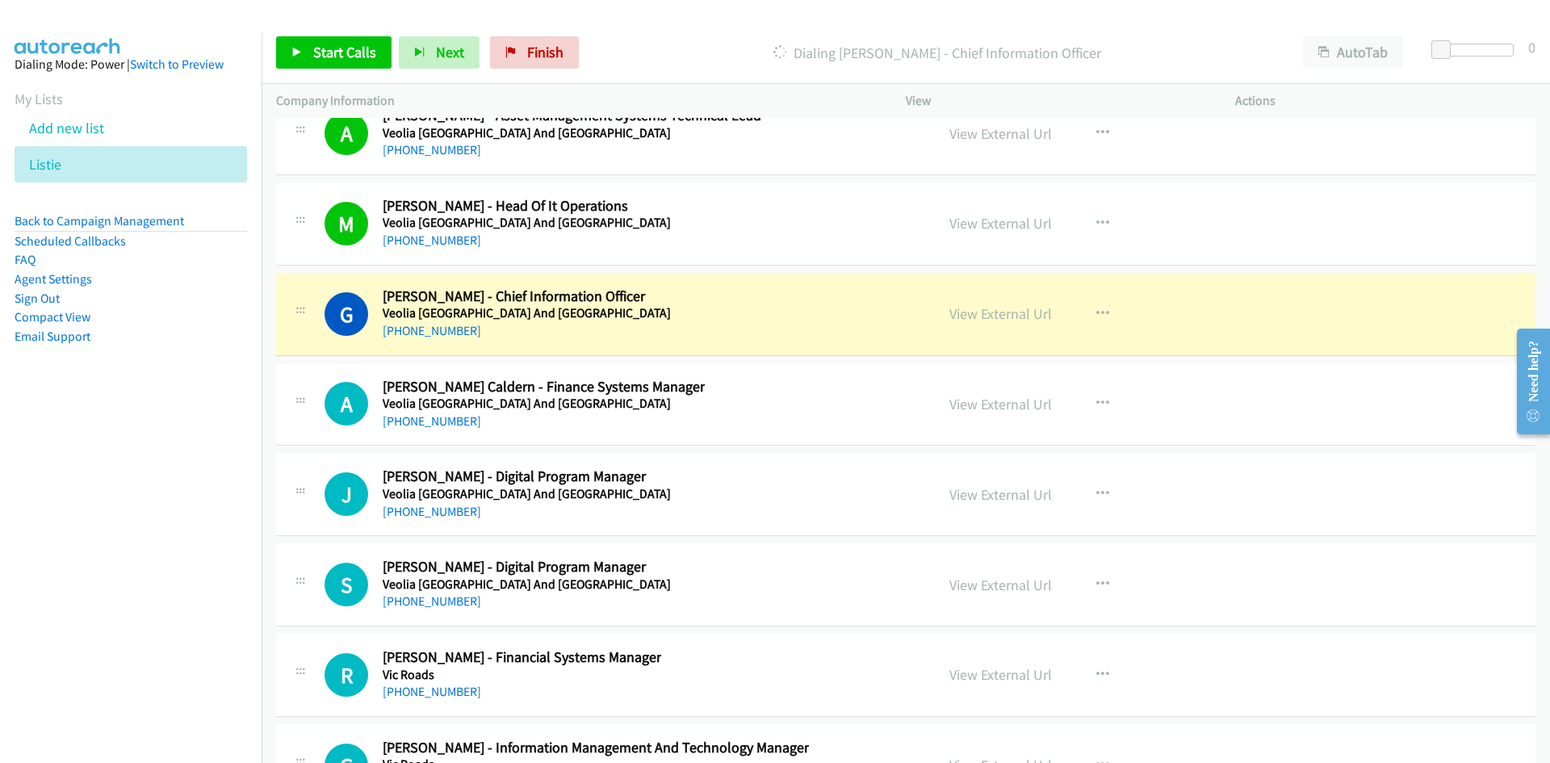
scroll to position [36456, 0]
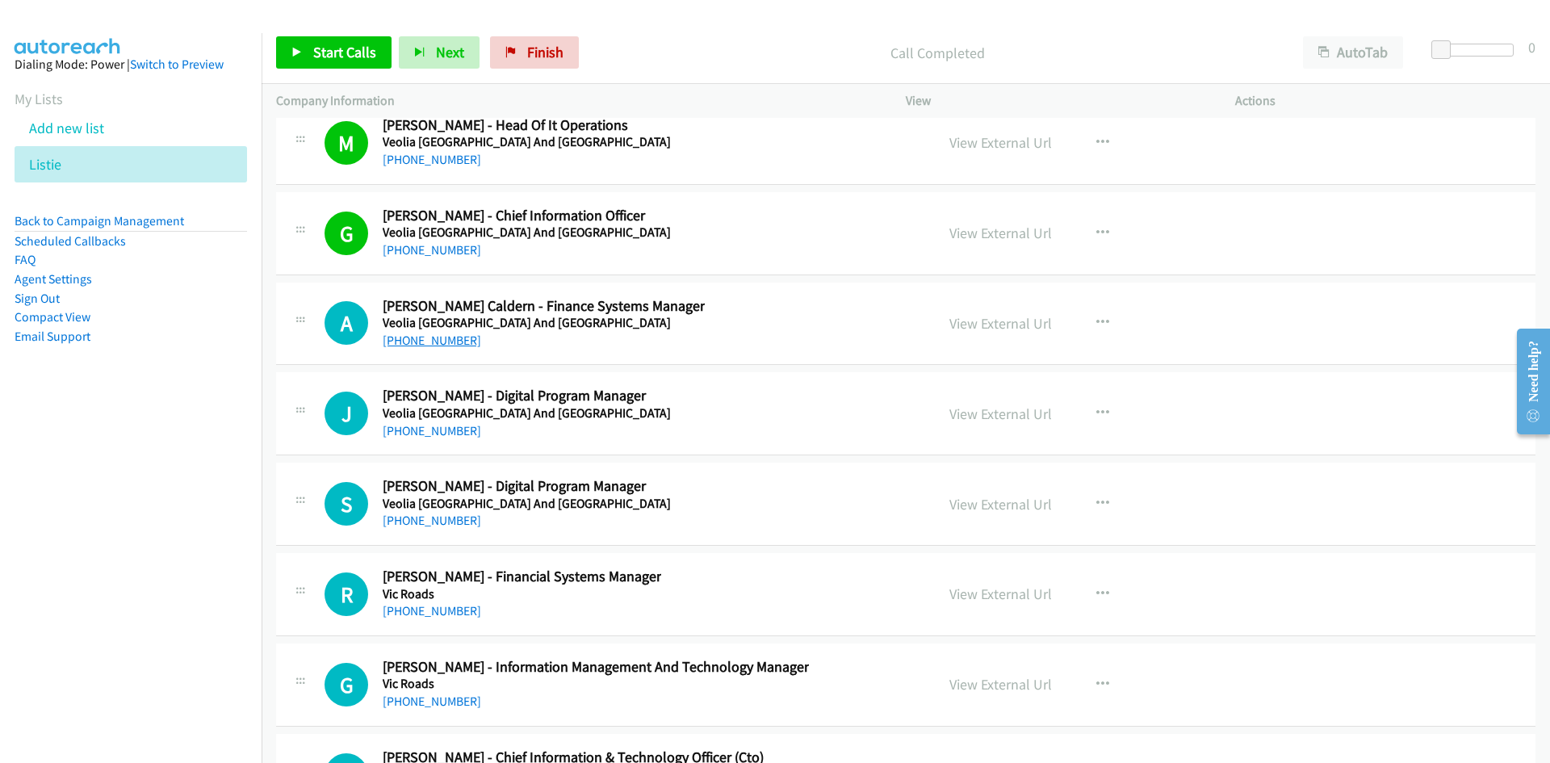
drag, startPoint x: 455, startPoint y: 336, endPoint x: 61, endPoint y: 532, distance: 440.2
click at [455, 336] on link "[PHONE_NUMBER]" at bounding box center [432, 340] width 99 height 15
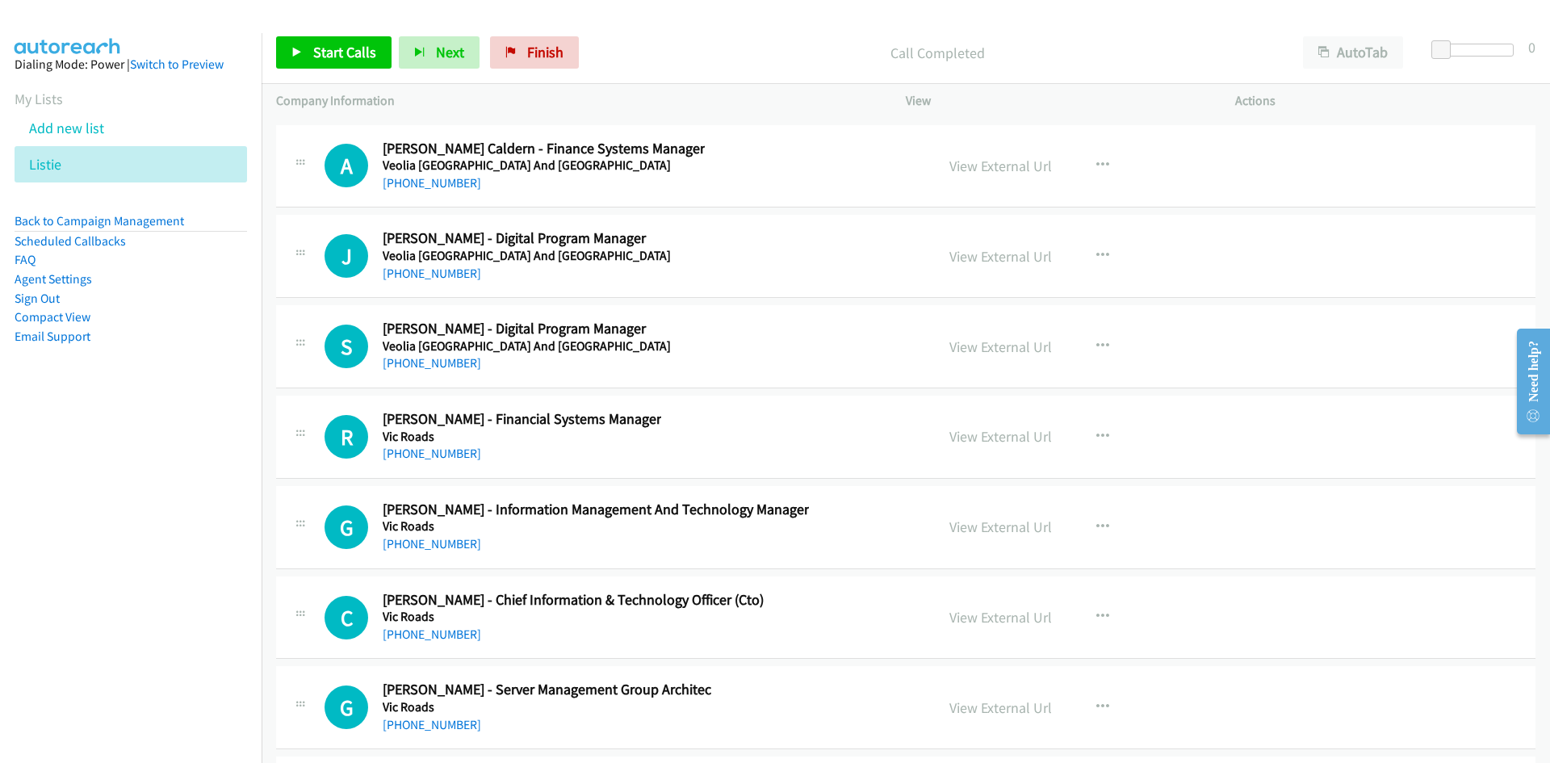
scroll to position [36618, 0]
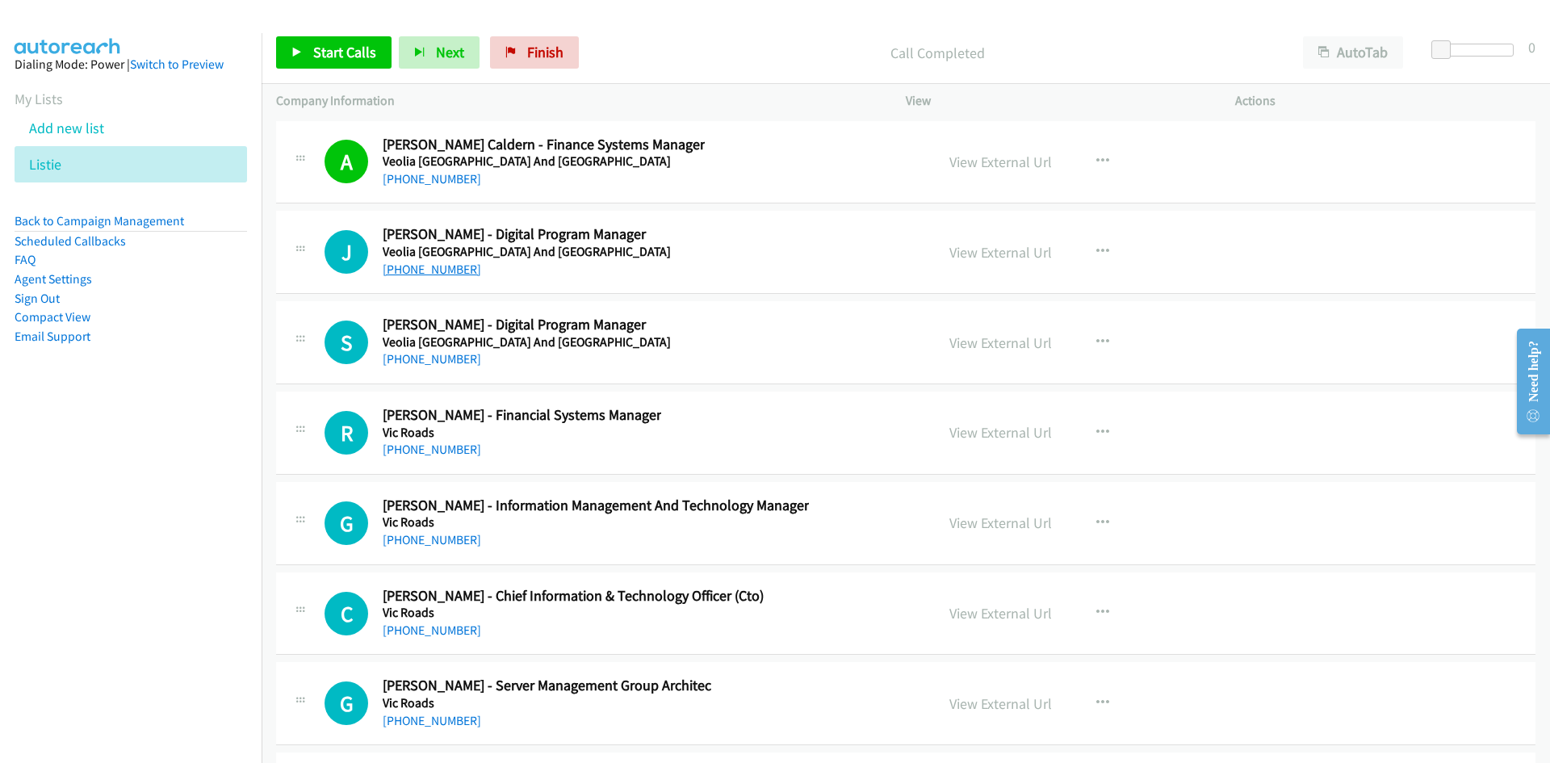
click at [400, 271] on link "[PHONE_NUMBER]" at bounding box center [432, 269] width 99 height 15
drag, startPoint x: 426, startPoint y: 364, endPoint x: 0, endPoint y: 468, distance: 438.7
click at [426, 364] on link "[PHONE_NUMBER]" at bounding box center [432, 358] width 99 height 15
drag, startPoint x: 423, startPoint y: 450, endPoint x: 260, endPoint y: 556, distance: 194.4
click at [423, 450] on link "[PHONE_NUMBER]" at bounding box center [432, 449] width 99 height 15
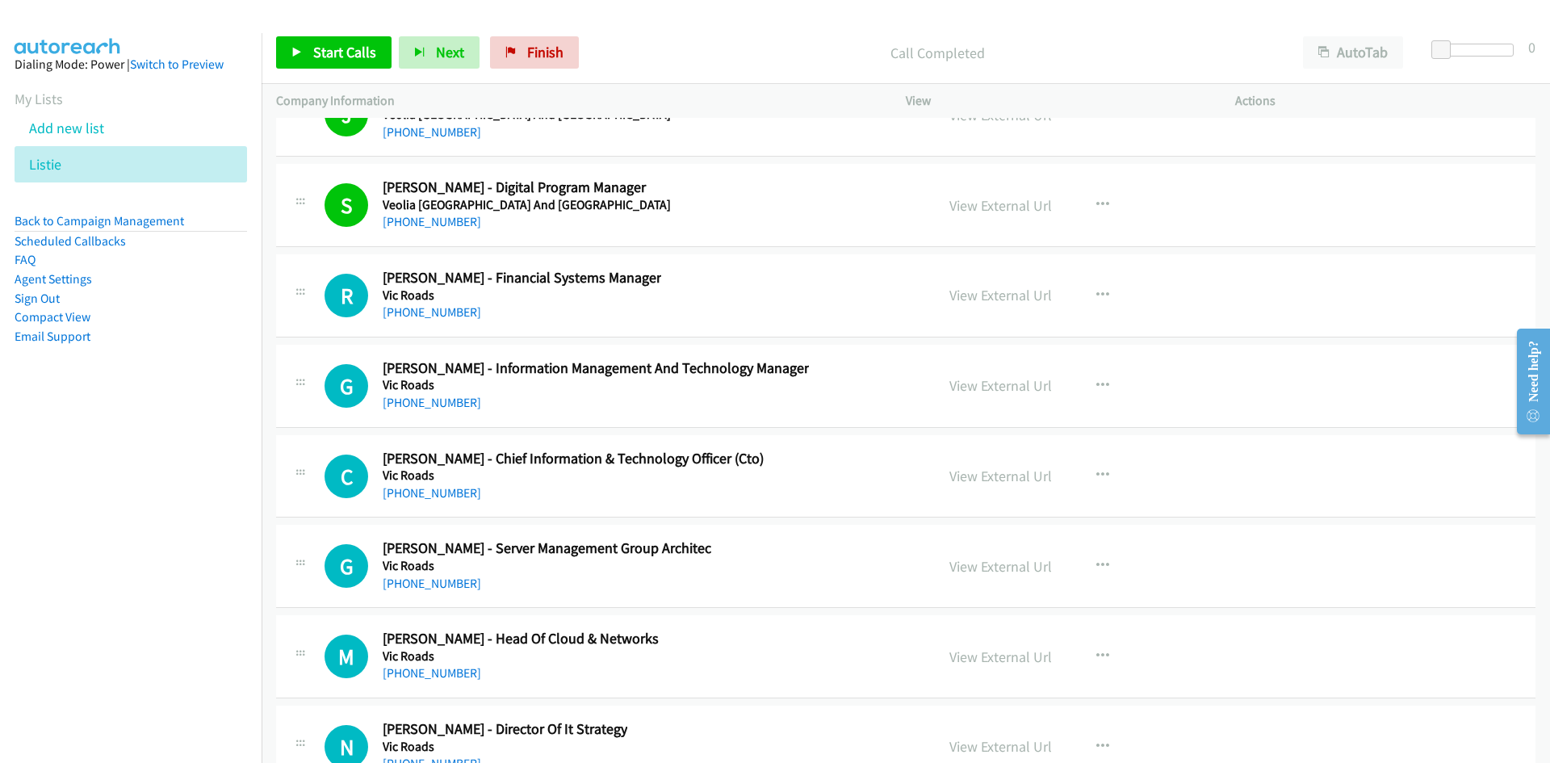
scroll to position [36779, 0]
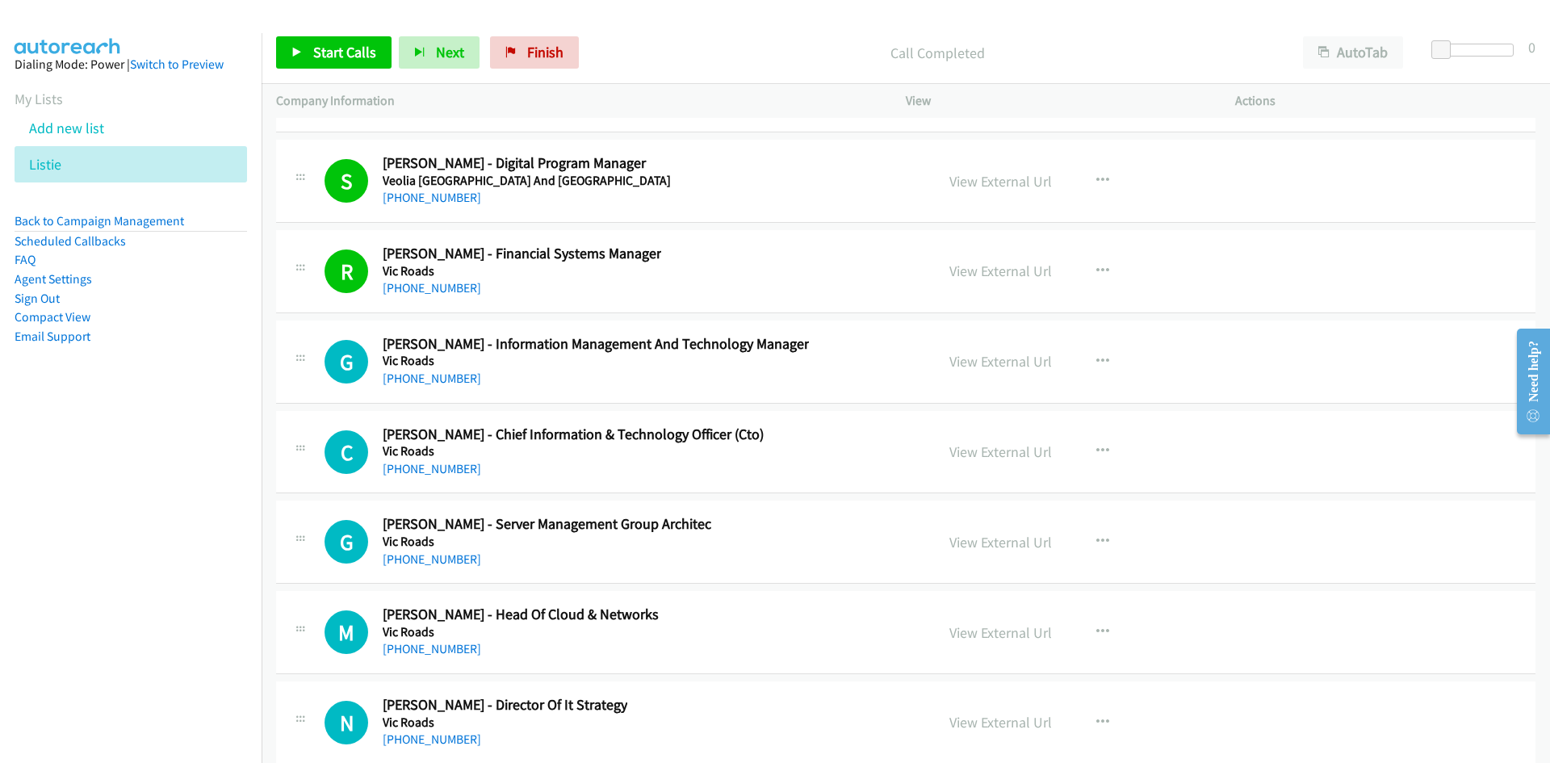
drag, startPoint x: 423, startPoint y: 384, endPoint x: 101, endPoint y: 447, distance: 328.3
click at [423, 384] on link "[PHONE_NUMBER]" at bounding box center [432, 378] width 99 height 15
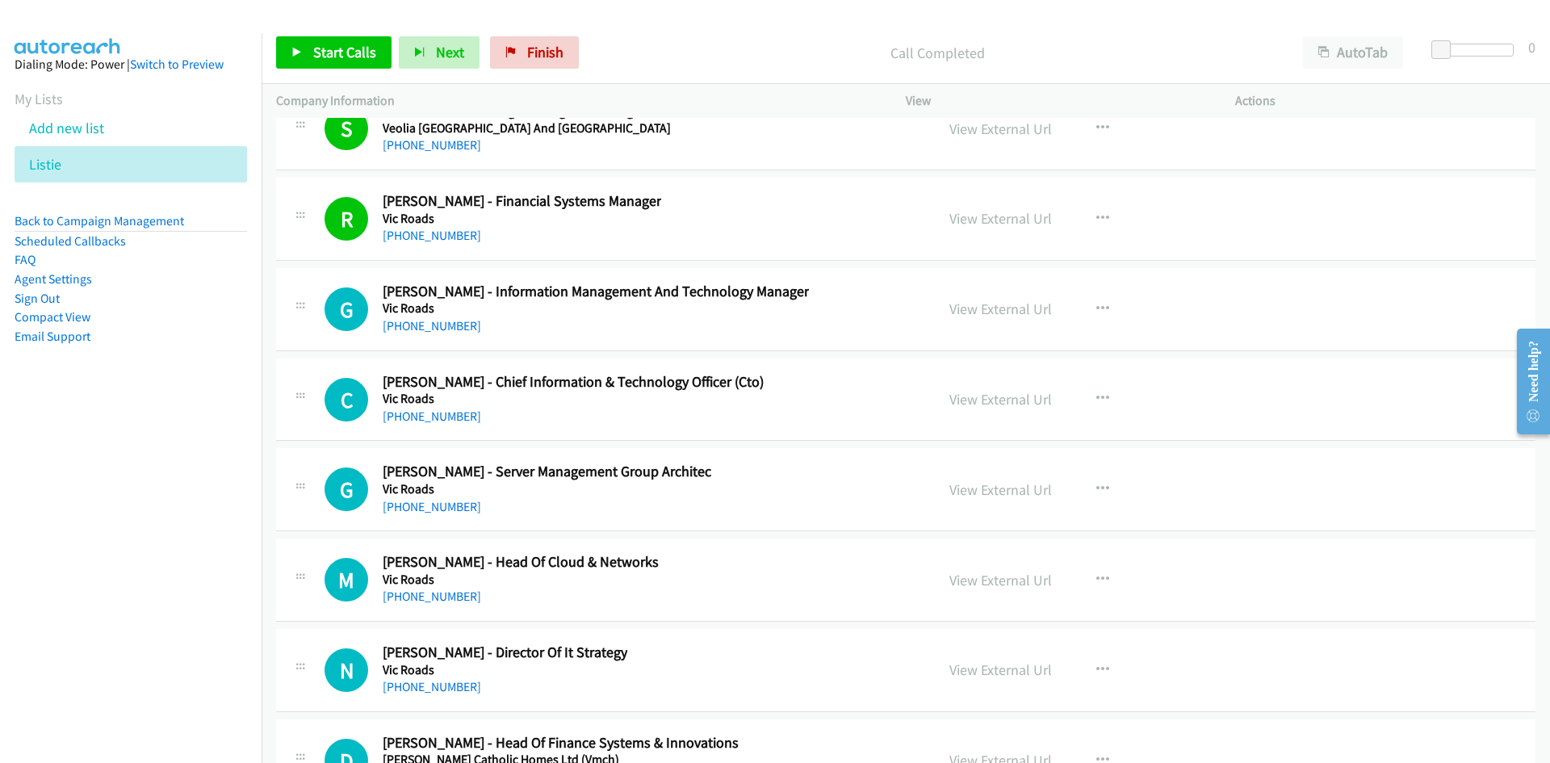
scroll to position [36860, 0]
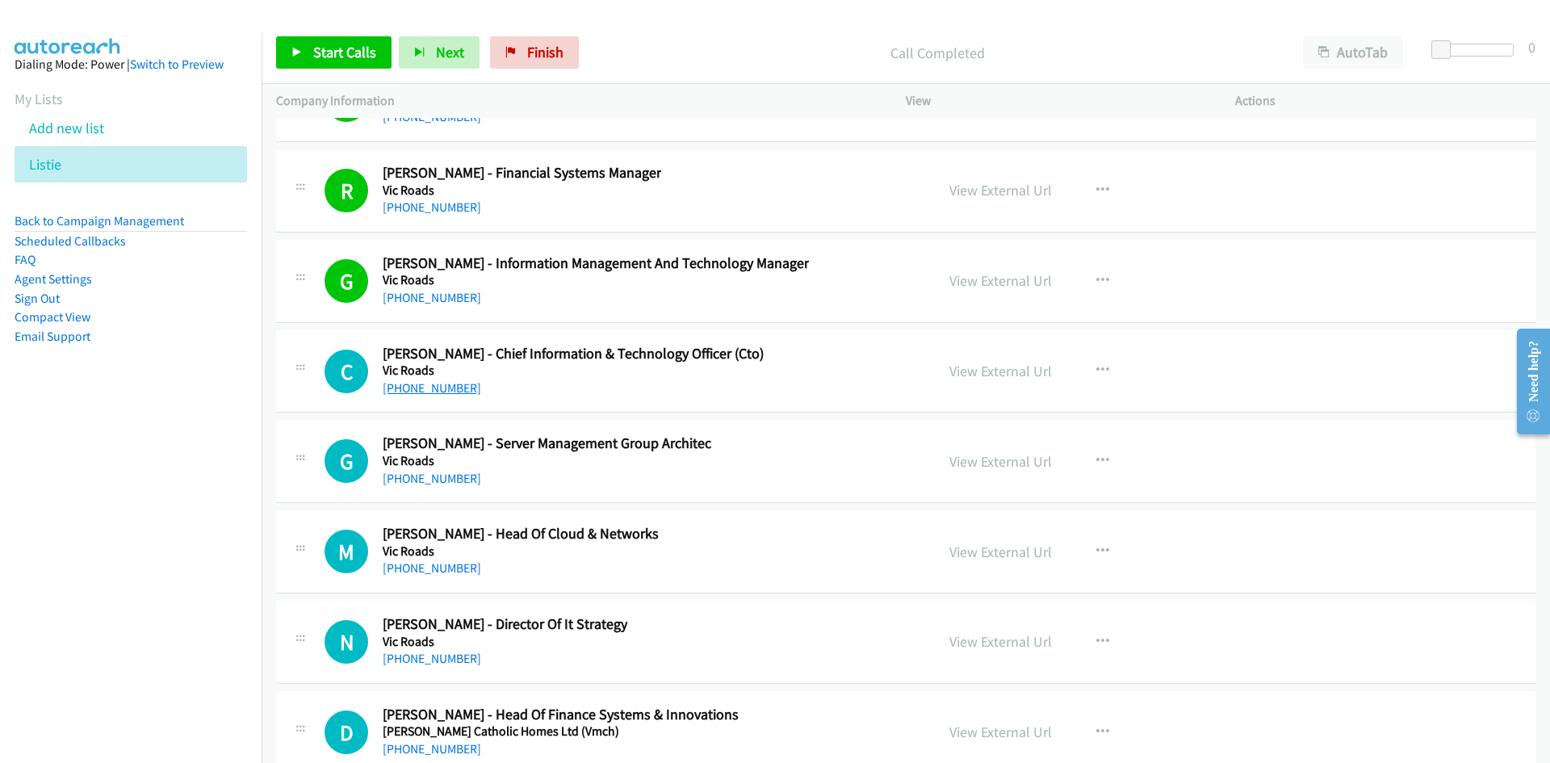
click at [413, 384] on link "[PHONE_NUMBER]" at bounding box center [432, 387] width 99 height 15
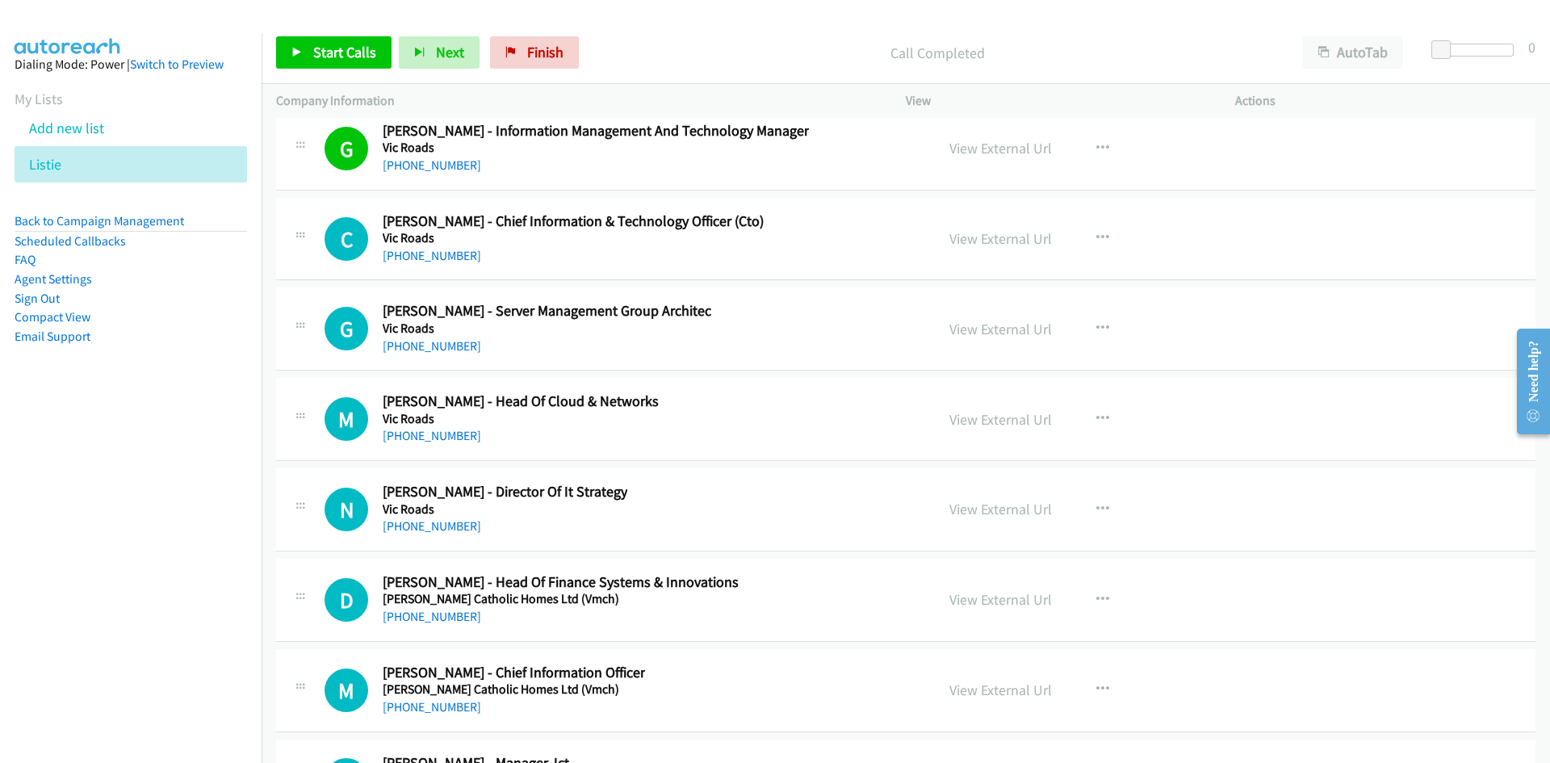
scroll to position [37021, 0]
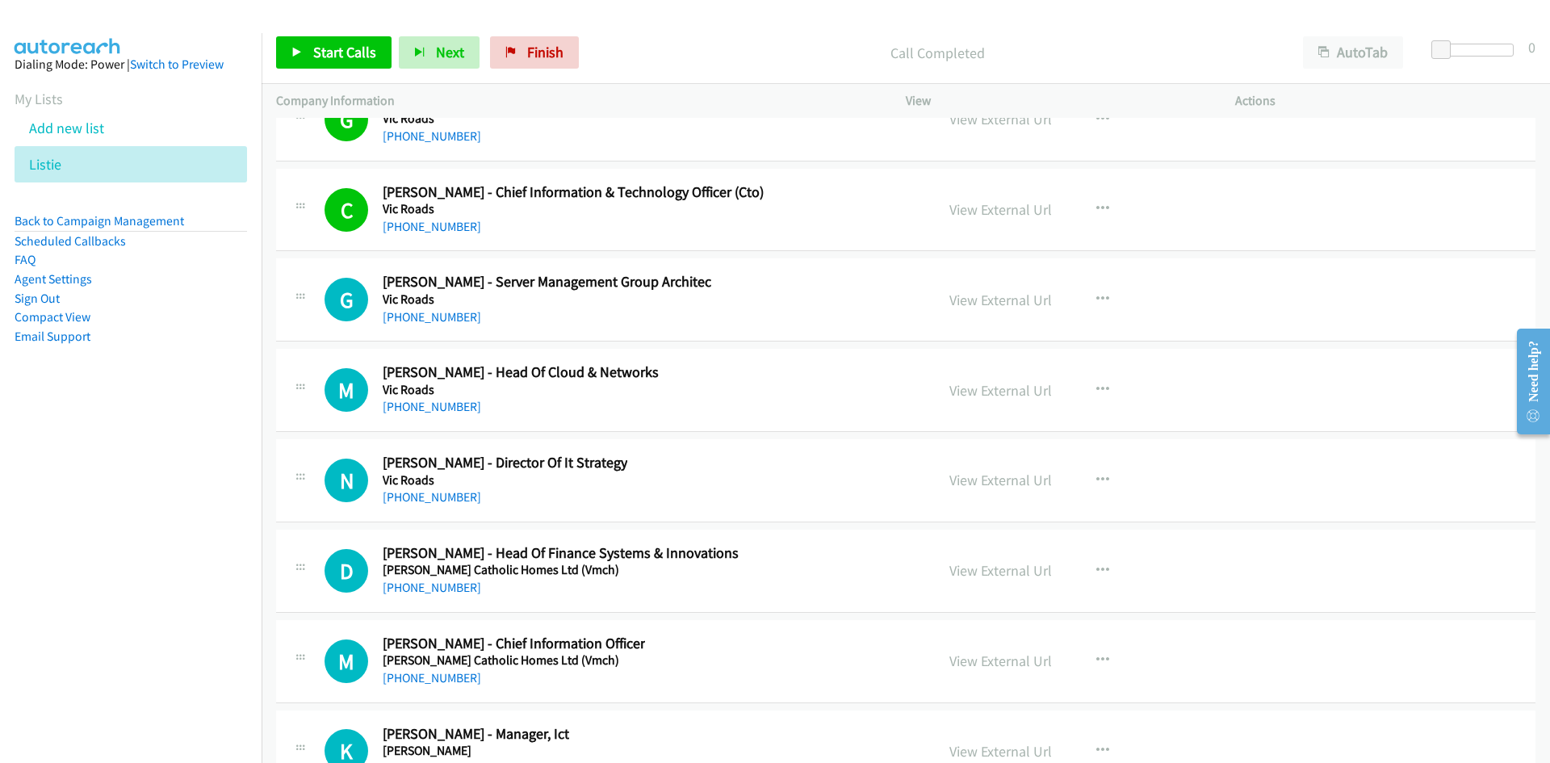
drag, startPoint x: 409, startPoint y: 315, endPoint x: 85, endPoint y: 484, distance: 365.8
click at [409, 315] on link "[PHONE_NUMBER]" at bounding box center [432, 316] width 99 height 15
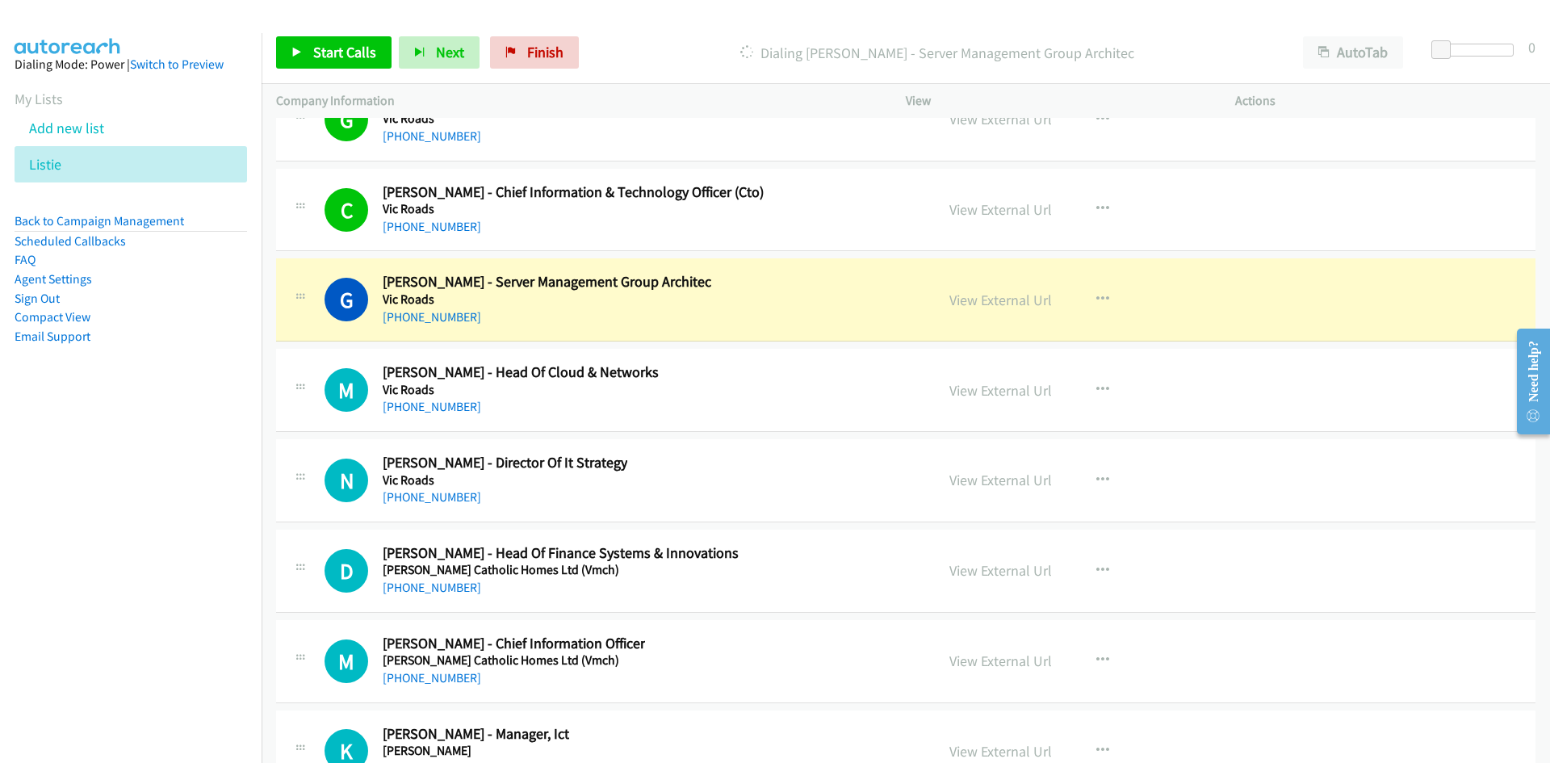
scroll to position [37102, 0]
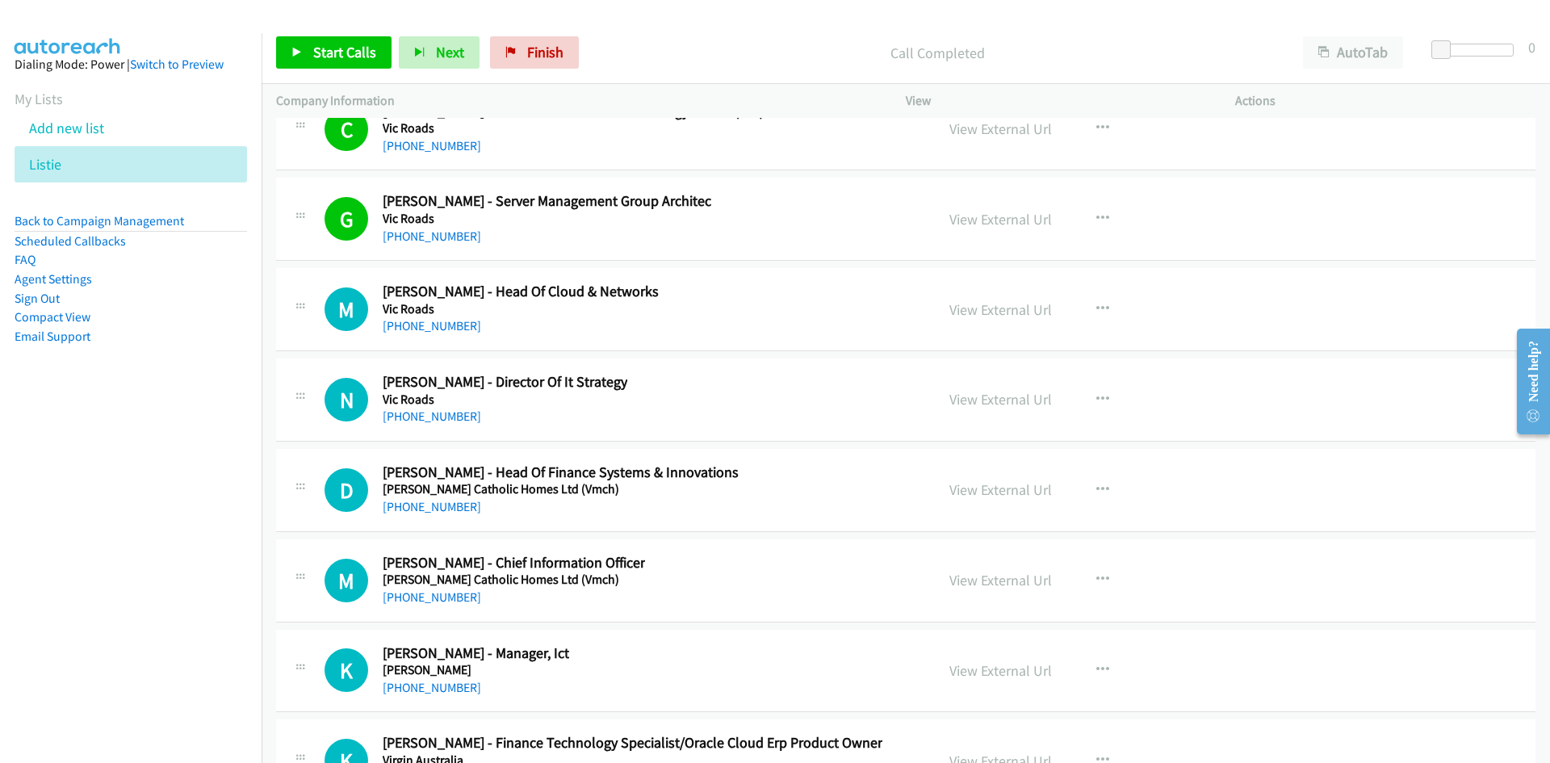
drag, startPoint x: 438, startPoint y: 328, endPoint x: 5, endPoint y: 521, distance: 473.9
click at [438, 328] on link "[PHONE_NUMBER]" at bounding box center [432, 325] width 99 height 15
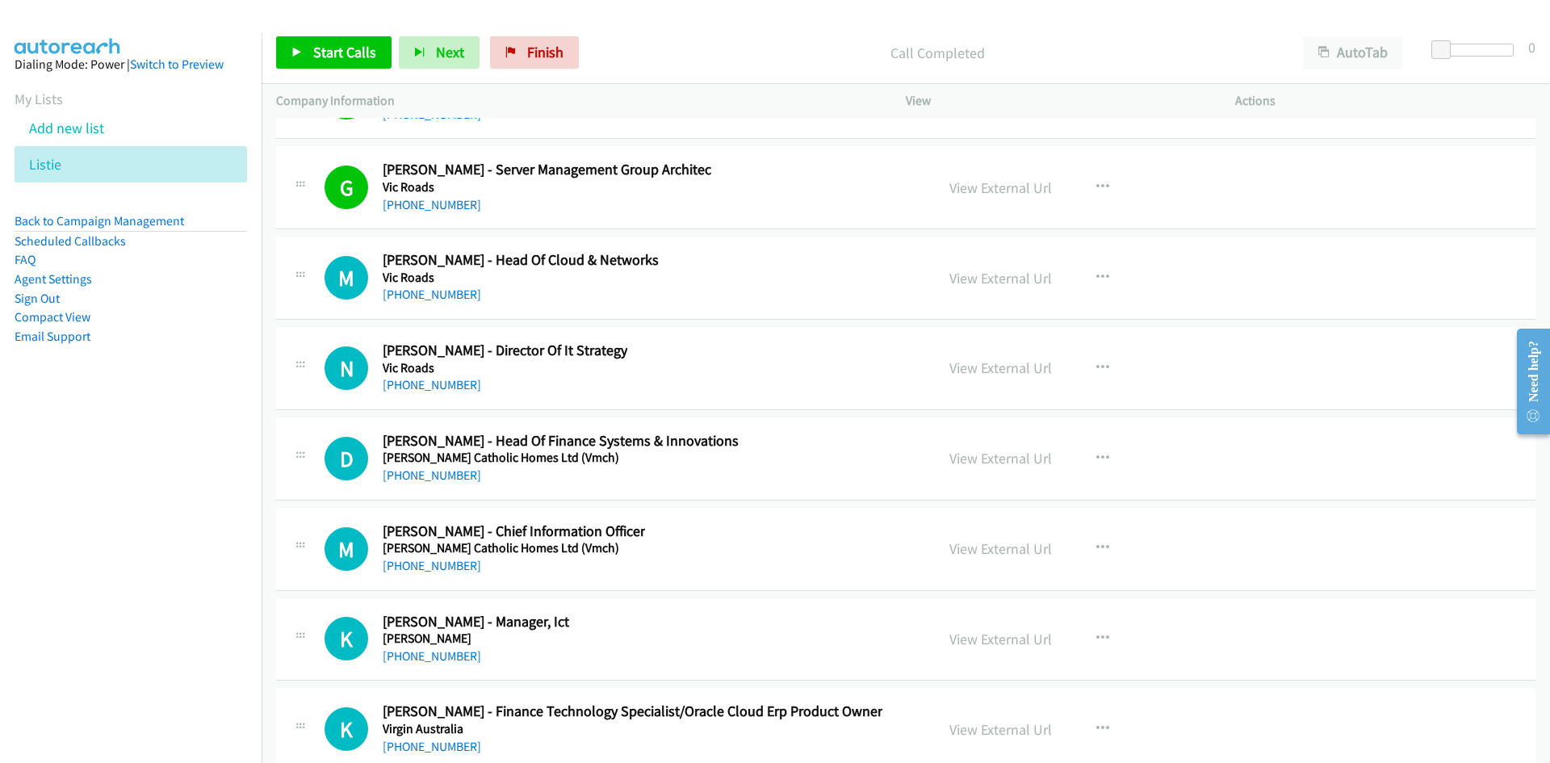
scroll to position [37183, 0]
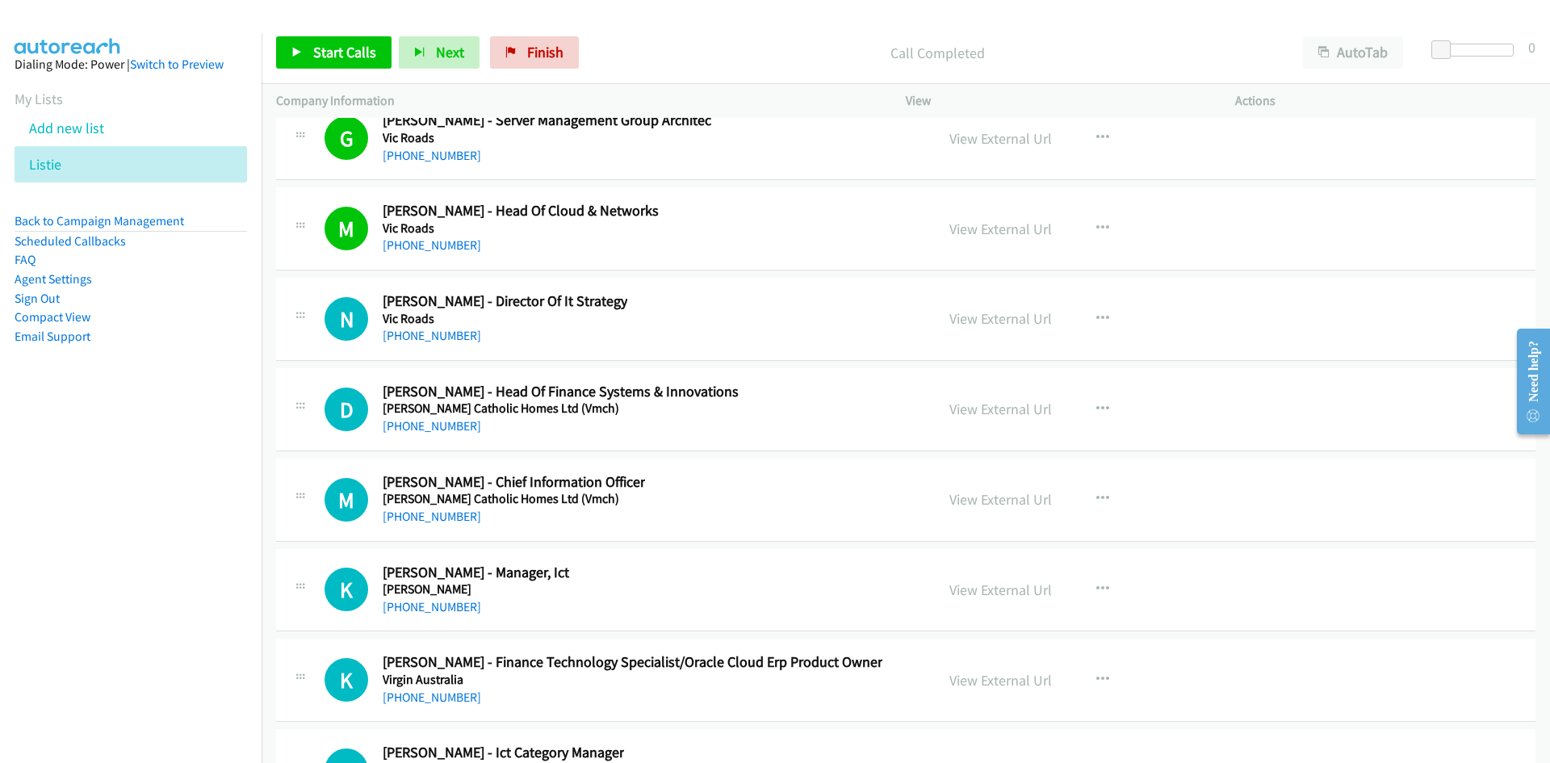
drag, startPoint x: 420, startPoint y: 335, endPoint x: 0, endPoint y: 506, distance: 453.4
click at [420, 335] on link "[PHONE_NUMBER]" at bounding box center [432, 335] width 99 height 15
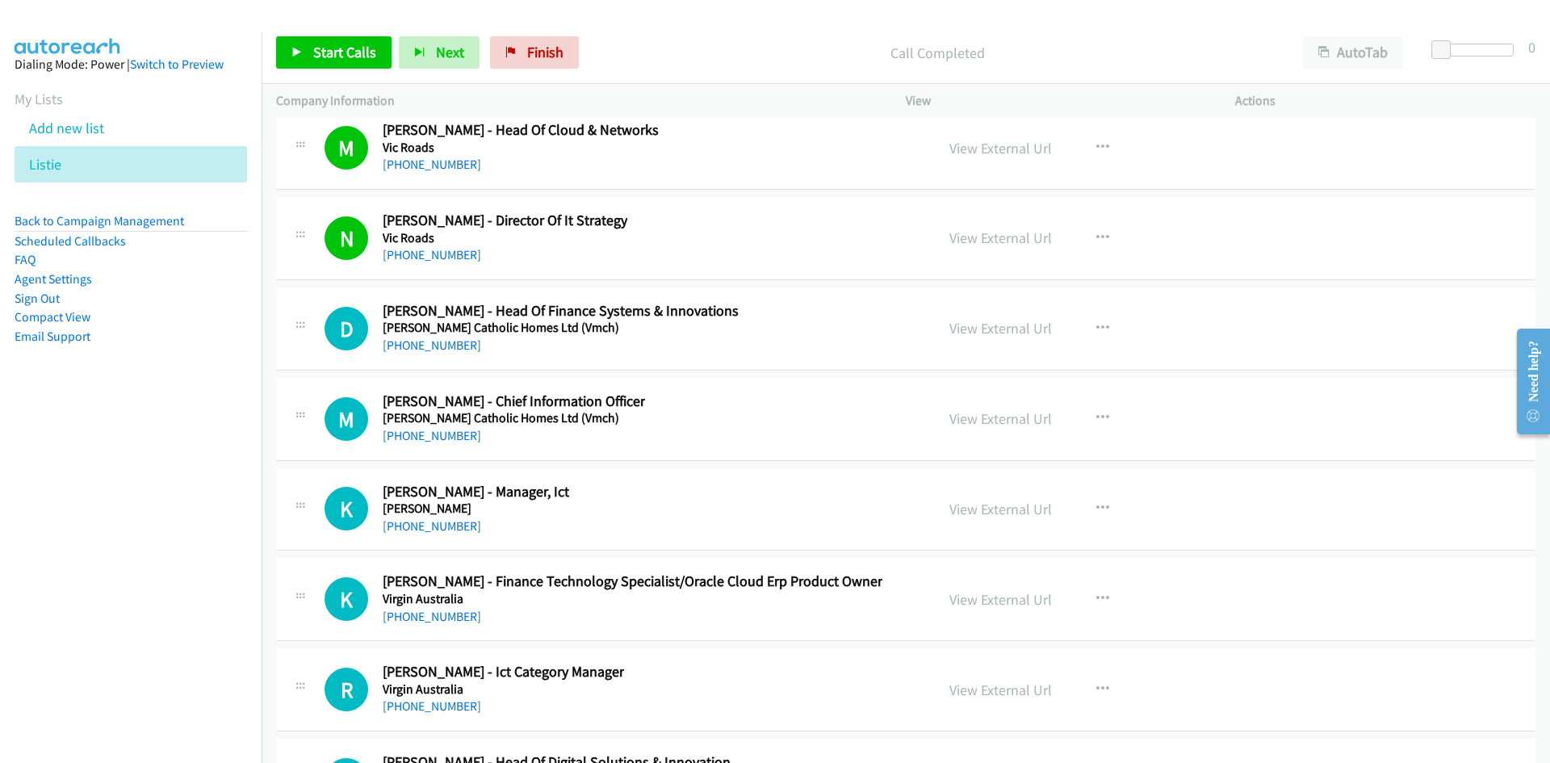
scroll to position [37344, 0]
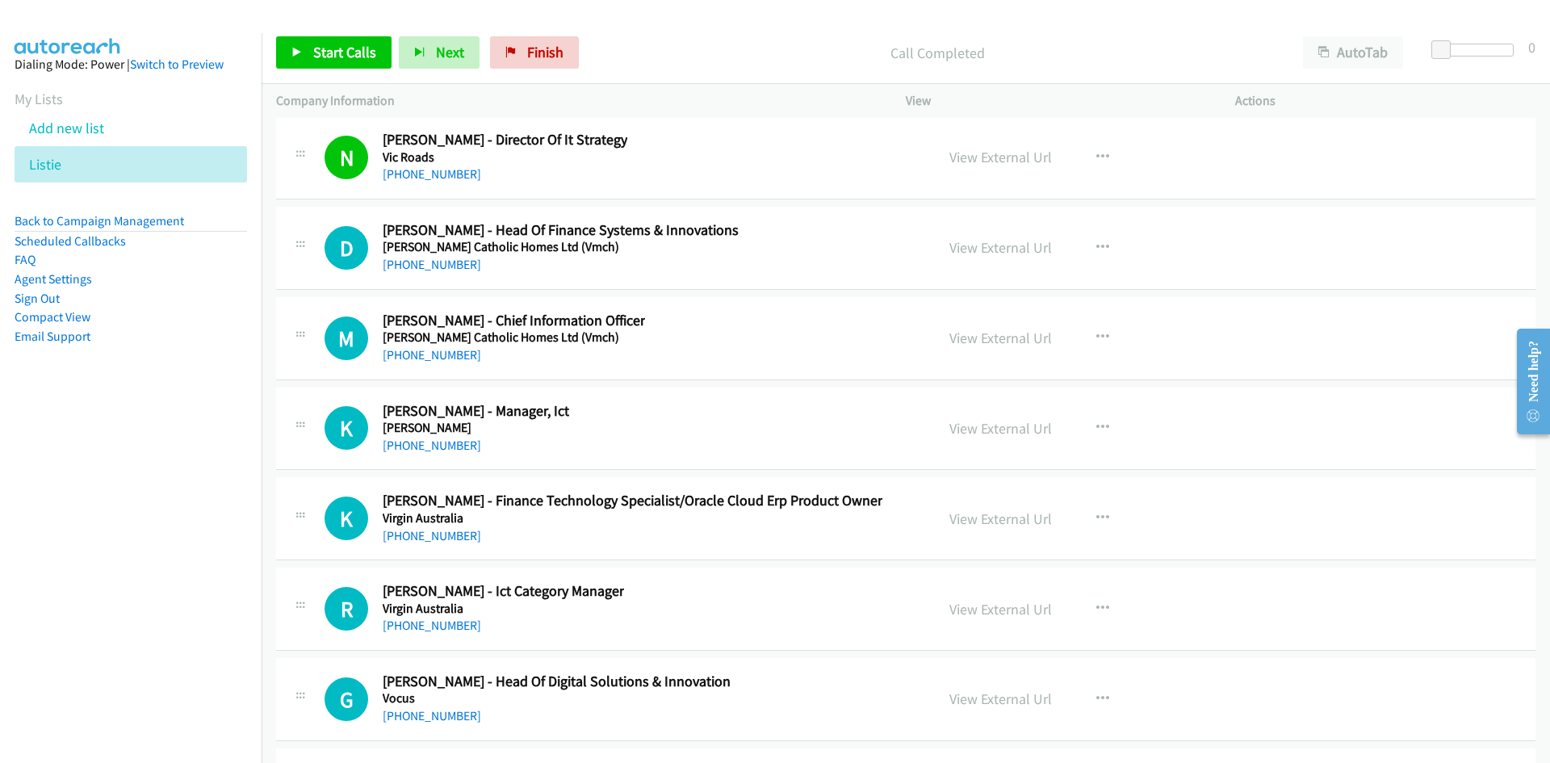
drag, startPoint x: 456, startPoint y: 270, endPoint x: 291, endPoint y: 352, distance: 184.2
click at [456, 270] on link "[PHONE_NUMBER]" at bounding box center [432, 264] width 99 height 15
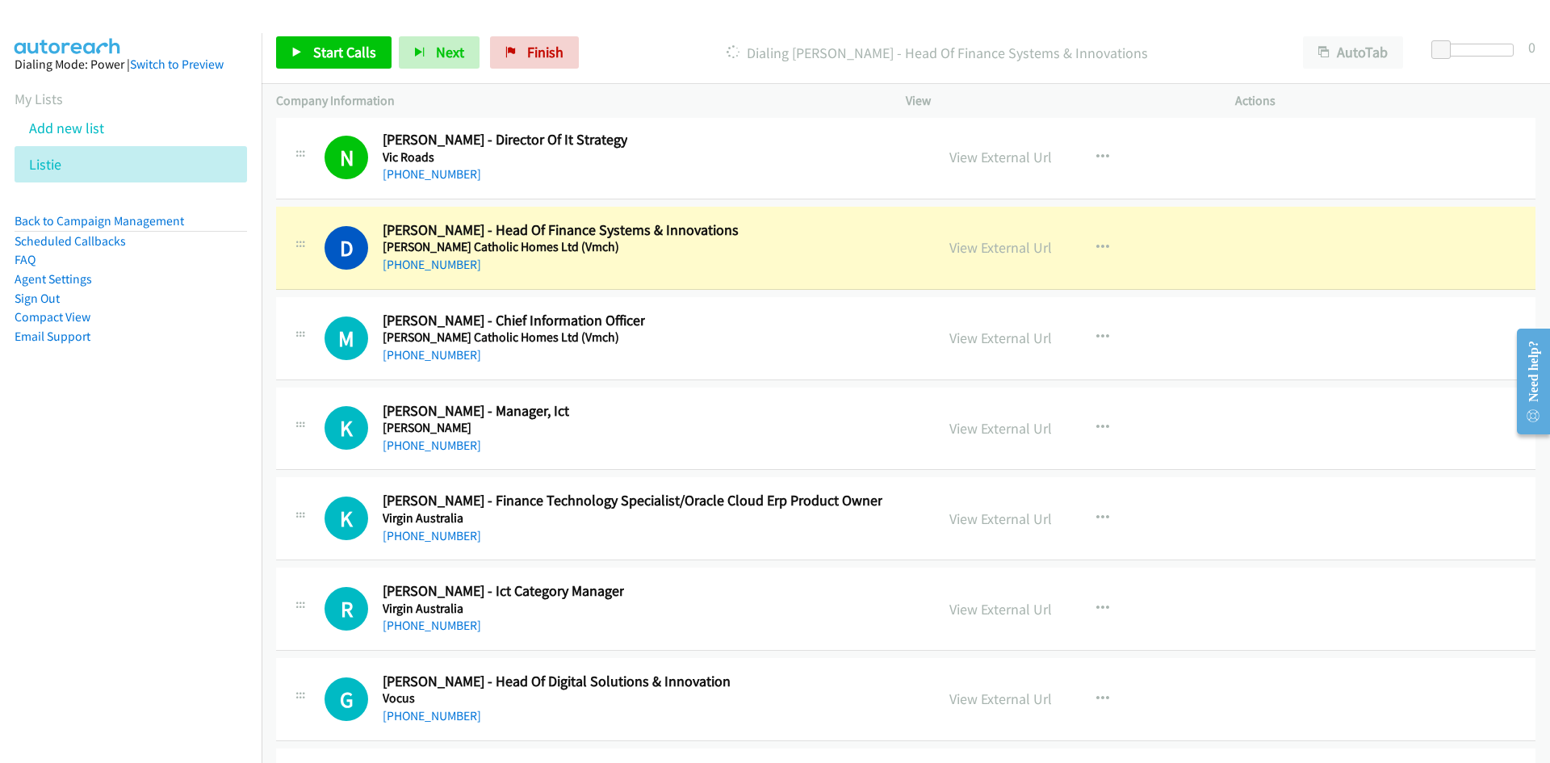
scroll to position [37425, 0]
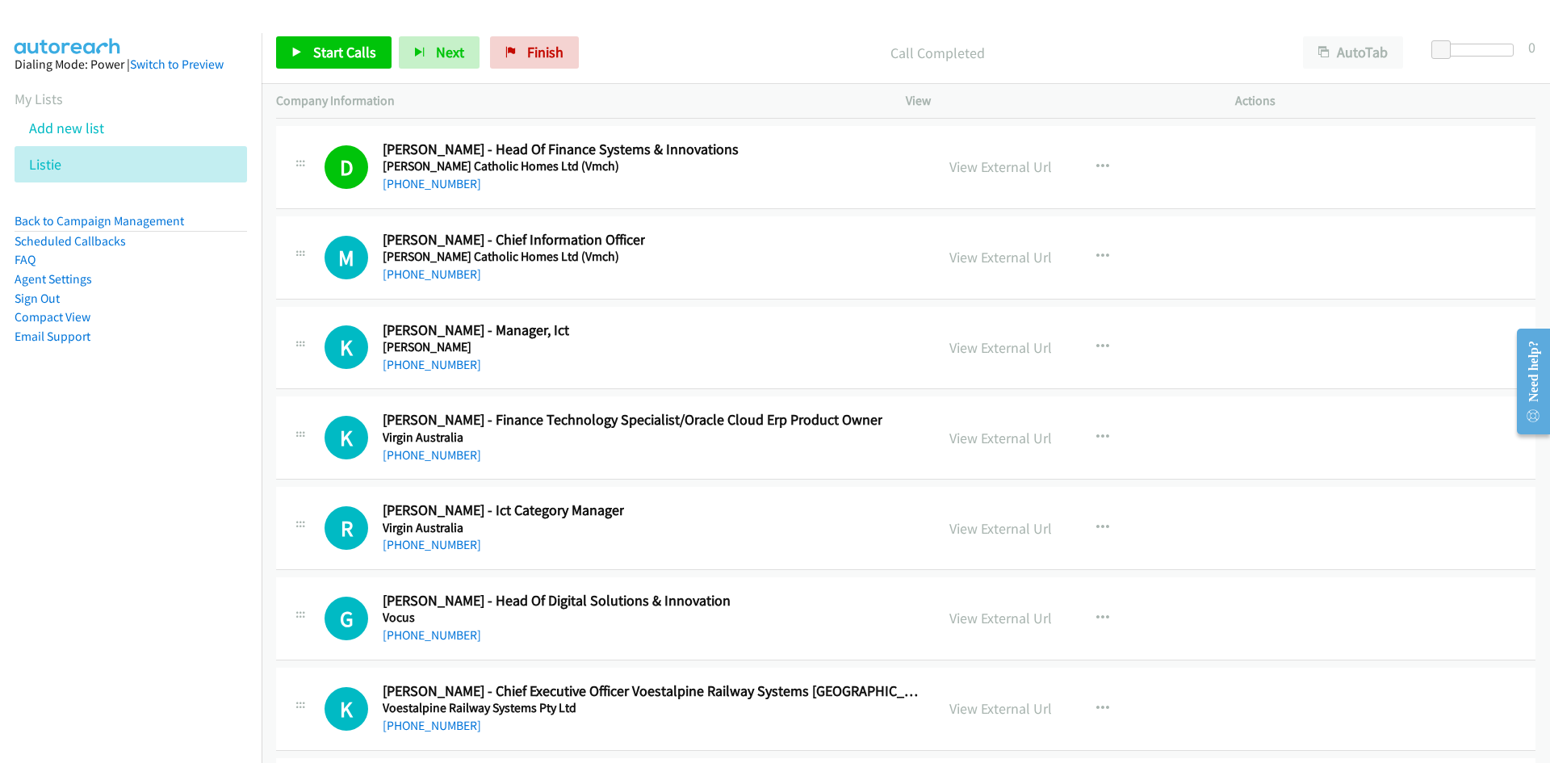
drag, startPoint x: 441, startPoint y: 279, endPoint x: 327, endPoint y: 403, distance: 168.6
click at [441, 279] on link "[PHONE_NUMBER]" at bounding box center [432, 273] width 99 height 15
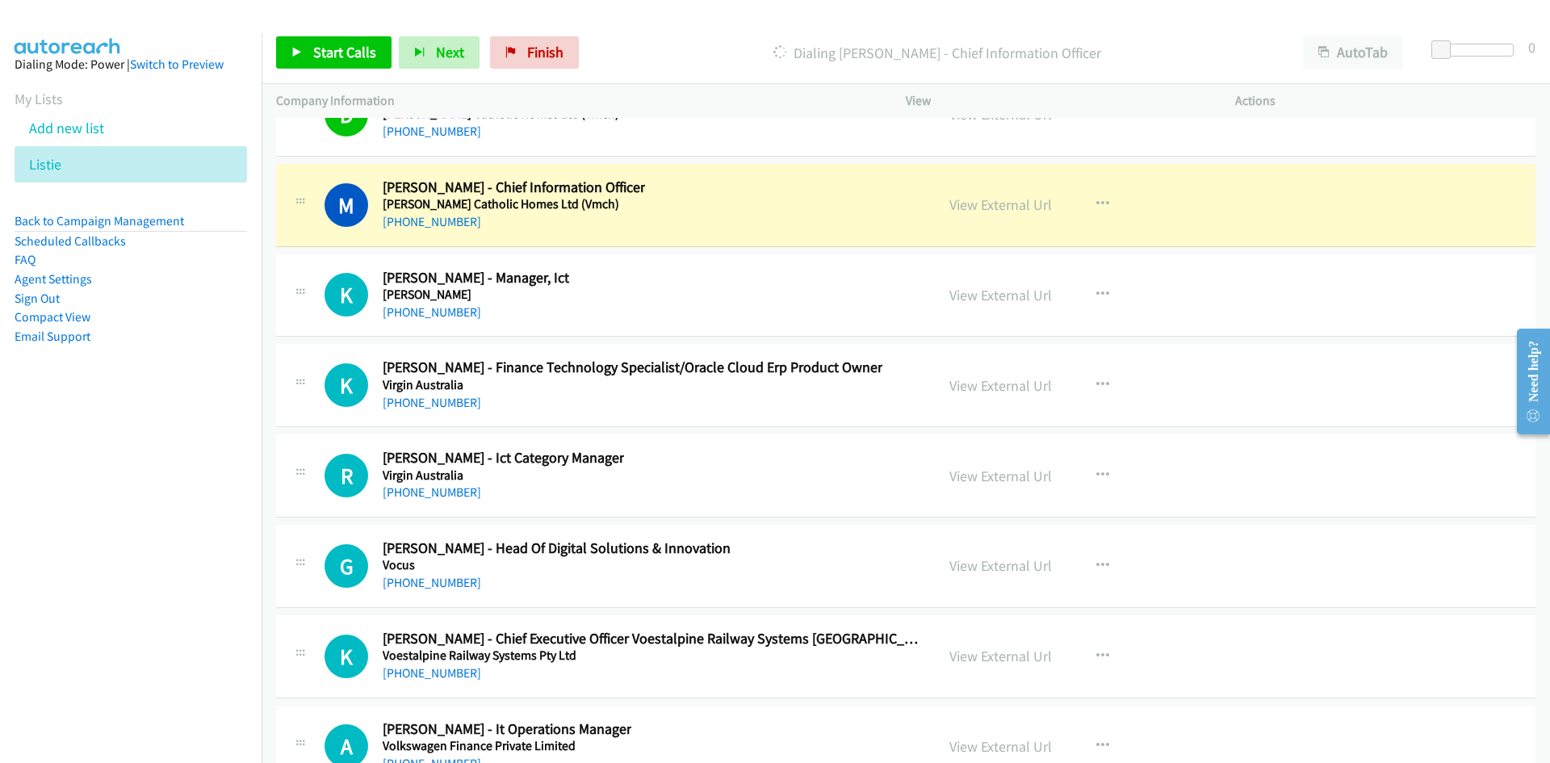
scroll to position [37506, 0]
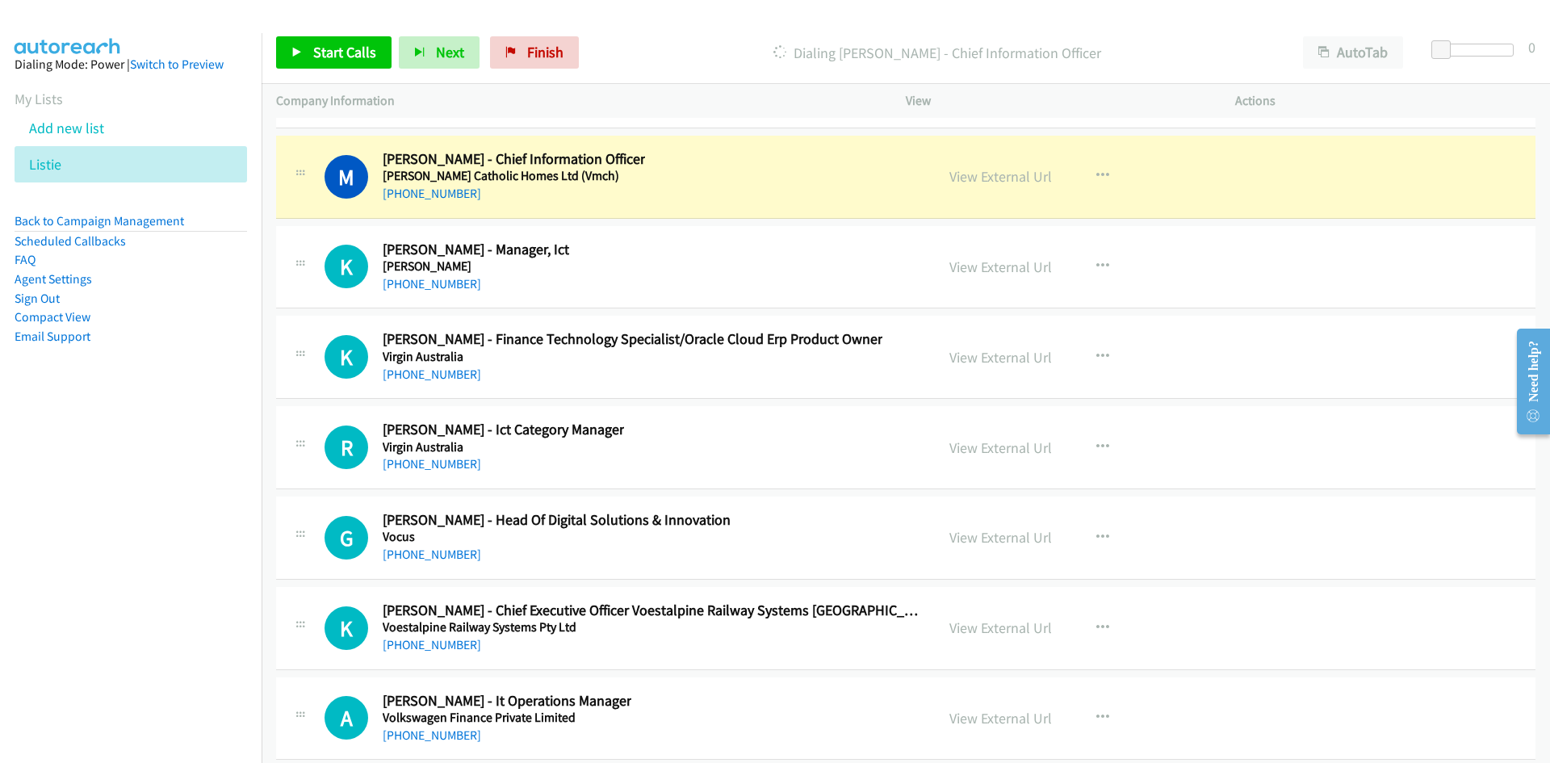
drag, startPoint x: 1004, startPoint y: 173, endPoint x: 983, endPoint y: 195, distance: 30.3
click at [984, 175] on link "View External Url" at bounding box center [1001, 176] width 103 height 19
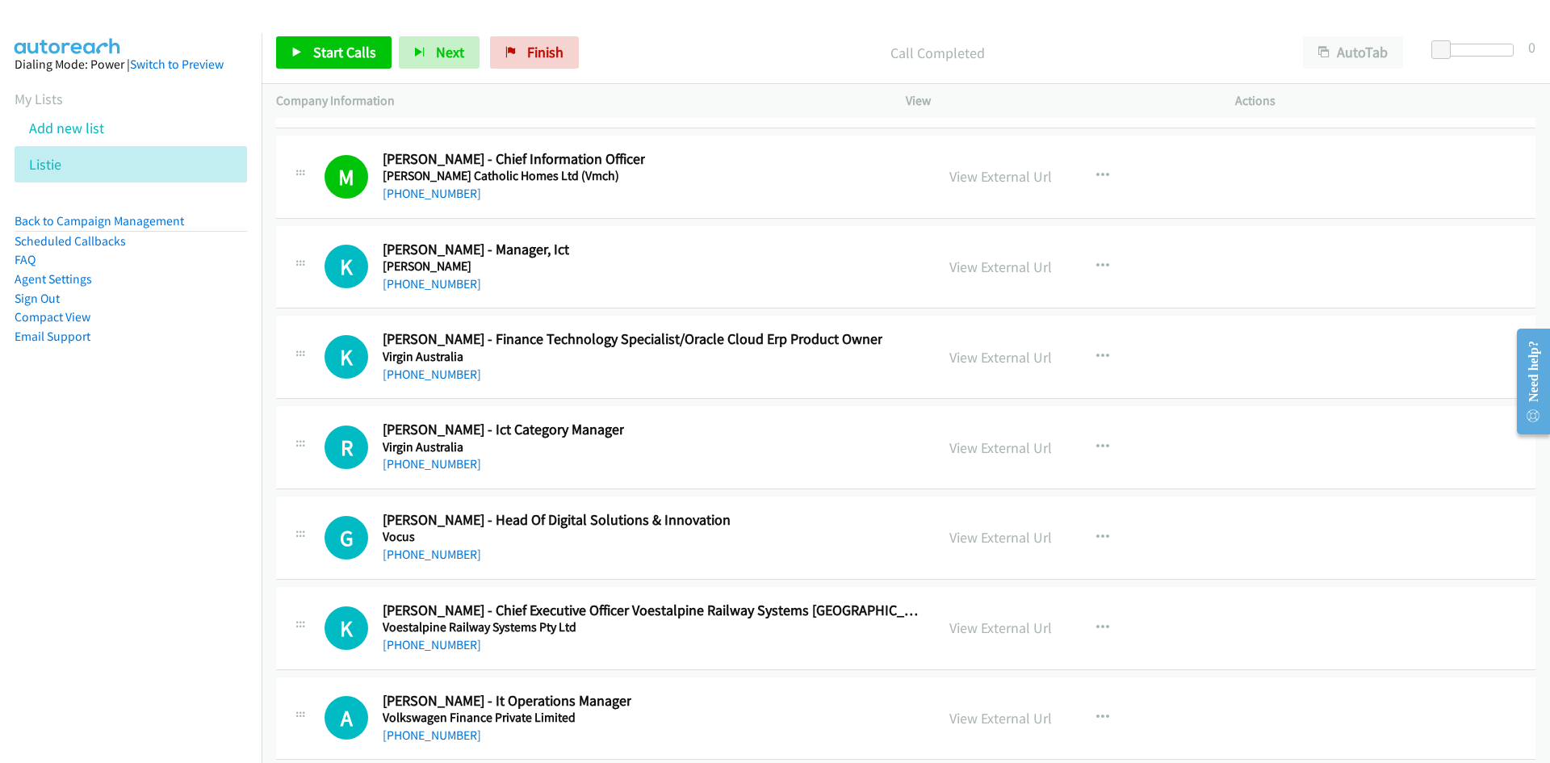
drag, startPoint x: 440, startPoint y: 287, endPoint x: 229, endPoint y: 428, distance: 254.0
click at [440, 287] on link "[PHONE_NUMBER]" at bounding box center [432, 283] width 99 height 15
click at [434, 376] on link "[PHONE_NUMBER]" at bounding box center [432, 374] width 99 height 15
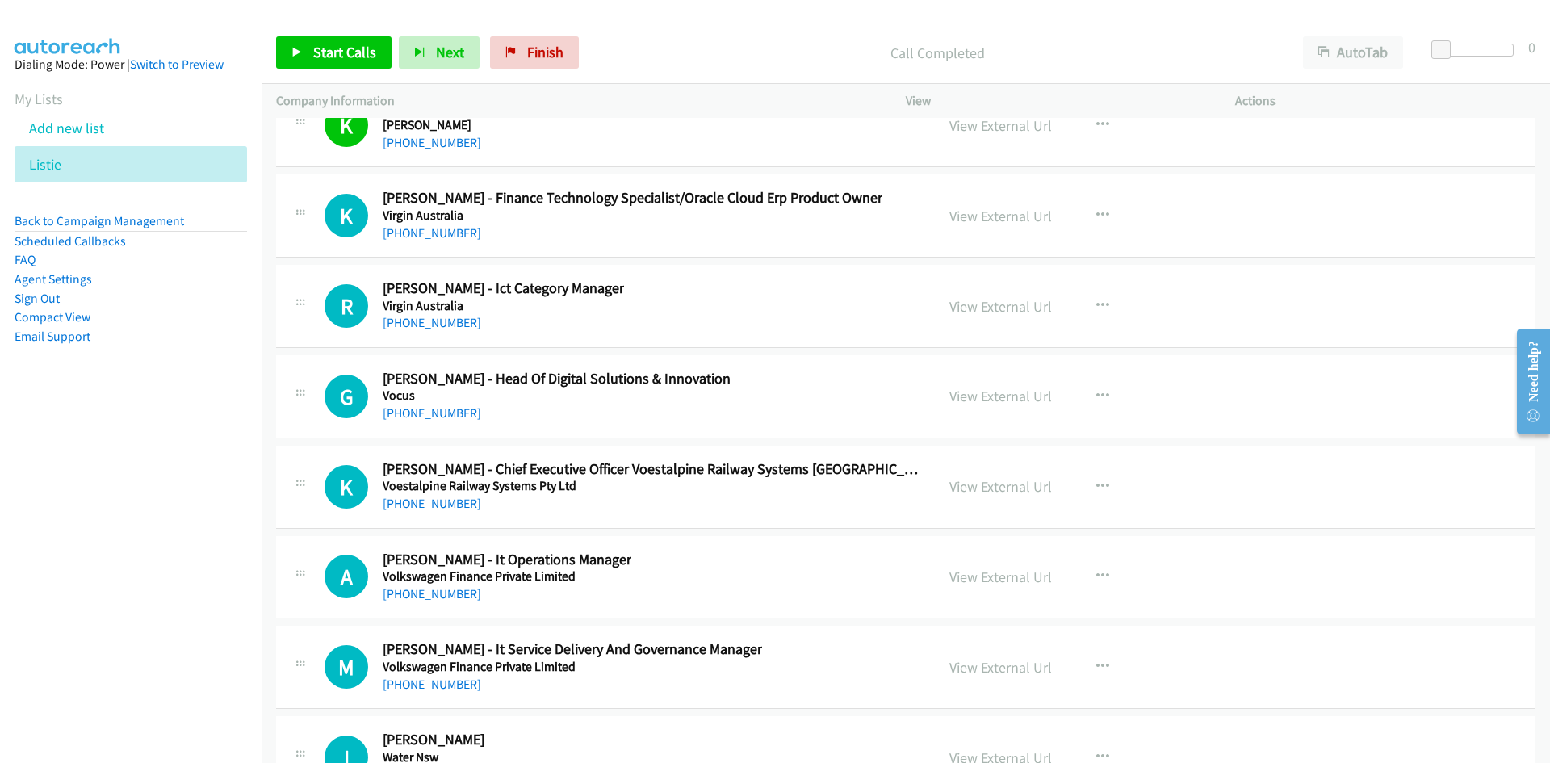
scroll to position [37667, 0]
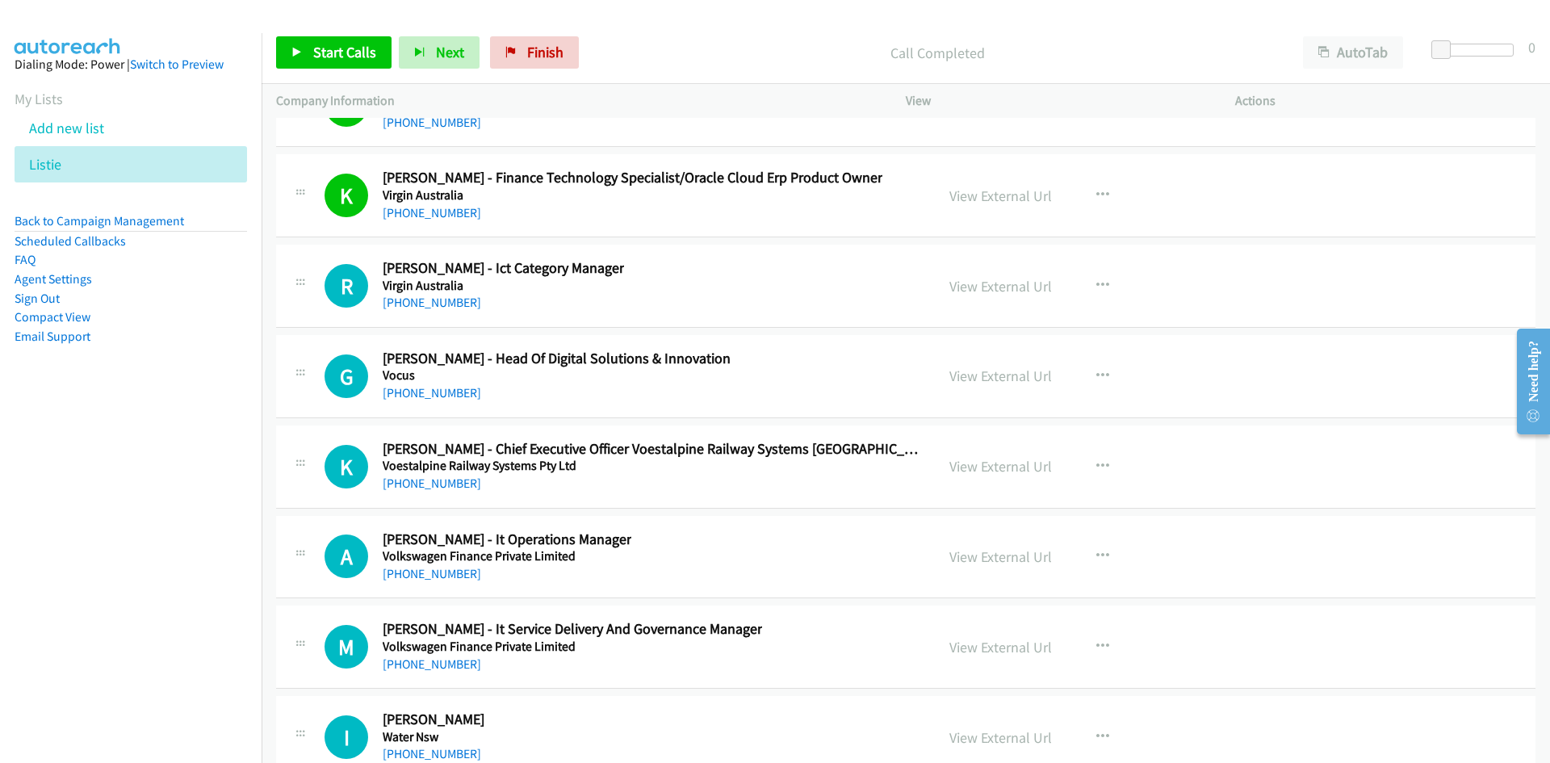
click at [438, 304] on link "[PHONE_NUMBER]" at bounding box center [432, 302] width 99 height 15
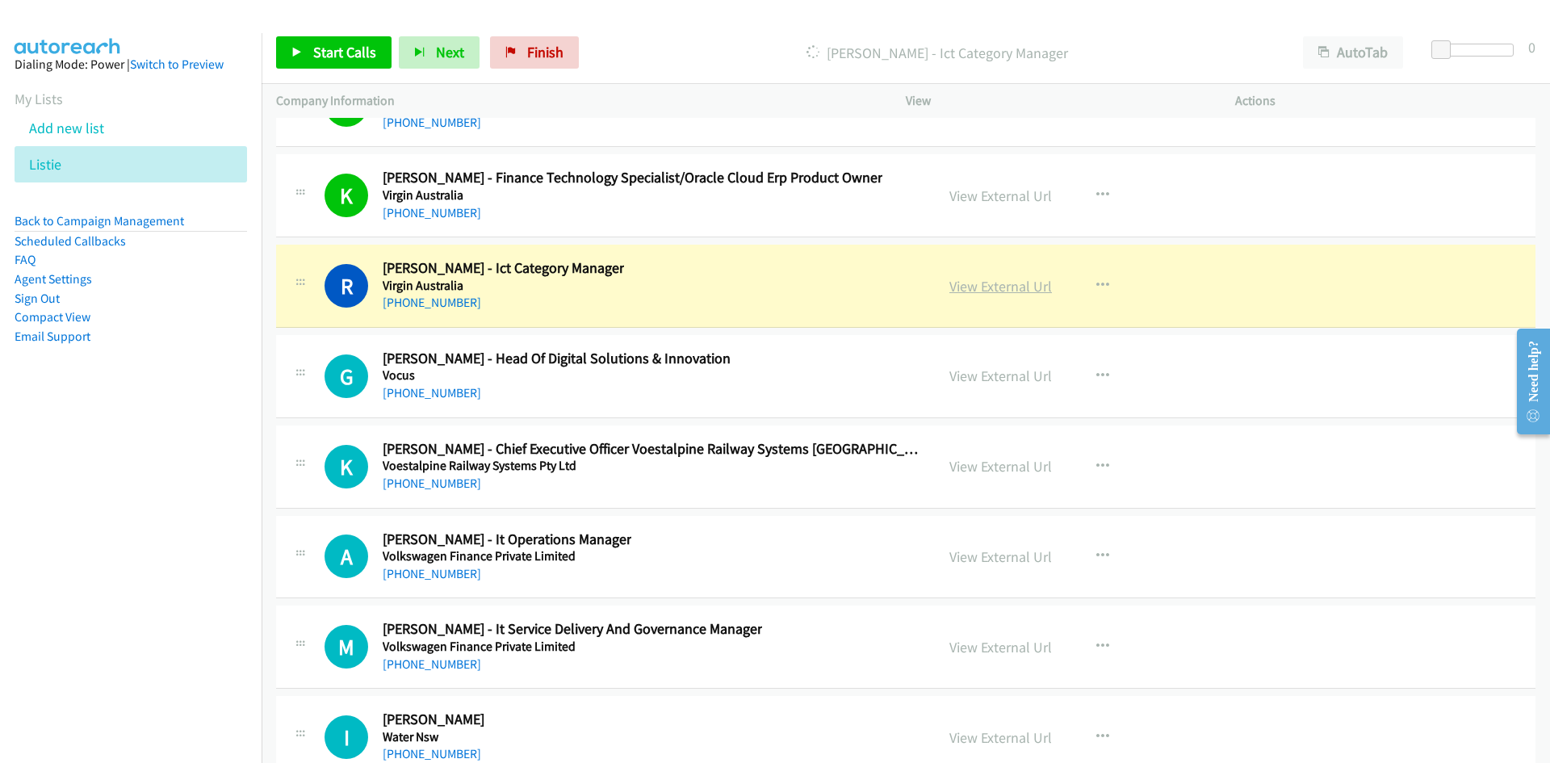
click at [986, 280] on link "View External Url" at bounding box center [1001, 286] width 103 height 19
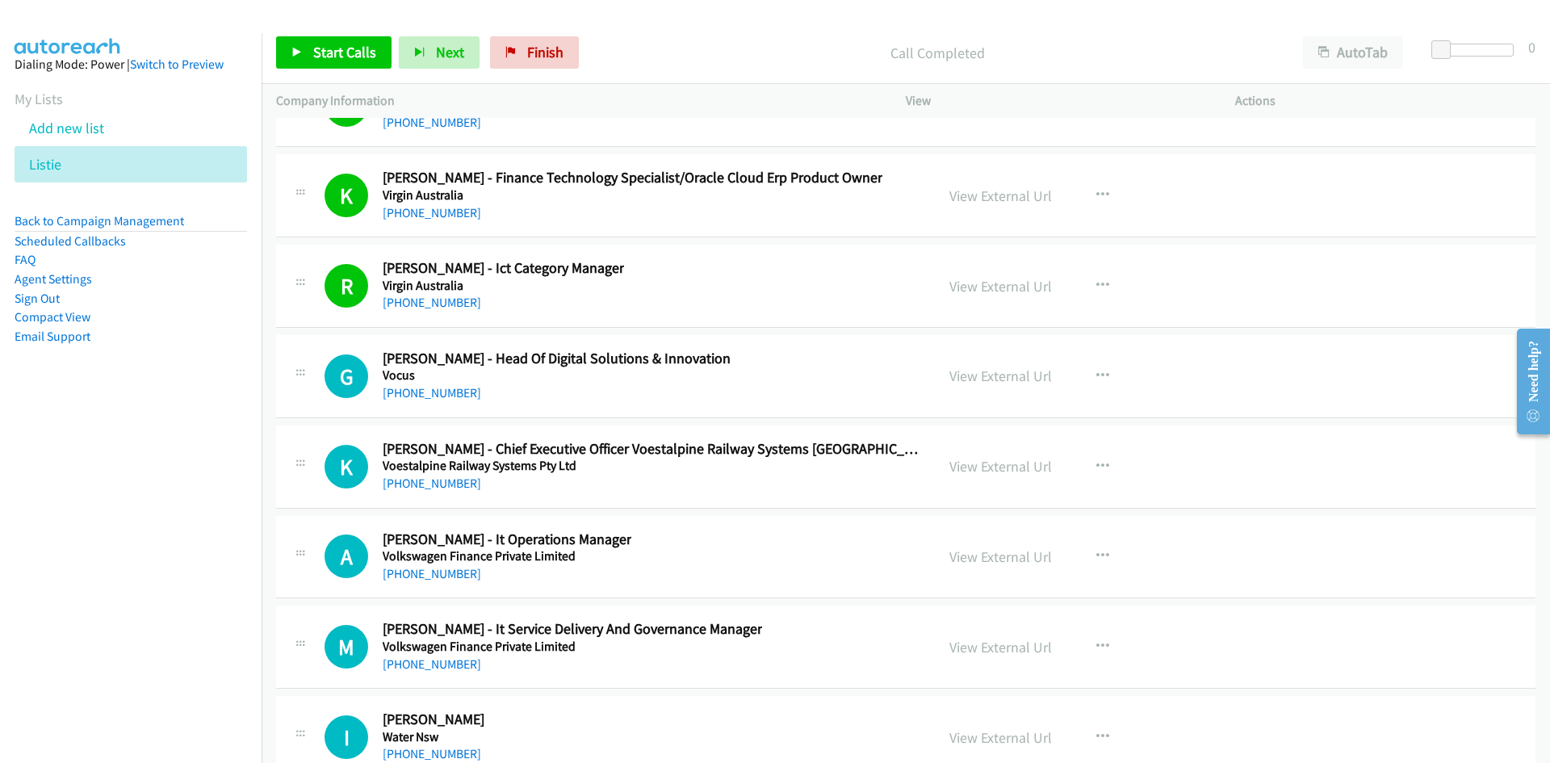
drag, startPoint x: 433, startPoint y: 388, endPoint x: 286, endPoint y: 447, distance: 158.0
click at [433, 388] on link "[PHONE_NUMBER]" at bounding box center [432, 392] width 99 height 15
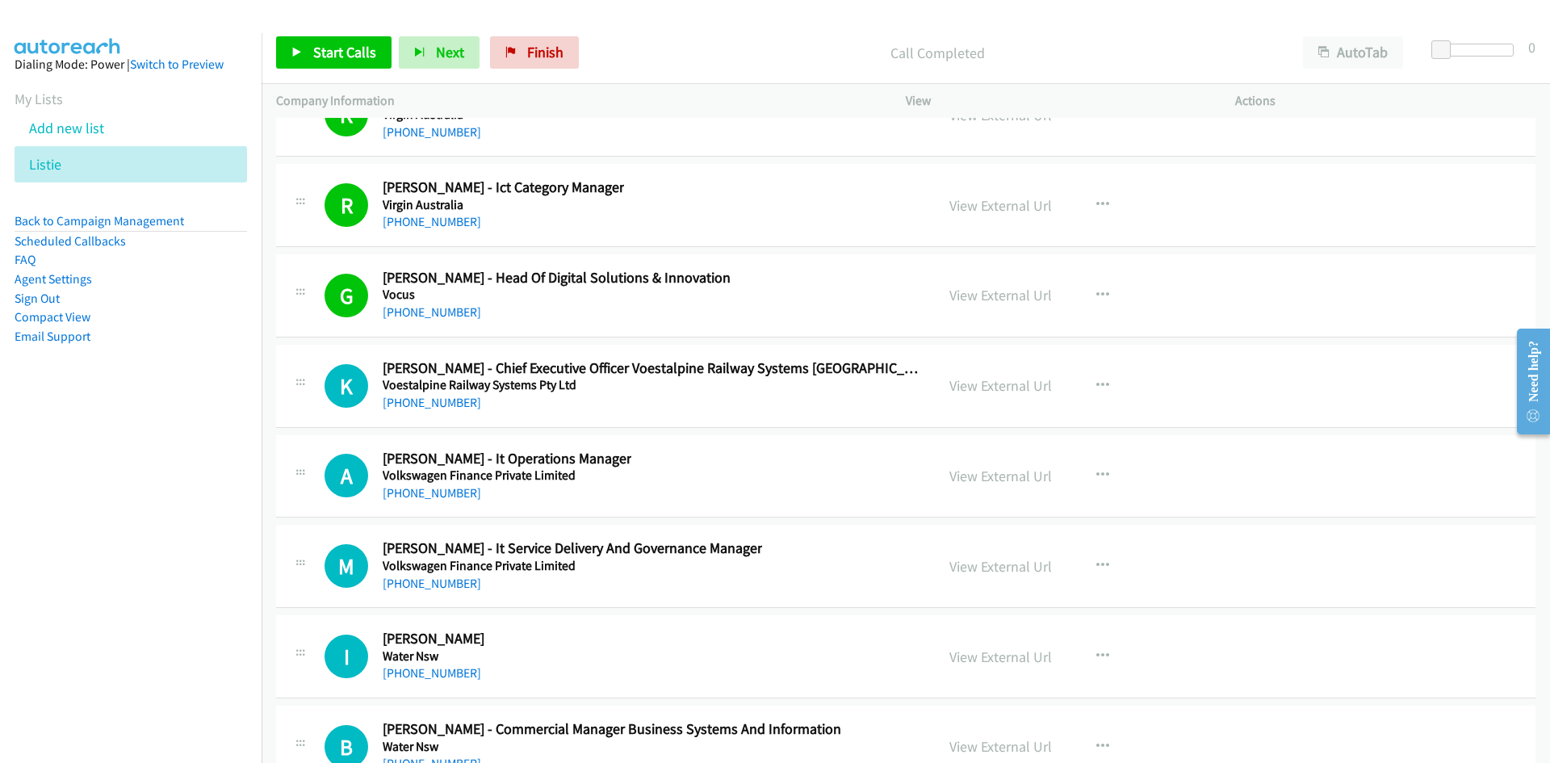
scroll to position [37829, 0]
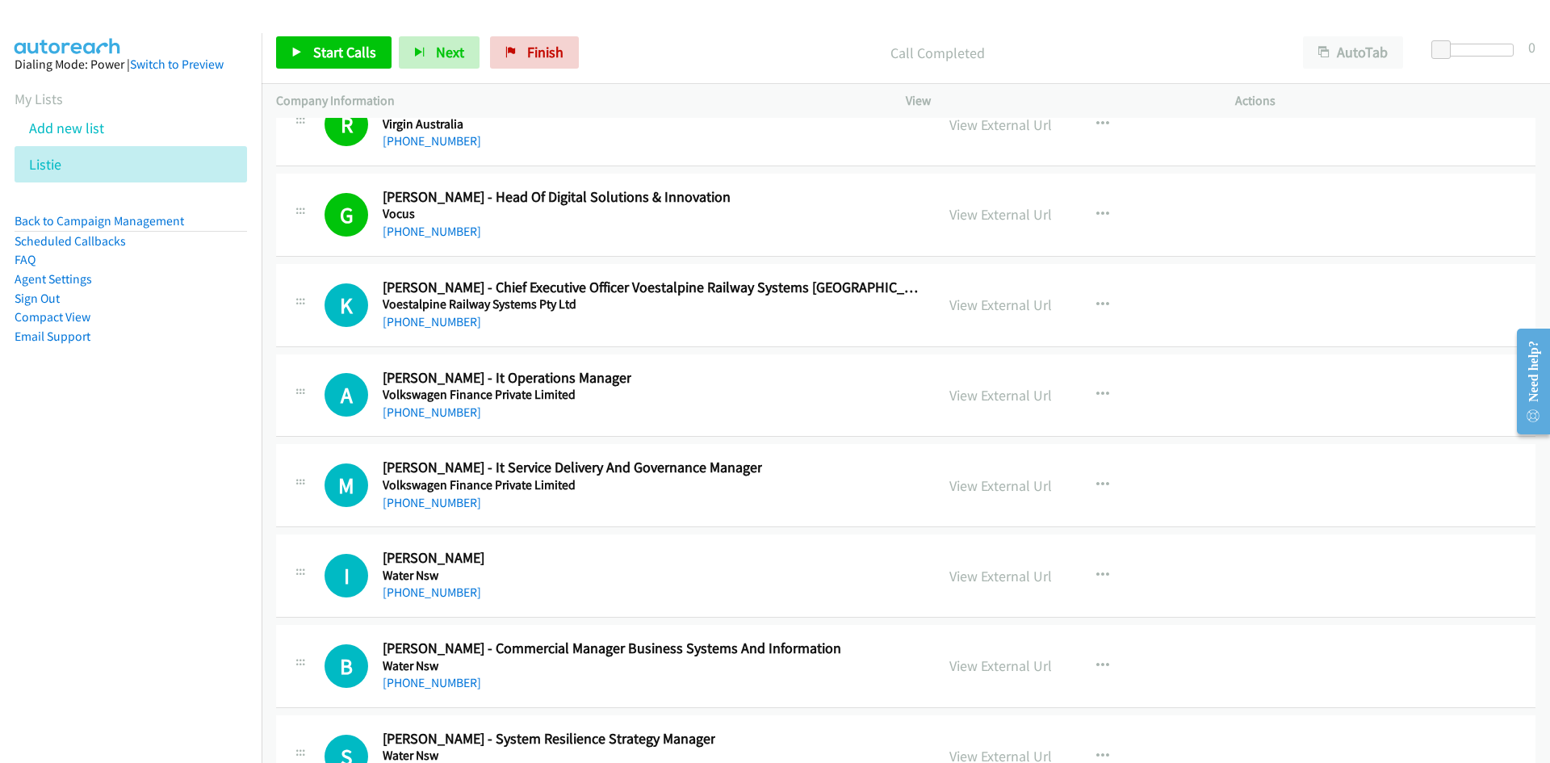
drag, startPoint x: 451, startPoint y: 325, endPoint x: 48, endPoint y: 556, distance: 463.3
click at [451, 325] on link "[PHONE_NUMBER]" at bounding box center [432, 321] width 99 height 15
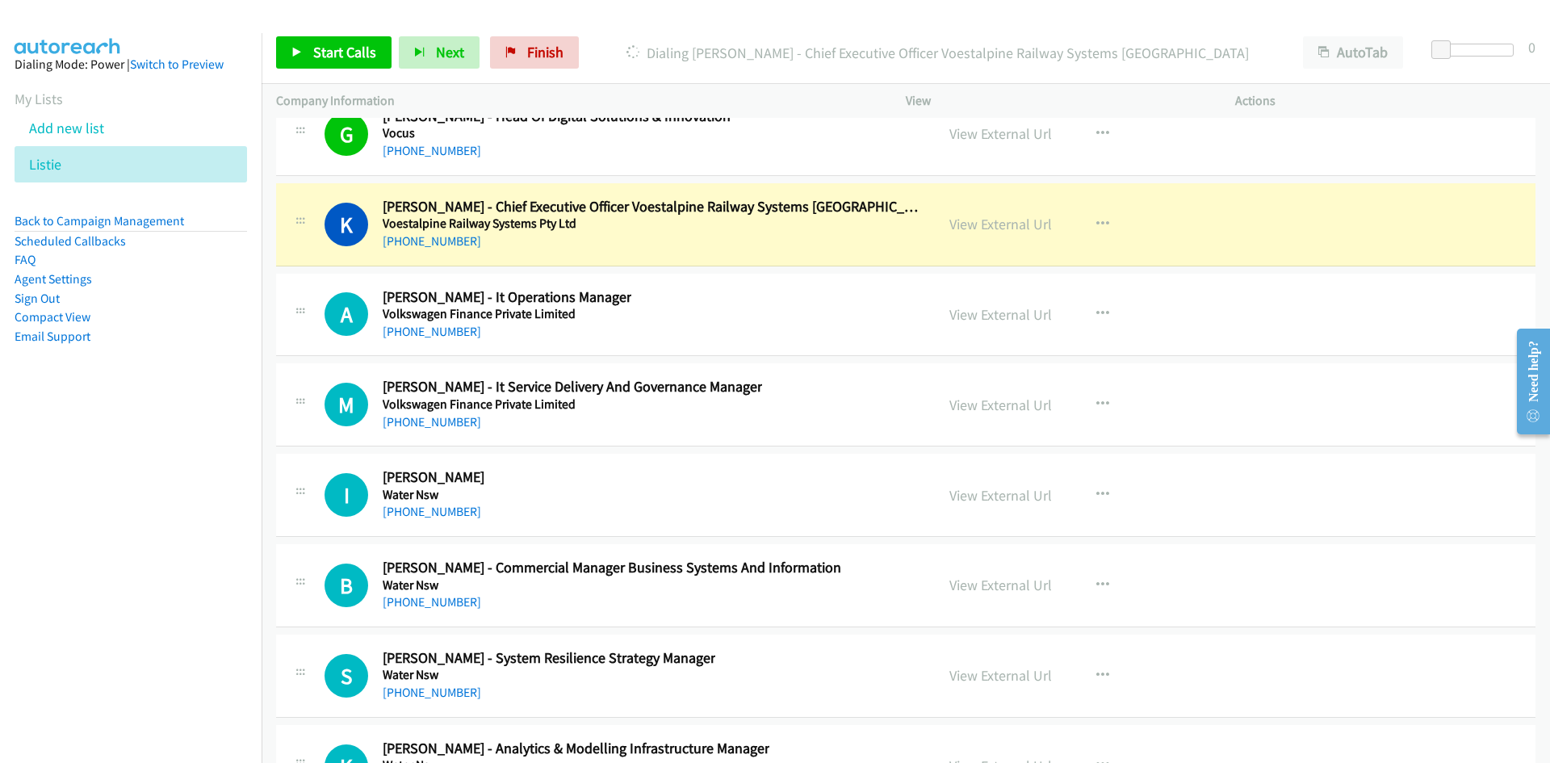
drag, startPoint x: 423, startPoint y: 328, endPoint x: 167, endPoint y: 464, distance: 290.1
click at [423, 328] on link "[PHONE_NUMBER]" at bounding box center [432, 331] width 99 height 15
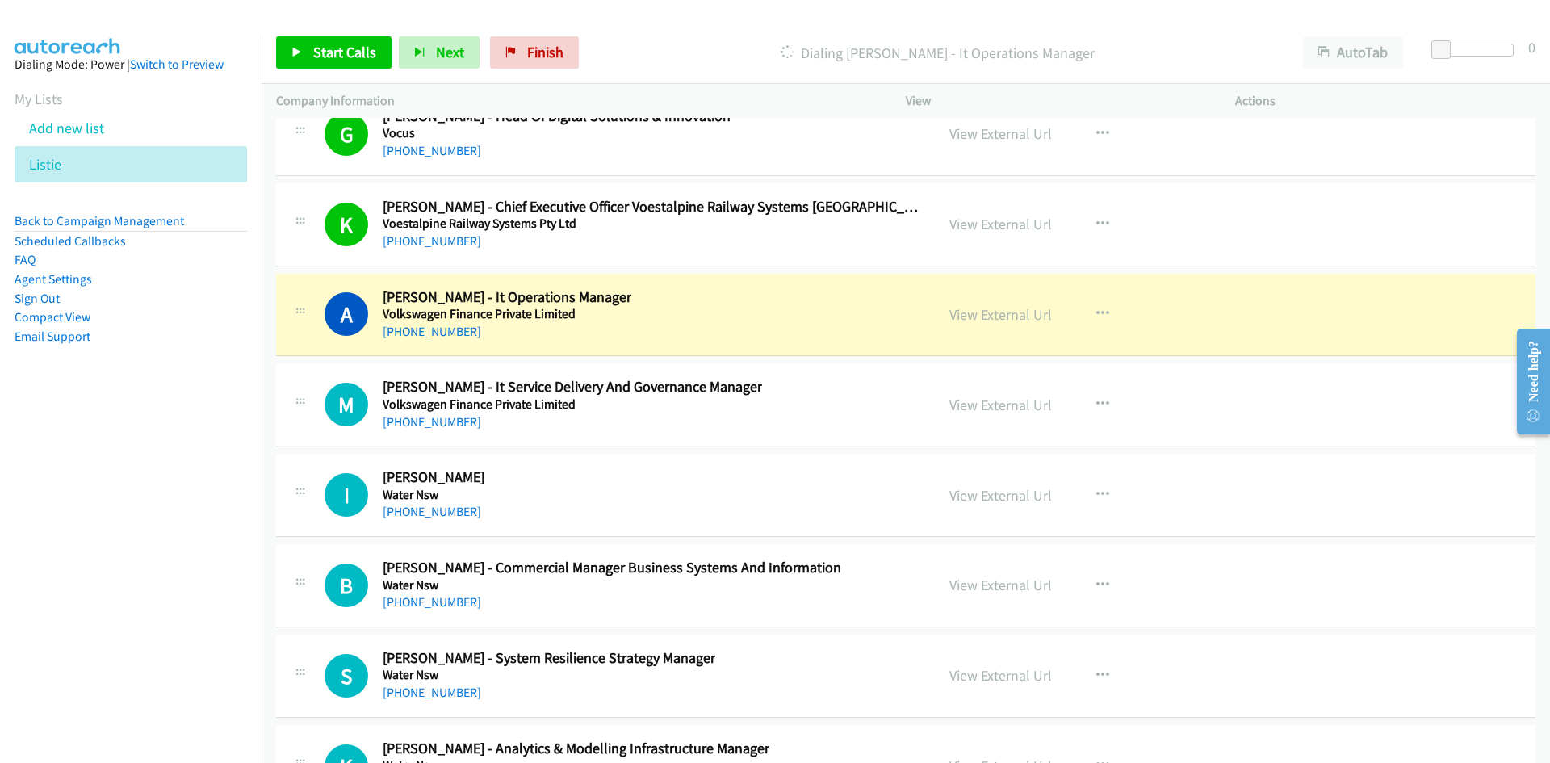
scroll to position [37990, 0]
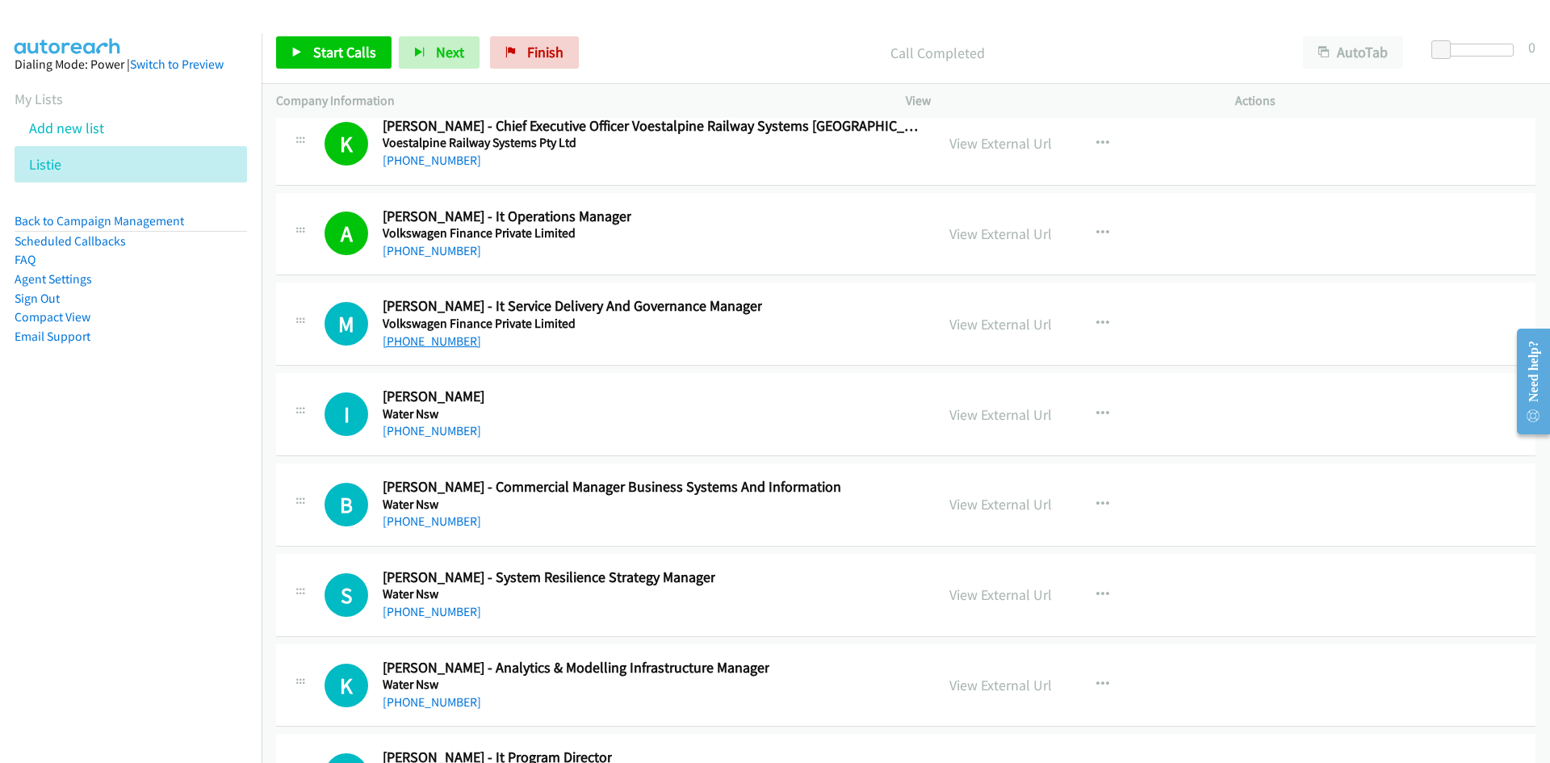
click at [438, 346] on link "[PHONE_NUMBER]" at bounding box center [432, 340] width 99 height 15
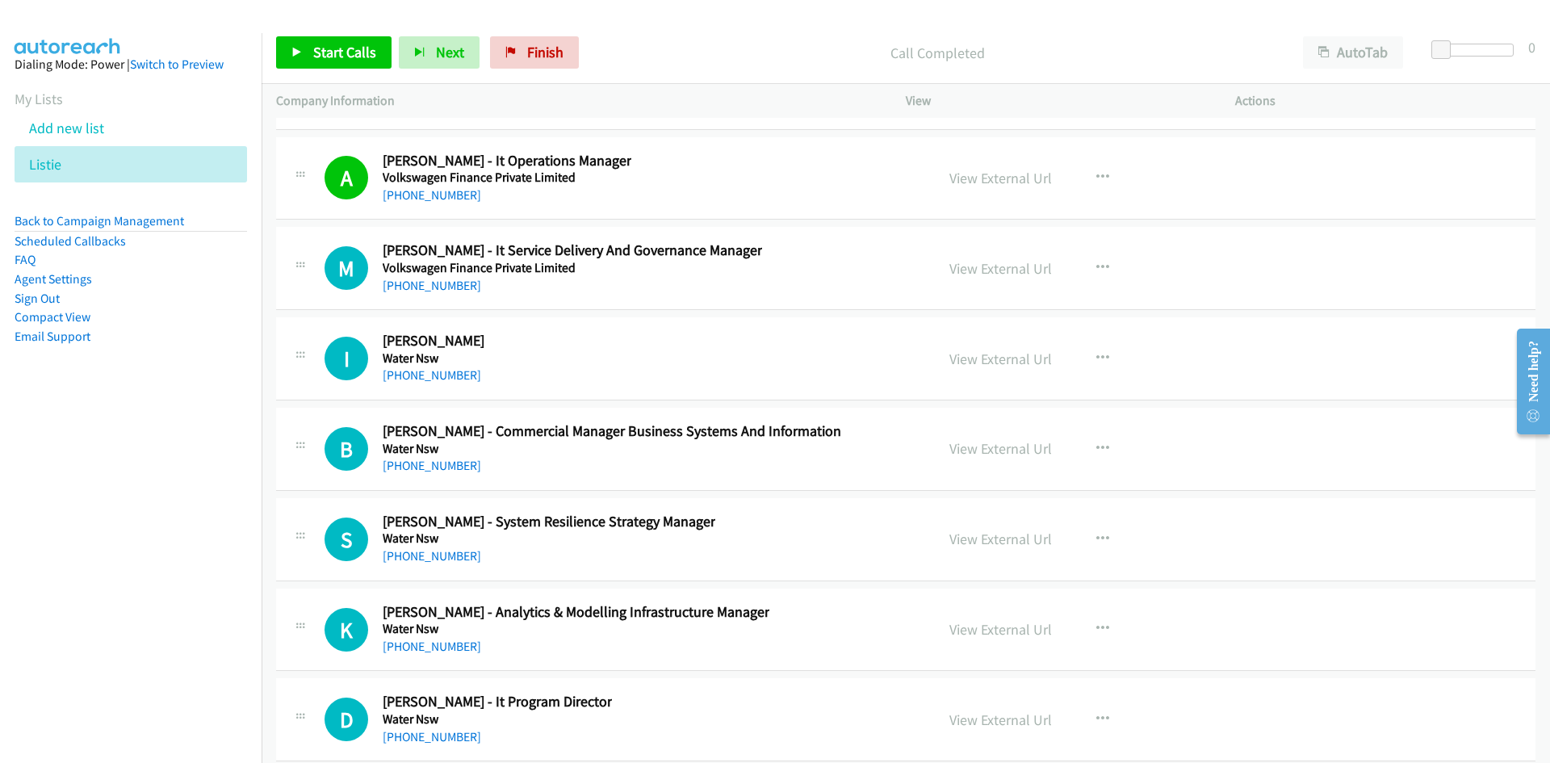
scroll to position [38071, 0]
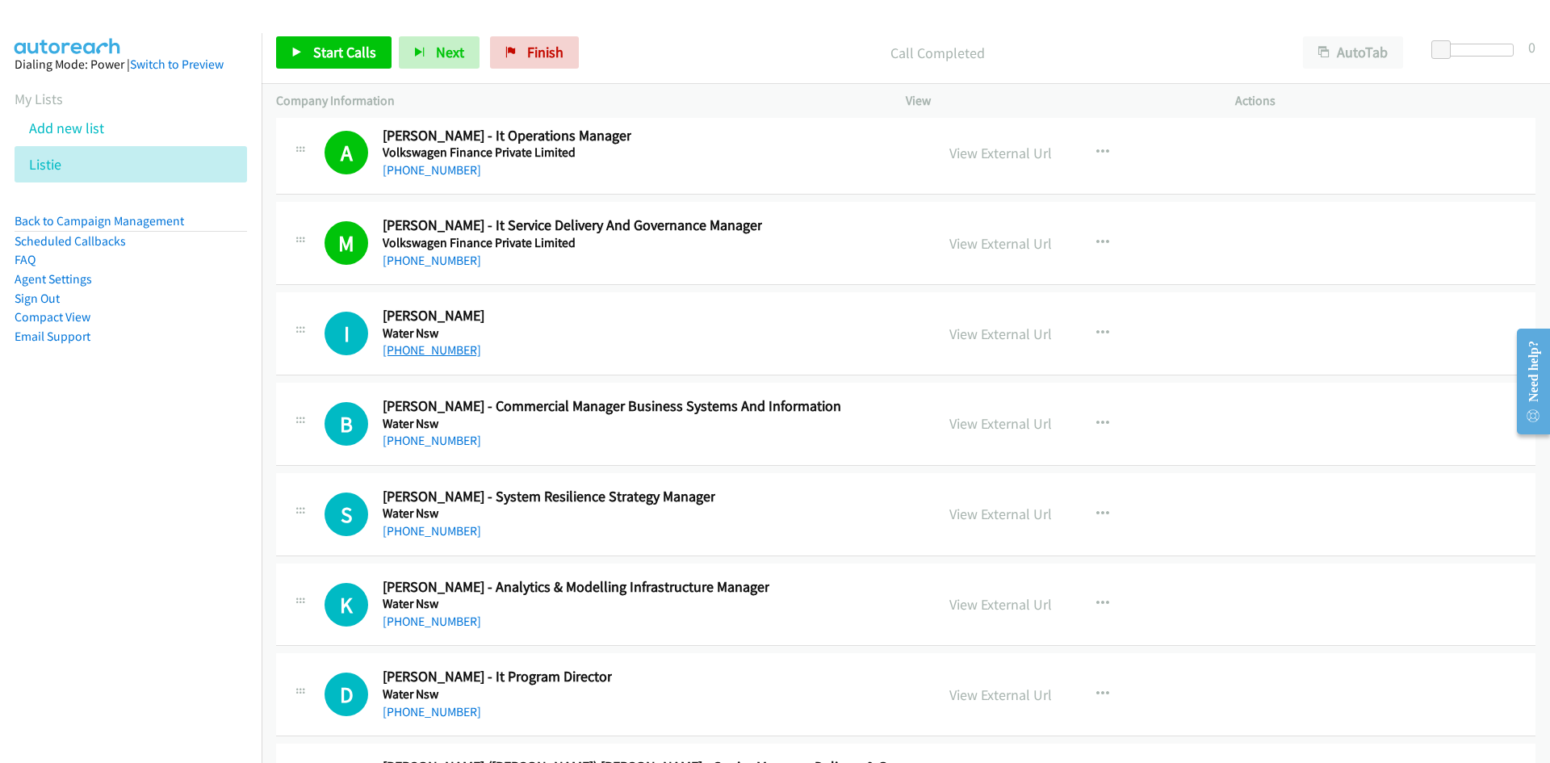
click at [440, 346] on link "[PHONE_NUMBER]" at bounding box center [432, 349] width 99 height 15
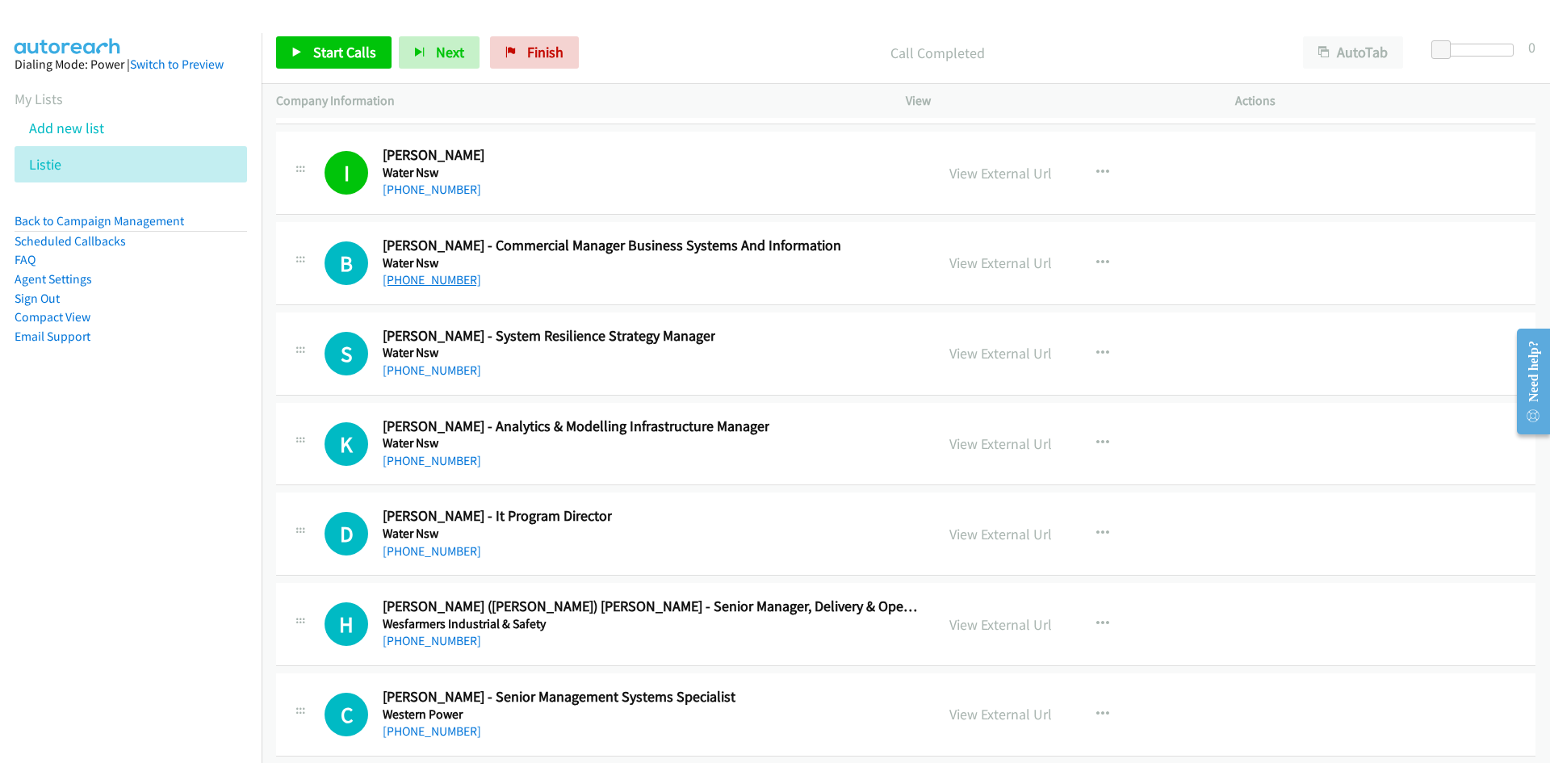
scroll to position [38232, 0]
drag, startPoint x: 417, startPoint y: 278, endPoint x: 201, endPoint y: 438, distance: 269.5
click at [417, 278] on link "[PHONE_NUMBER]" at bounding box center [432, 278] width 99 height 15
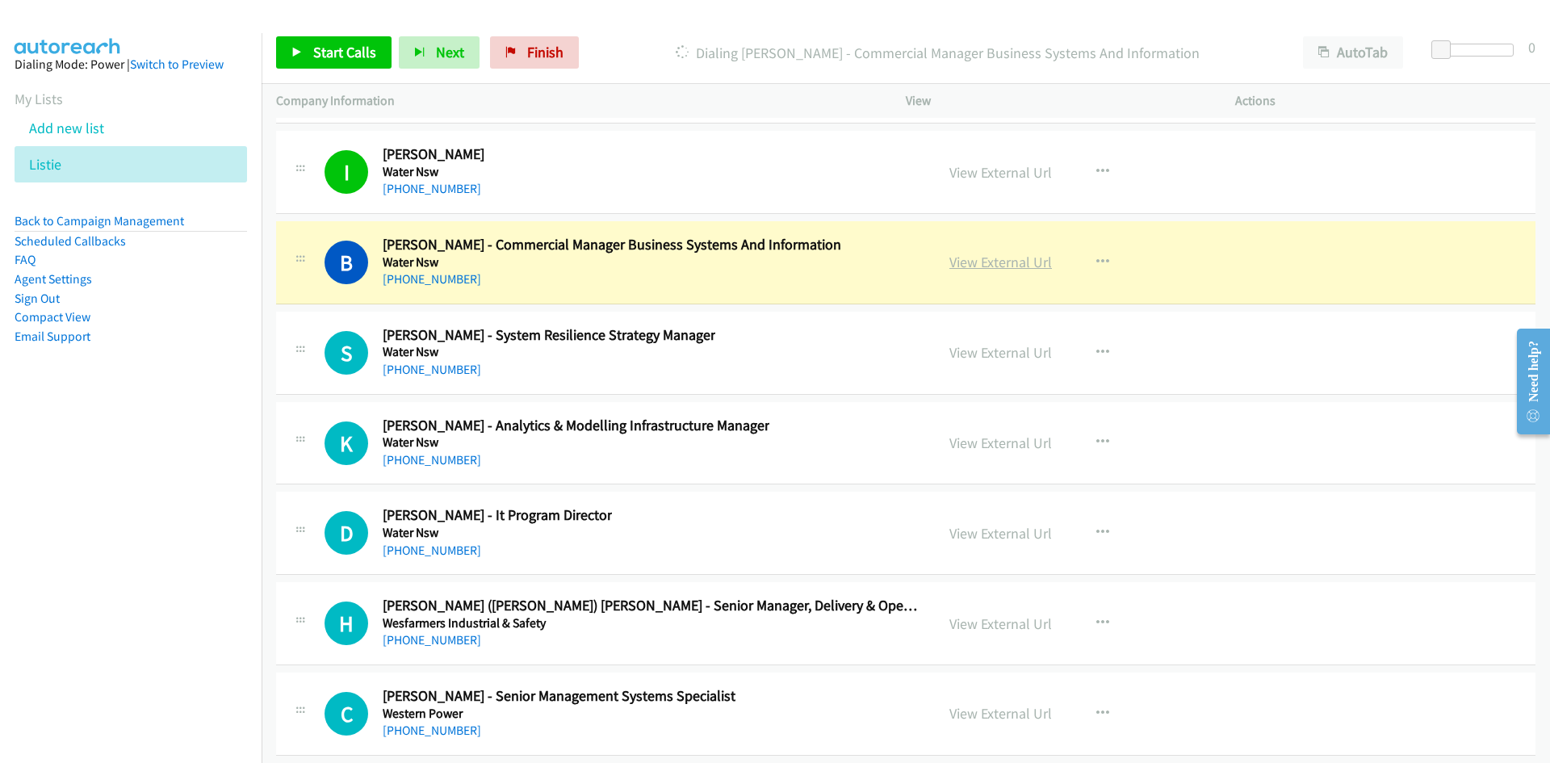
click at [1009, 265] on link "View External Url" at bounding box center [1001, 262] width 103 height 19
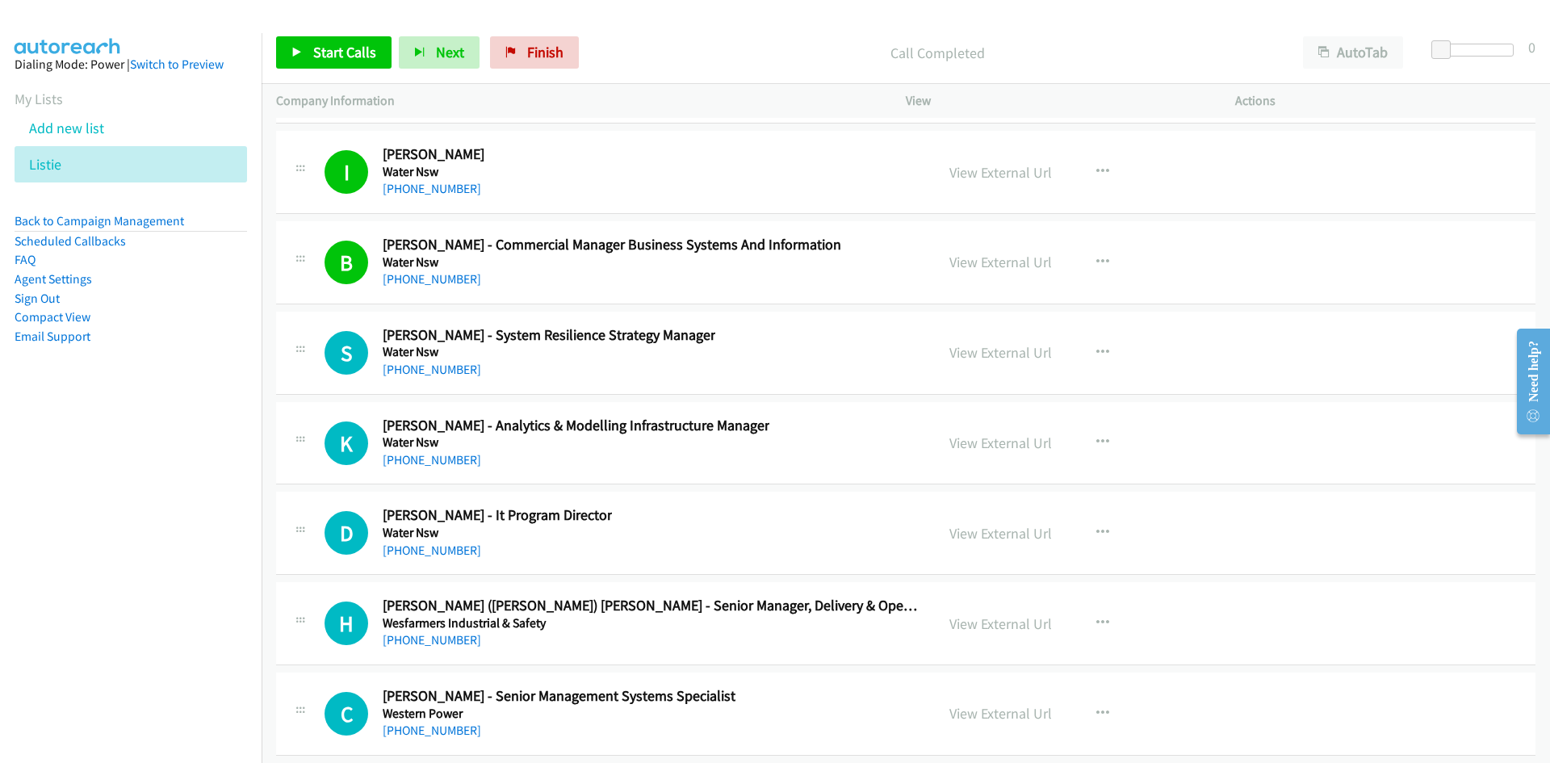
scroll to position [38394, 0]
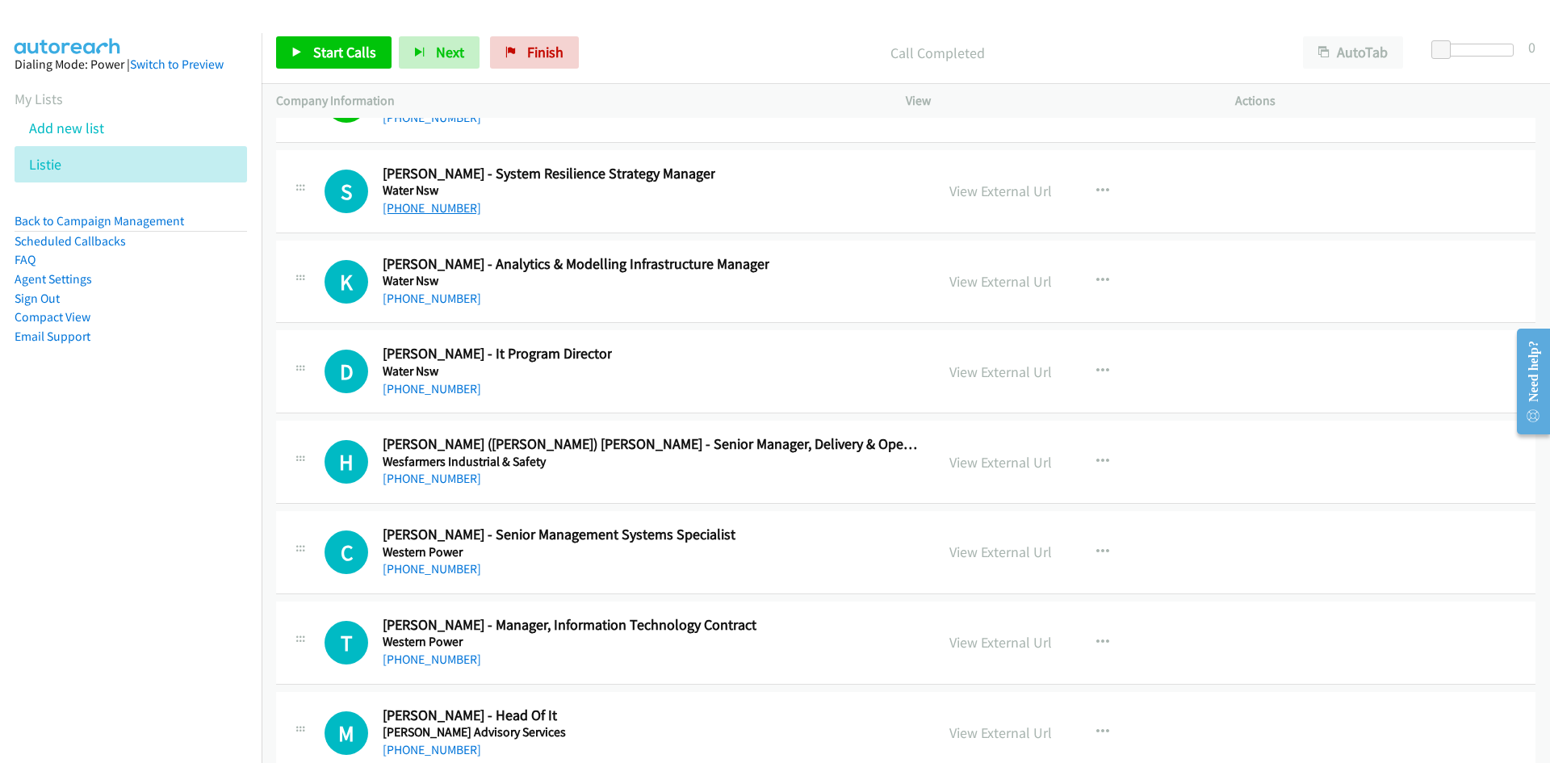
click at [423, 206] on link "[PHONE_NUMBER]" at bounding box center [432, 207] width 99 height 15
click at [438, 299] on link "[PHONE_NUMBER]" at bounding box center [432, 298] width 99 height 15
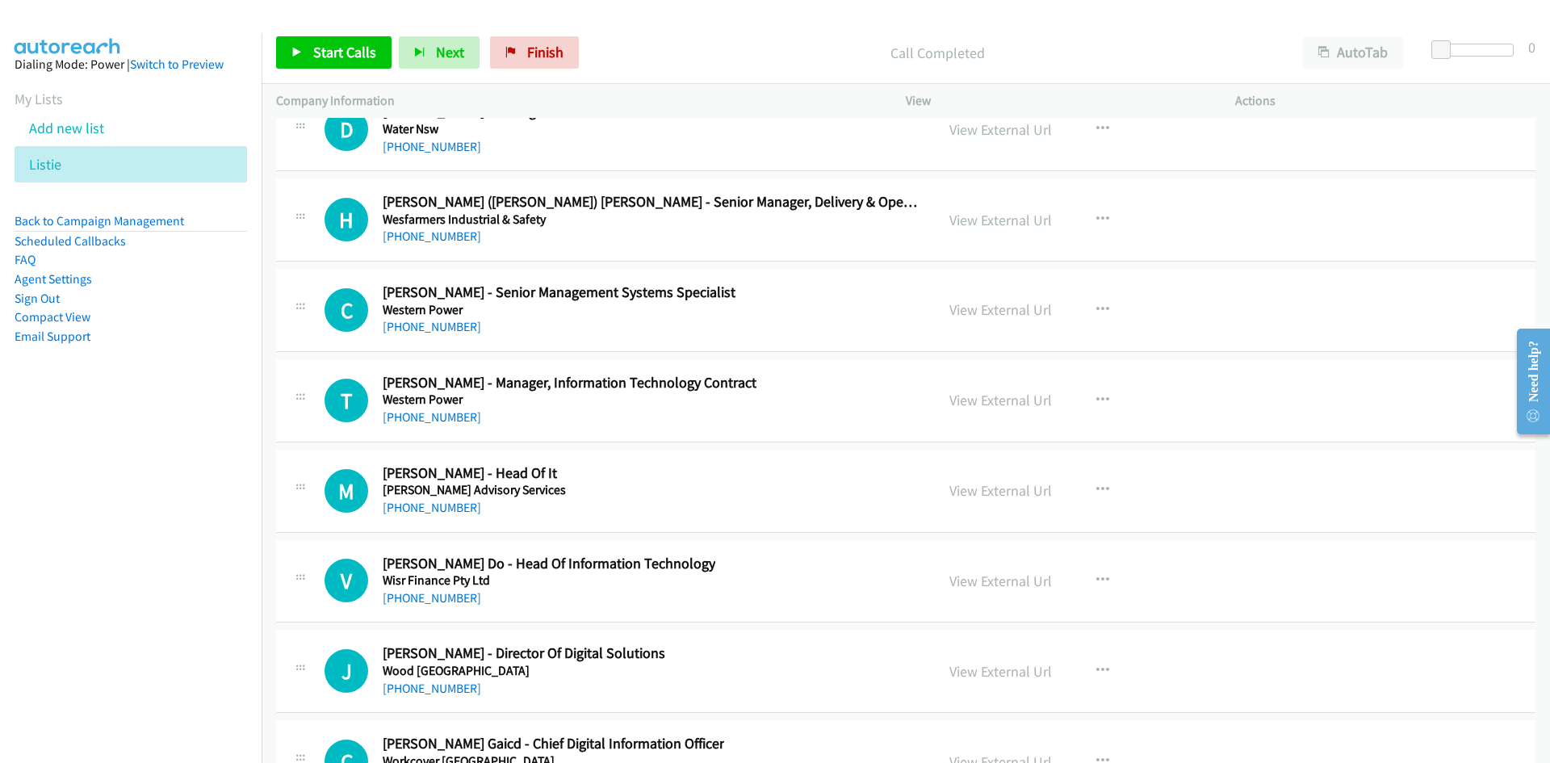
scroll to position [38717, 0]
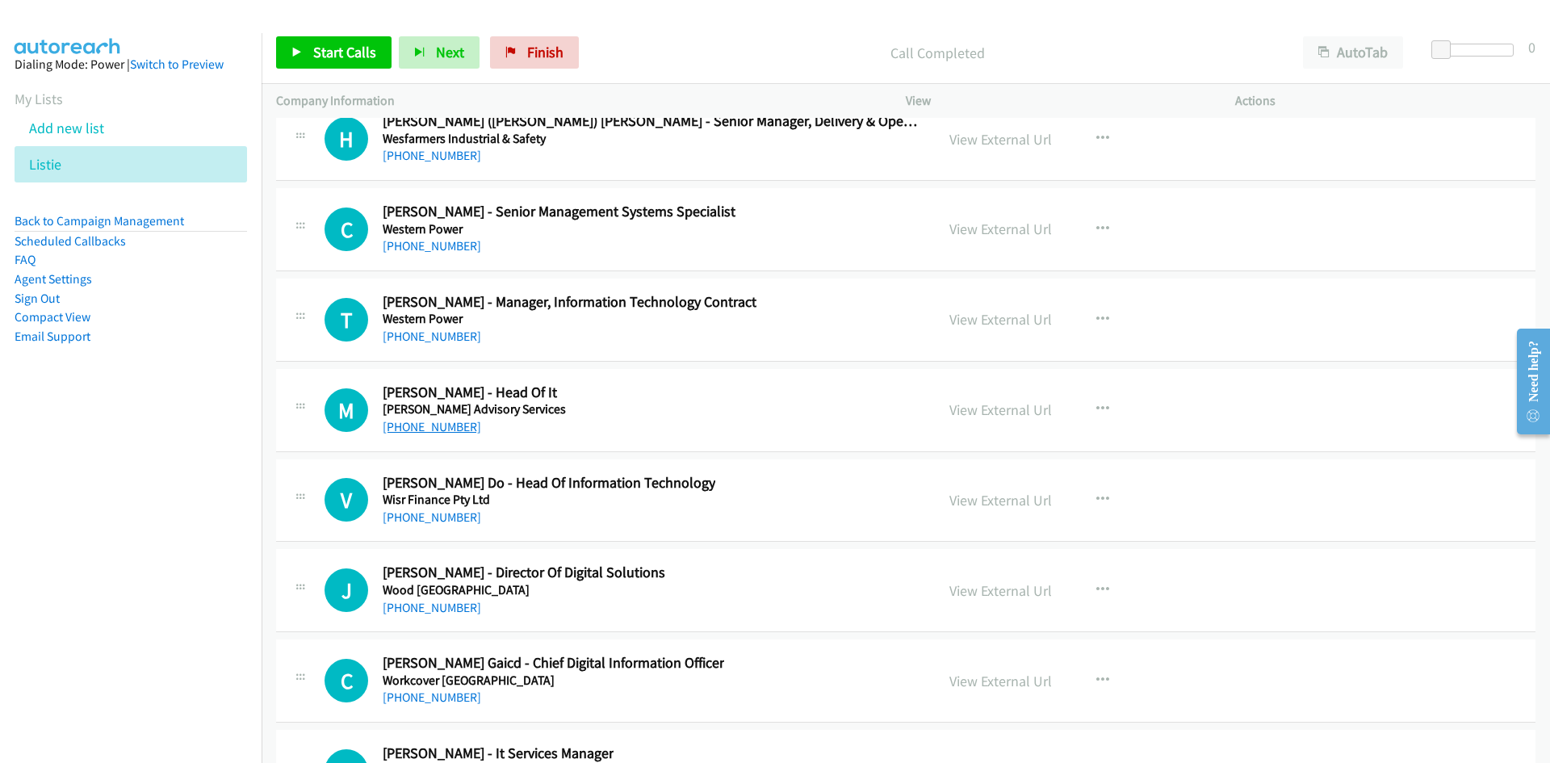
click at [431, 423] on link "[PHONE_NUMBER]" at bounding box center [432, 426] width 99 height 15
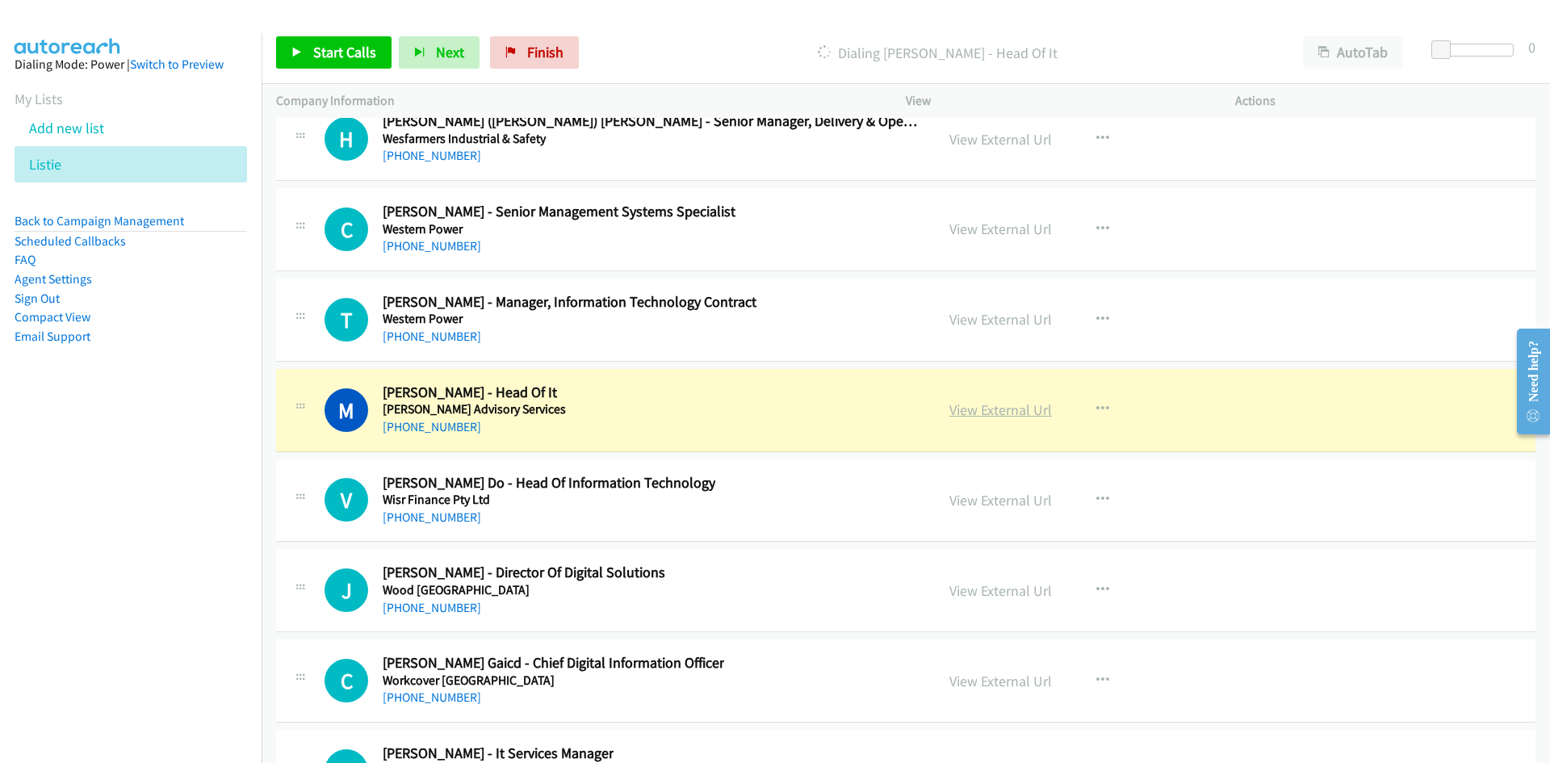
click at [1001, 402] on link "View External Url" at bounding box center [1001, 410] width 103 height 19
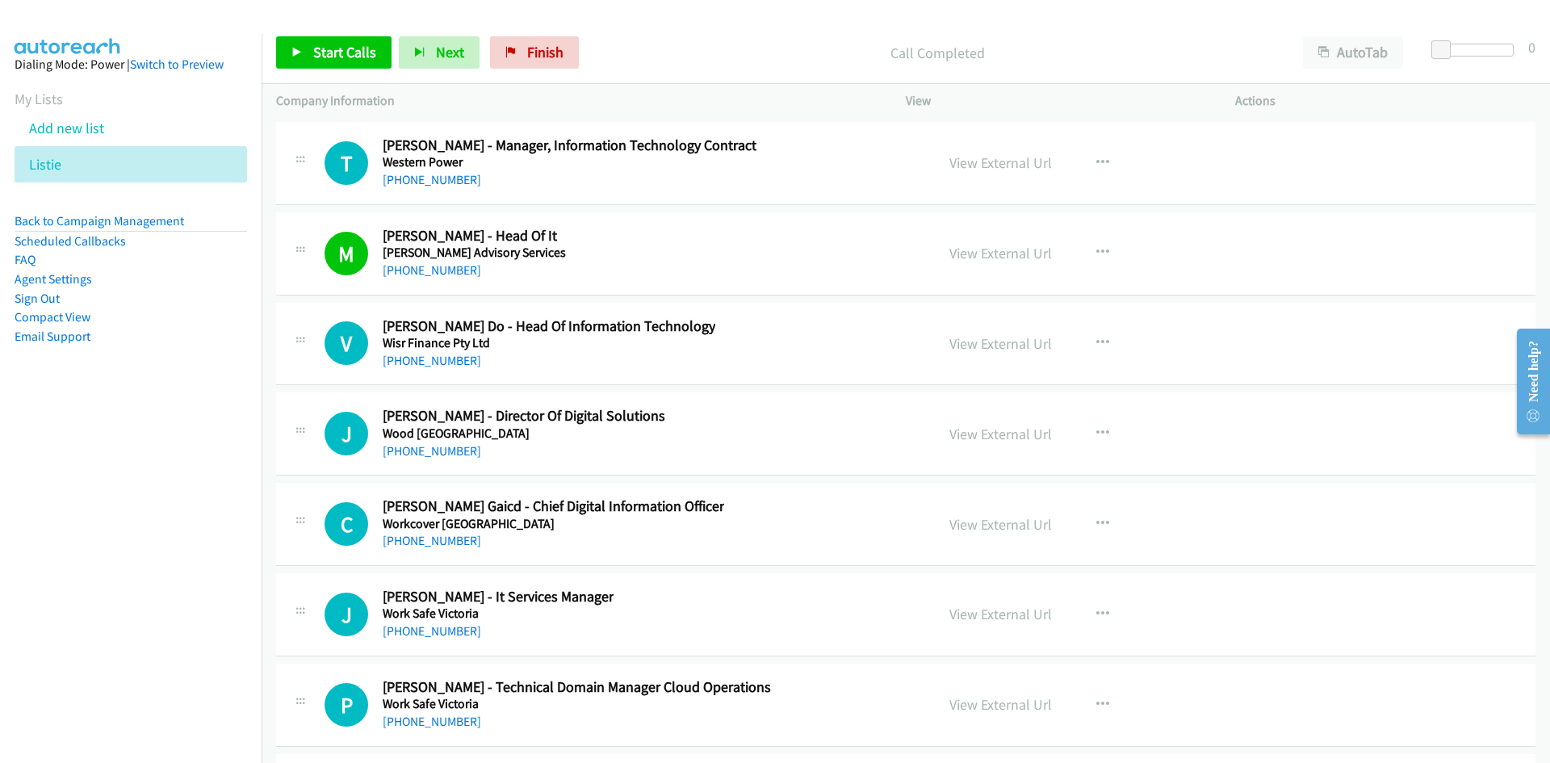
scroll to position [38878, 0]
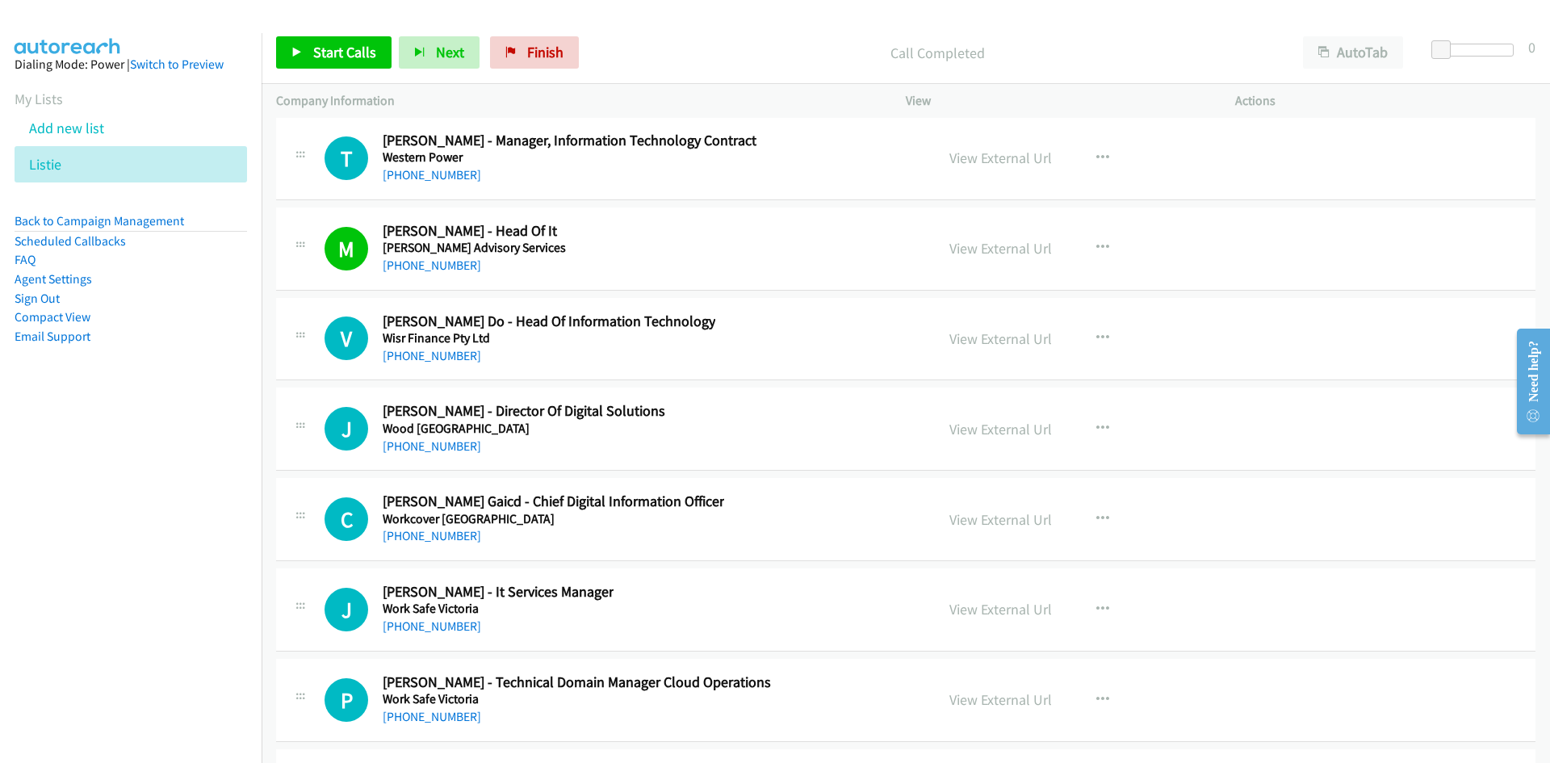
drag, startPoint x: 453, startPoint y: 358, endPoint x: 283, endPoint y: 502, distance: 223.4
click at [453, 358] on link "[PHONE_NUMBER]" at bounding box center [432, 355] width 99 height 15
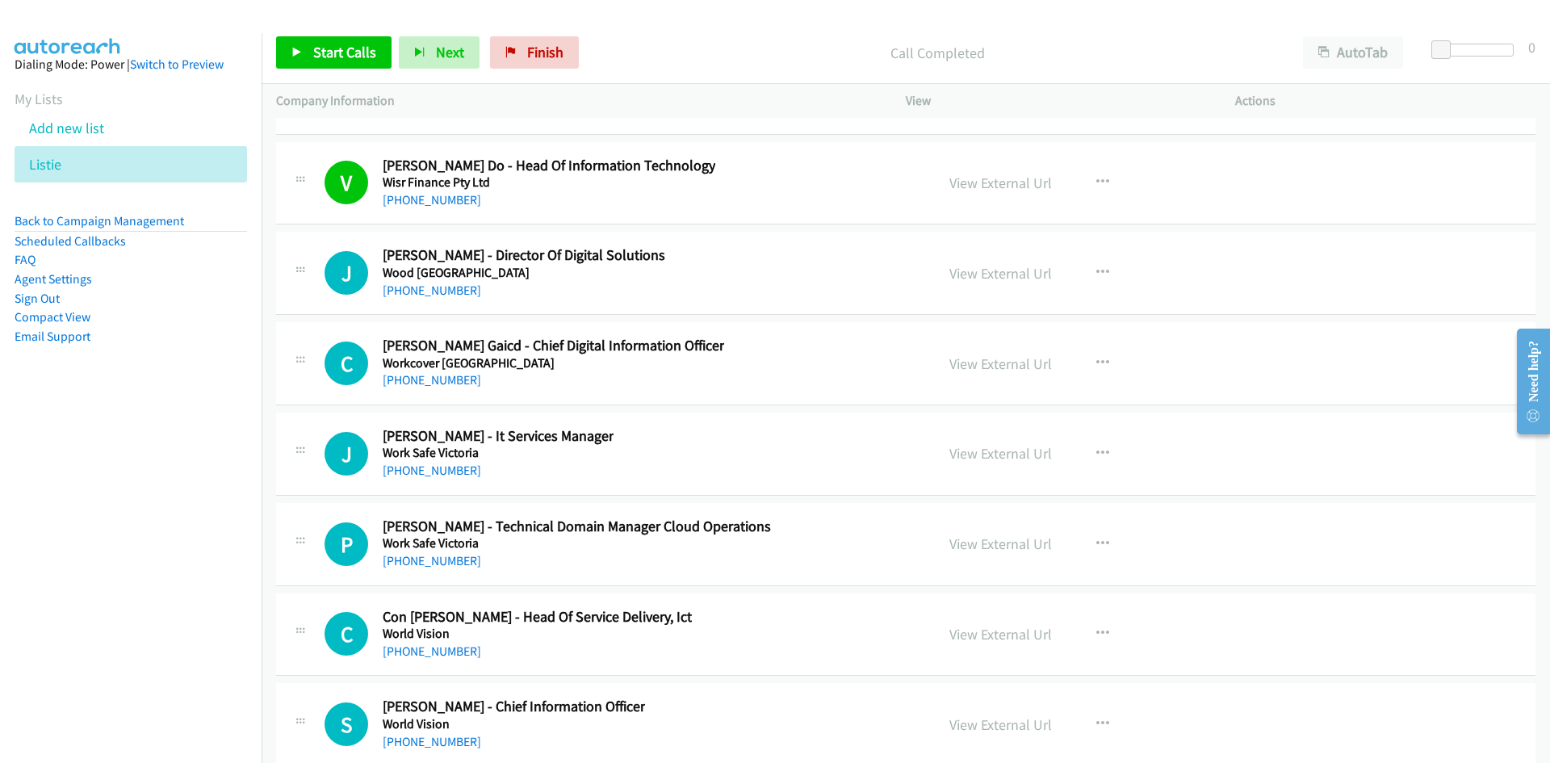
scroll to position [39040, 0]
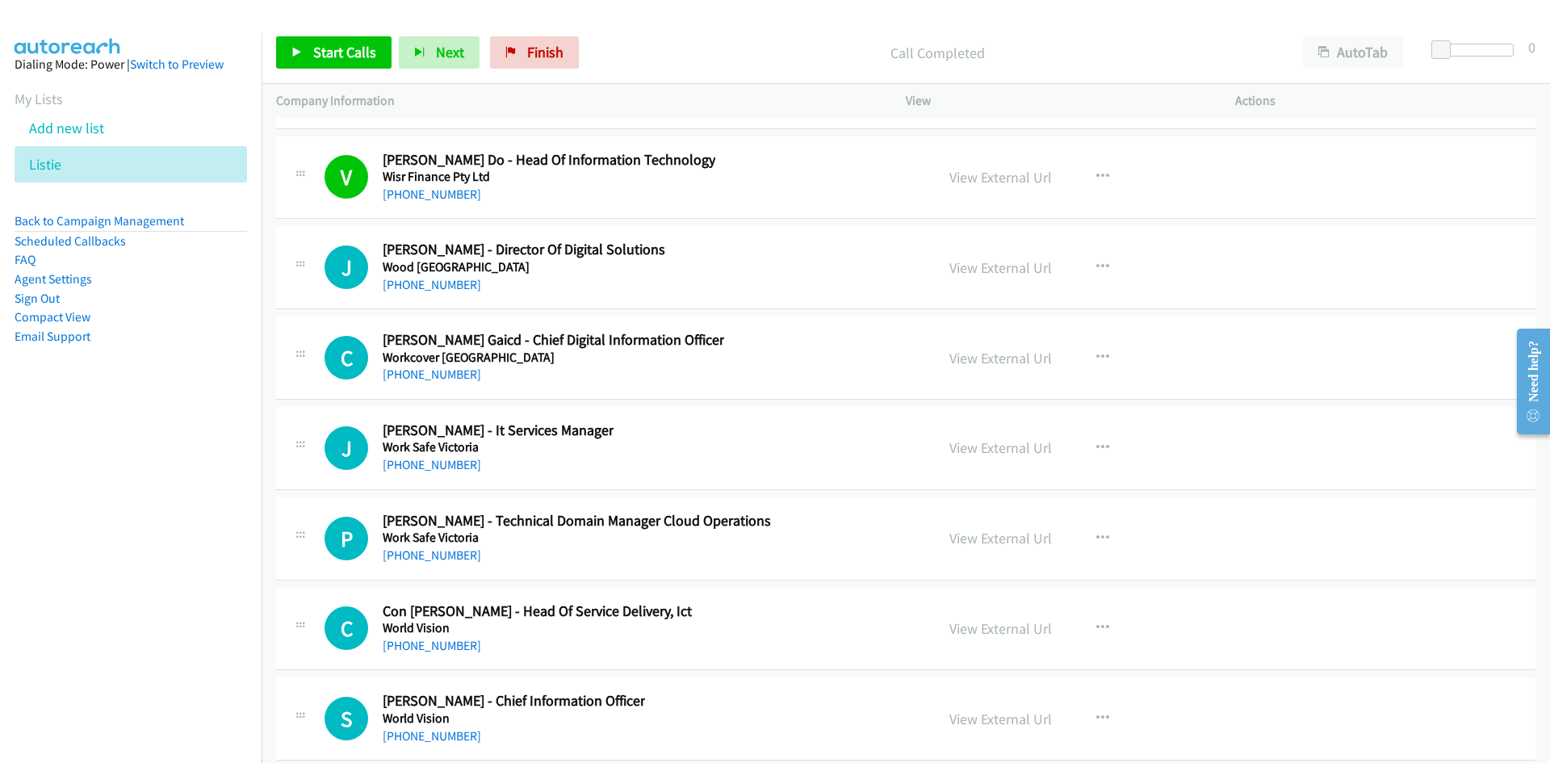
drag, startPoint x: 446, startPoint y: 290, endPoint x: 23, endPoint y: 386, distance: 433.9
click at [446, 290] on link "[PHONE_NUMBER]" at bounding box center [432, 284] width 99 height 15
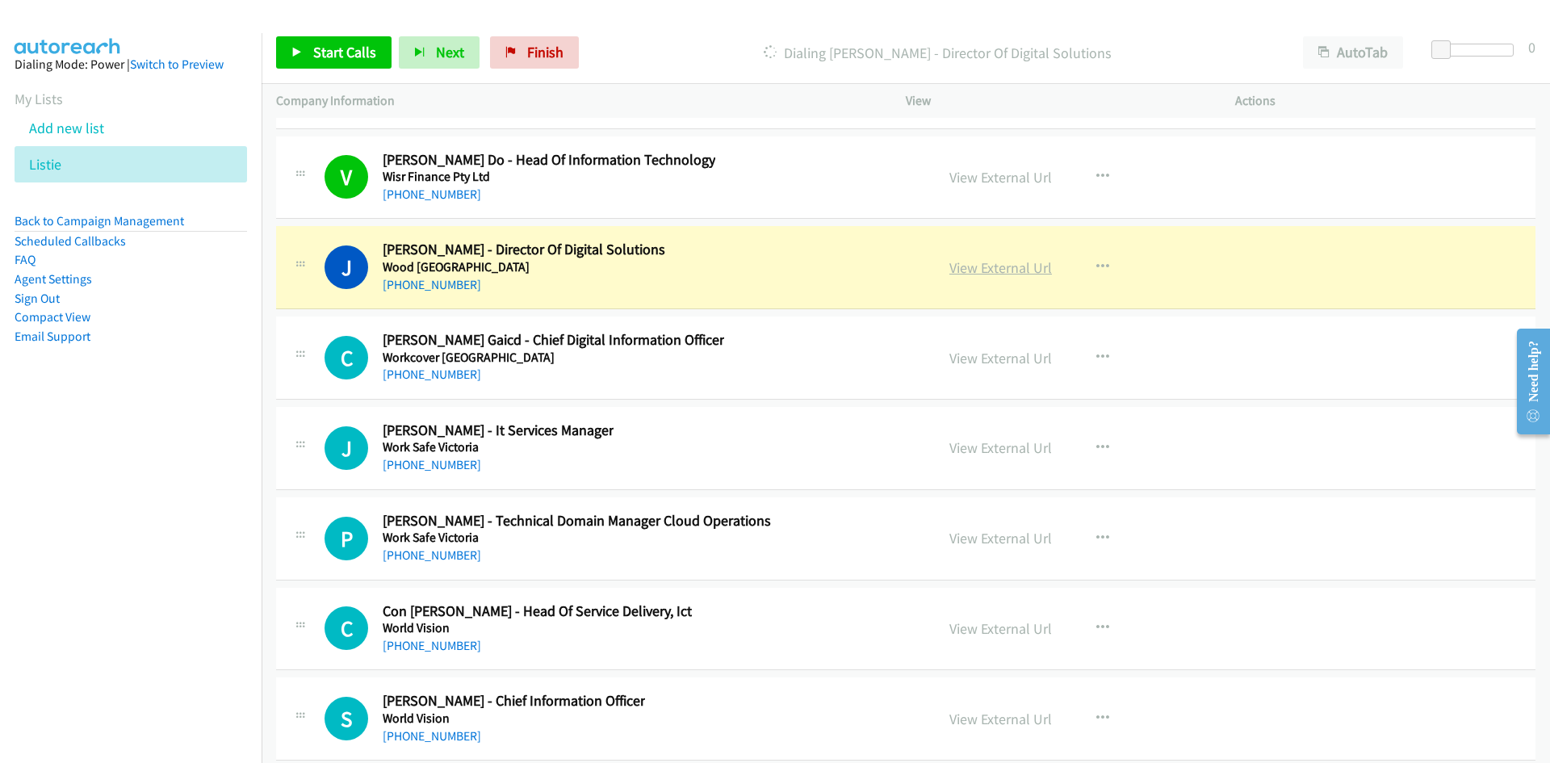
click at [993, 268] on link "View External Url" at bounding box center [1001, 267] width 103 height 19
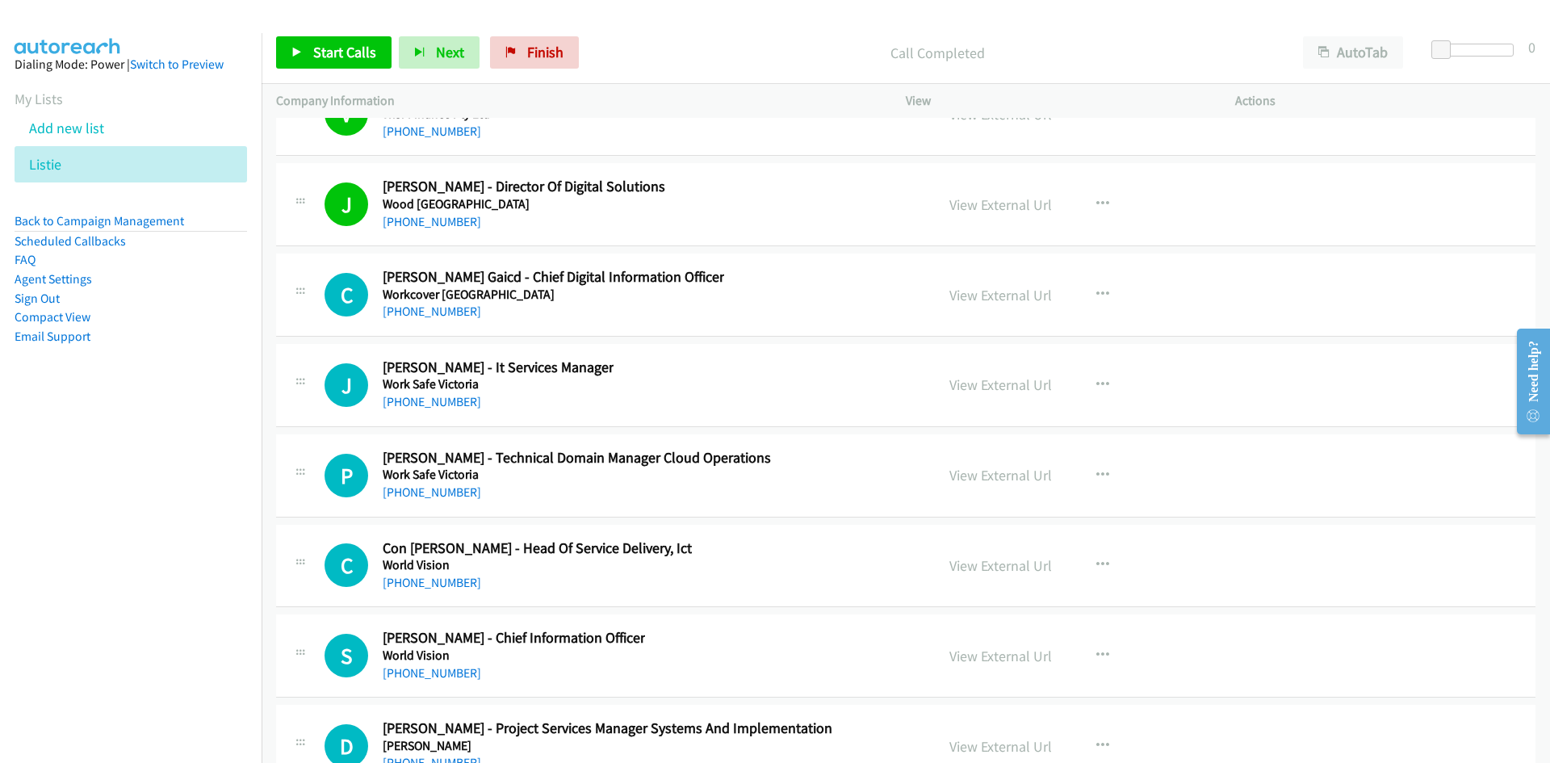
scroll to position [39121, 0]
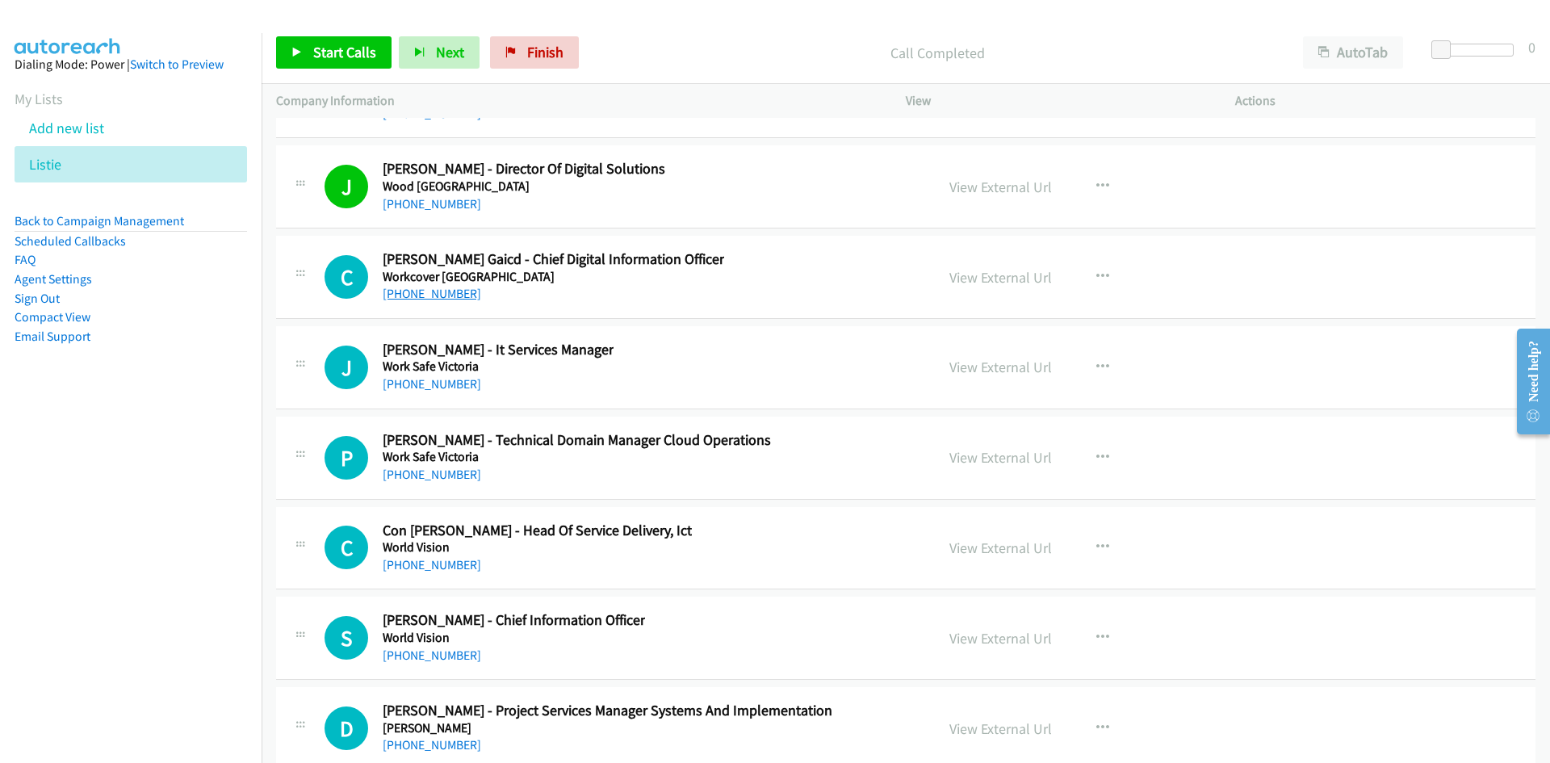
click at [462, 296] on link "[PHONE_NUMBER]" at bounding box center [432, 293] width 99 height 15
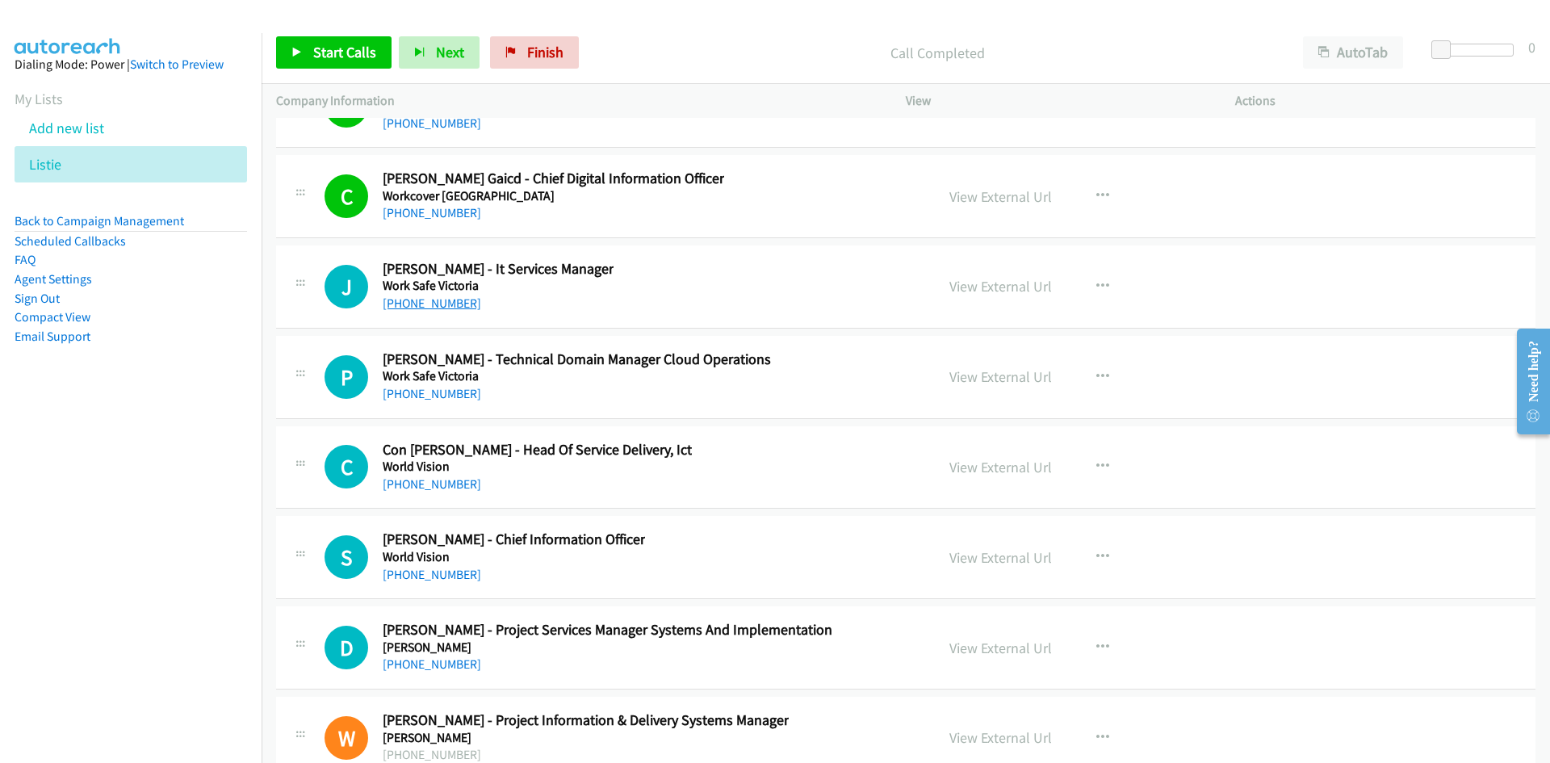
click at [446, 304] on link "[PHONE_NUMBER]" at bounding box center [432, 303] width 99 height 15
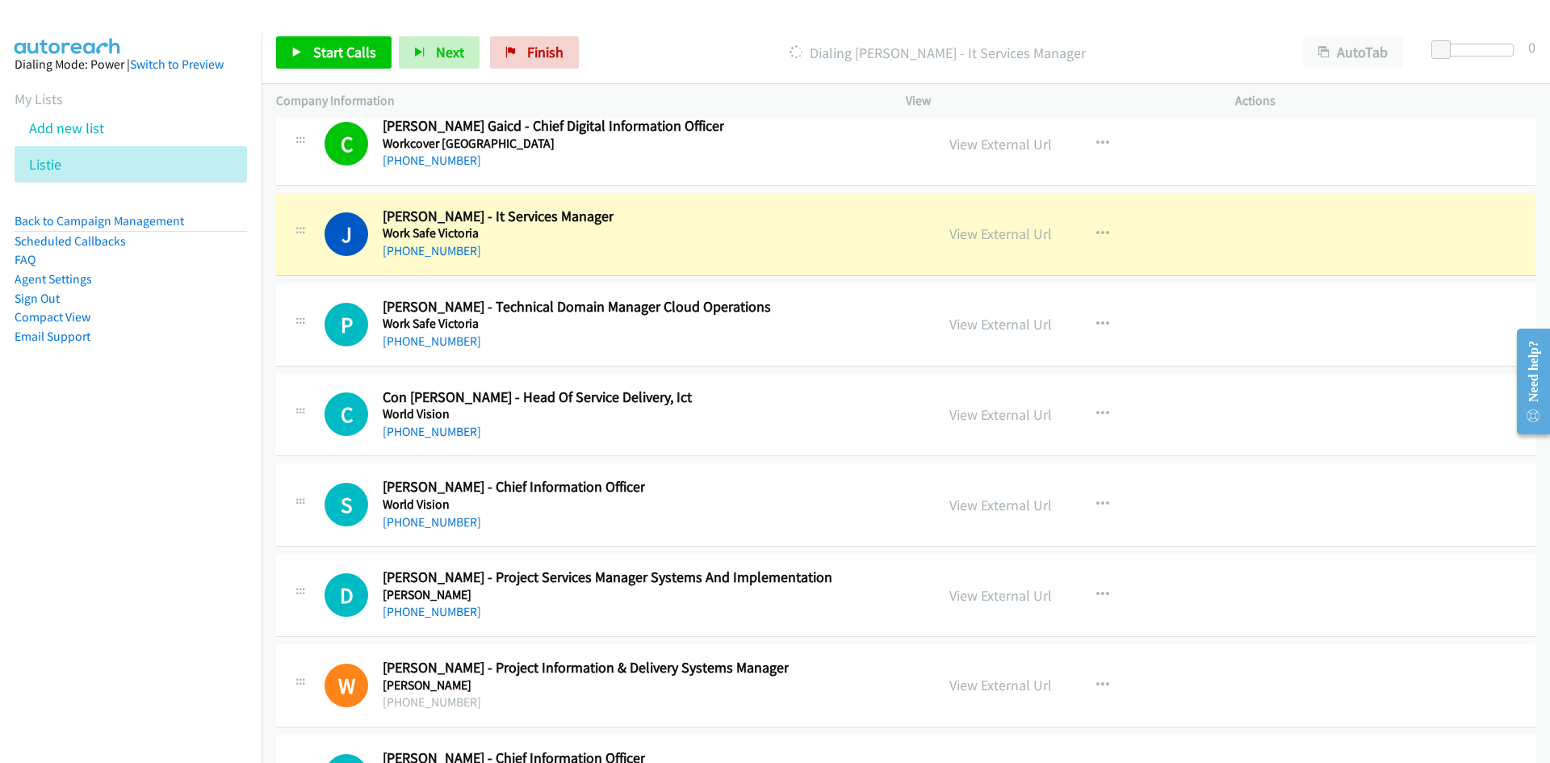
scroll to position [39282, 0]
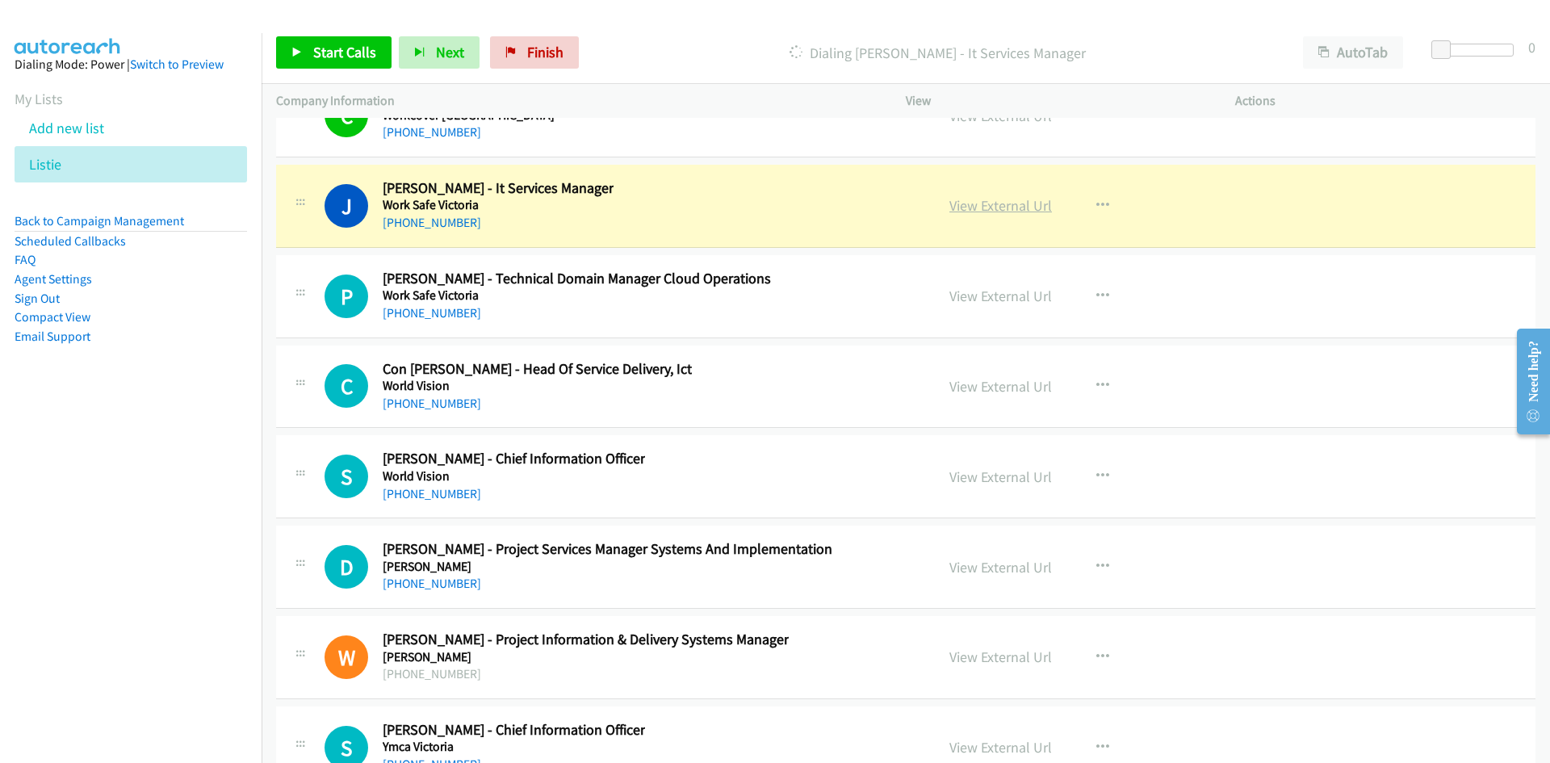
click at [1000, 203] on link "View External Url" at bounding box center [1001, 205] width 103 height 19
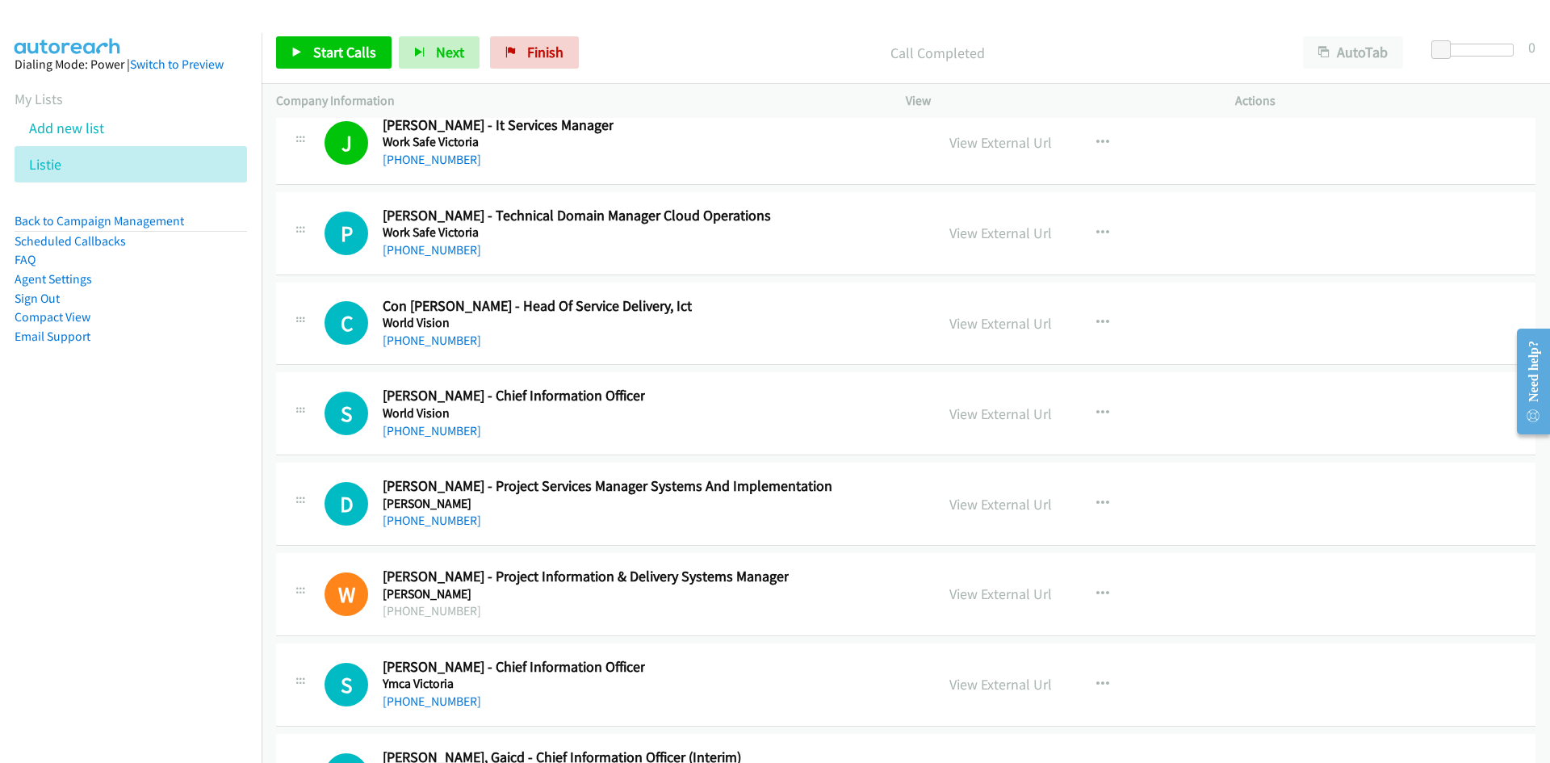
scroll to position [39363, 0]
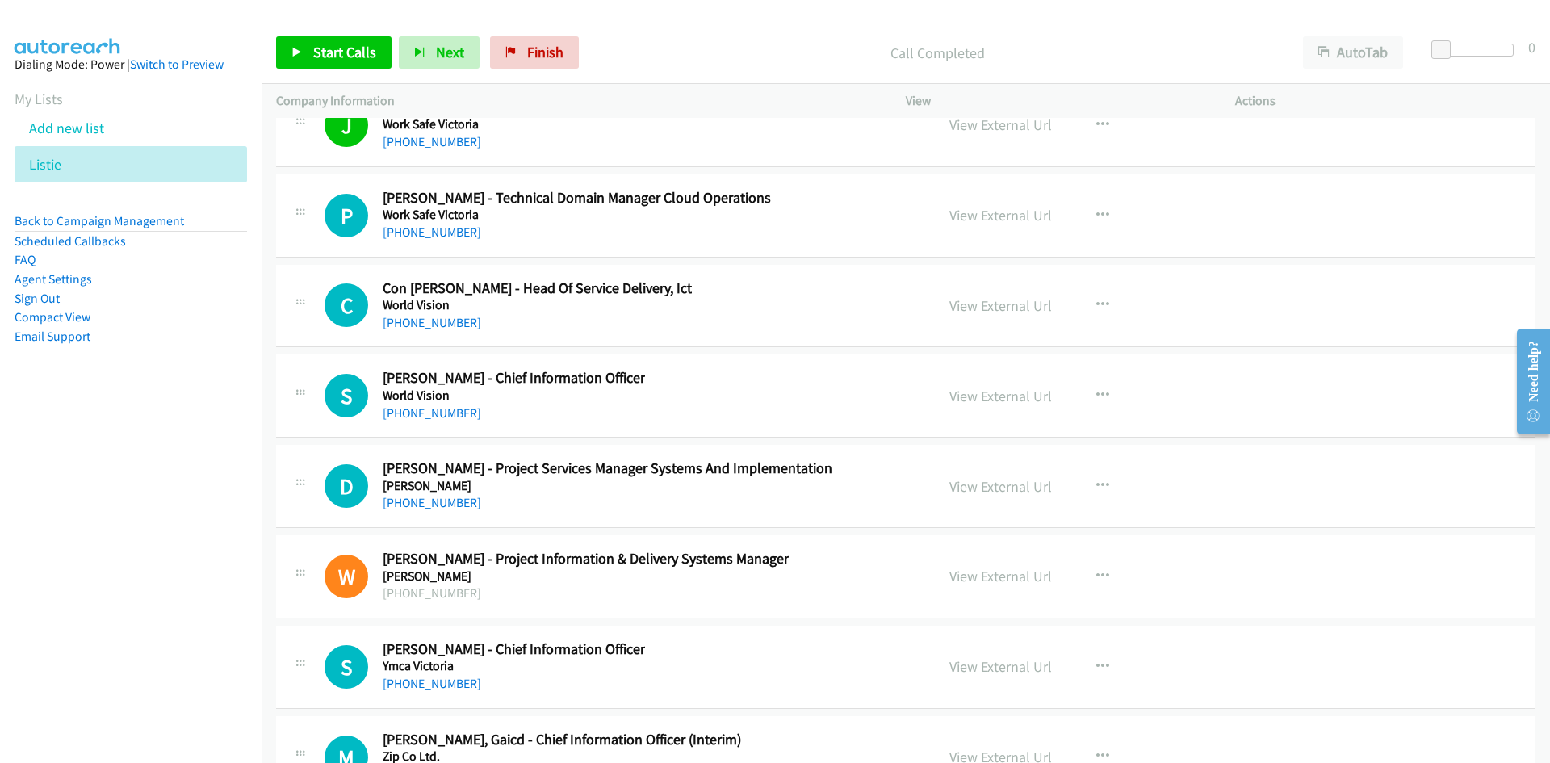
drag, startPoint x: 447, startPoint y: 235, endPoint x: 146, endPoint y: 407, distance: 346.8
click at [447, 235] on link "[PHONE_NUMBER]" at bounding box center [432, 231] width 99 height 15
drag, startPoint x: 445, startPoint y: 328, endPoint x: 295, endPoint y: 379, distance: 158.6
click at [445, 328] on link "[PHONE_NUMBER]" at bounding box center [432, 322] width 99 height 15
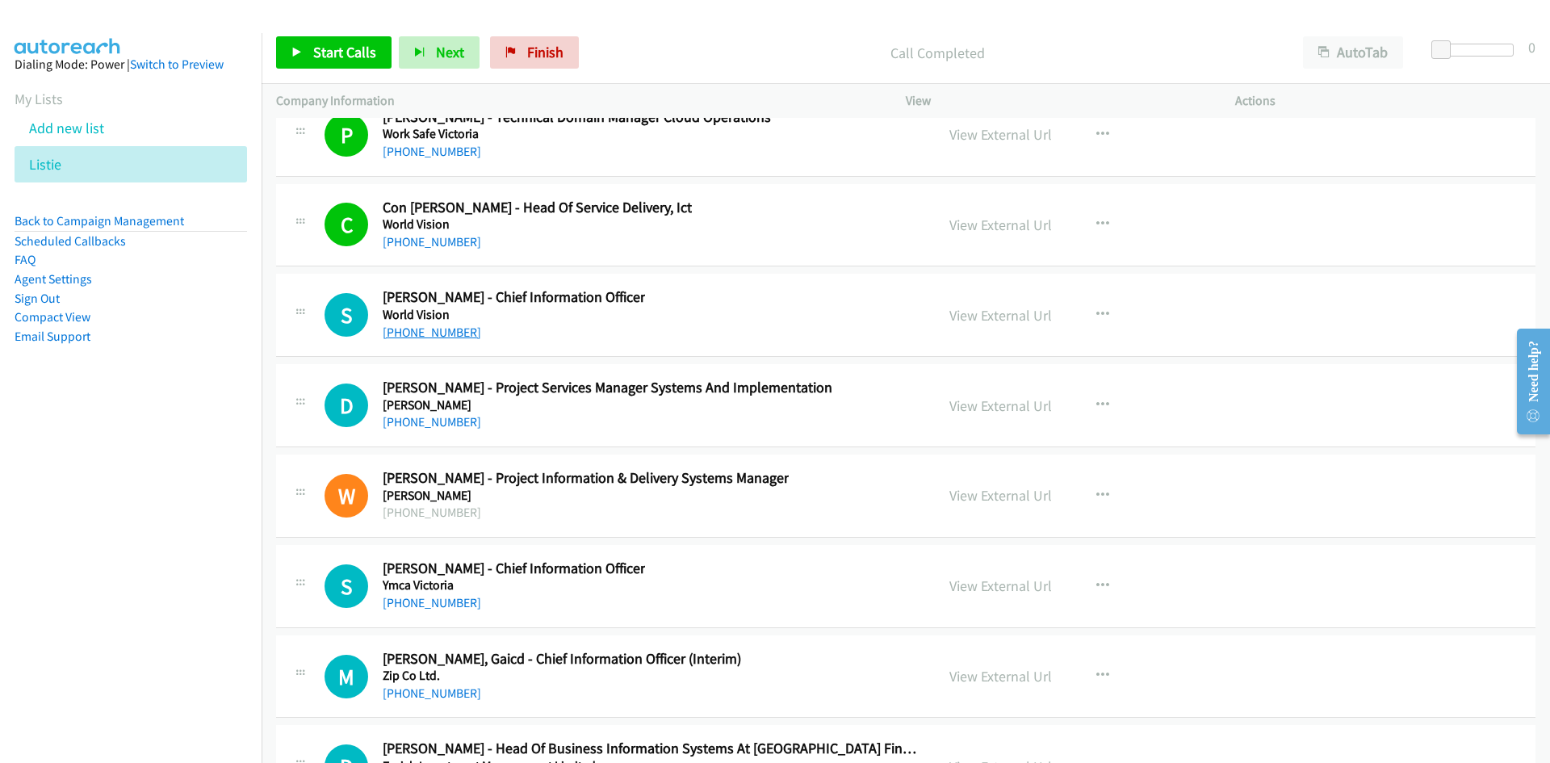
click at [446, 339] on link "[PHONE_NUMBER]" at bounding box center [432, 332] width 99 height 15
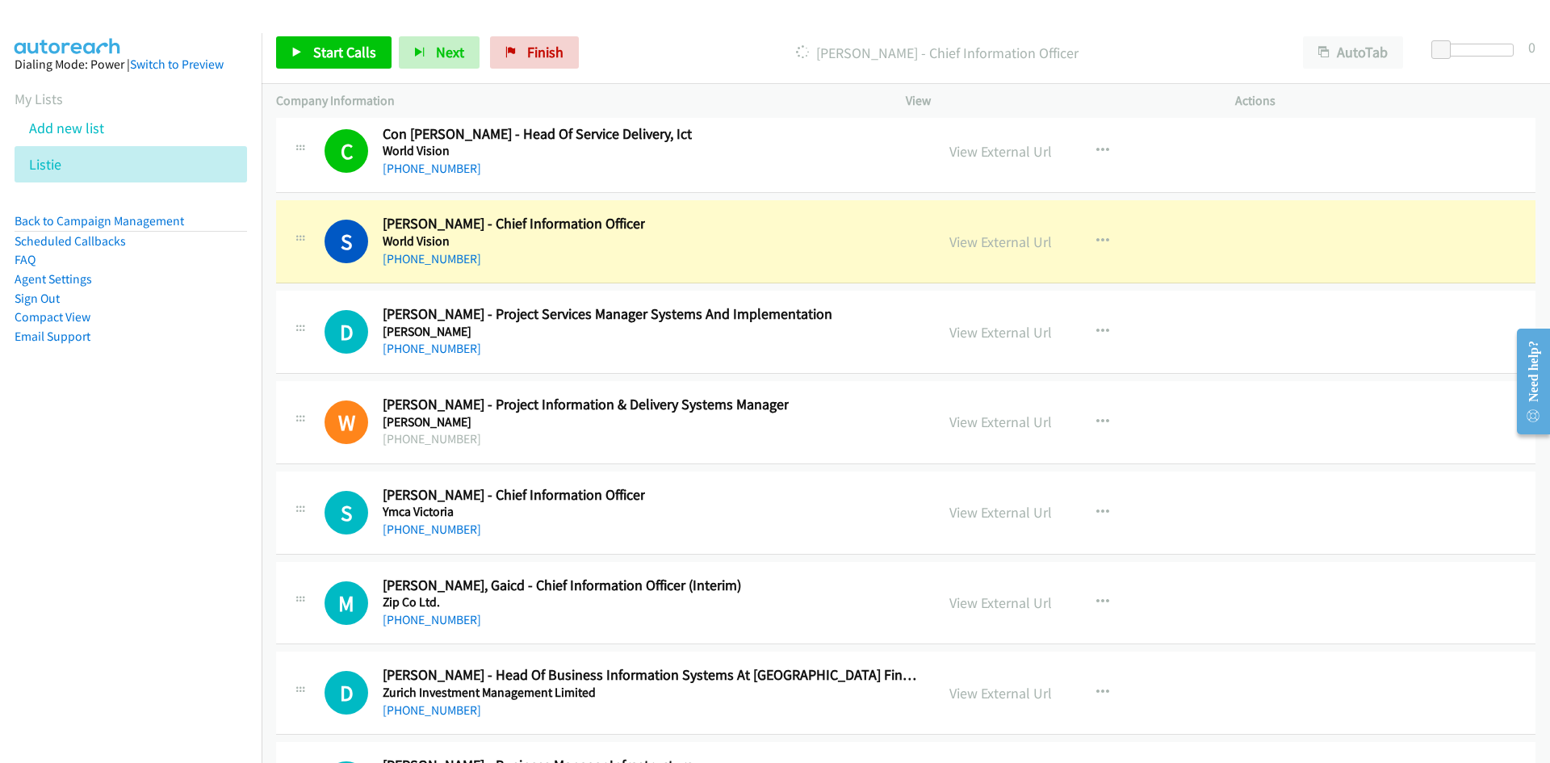
scroll to position [39524, 0]
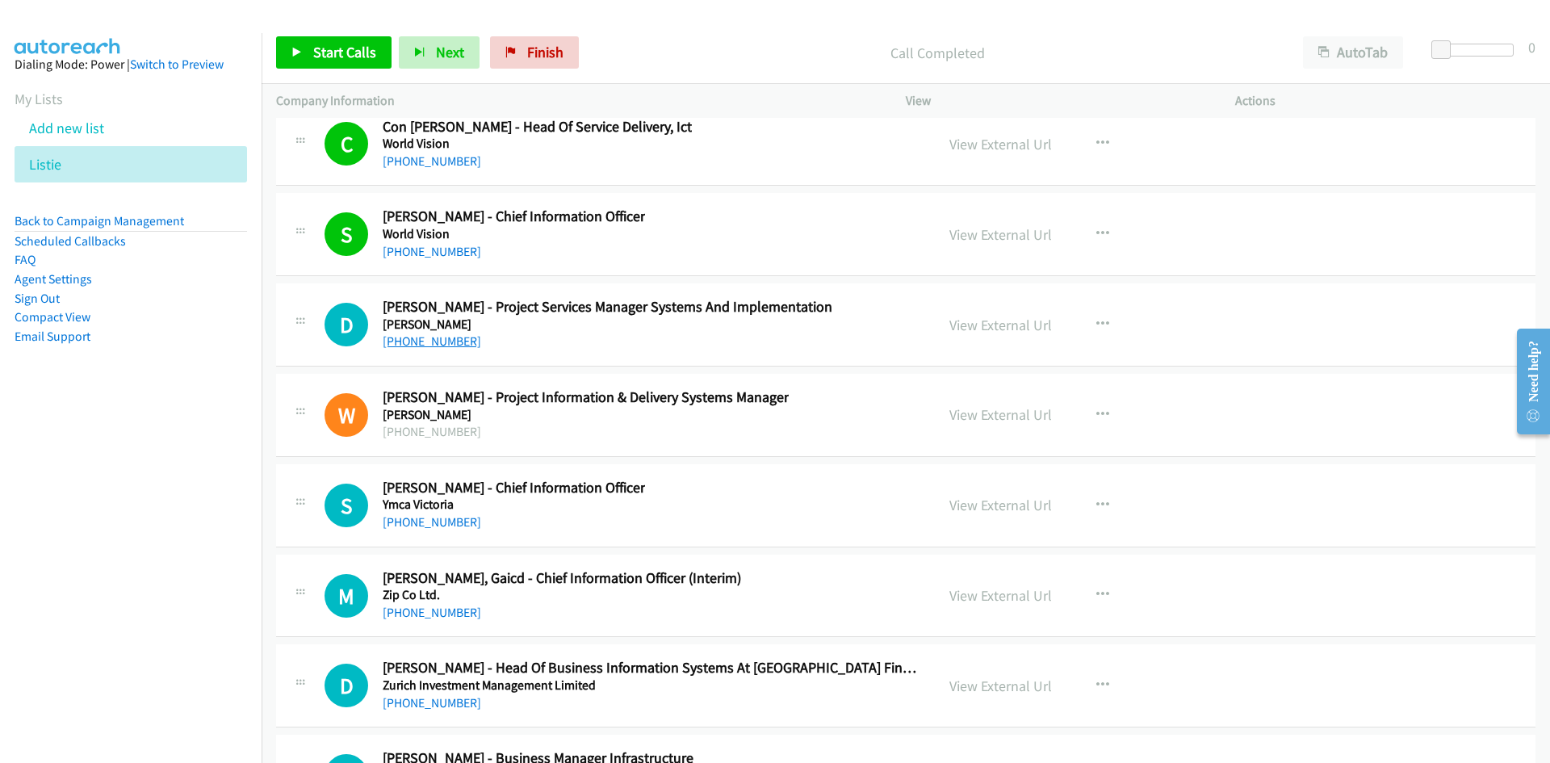
click at [449, 343] on link "[PHONE_NUMBER]" at bounding box center [432, 340] width 99 height 15
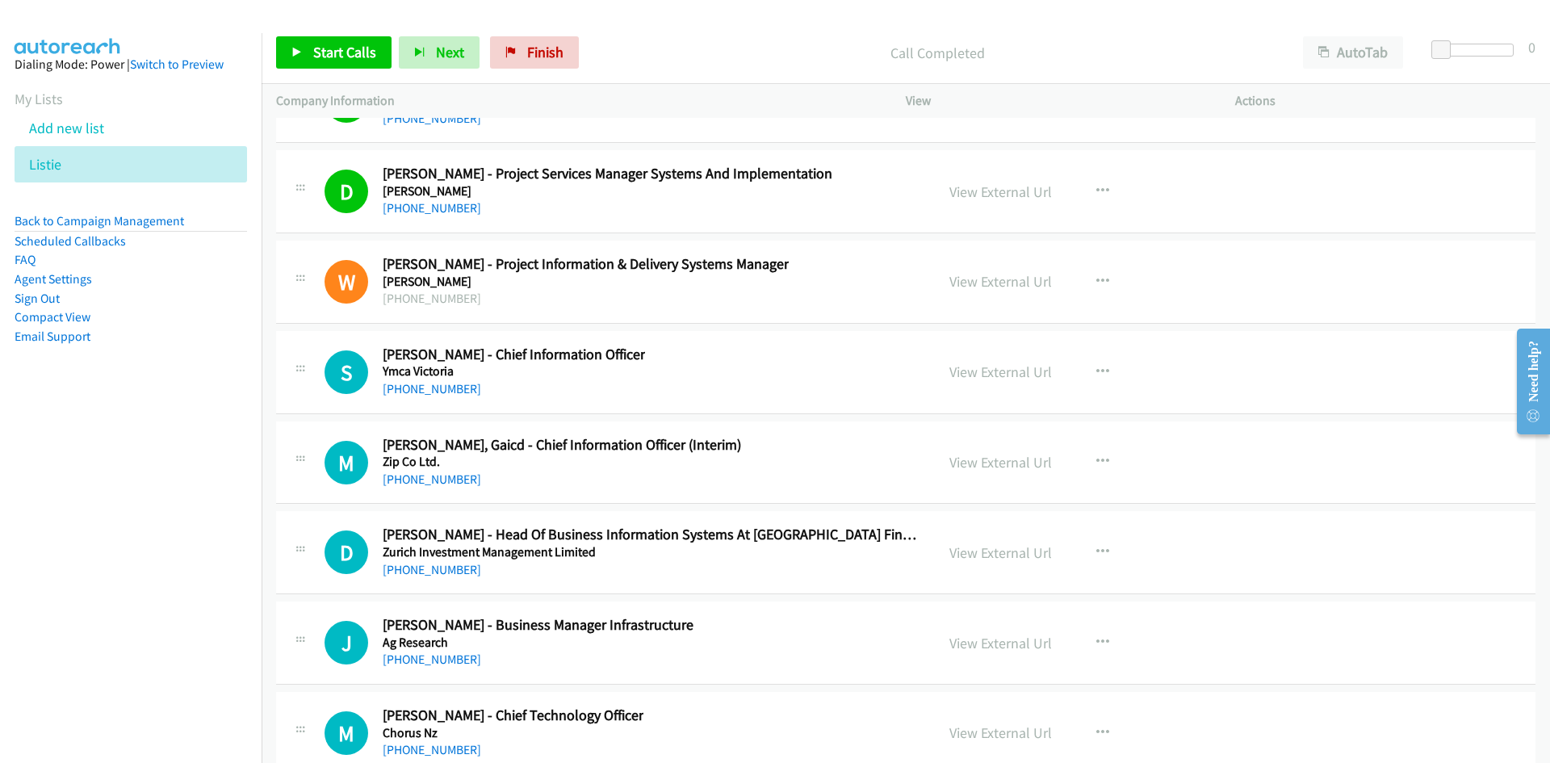
scroll to position [39686, 0]
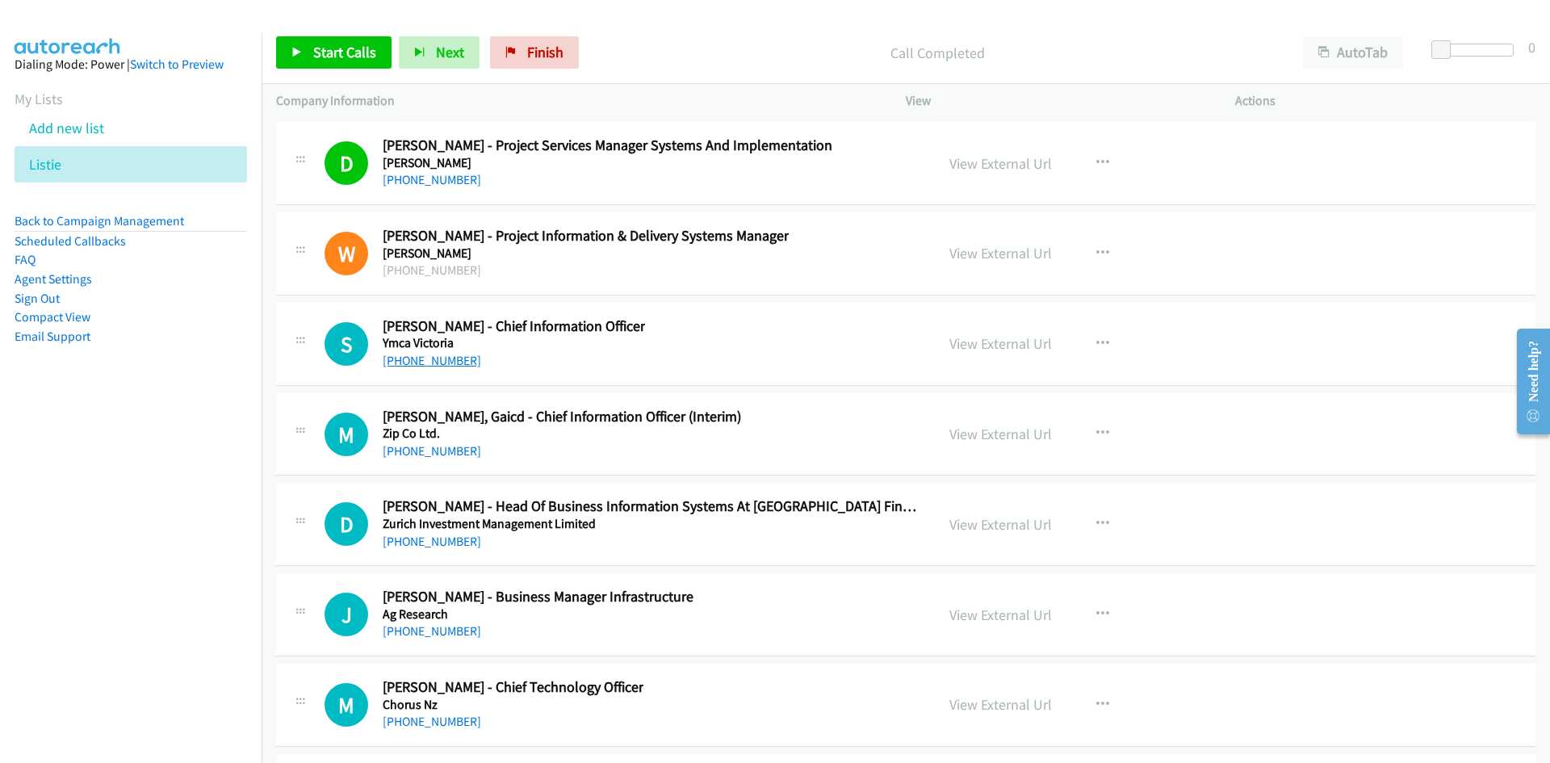
click at [441, 359] on link "[PHONE_NUMBER]" at bounding box center [432, 360] width 99 height 15
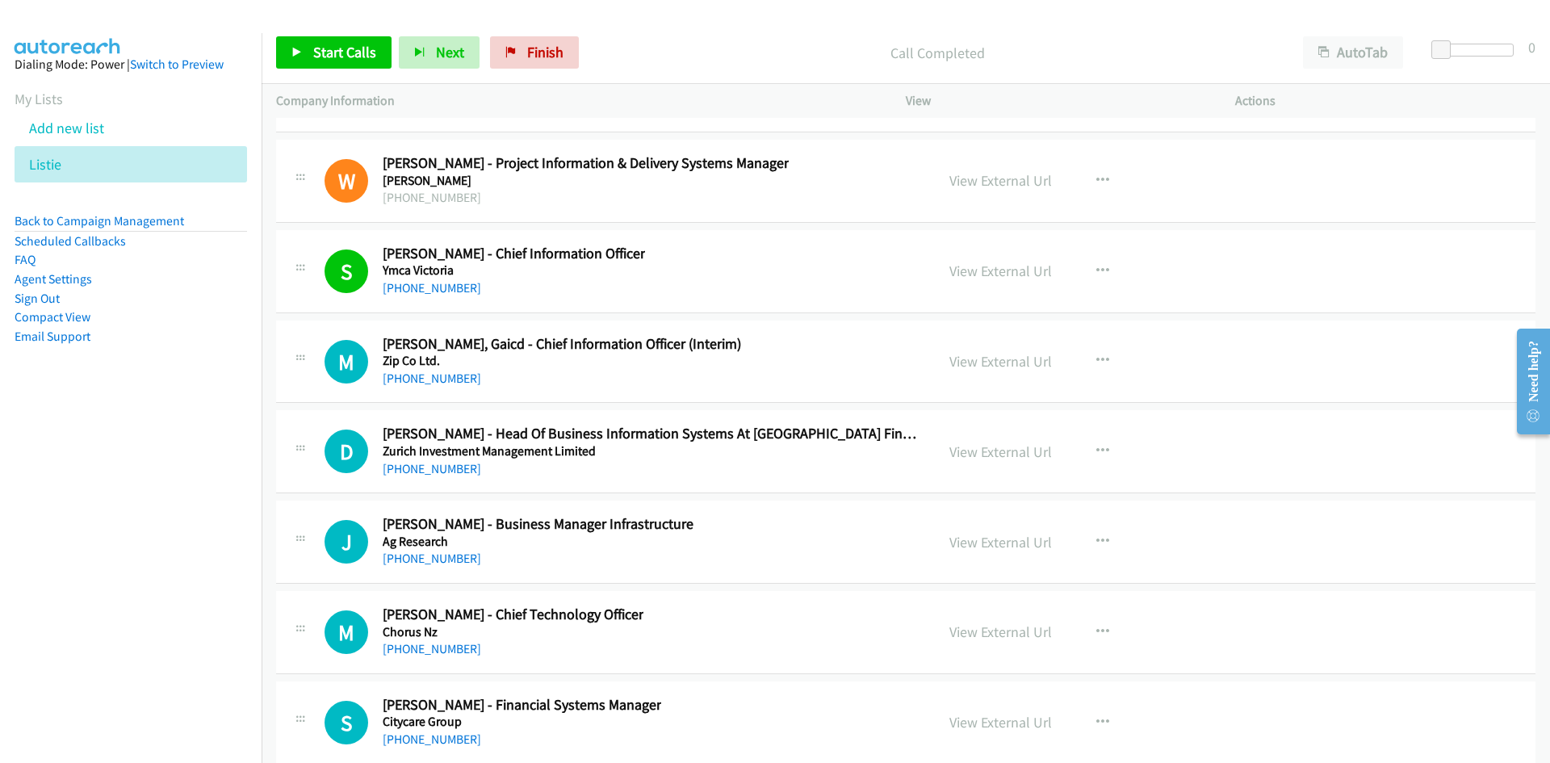
scroll to position [39767, 0]
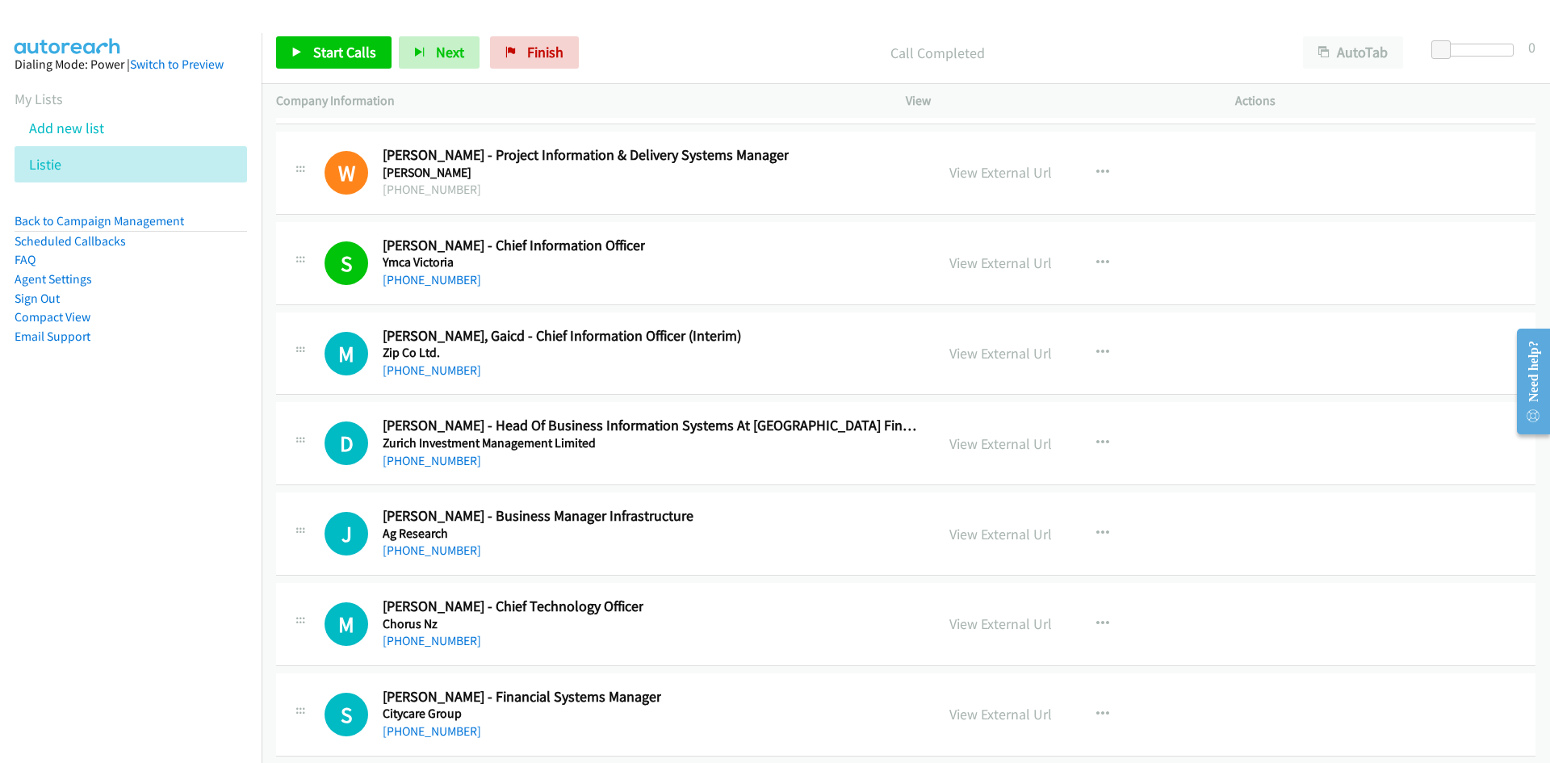
drag, startPoint x: 451, startPoint y: 375, endPoint x: 2, endPoint y: 566, distance: 487.7
click at [451, 375] on link "[PHONE_NUMBER]" at bounding box center [432, 370] width 99 height 15
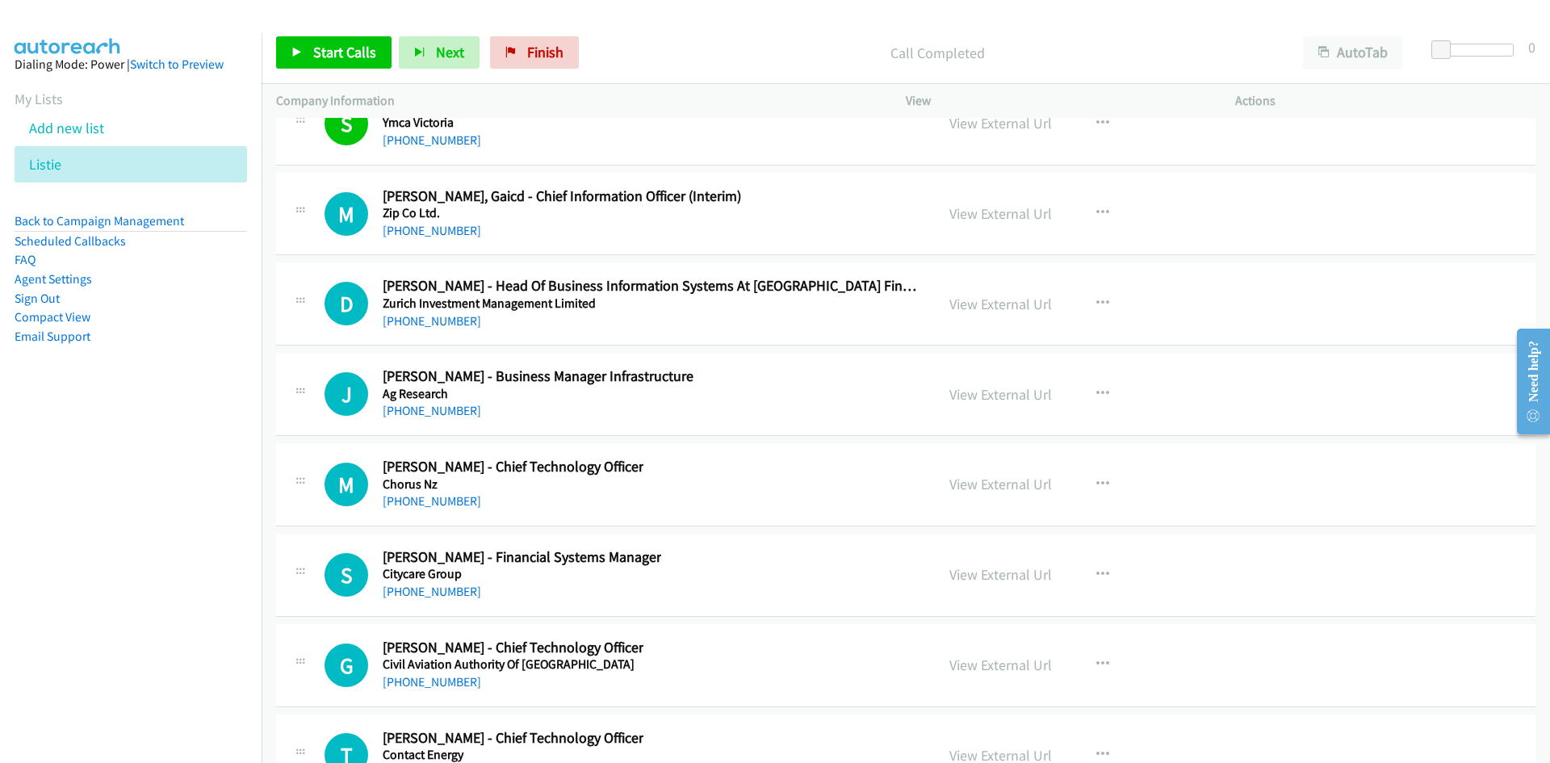
scroll to position [39928, 0]
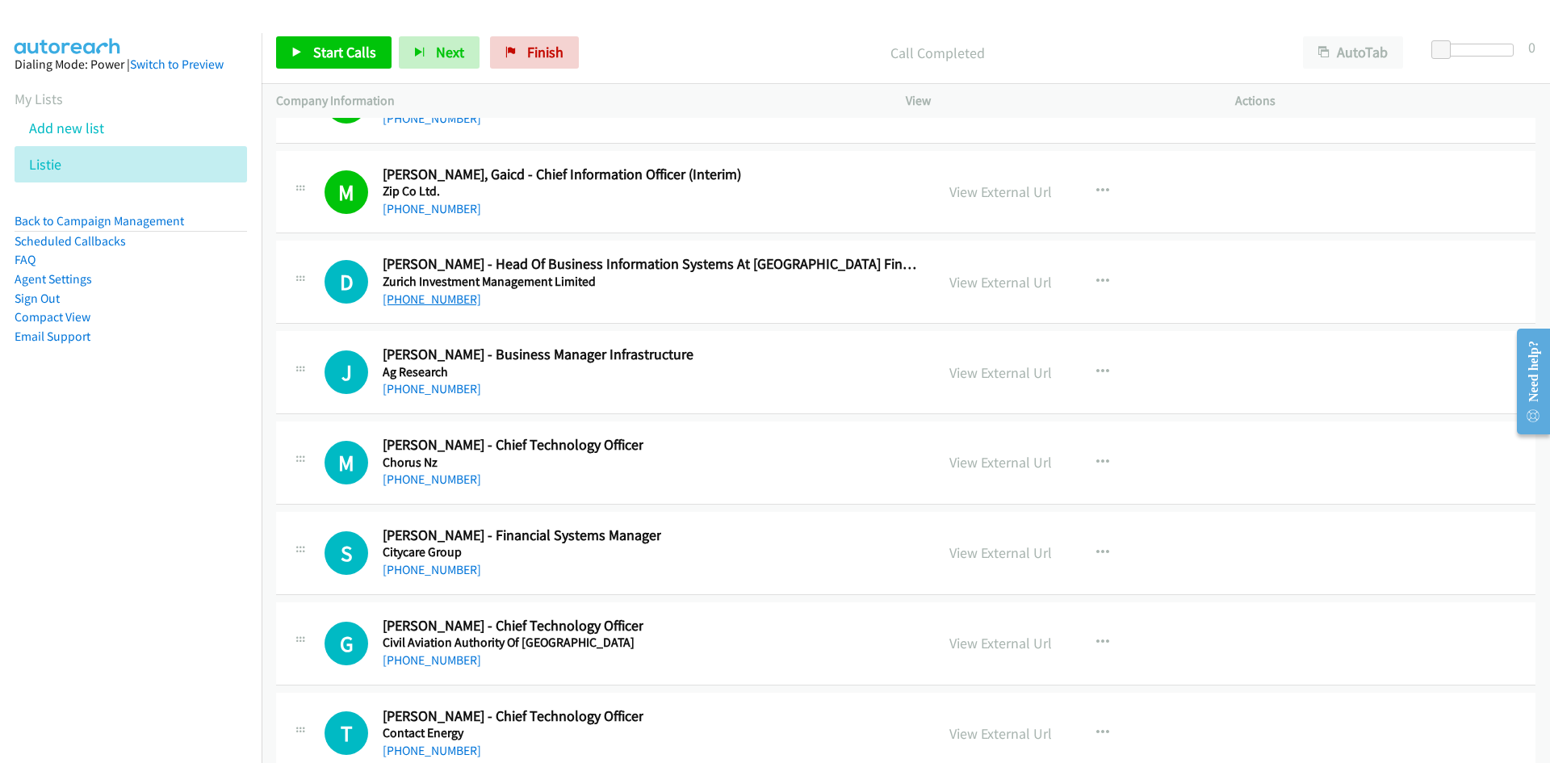
click at [421, 297] on link "[PHONE_NUMBER]" at bounding box center [432, 298] width 99 height 15
drag, startPoint x: 458, startPoint y: 392, endPoint x: 1, endPoint y: 519, distance: 474.5
click at [458, 392] on link "[PHONE_NUMBER]" at bounding box center [432, 388] width 99 height 15
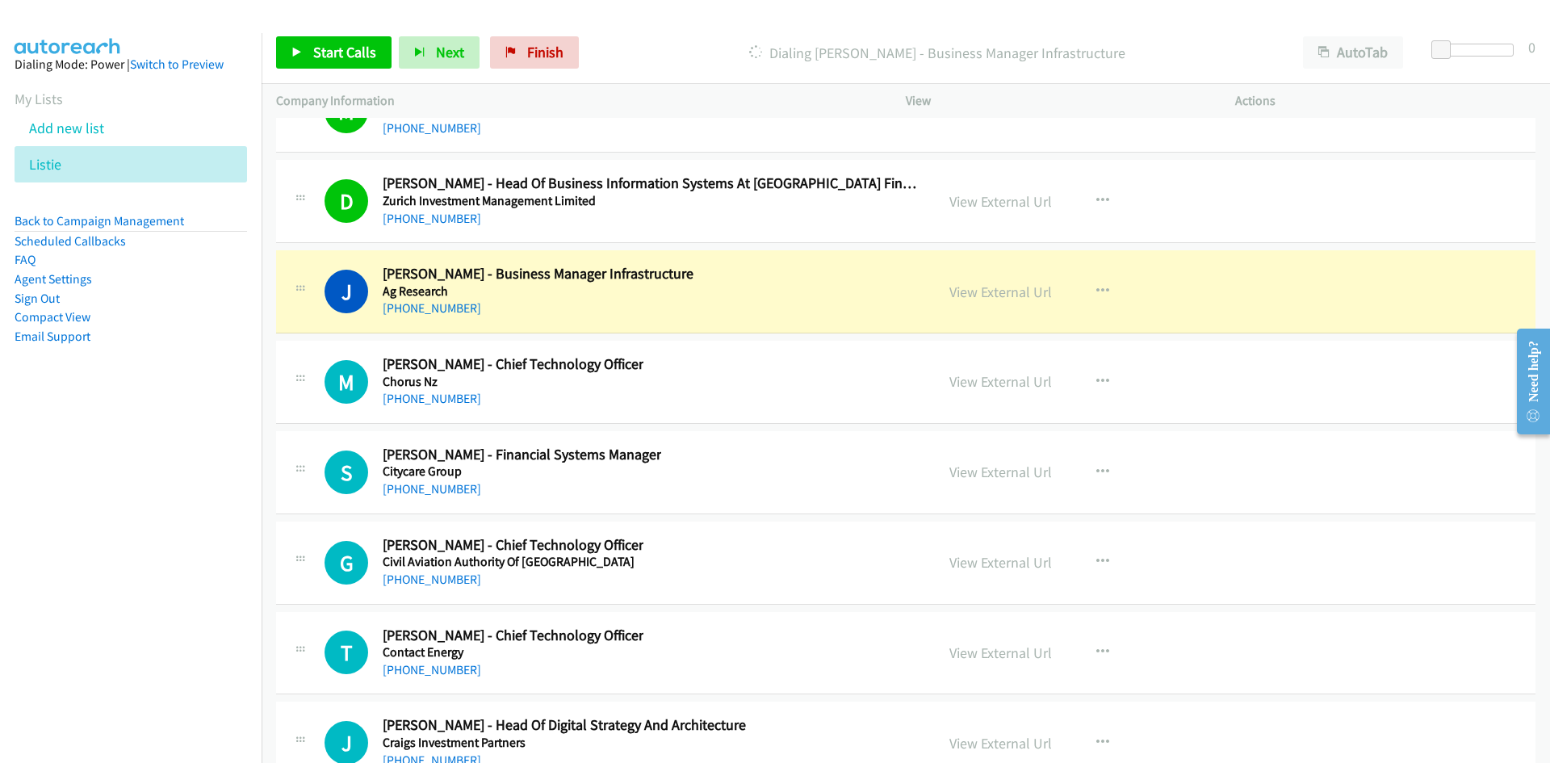
scroll to position [40090, 0]
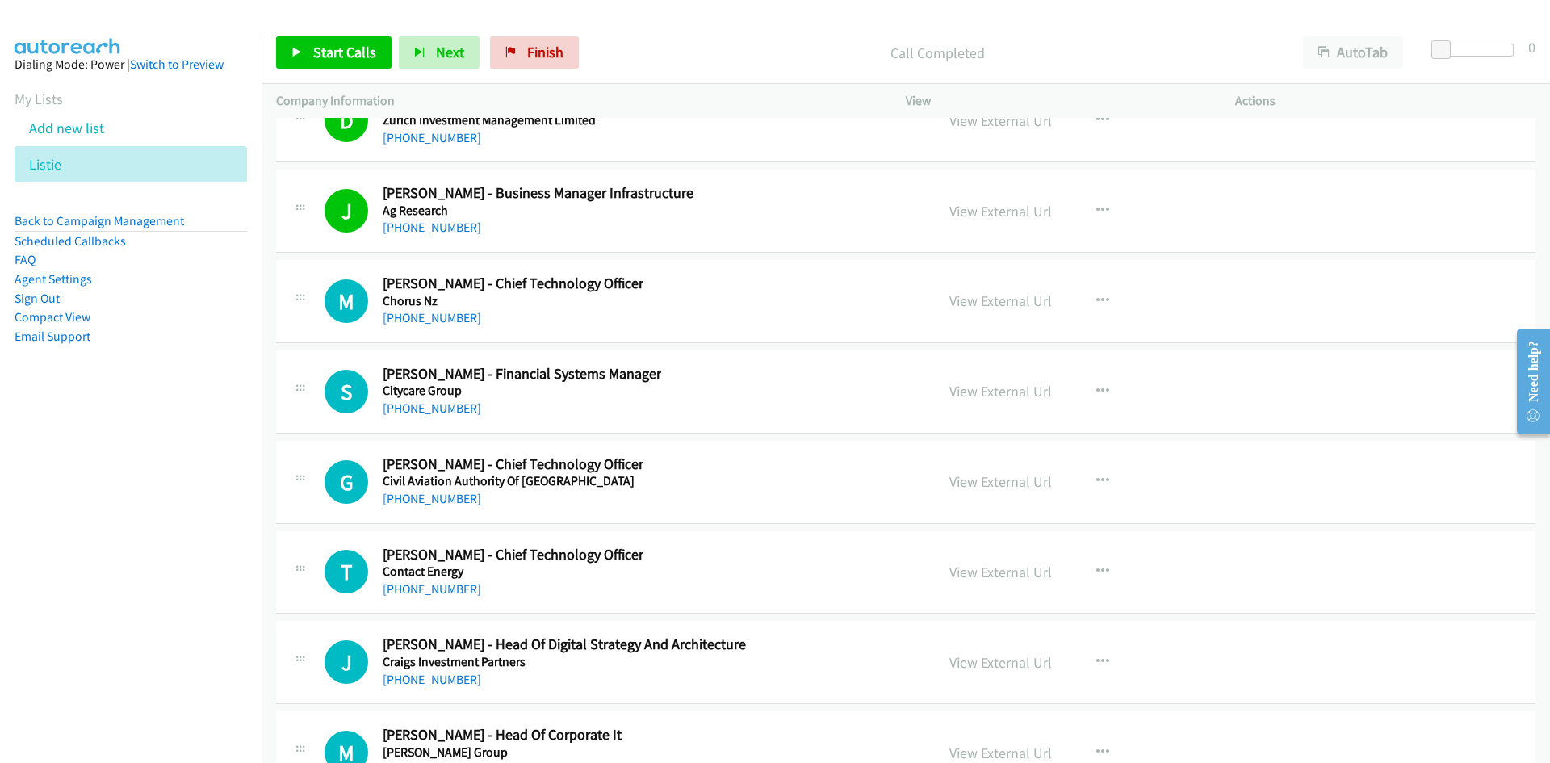
drag, startPoint x: 415, startPoint y: 321, endPoint x: 250, endPoint y: 384, distance: 177.1
click at [415, 321] on link "[PHONE_NUMBER]" at bounding box center [432, 317] width 99 height 15
drag, startPoint x: 412, startPoint y: 407, endPoint x: 261, endPoint y: 472, distance: 164.6
click at [412, 407] on link "[PHONE_NUMBER]" at bounding box center [432, 408] width 99 height 15
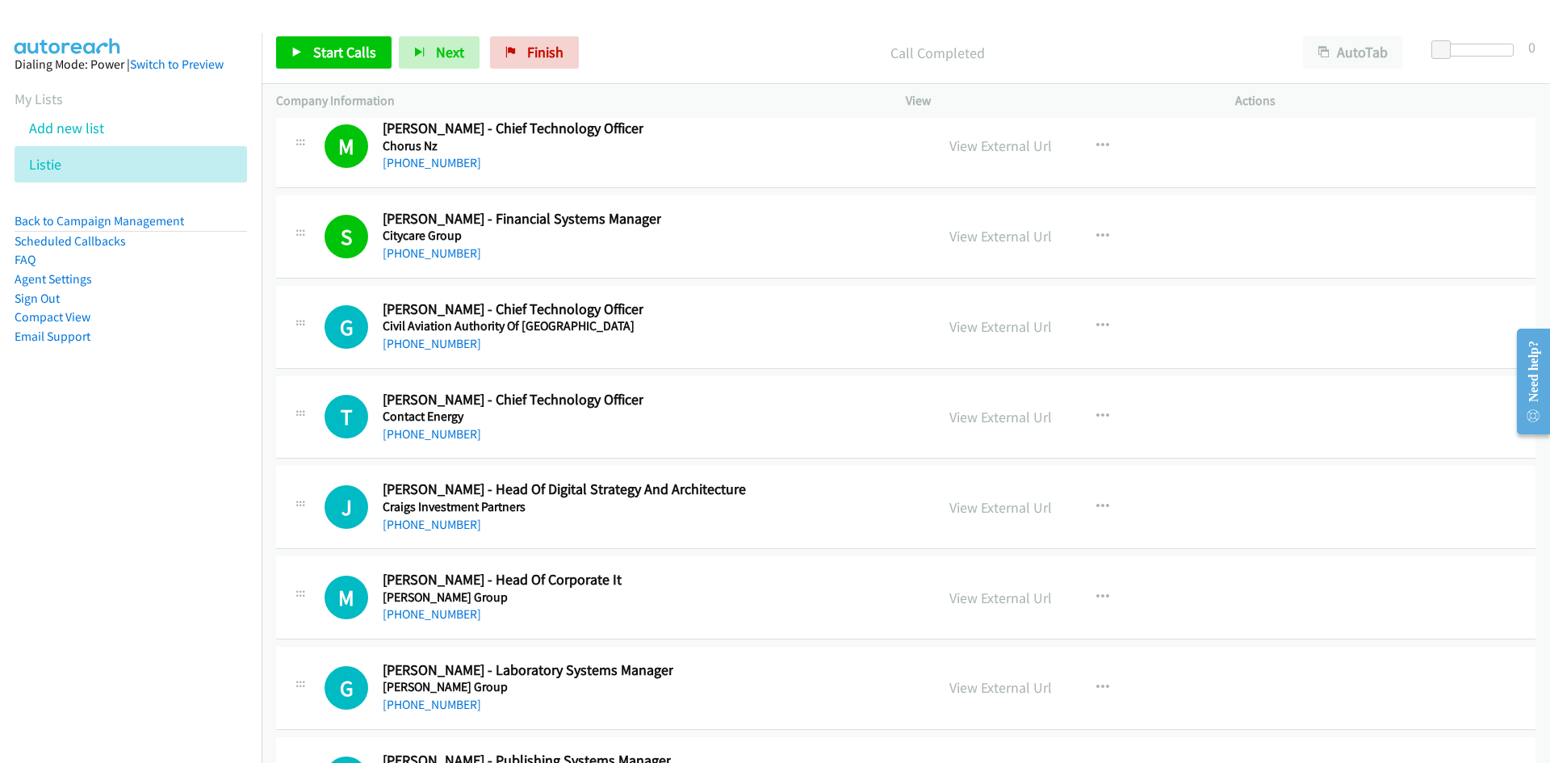
scroll to position [40251, 0]
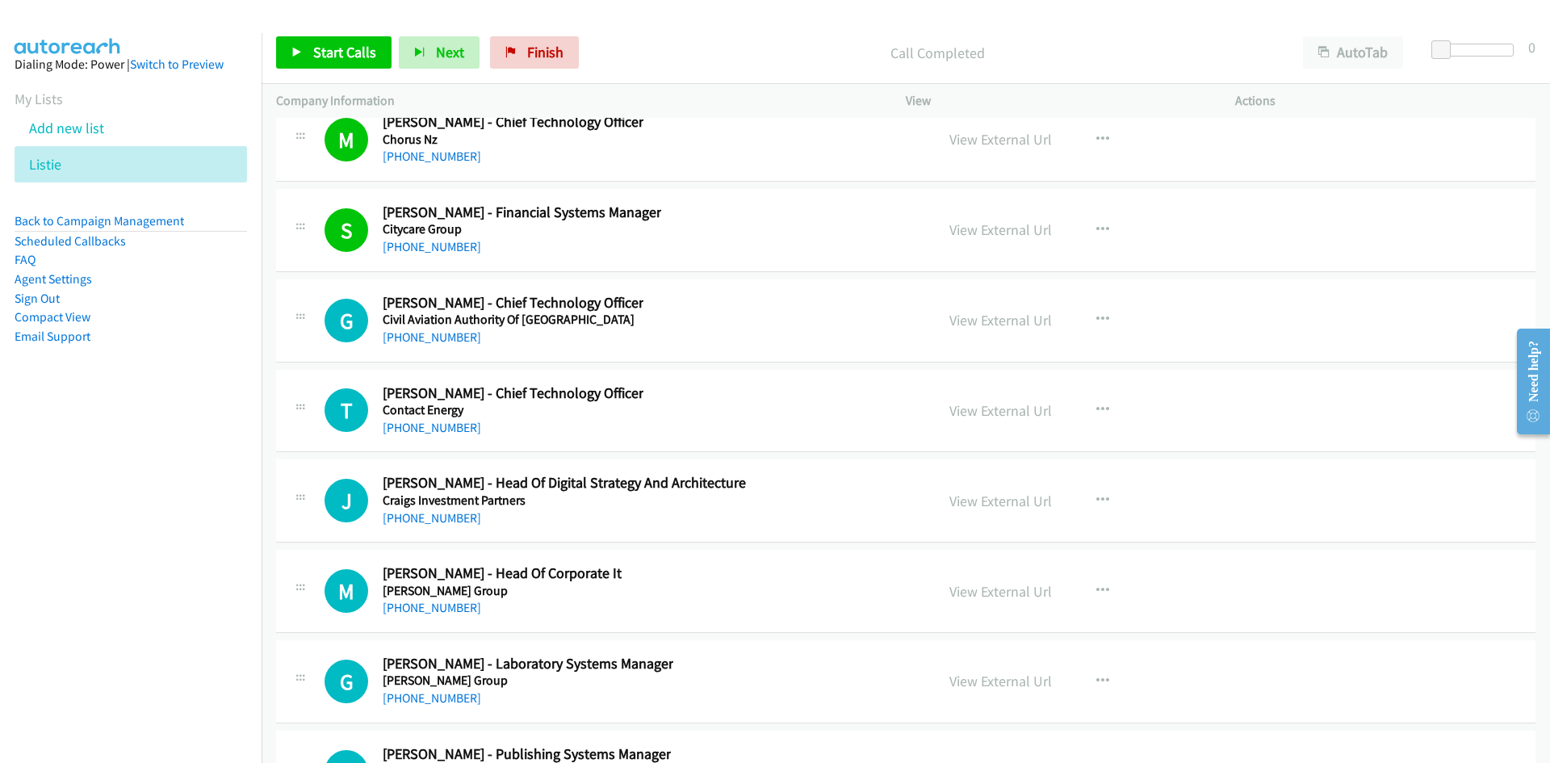
drag, startPoint x: 433, startPoint y: 338, endPoint x: 251, endPoint y: 391, distance: 189.1
click at [433, 338] on link "[PHONE_NUMBER]" at bounding box center [432, 336] width 99 height 15
drag, startPoint x: 437, startPoint y: 421, endPoint x: 186, endPoint y: 518, distance: 268.9
click at [437, 421] on link "[PHONE_NUMBER]" at bounding box center [432, 427] width 99 height 15
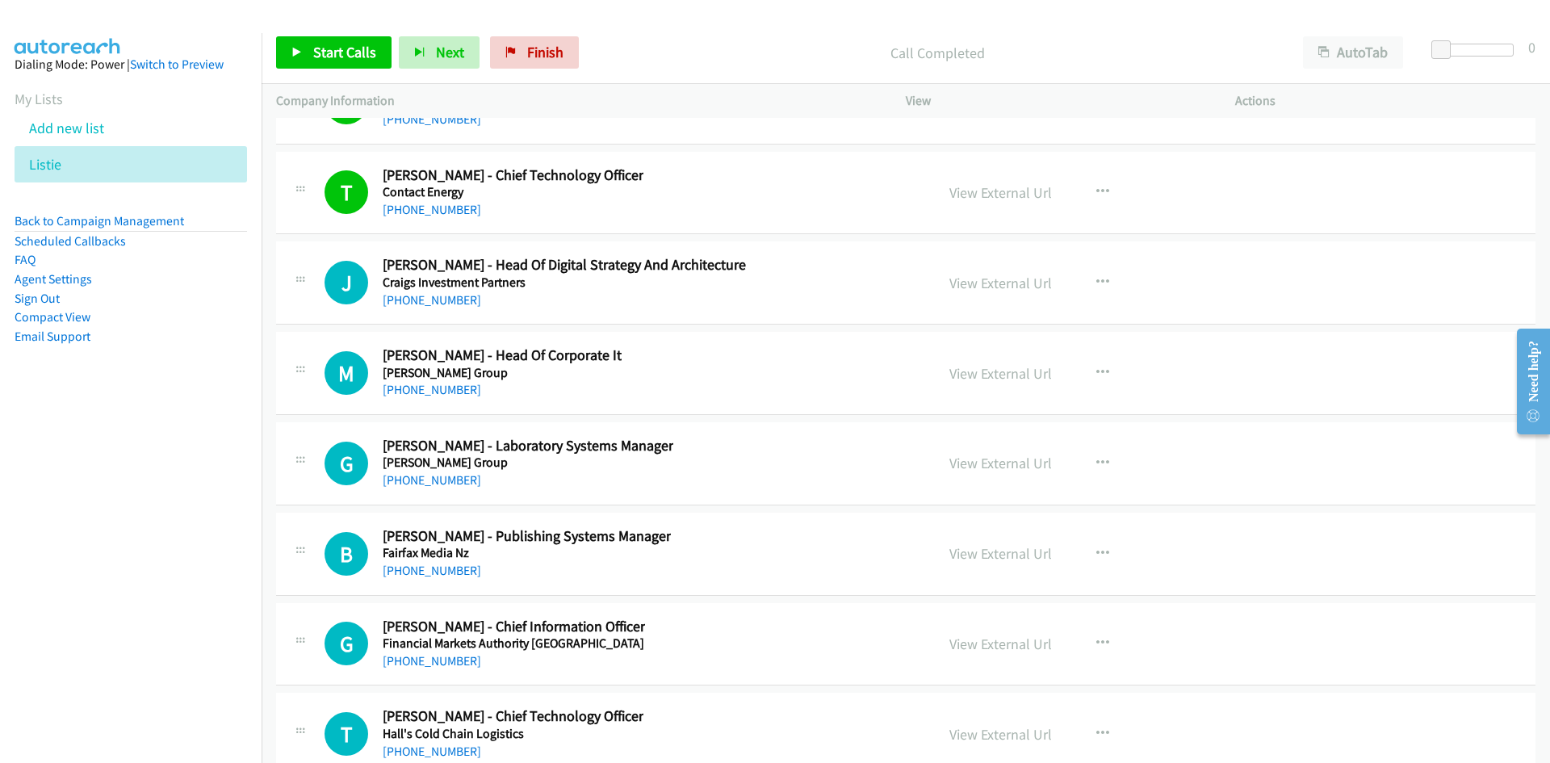
scroll to position [40493, 0]
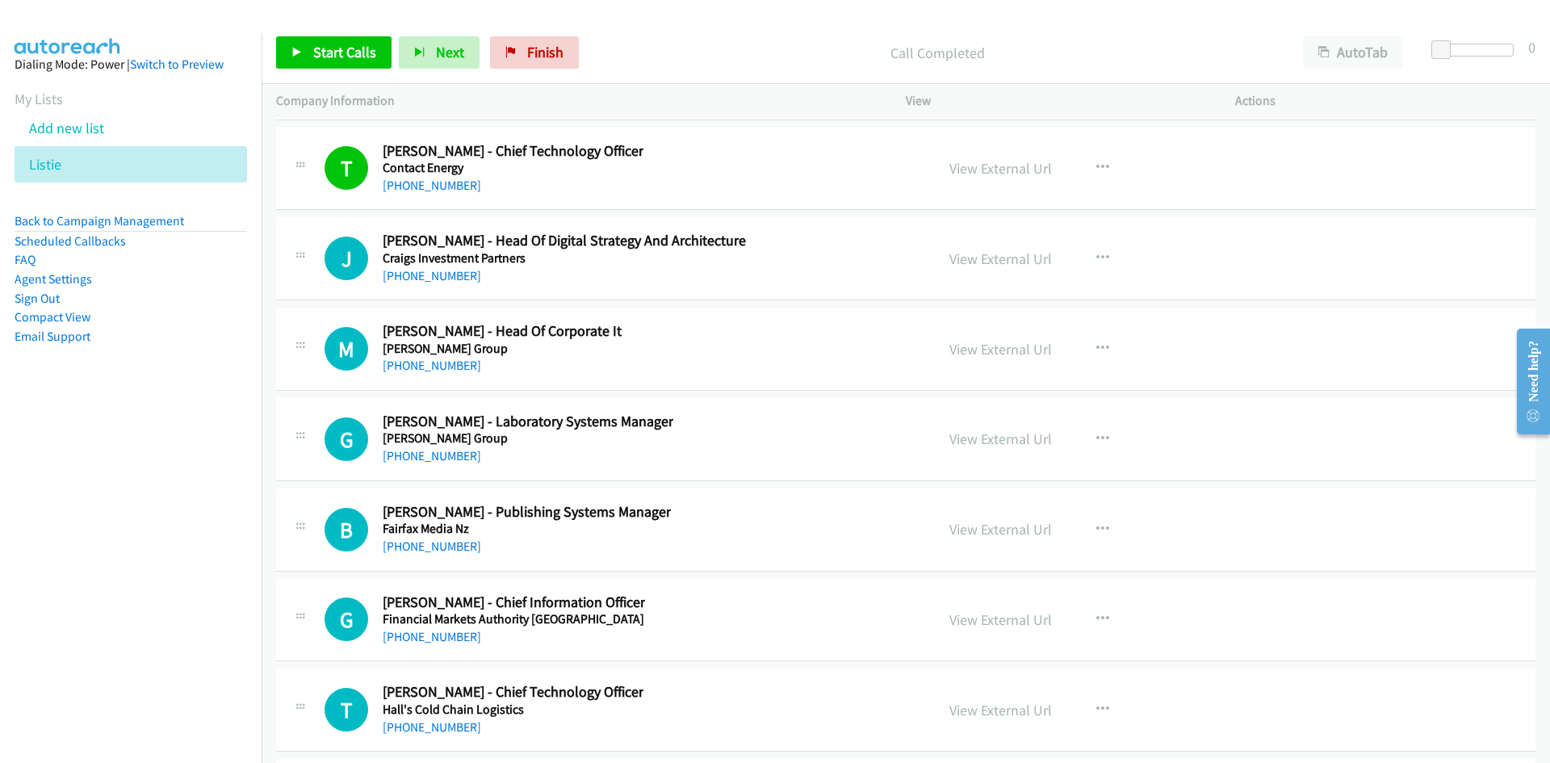
drag, startPoint x: 437, startPoint y: 278, endPoint x: 158, endPoint y: 453, distance: 329.1
click at [437, 278] on link "[PHONE_NUMBER]" at bounding box center [432, 275] width 99 height 15
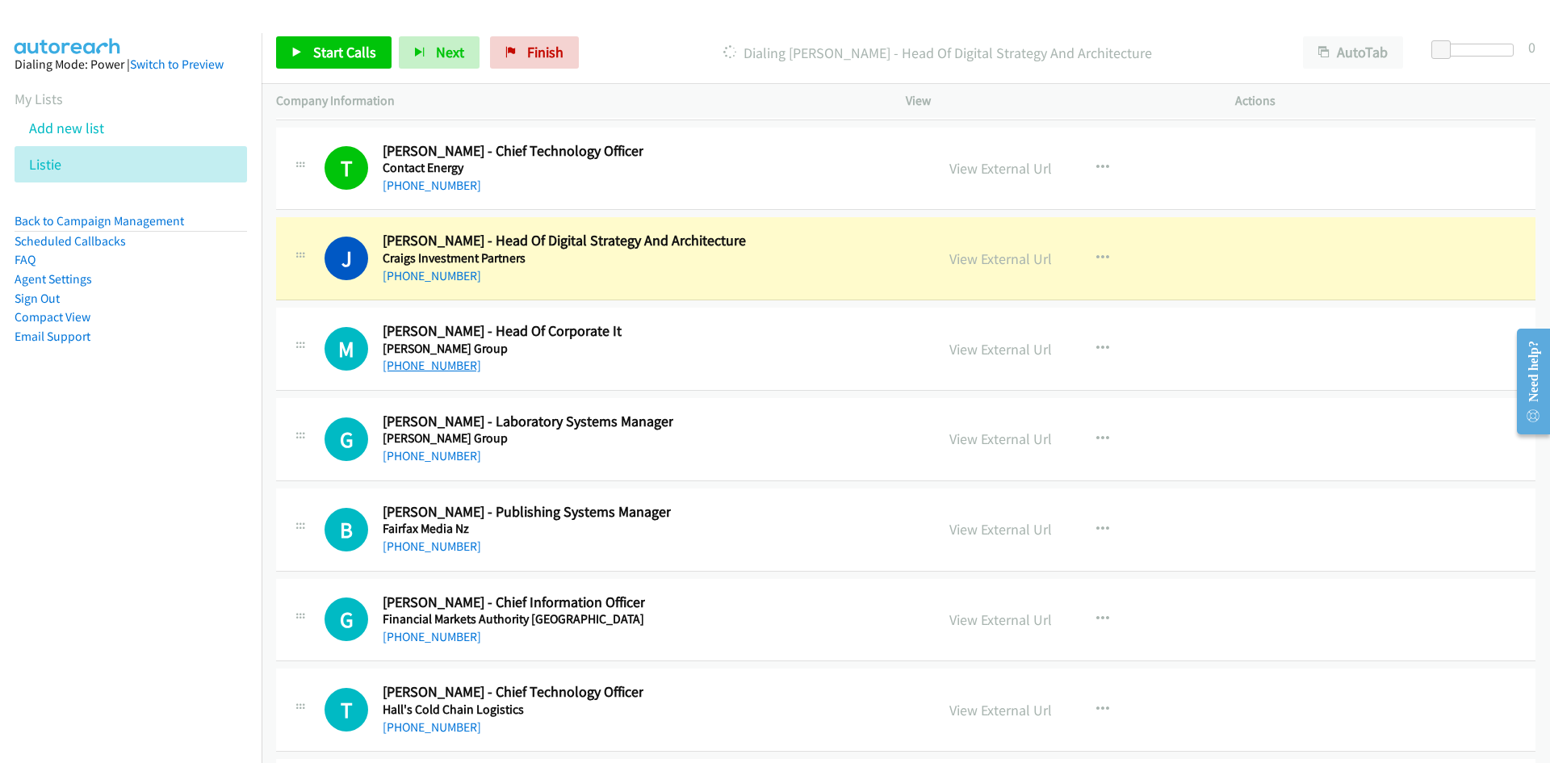
click at [413, 369] on link "[PHONE_NUMBER]" at bounding box center [432, 365] width 99 height 15
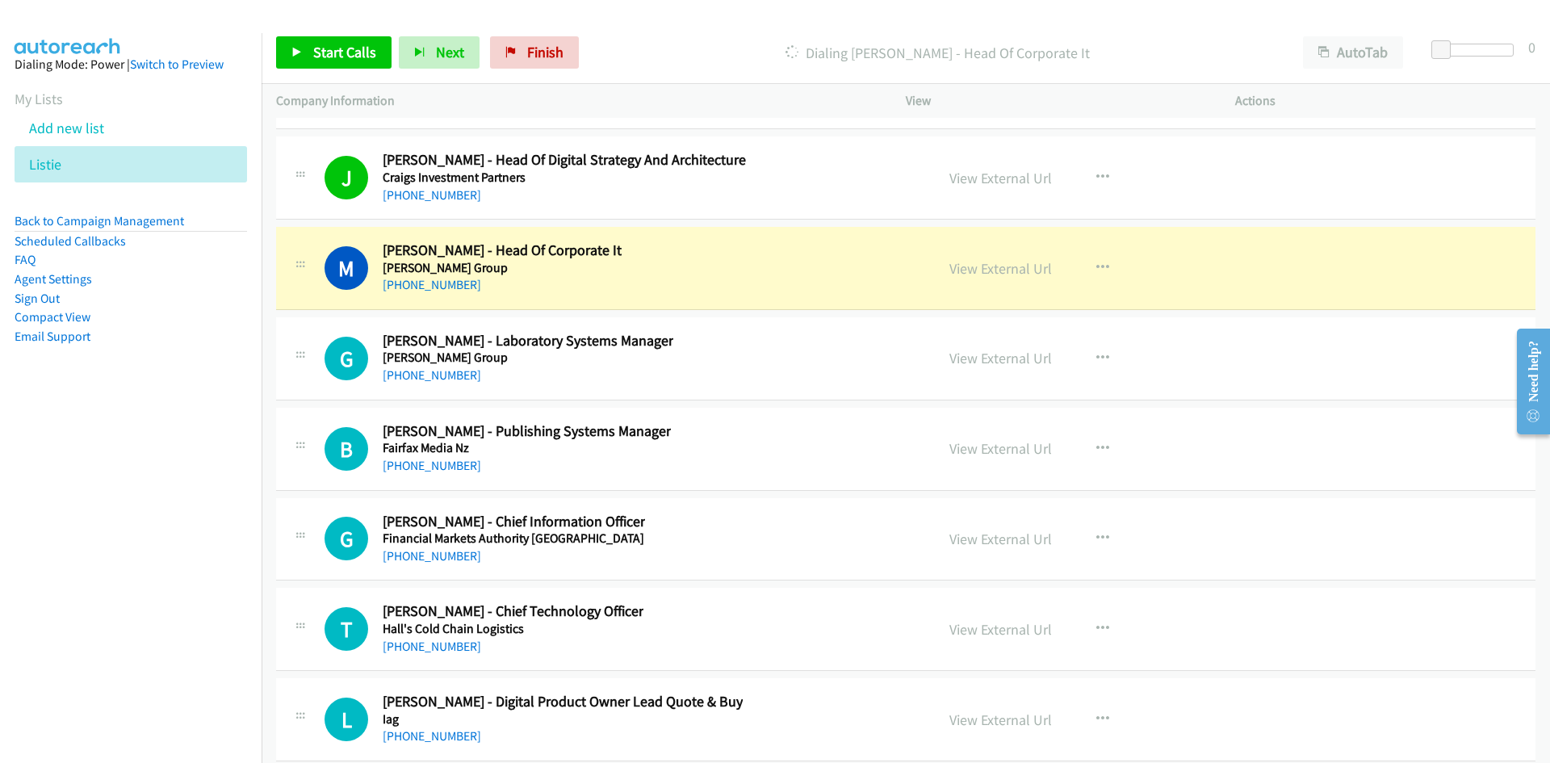
scroll to position [40655, 0]
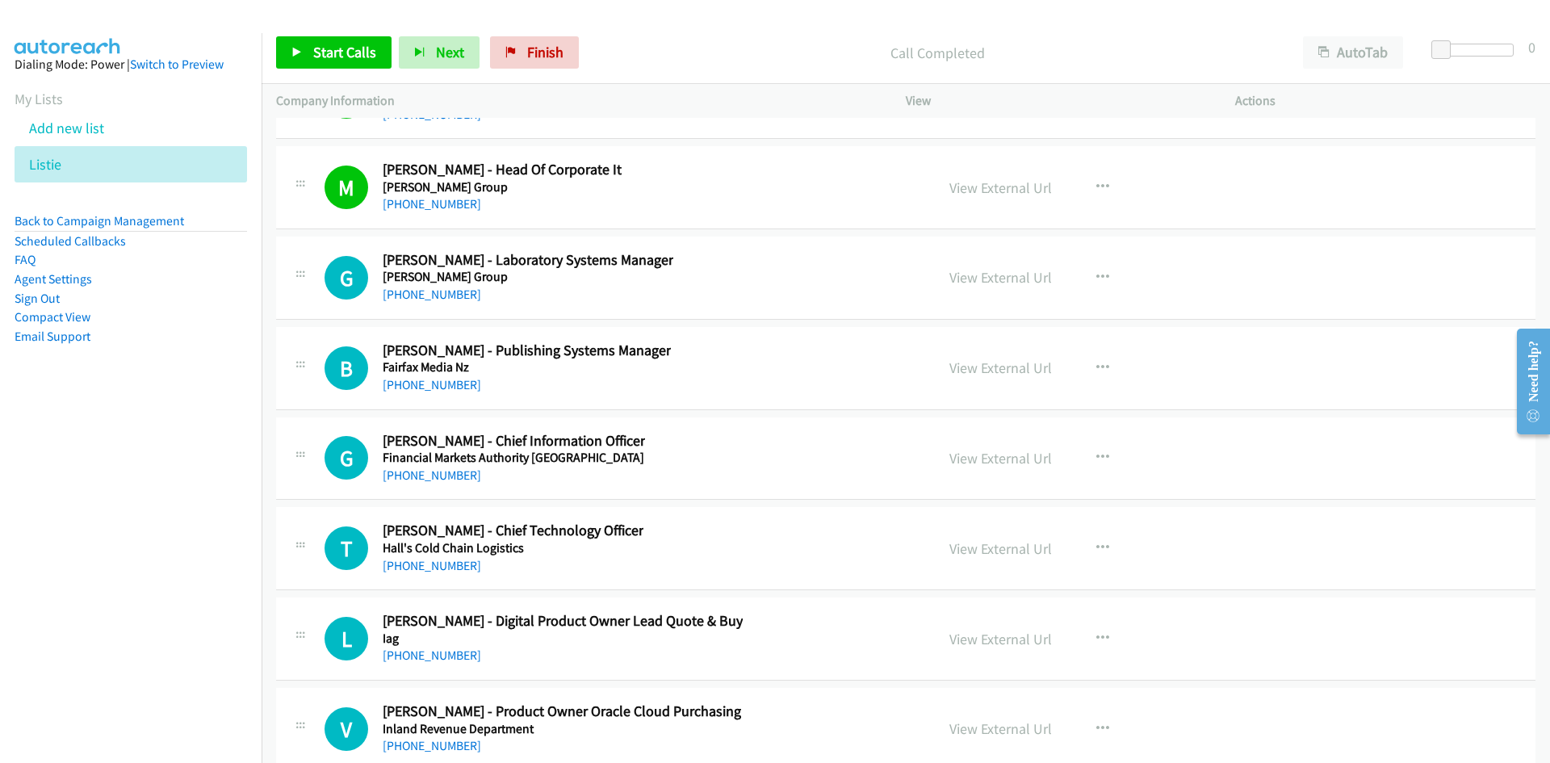
drag, startPoint x: 420, startPoint y: 300, endPoint x: 283, endPoint y: 357, distance: 147.7
click at [420, 300] on link "[PHONE_NUMBER]" at bounding box center [432, 294] width 99 height 15
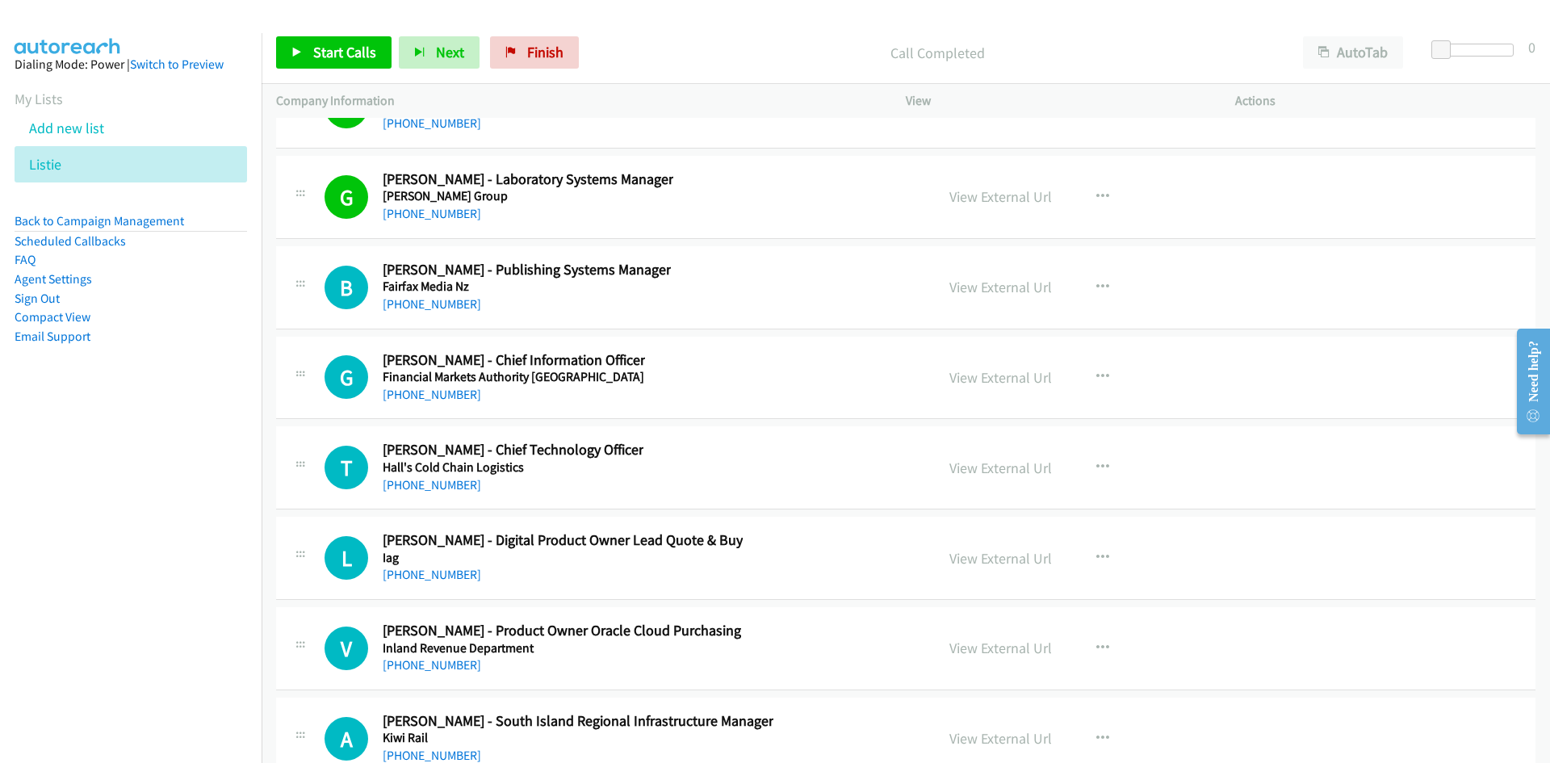
scroll to position [40816, 0]
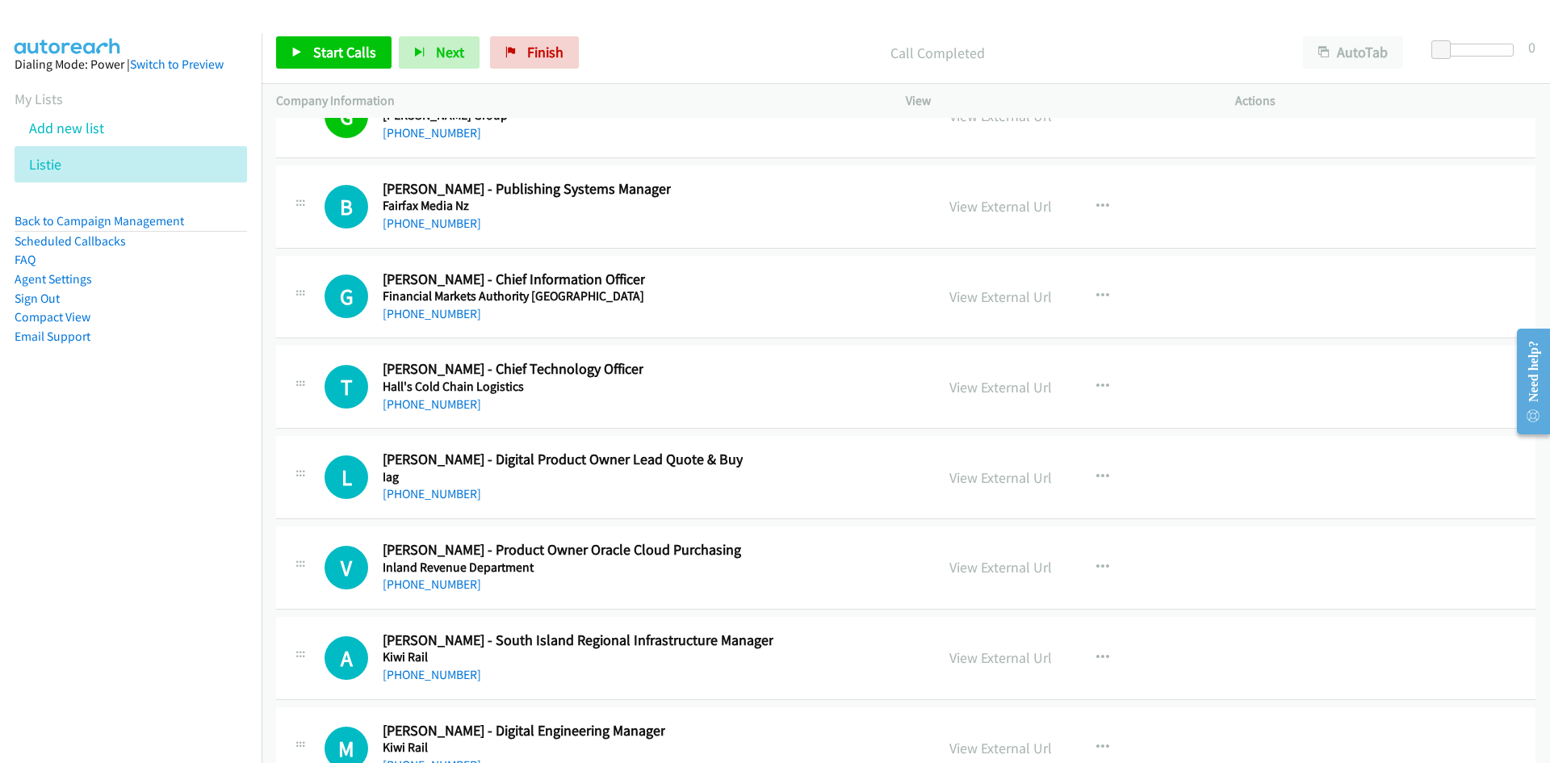
drag, startPoint x: 451, startPoint y: 219, endPoint x: 241, endPoint y: 324, distance: 234.0
click at [451, 219] on link "[PHONE_NUMBER]" at bounding box center [432, 223] width 99 height 15
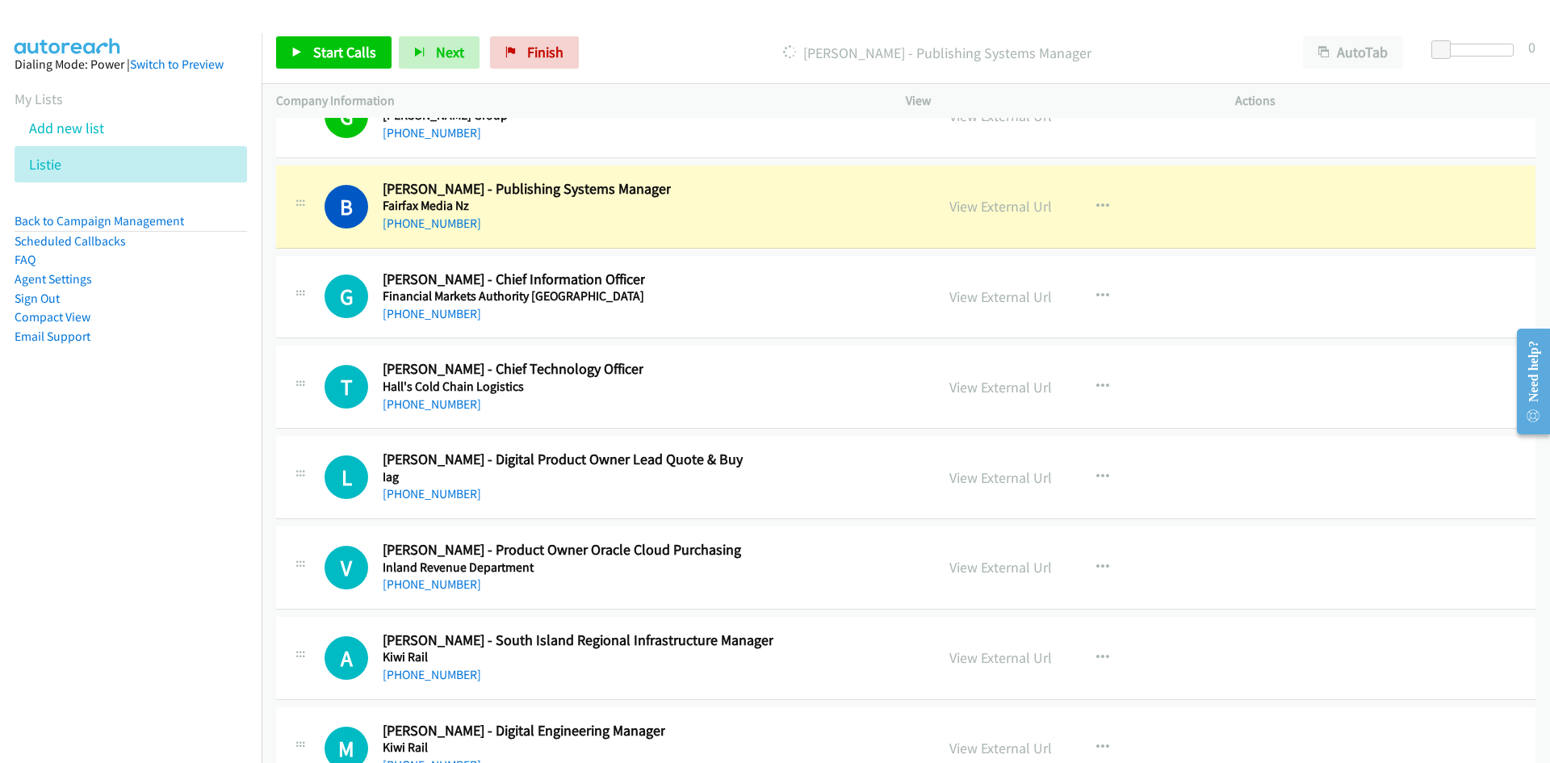
drag, startPoint x: 418, startPoint y: 313, endPoint x: 65, endPoint y: 423, distance: 369.6
click at [418, 313] on link "[PHONE_NUMBER]" at bounding box center [432, 313] width 99 height 15
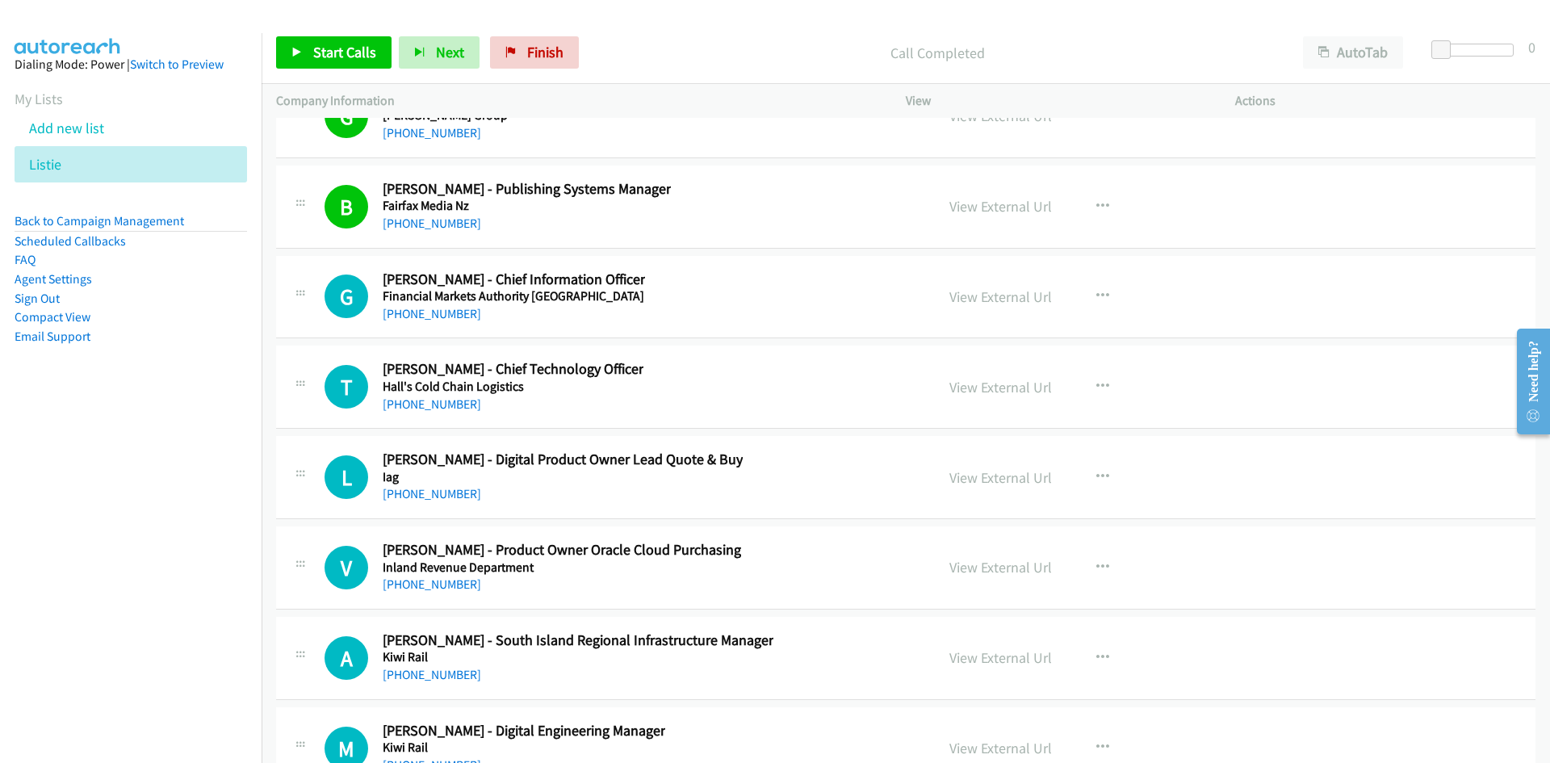
scroll to position [40897, 0]
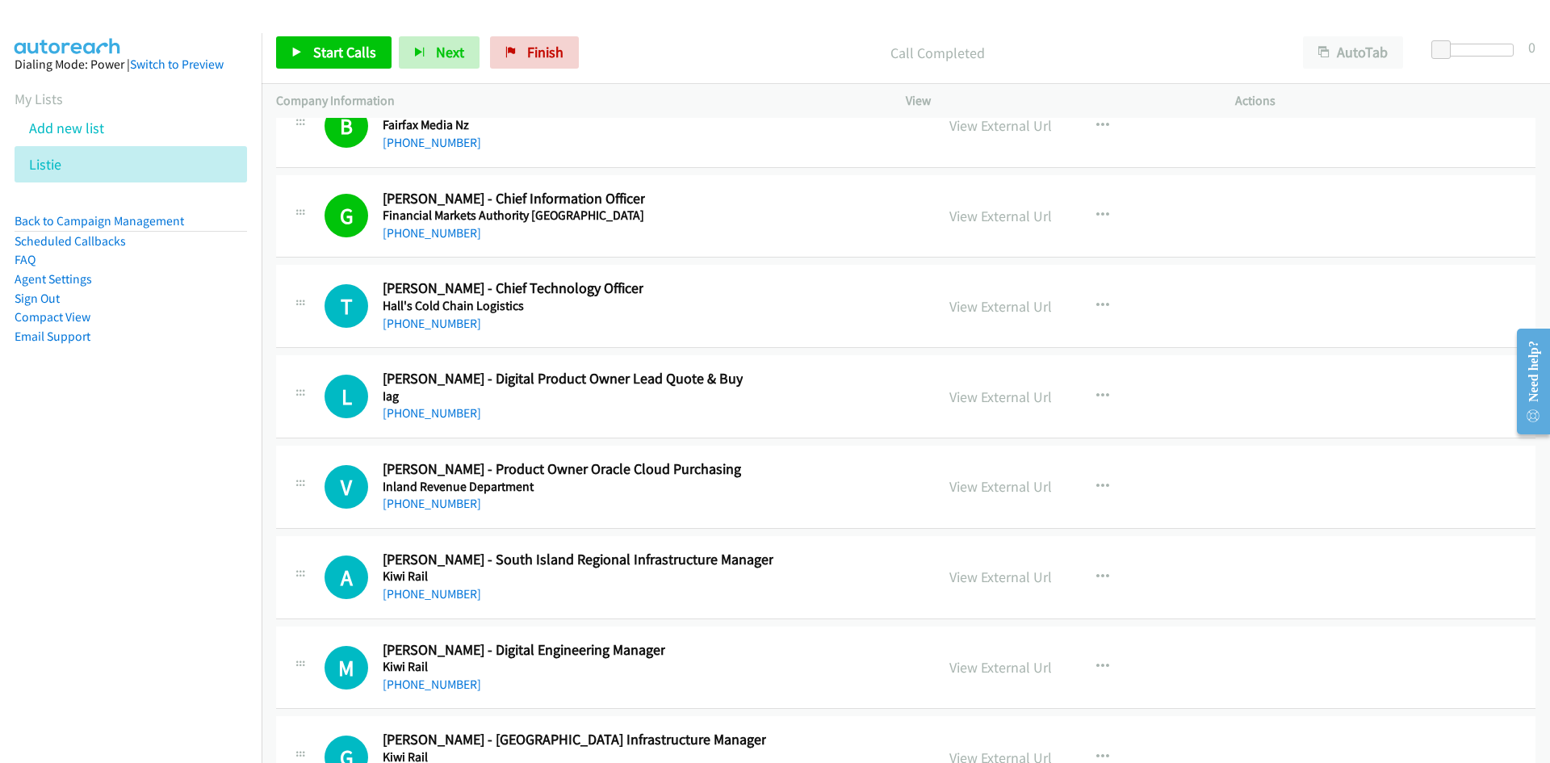
drag, startPoint x: 454, startPoint y: 325, endPoint x: 109, endPoint y: 473, distance: 375.4
click at [454, 325] on link "[PHONE_NUMBER]" at bounding box center [432, 323] width 99 height 15
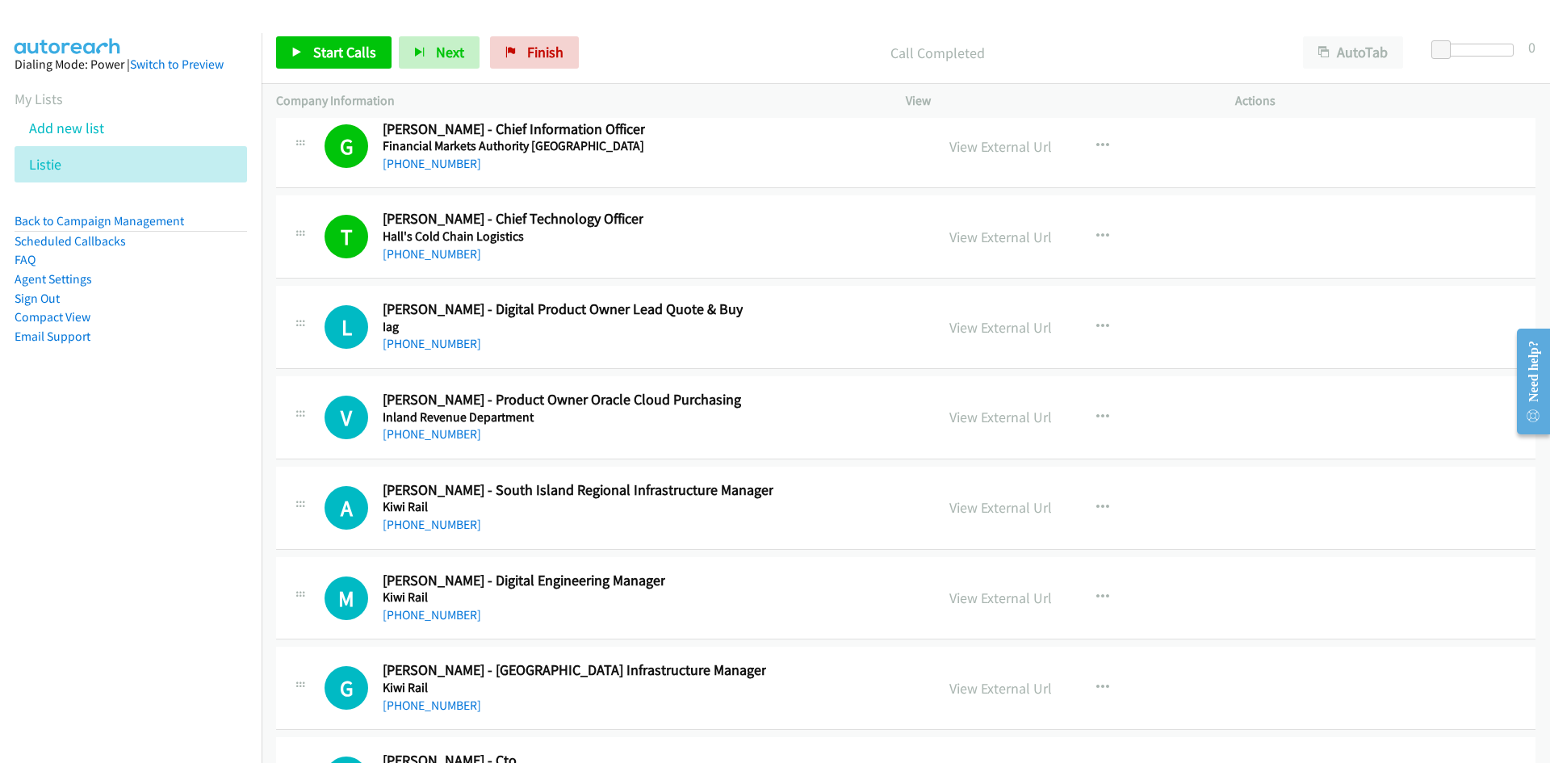
scroll to position [41059, 0]
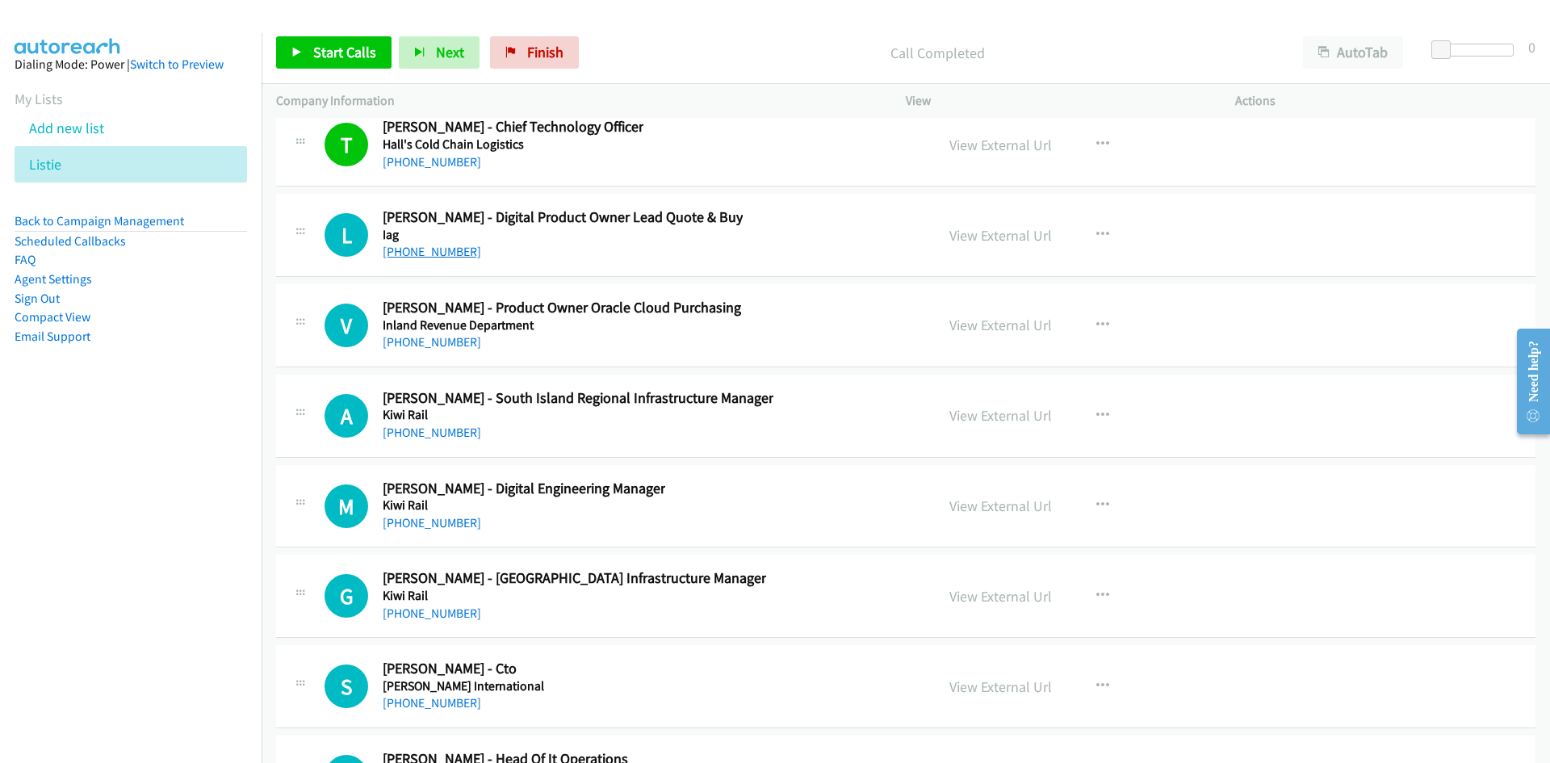
click at [447, 247] on link "[PHONE_NUMBER]" at bounding box center [432, 251] width 99 height 15
click at [434, 339] on link "[PHONE_NUMBER]" at bounding box center [432, 341] width 99 height 15
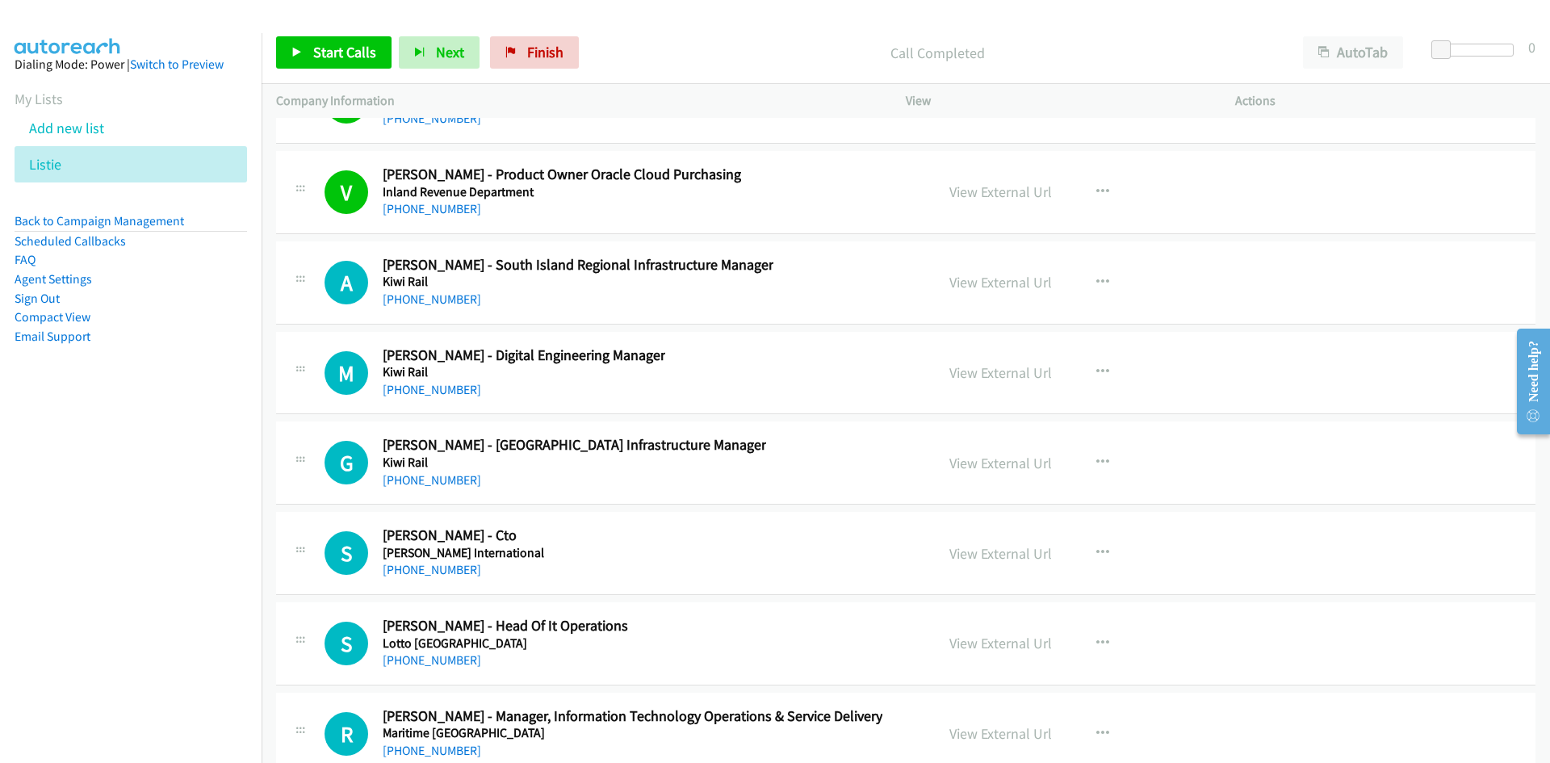
scroll to position [41220, 0]
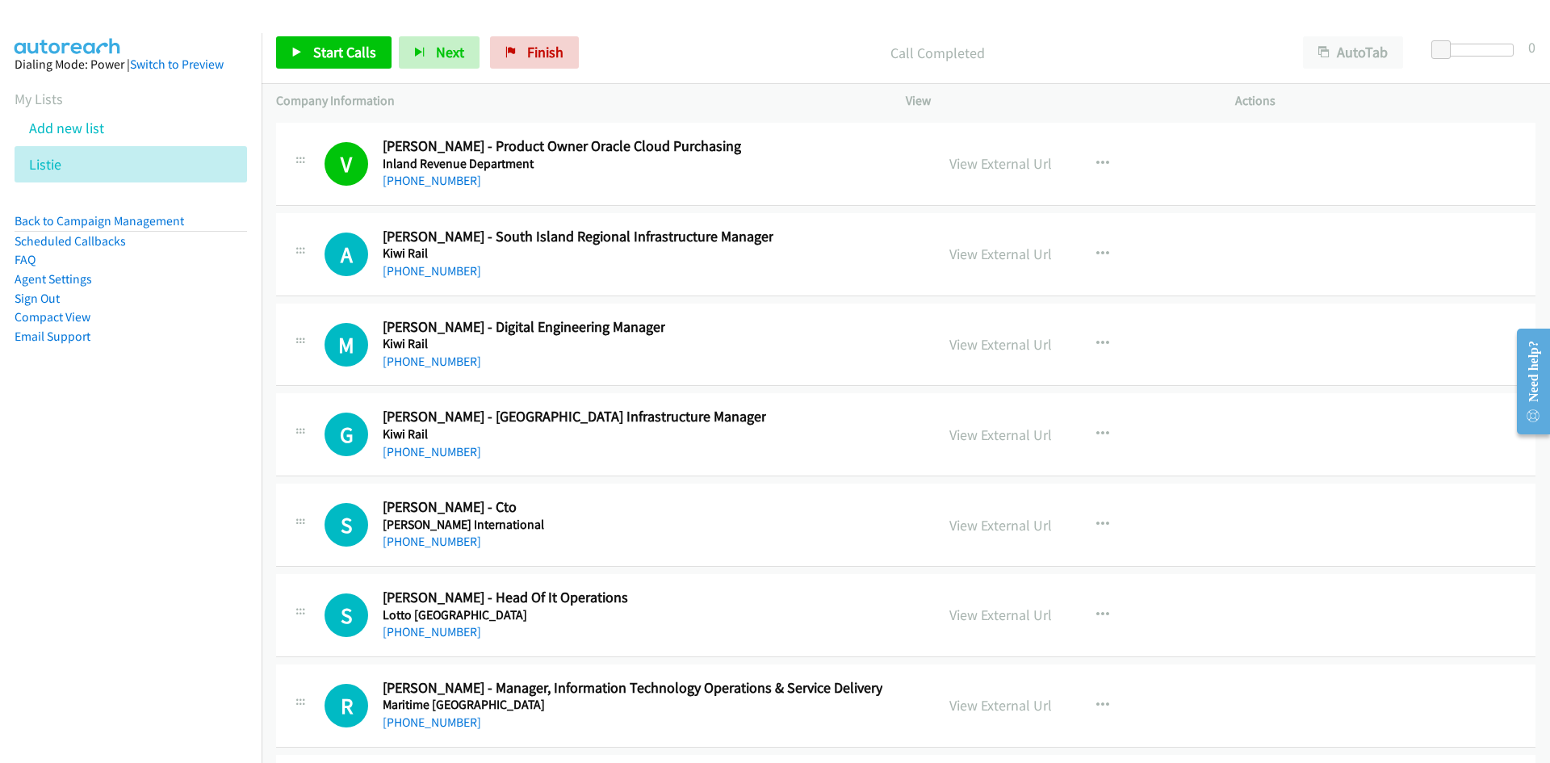
drag, startPoint x: 453, startPoint y: 267, endPoint x: 15, endPoint y: 398, distance: 456.8
click at [453, 267] on link "[PHONE_NUMBER]" at bounding box center [432, 270] width 99 height 15
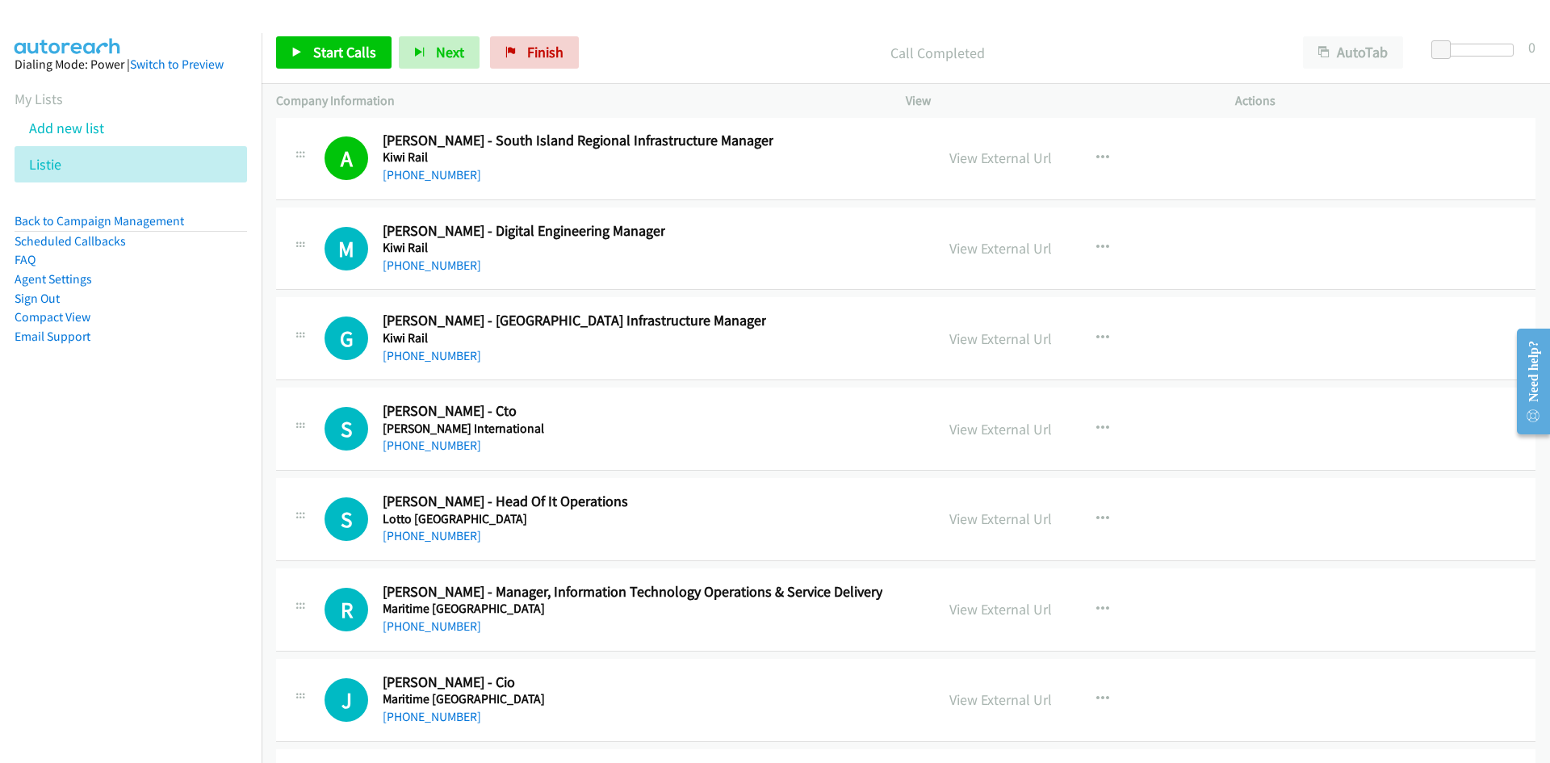
scroll to position [41301, 0]
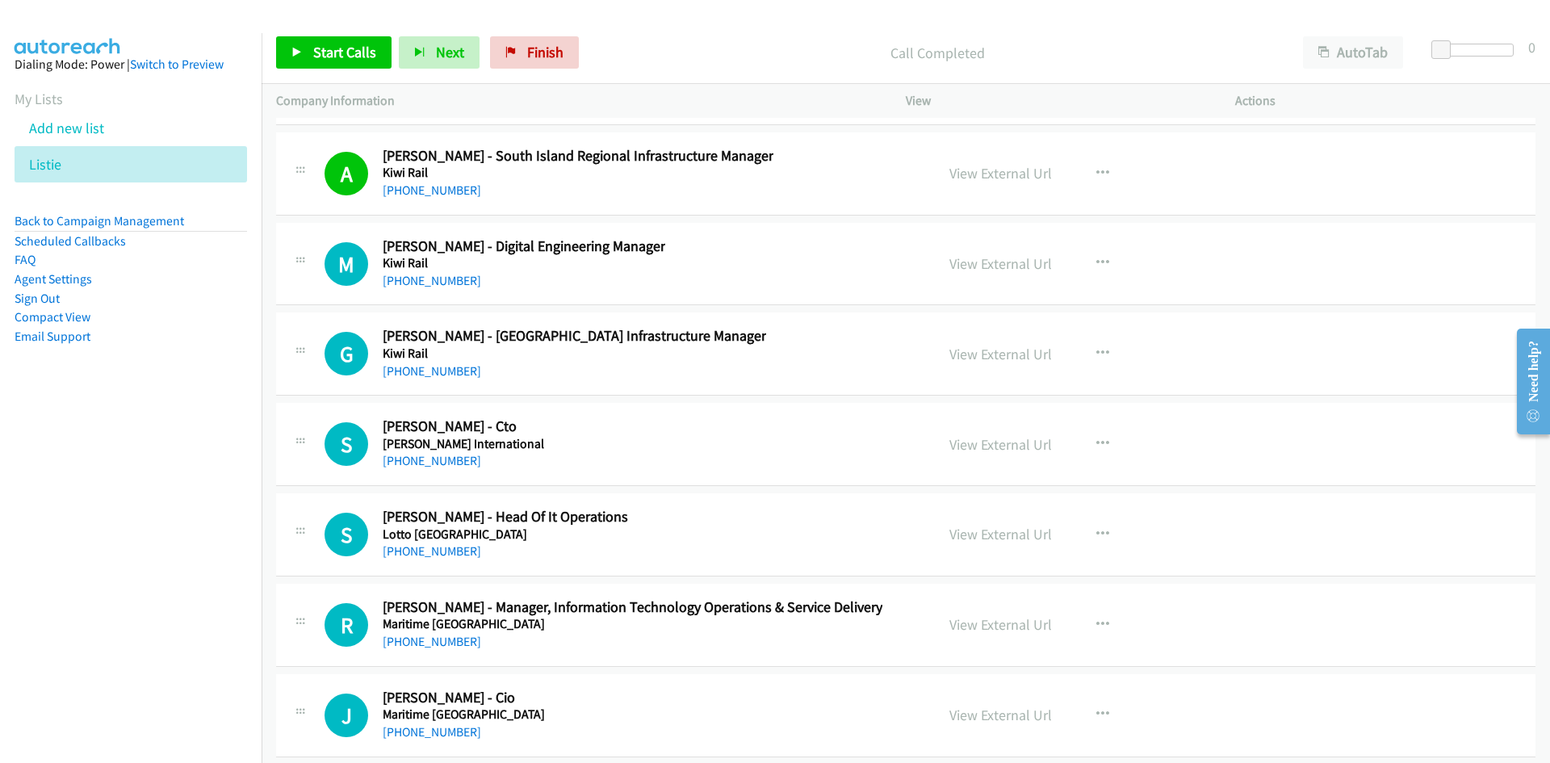
drag, startPoint x: 438, startPoint y: 274, endPoint x: 245, endPoint y: 350, distance: 207.4
click at [438, 274] on link "[PHONE_NUMBER]" at bounding box center [432, 280] width 99 height 15
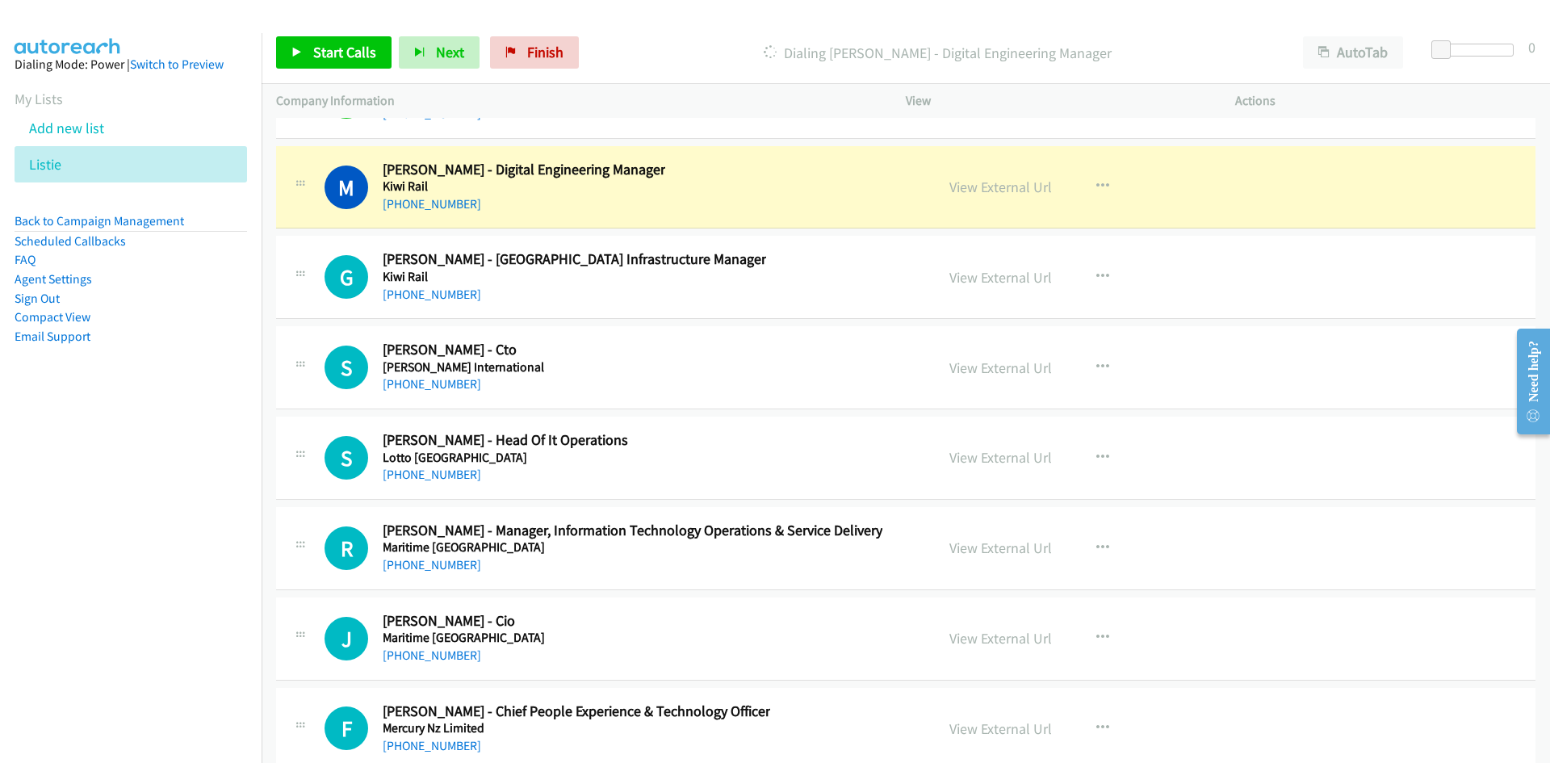
scroll to position [41382, 0]
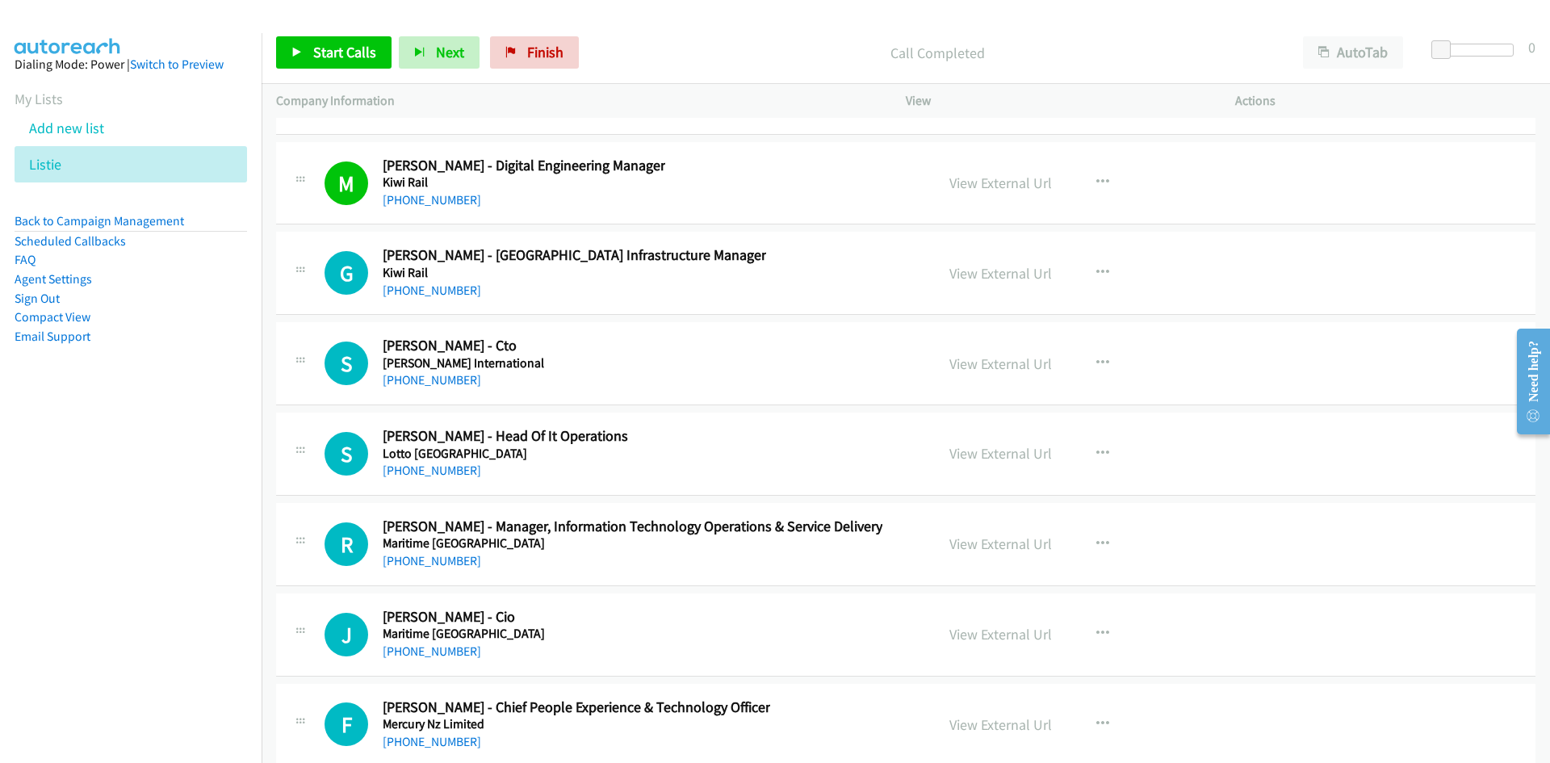
drag, startPoint x: 446, startPoint y: 293, endPoint x: 0, endPoint y: 557, distance: 518.1
click at [446, 293] on link "[PHONE_NUMBER]" at bounding box center [432, 290] width 99 height 15
click at [451, 388] on div "[PHONE_NUMBER]" at bounding box center [463, 380] width 161 height 19
click at [451, 384] on link "[PHONE_NUMBER]" at bounding box center [432, 379] width 99 height 15
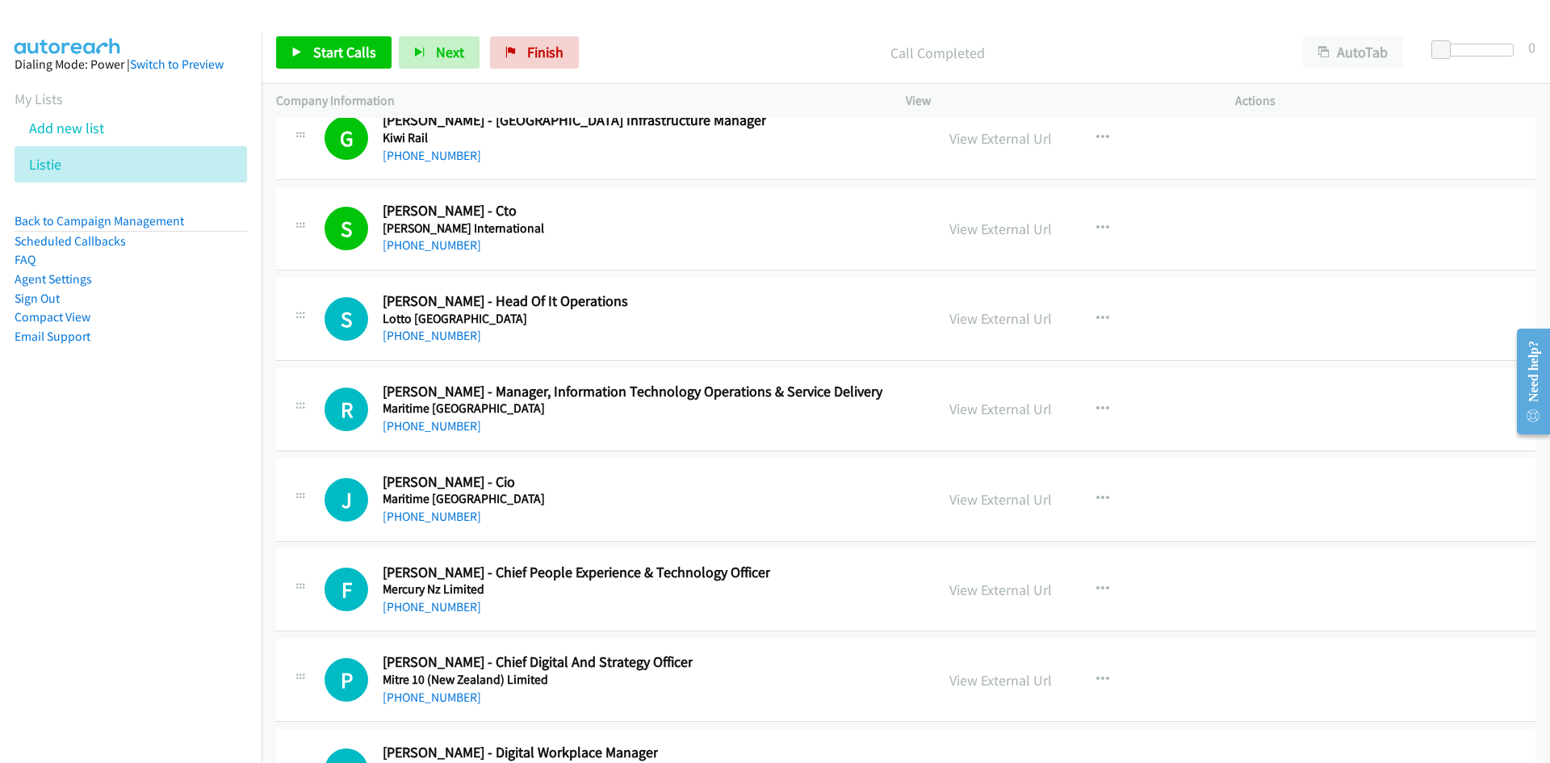
scroll to position [41543, 0]
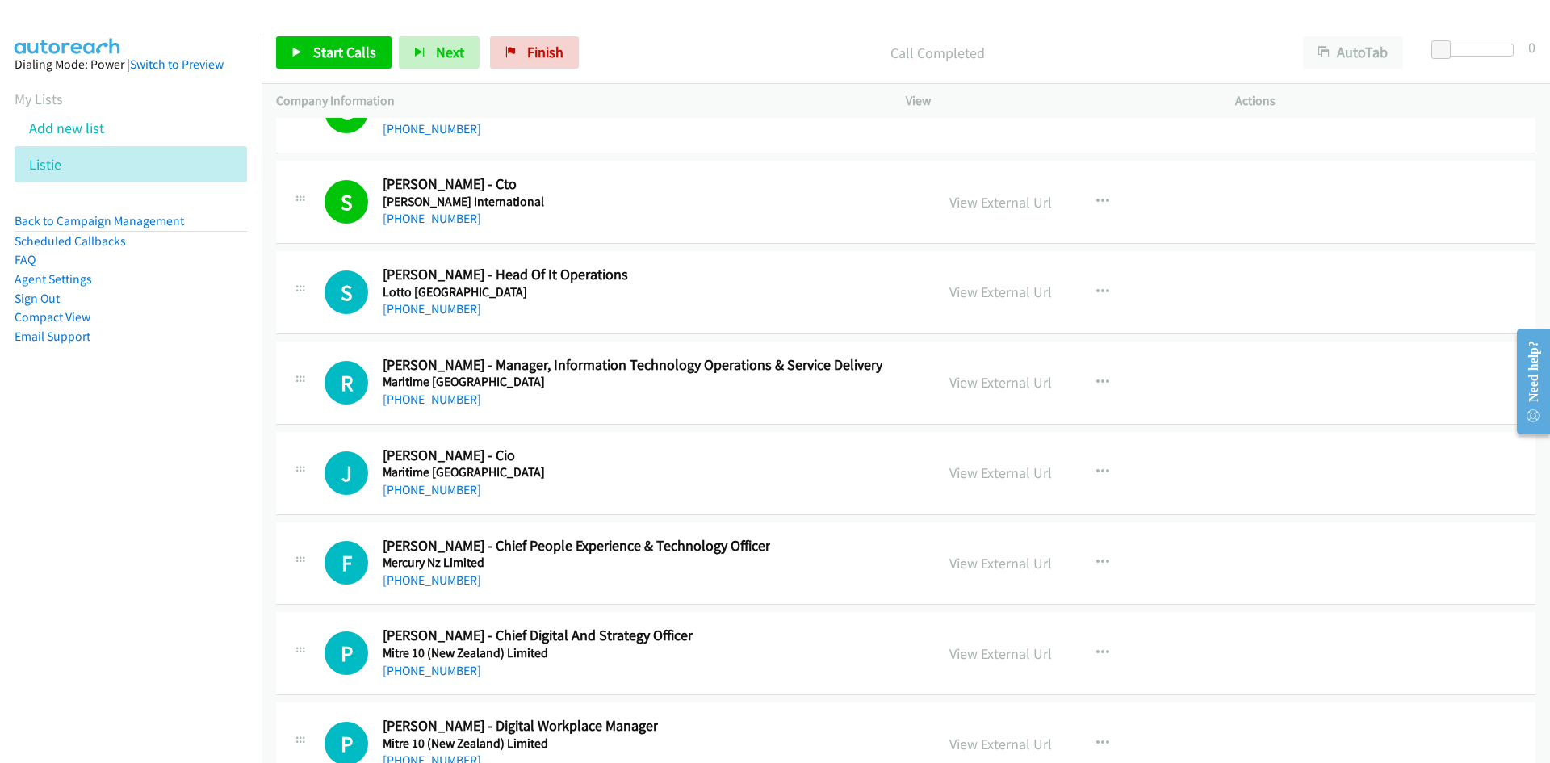
click at [468, 311] on div "[PHONE_NUMBER]" at bounding box center [505, 309] width 245 height 19
click at [461, 308] on link "[PHONE_NUMBER]" at bounding box center [432, 308] width 99 height 15
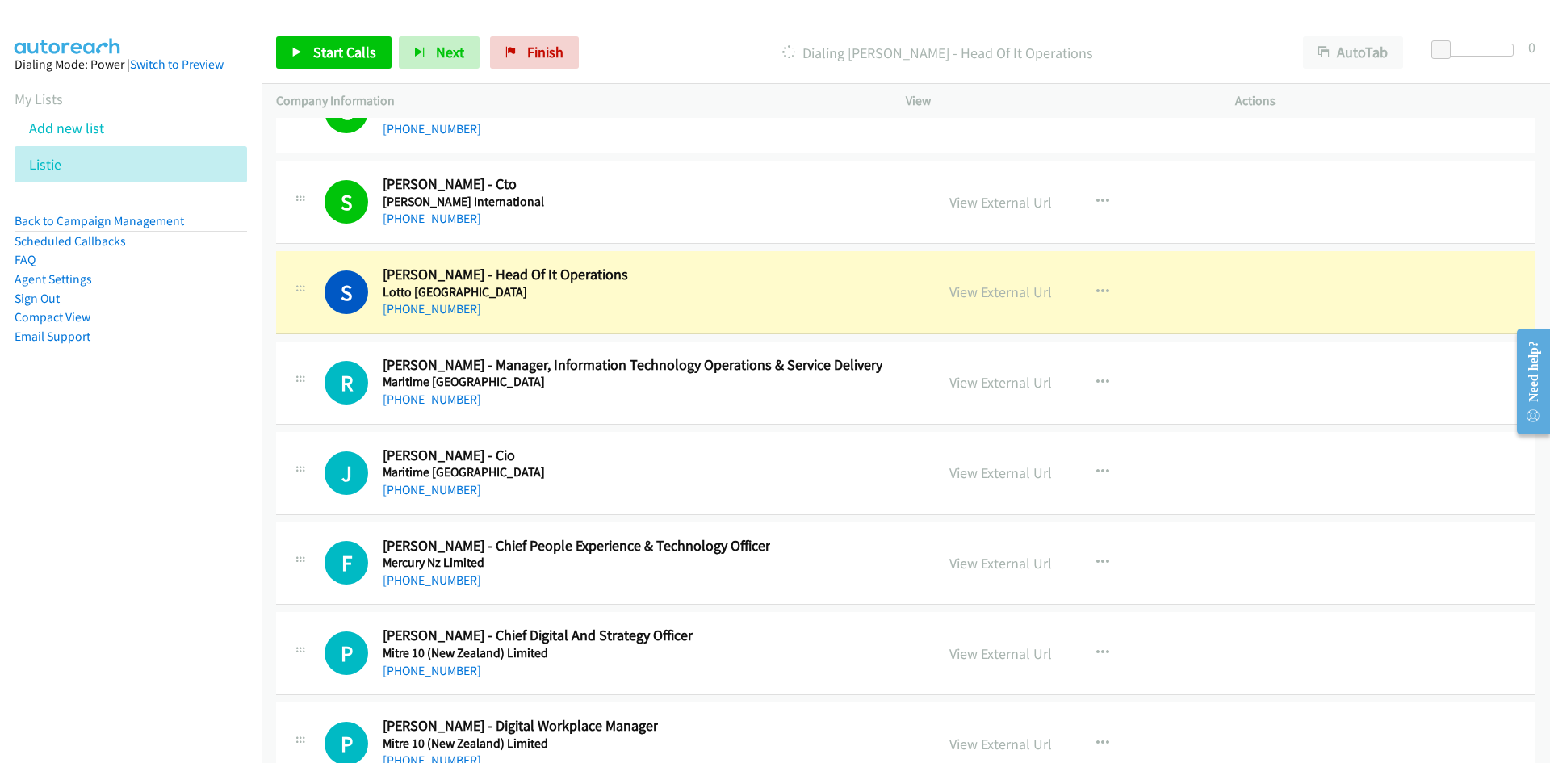
scroll to position [41624, 0]
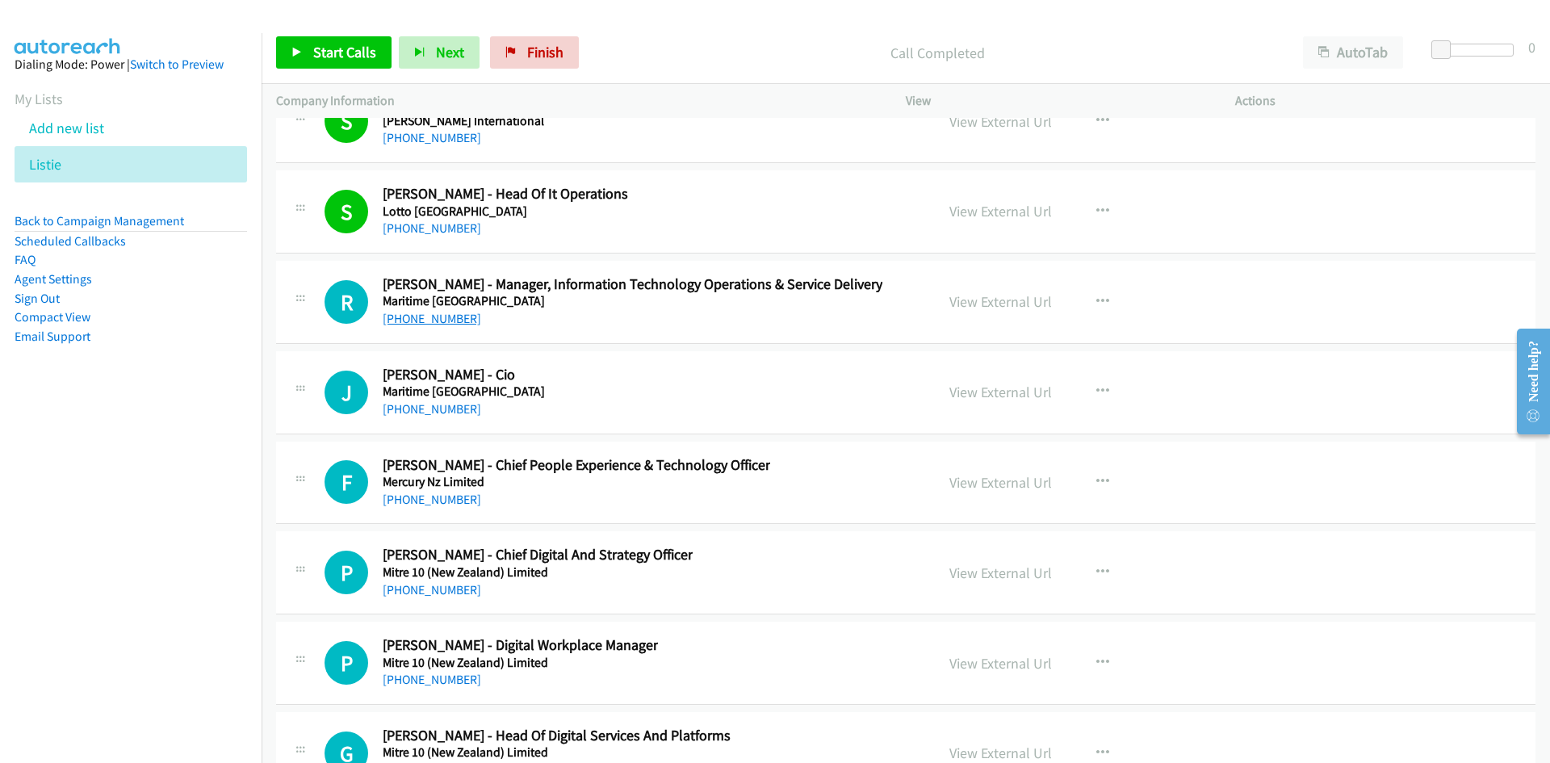
click at [442, 318] on link "[PHONE_NUMBER]" at bounding box center [432, 318] width 99 height 15
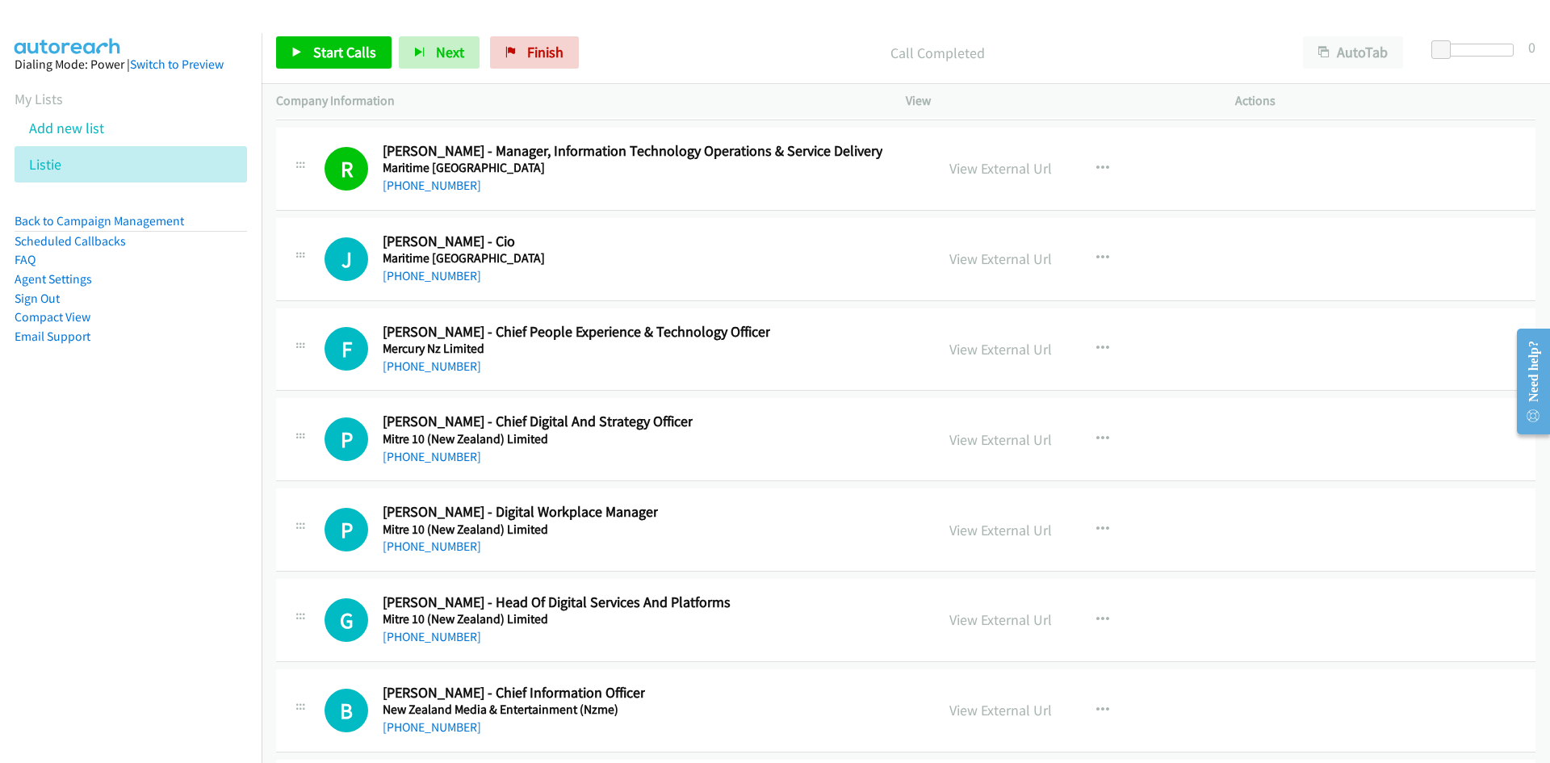
scroll to position [41785, 0]
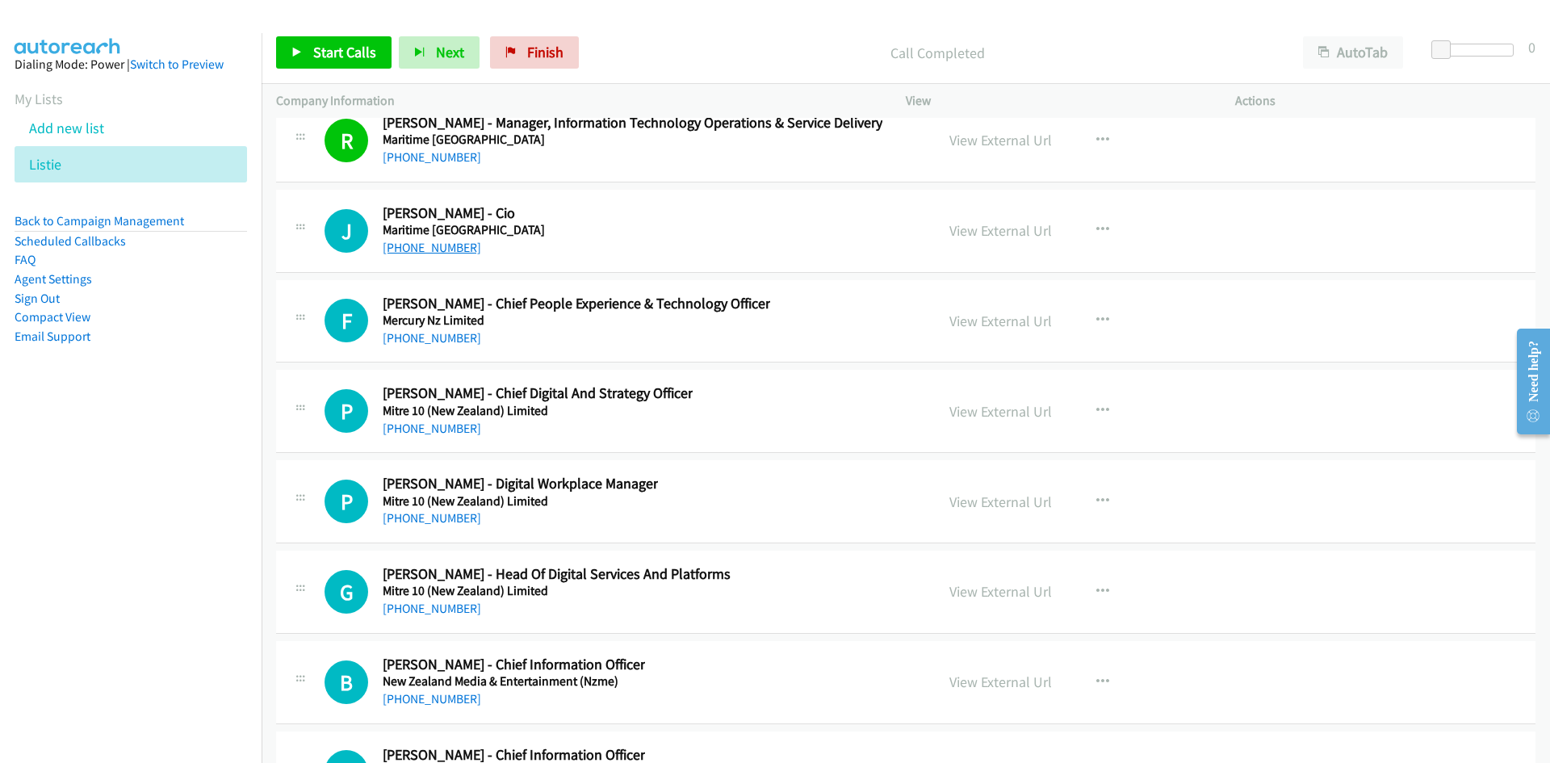
click at [436, 240] on link "[PHONE_NUMBER]" at bounding box center [432, 247] width 99 height 15
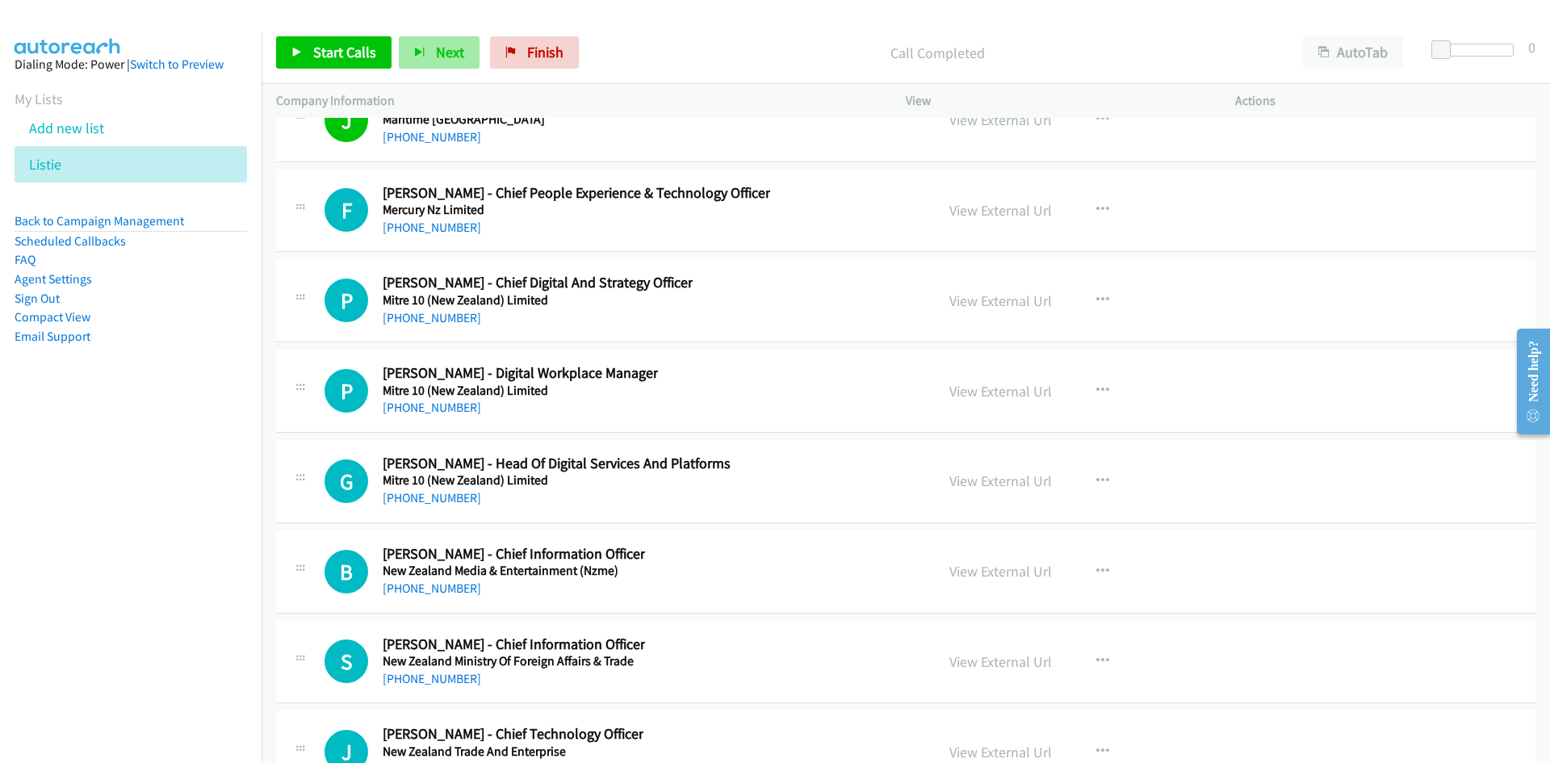
scroll to position [42028, 0]
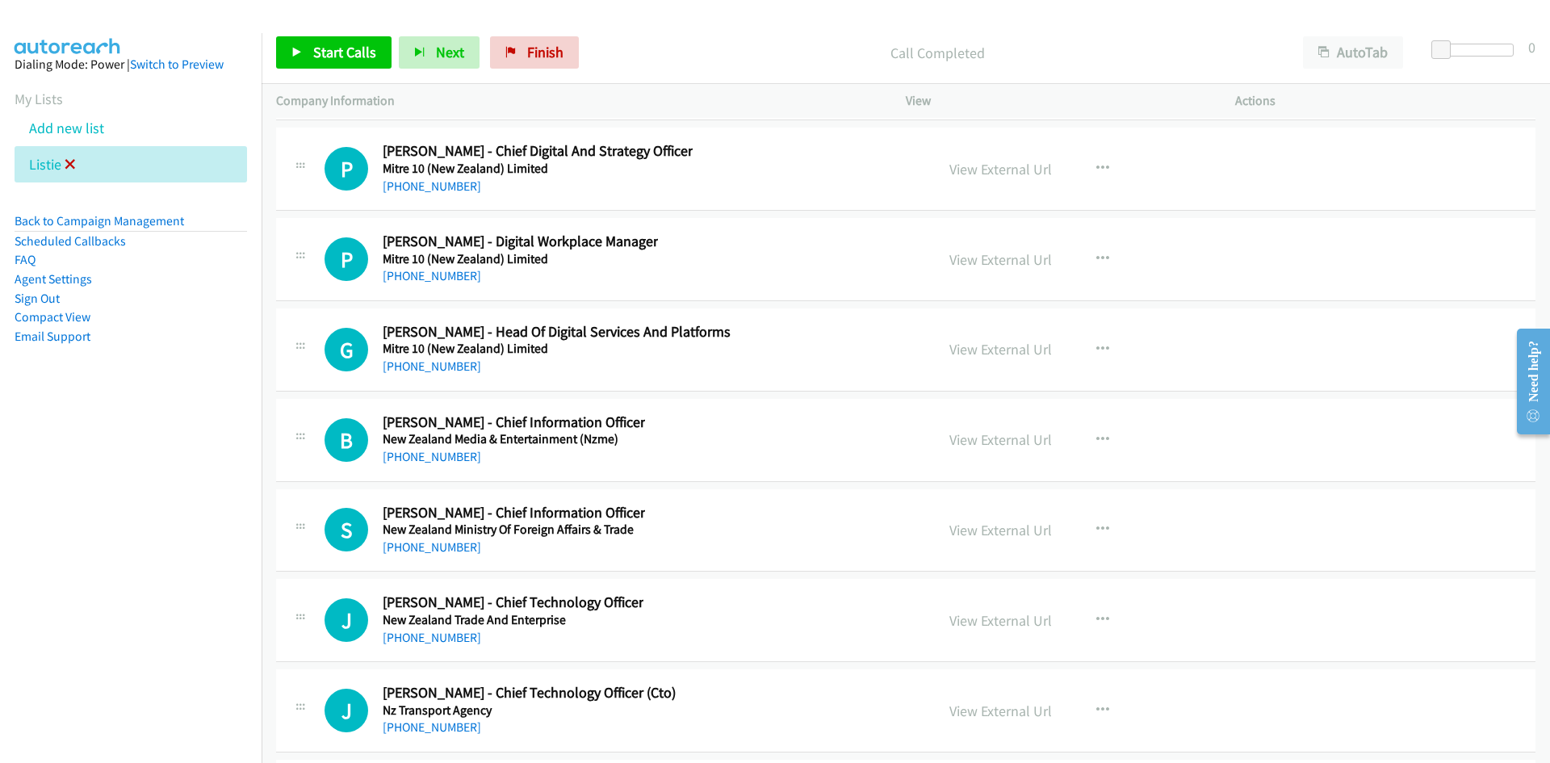
click at [69, 160] on icon at bounding box center [70, 165] width 11 height 11
